Goal: Task Accomplishment & Management: Complete application form

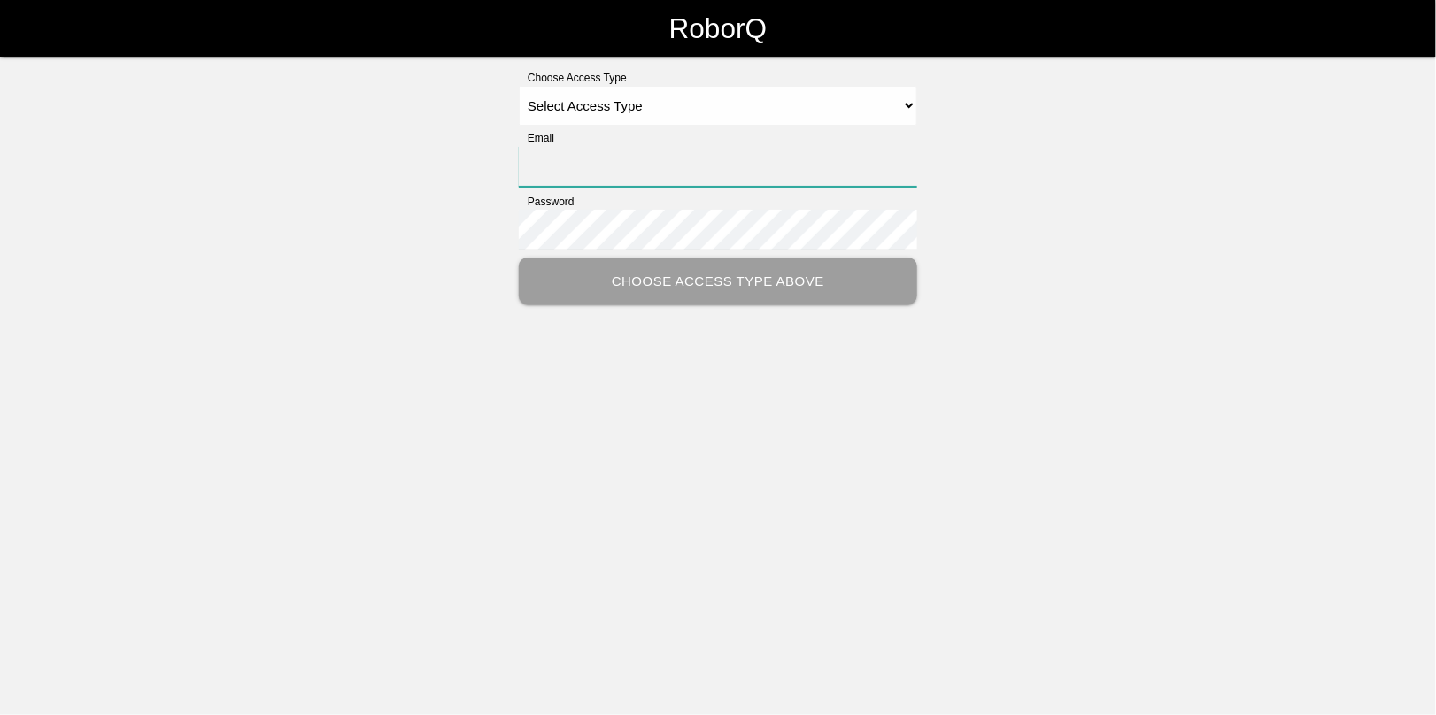
type input "[EMAIL_ADDRESS][DOMAIN_NAME]"
click at [608, 108] on select "Select Access Type Admin Customer Supervisor Worker" at bounding box center [718, 106] width 398 height 40
select select "Admin"
click at [519, 86] on select "Select Access Type Admin Customer Supervisor Worker" at bounding box center [718, 106] width 398 height 40
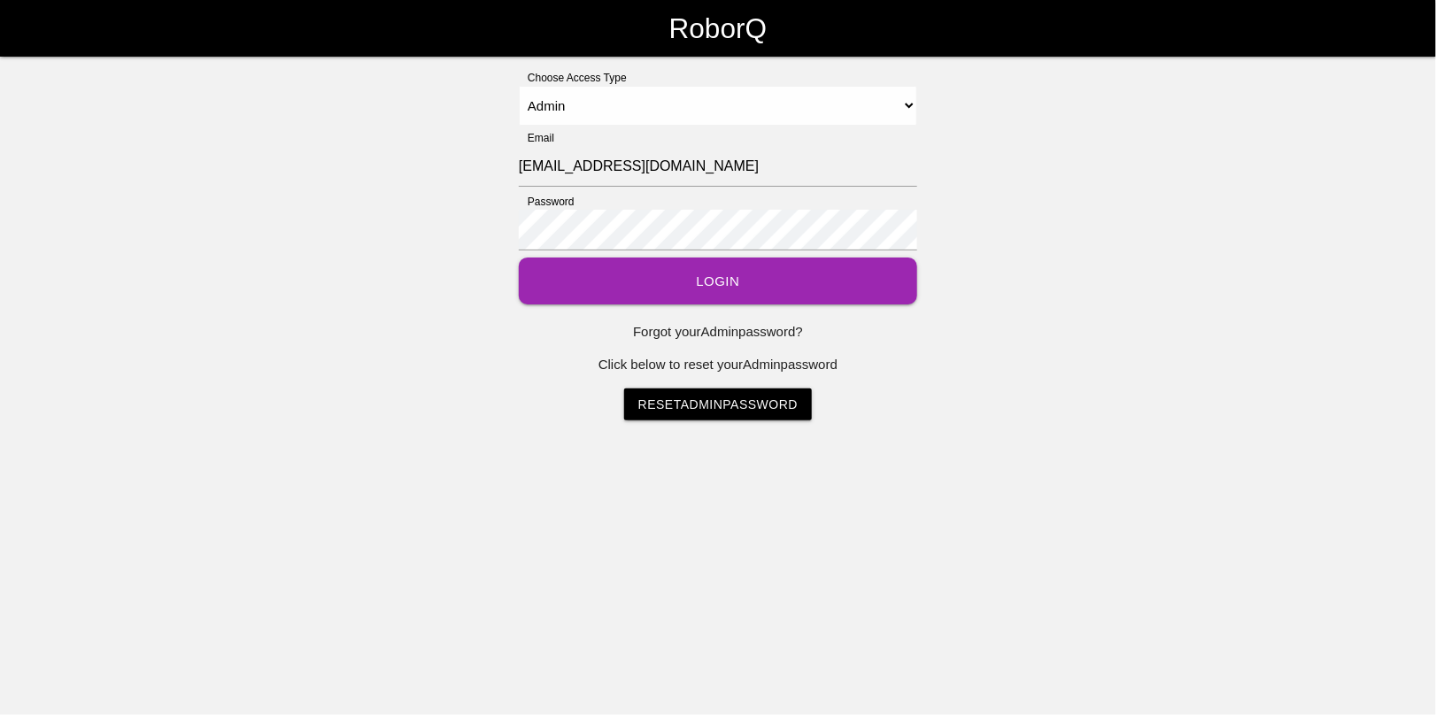
click at [731, 289] on button "Login" at bounding box center [718, 281] width 398 height 47
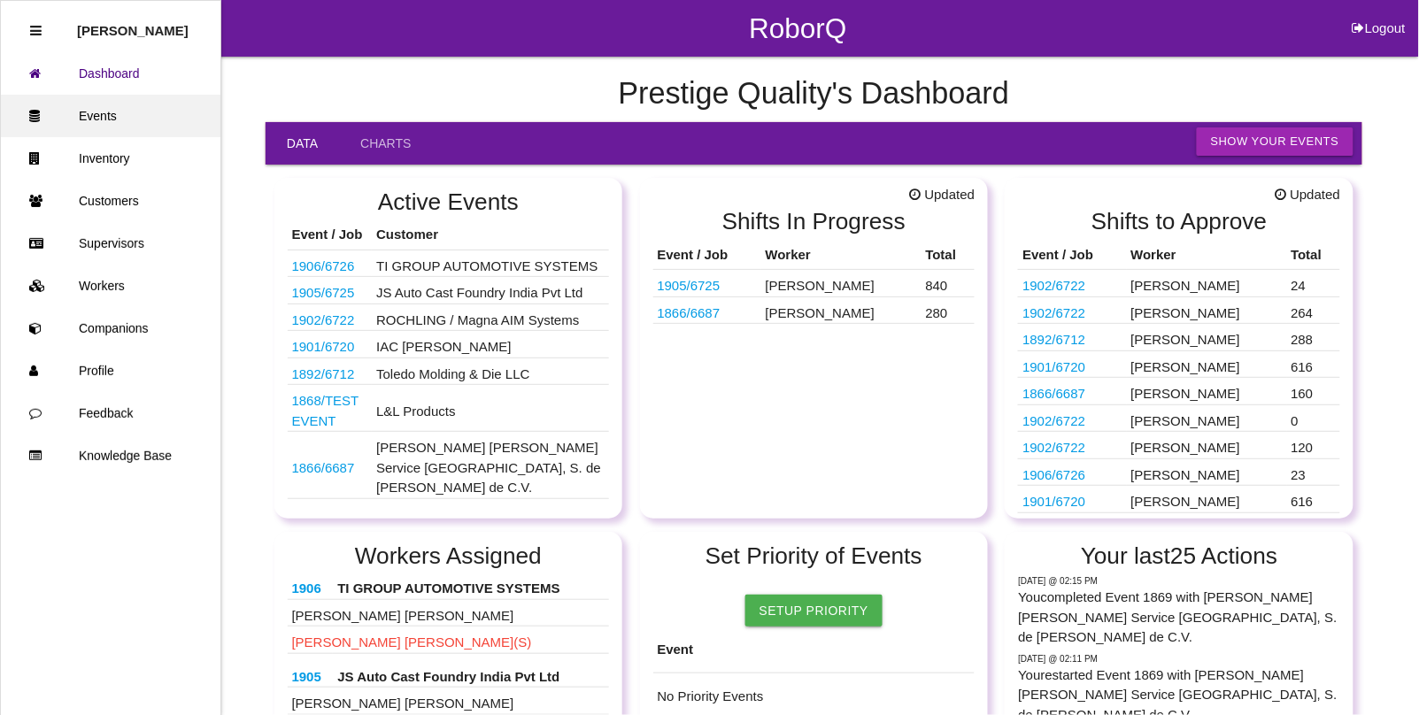
click at [104, 113] on link "Events" at bounding box center [111, 116] width 220 height 42
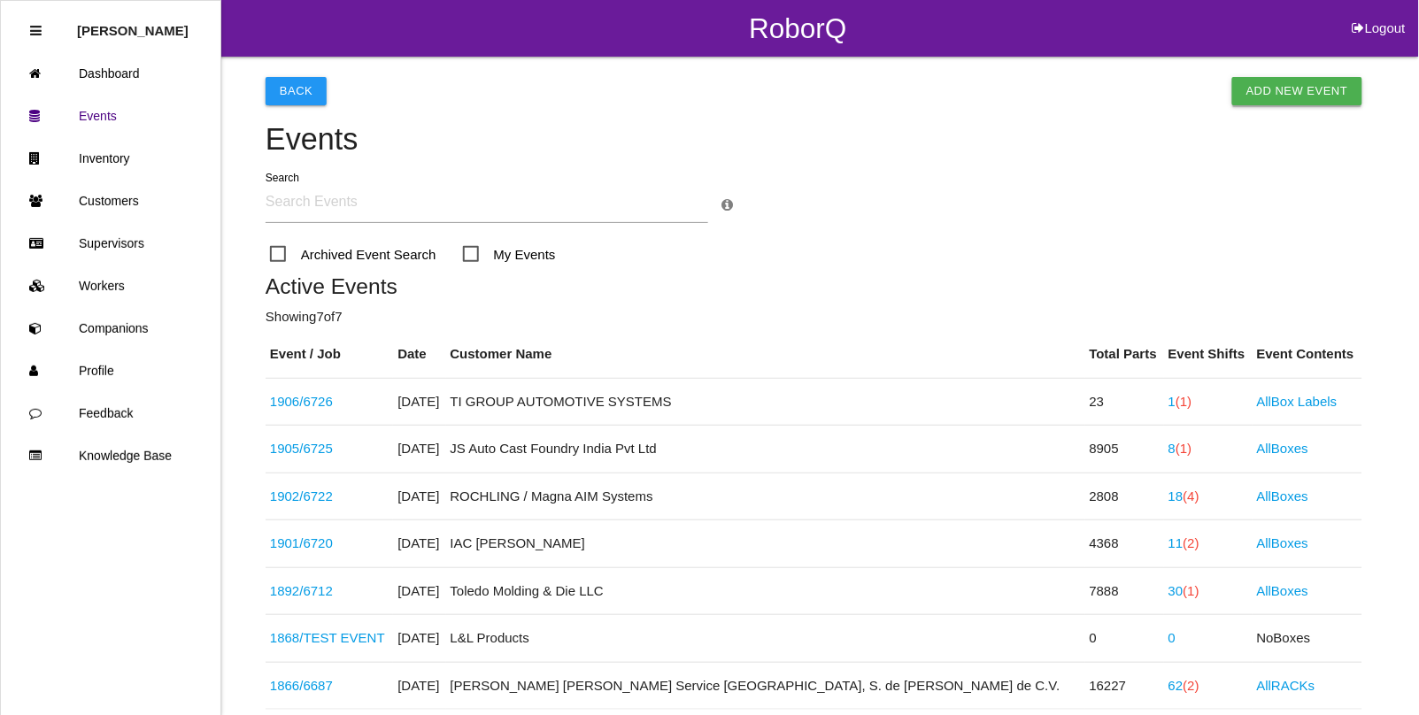
click at [1271, 87] on link "Add New Event" at bounding box center [1297, 91] width 130 height 28
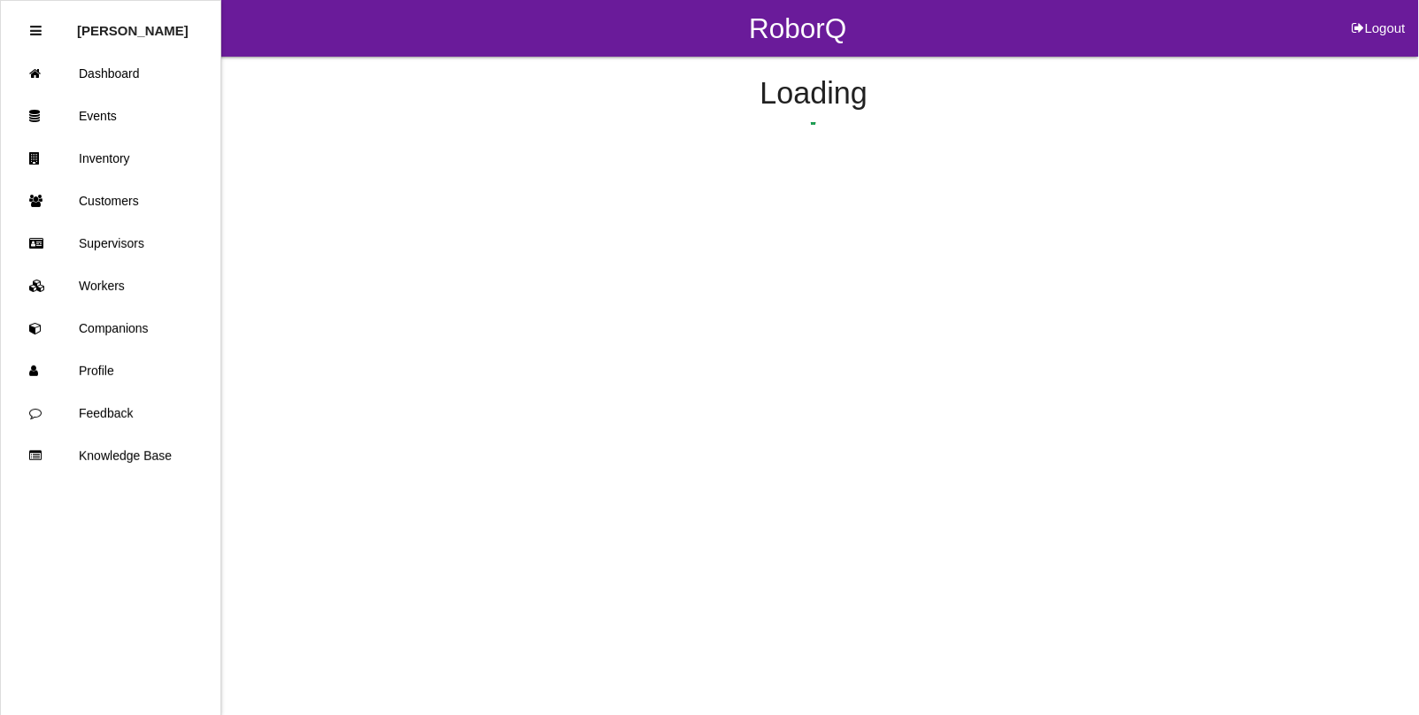
select select "notRequired"
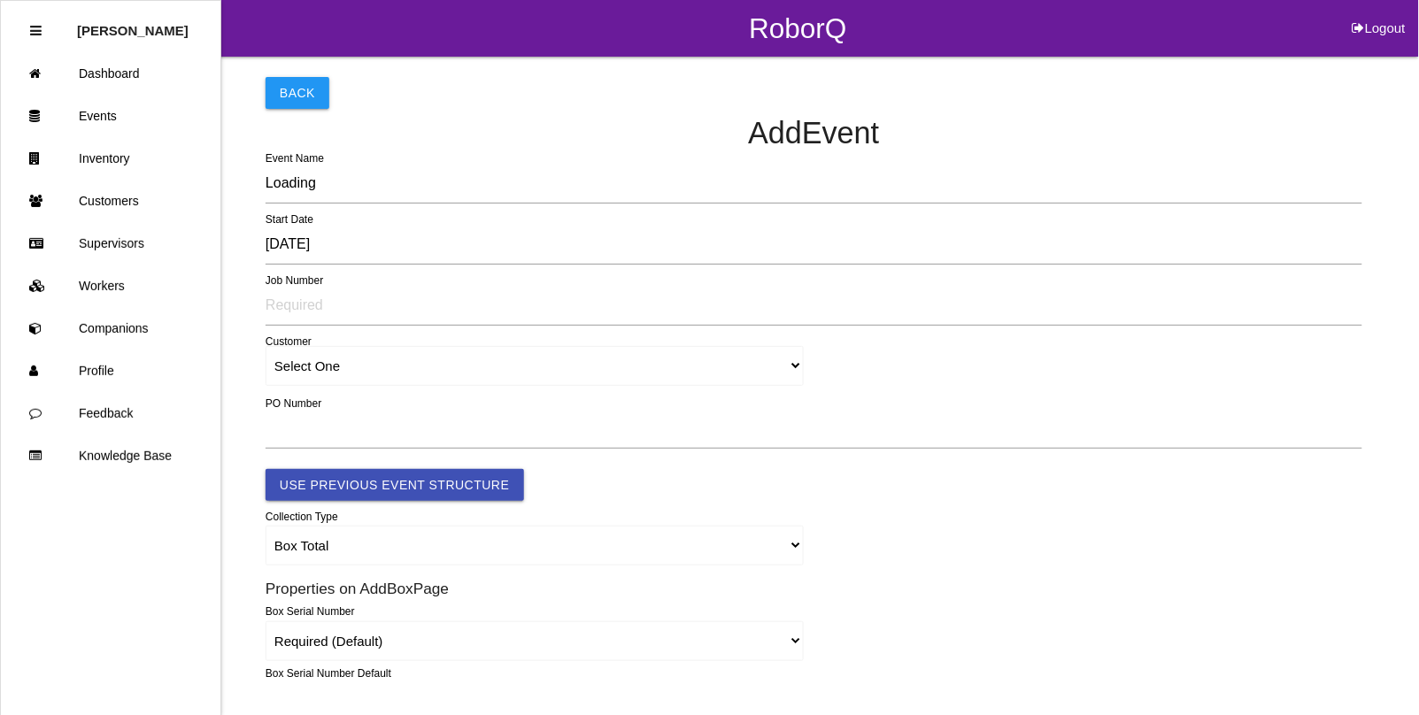
type input "1907"
type input "4.0"
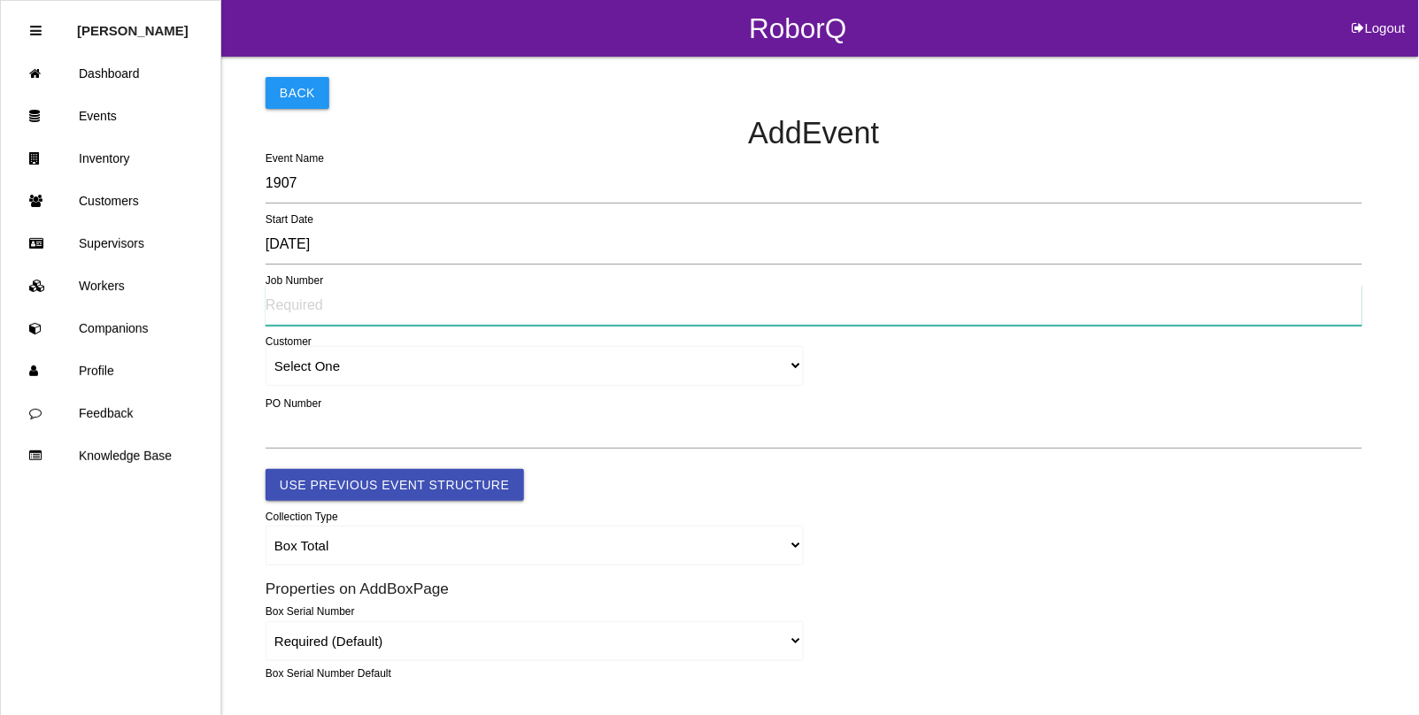
click at [339, 298] on input "text" at bounding box center [814, 305] width 1097 height 41
type input "TBD"
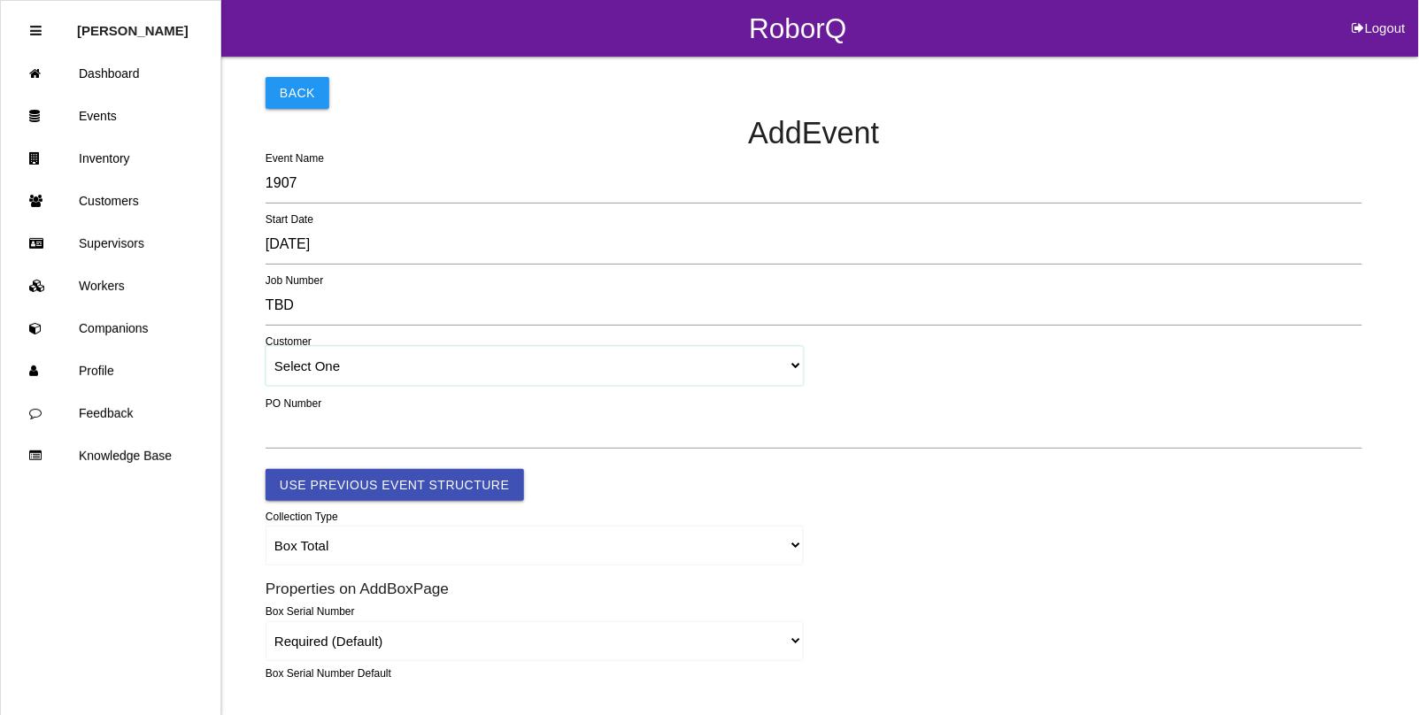
click at [345, 366] on select "Select One [PERSON_NAME] & Co., Inc. [PERSON_NAME] Canada (ARaymond Manufacturi…" at bounding box center [535, 366] width 538 height 40
select select "5f47d8400207650012b44b0e"
click at [266, 347] on select "Select One [PERSON_NAME] & Co., Inc. [PERSON_NAME] Canada (ARaymond Manufacturi…" at bounding box center [535, 366] width 538 height 40
select select "5f47d8400207650012b44b0e"
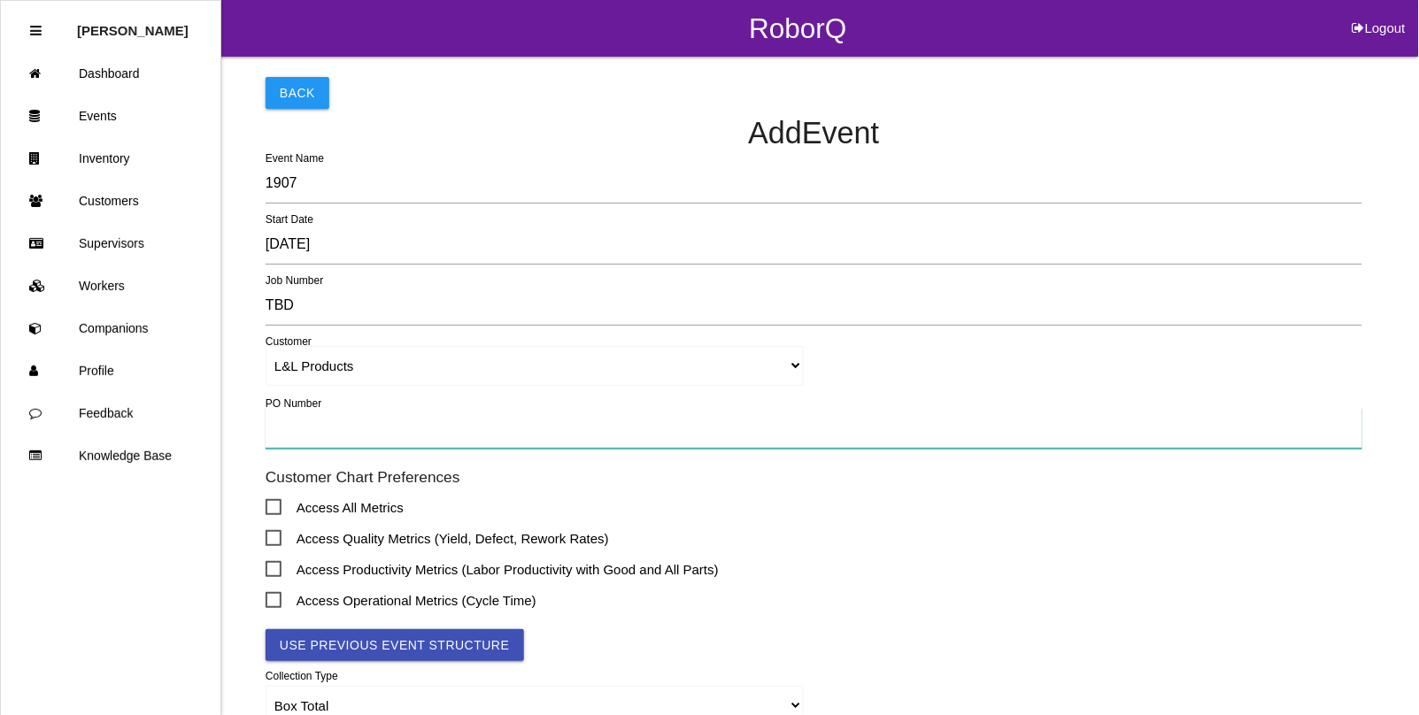
click at [302, 434] on input "text" at bounding box center [814, 428] width 1097 height 41
type input "TBD"
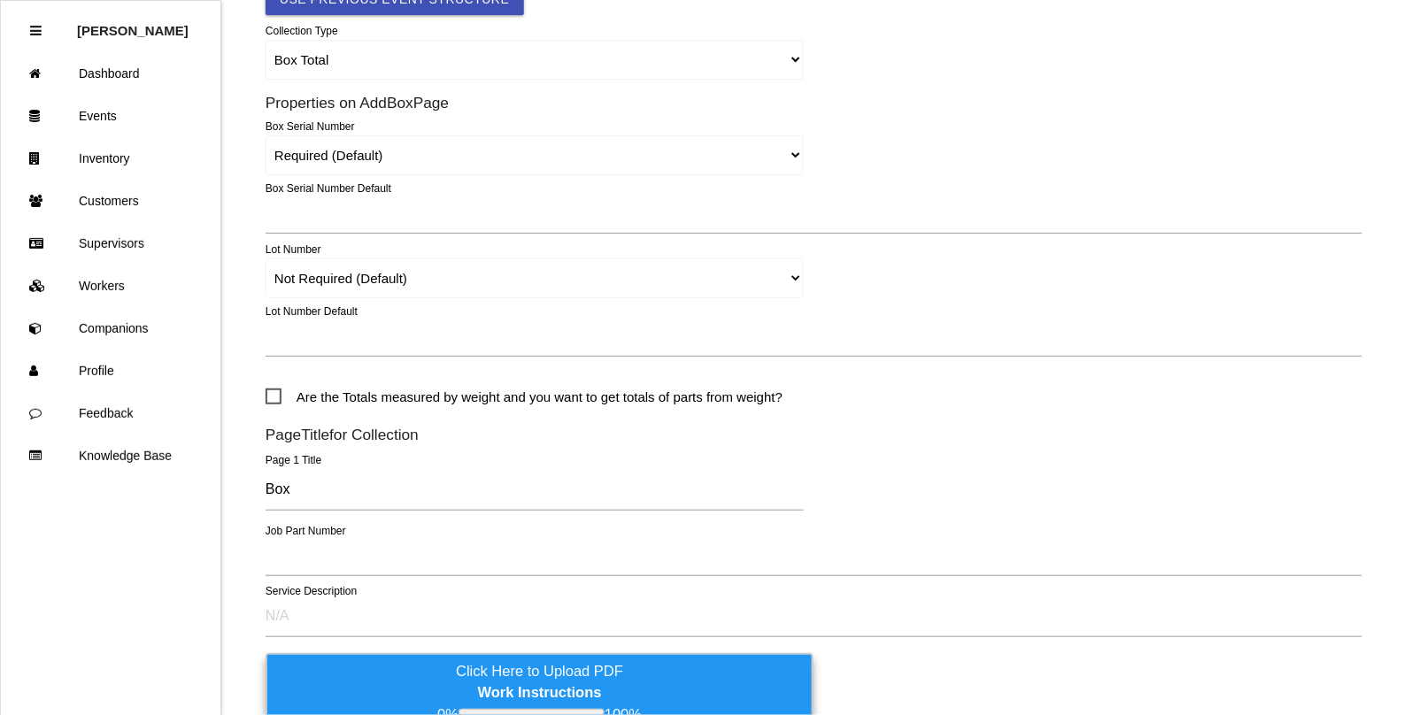
scroll to position [664, 0]
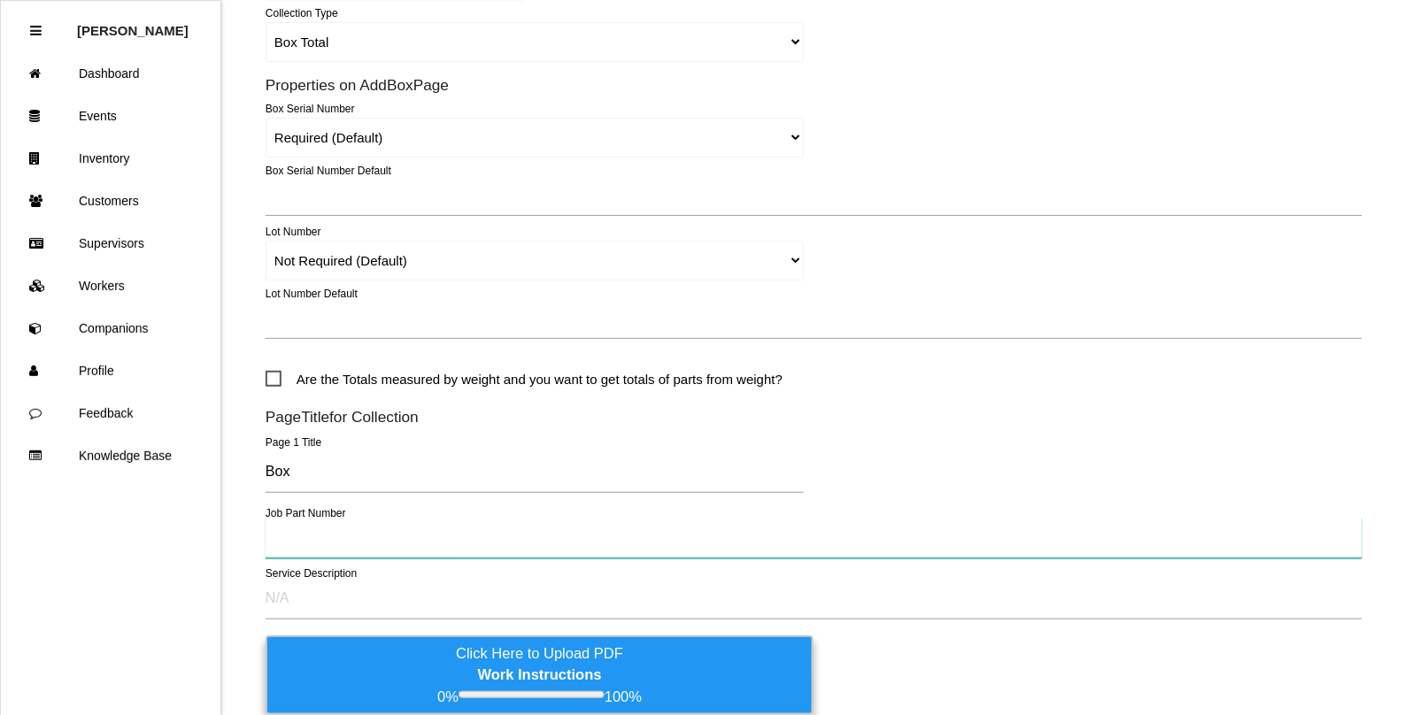
click at [289, 537] on input "text" at bounding box center [814, 538] width 1097 height 41
type input "LJ6B S279D81 AA (45063)"
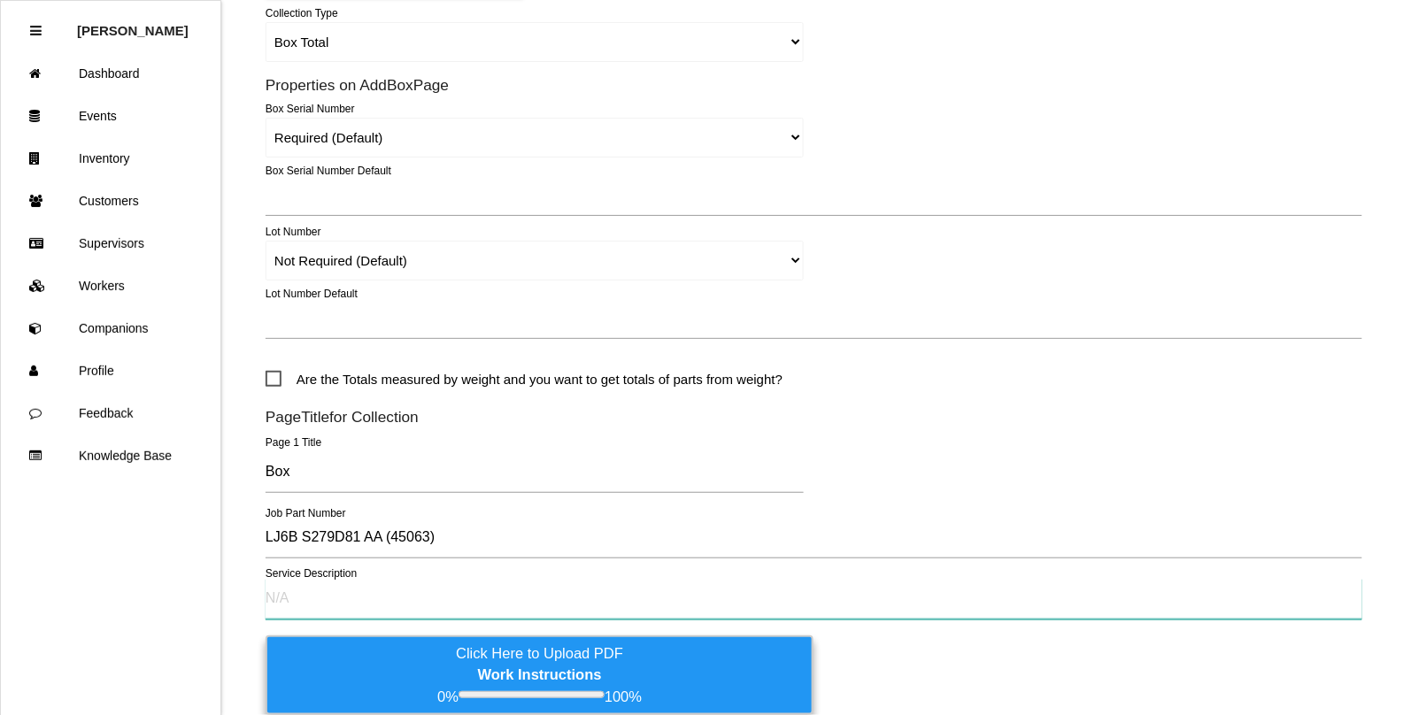
click at [289, 603] on input "text" at bounding box center [814, 599] width 1097 height 41
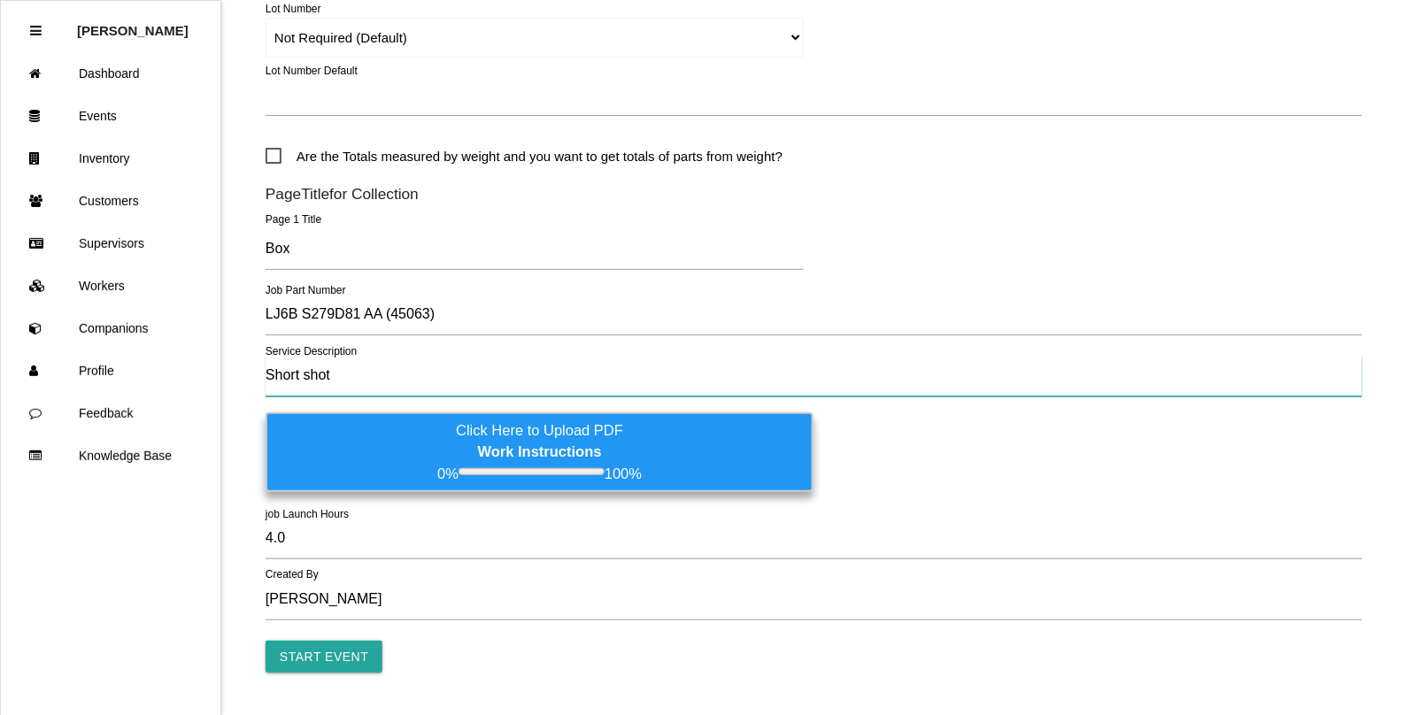
scroll to position [932, 0]
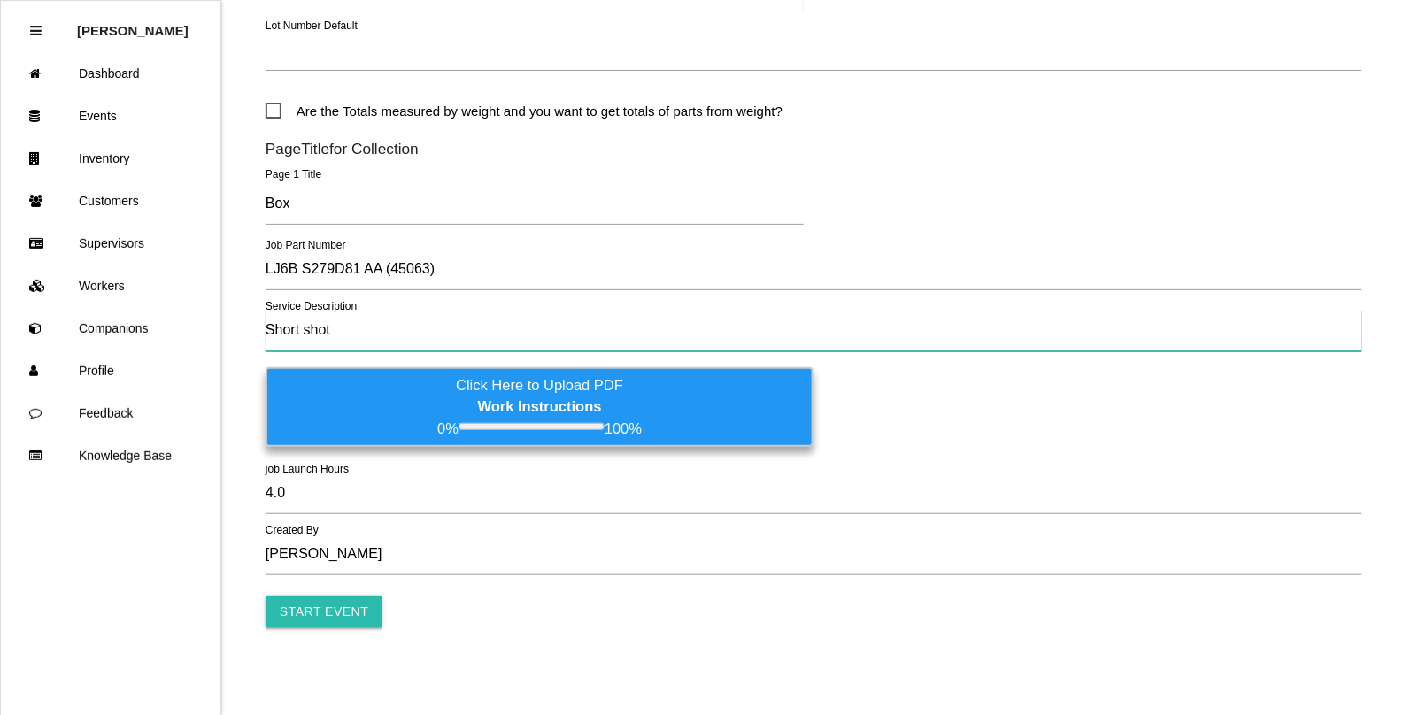
type input "Short shot"
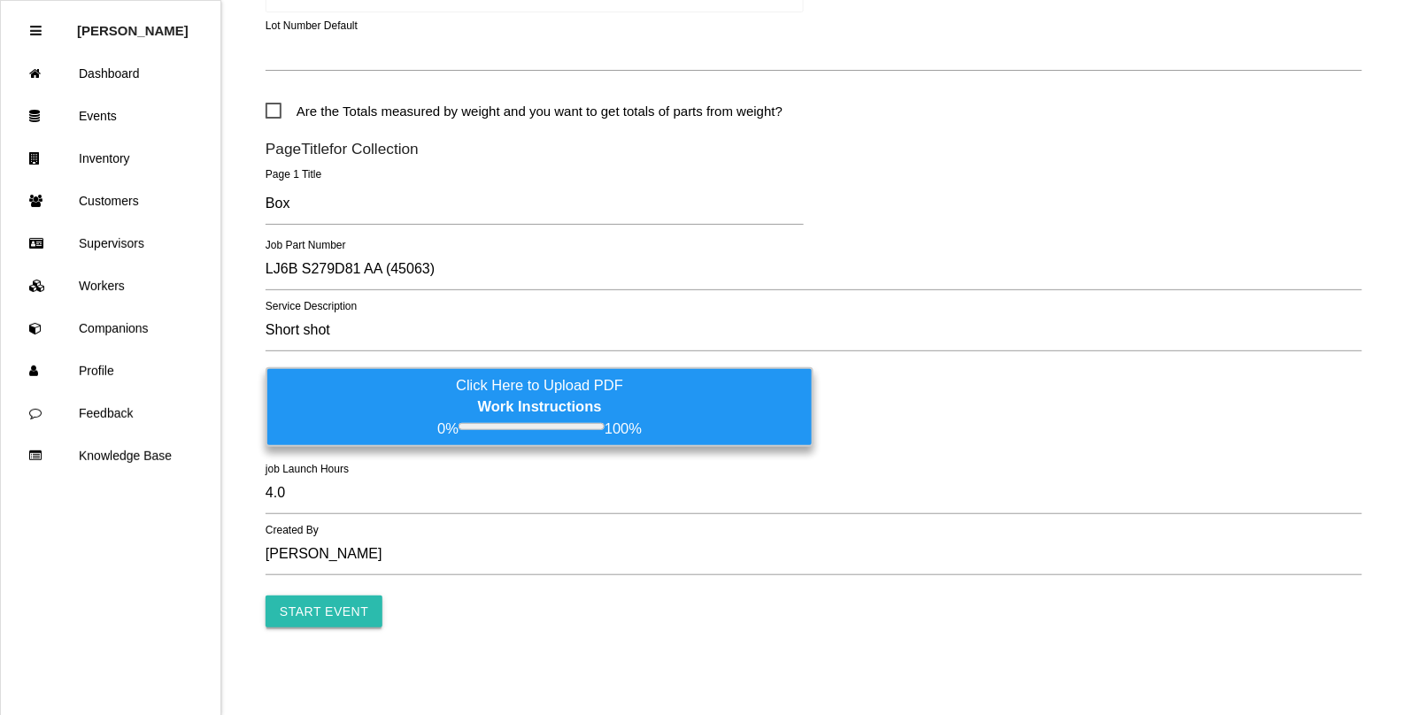
click at [314, 608] on input "Start Event" at bounding box center [324, 612] width 117 height 32
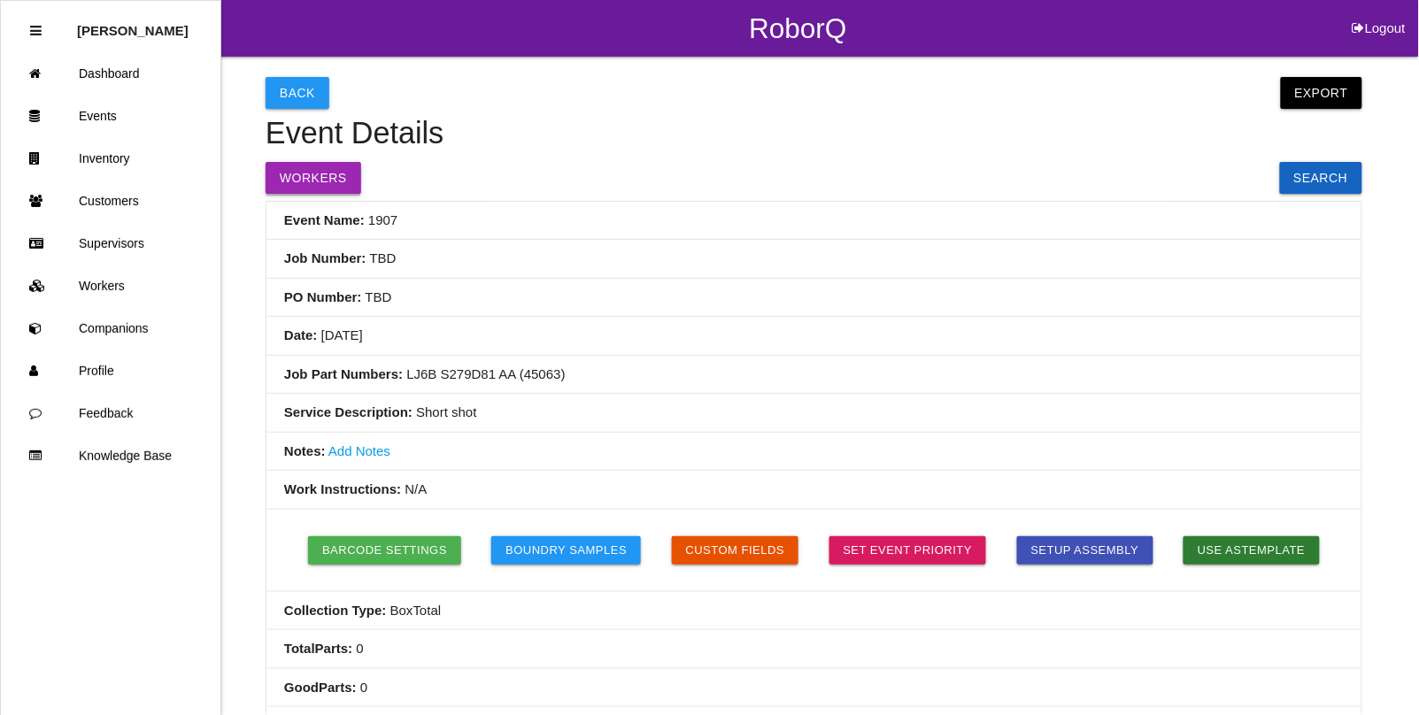
click at [307, 173] on button "Workers" at bounding box center [314, 178] width 96 height 32
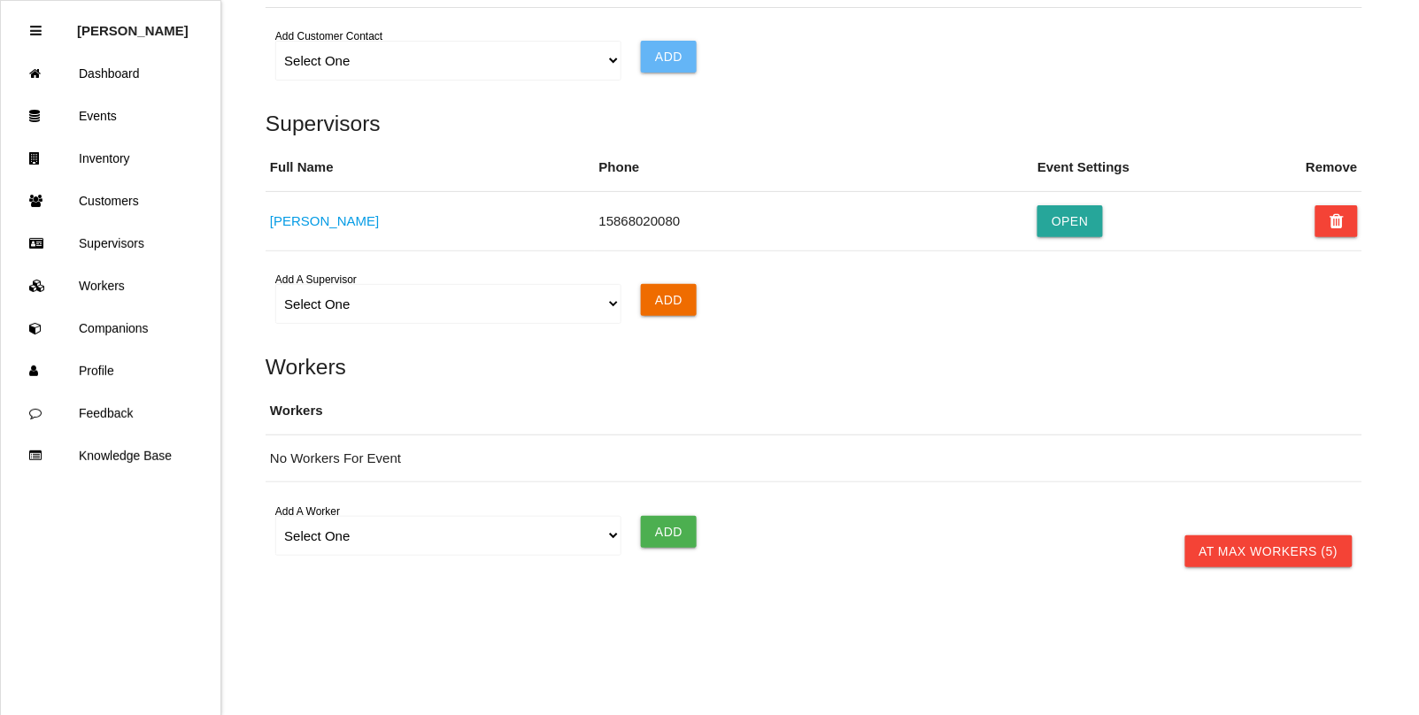
scroll to position [1199, 0]
click at [329, 532] on select "Select One [PERSON_NAME] [PERSON_NAME] [PERSON_NAME] [PERSON_NAME] [PERSON_NAME…" at bounding box center [447, 536] width 345 height 40
select select "62ea945e85cc6f0019694609"
click at [275, 516] on select "Select One [PERSON_NAME] [PERSON_NAME] [PERSON_NAME] [PERSON_NAME] [PERSON_NAME…" at bounding box center [447, 536] width 345 height 40
click at [661, 531] on input "Add" at bounding box center [669, 532] width 56 height 32
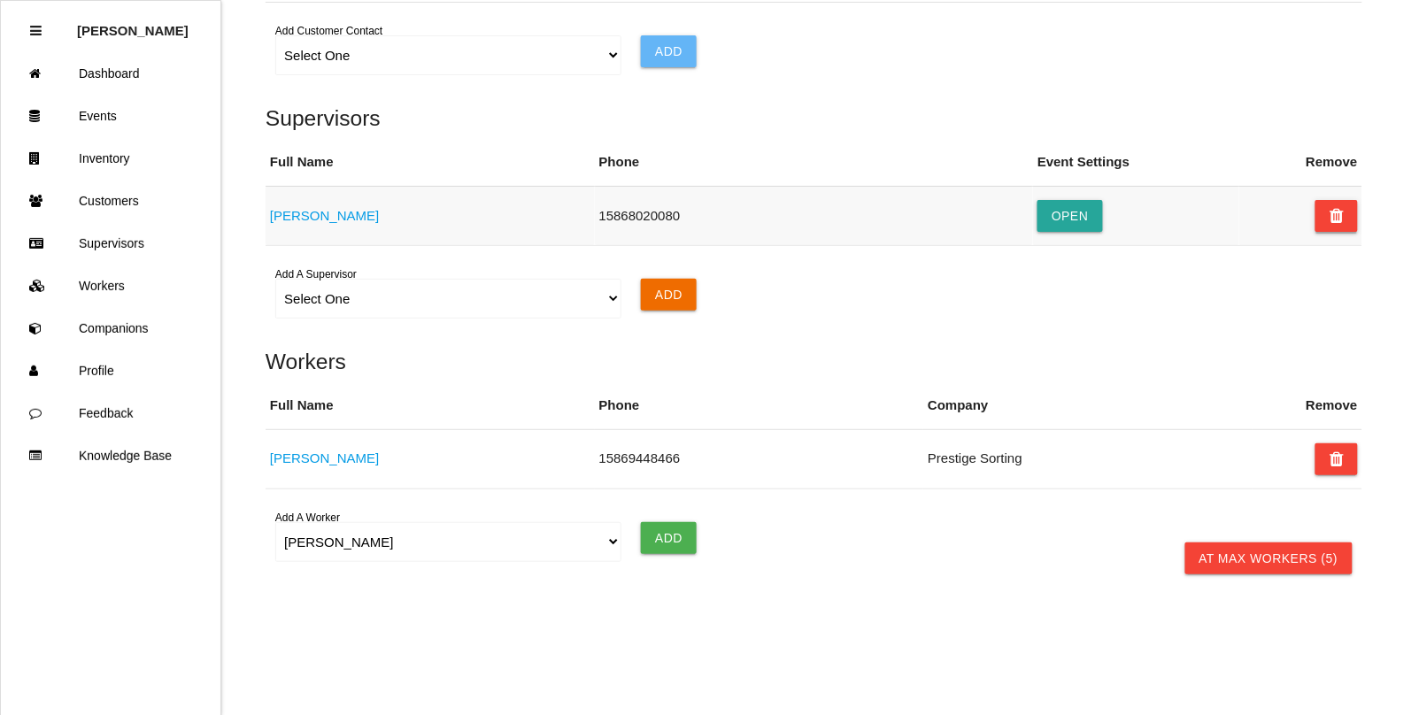
click at [1335, 214] on icon at bounding box center [1336, 216] width 14 height 32
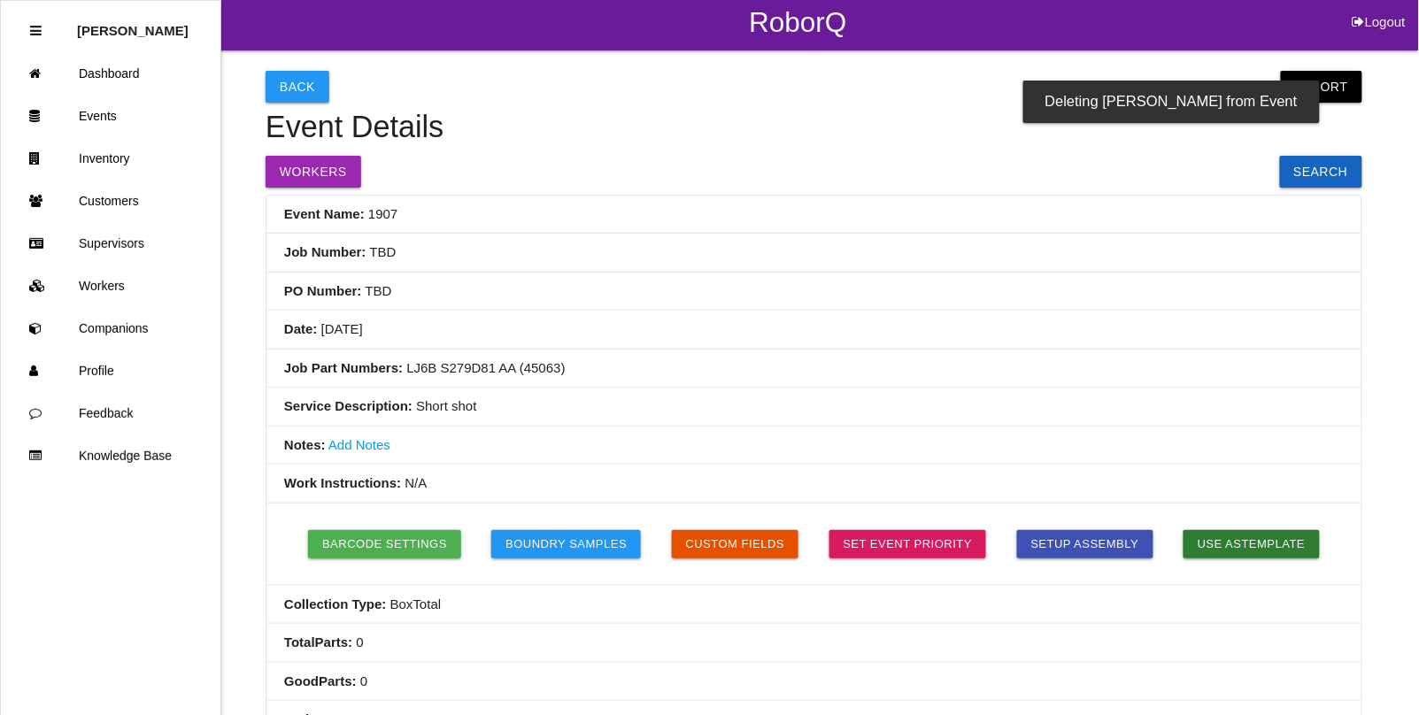
scroll to position [0, 0]
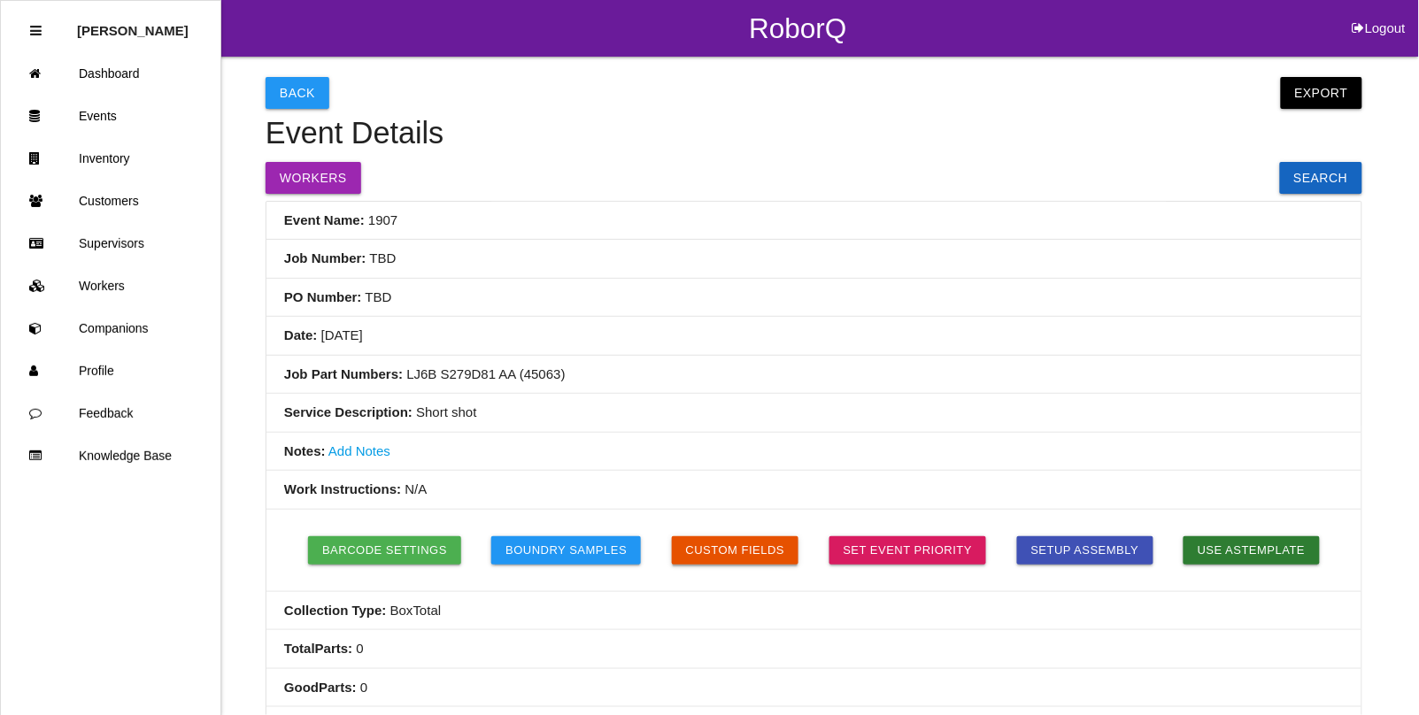
click at [719, 558] on button "Custom Fields" at bounding box center [735, 550] width 127 height 28
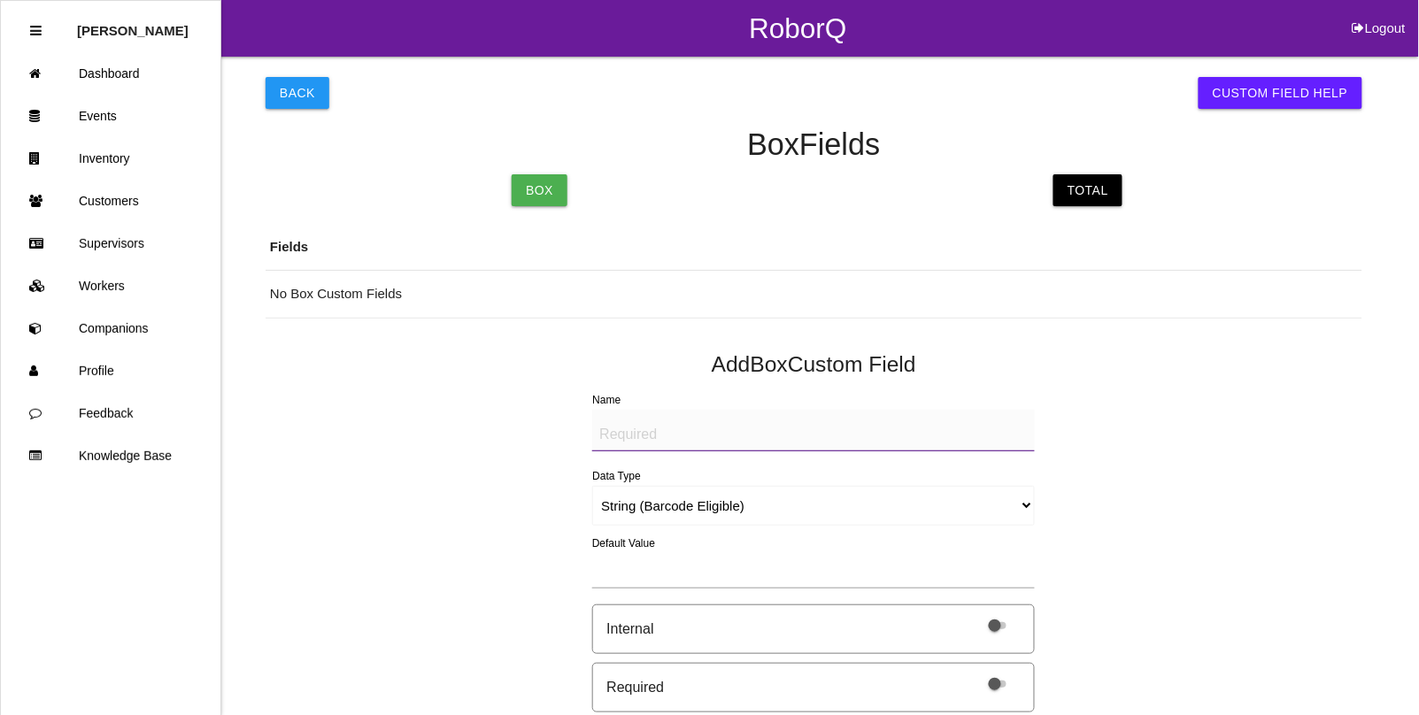
click at [653, 440] on textarea "Name" at bounding box center [813, 431] width 443 height 42
type textarea "Mfg Date"
click at [636, 505] on select "String (Barcode Eligible) Number Instructions True/False Select One of Many Sel…" at bounding box center [813, 506] width 443 height 40
select select "date"
click at [592, 486] on select "String (Barcode Eligible) Number Instructions True/False Select One of Many Sel…" at bounding box center [813, 506] width 443 height 40
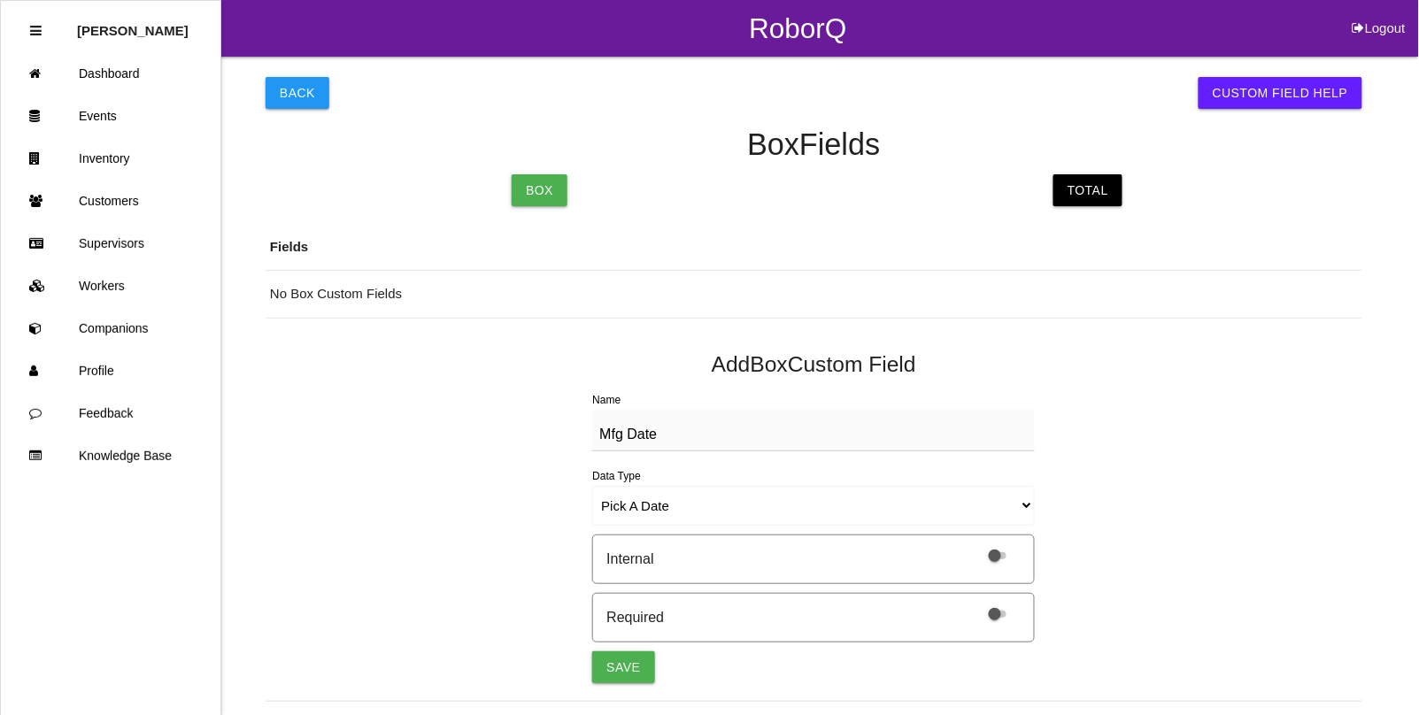
click at [998, 617] on span at bounding box center [998, 614] width 18 height 7
click at [975, 603] on input "checkbox" at bounding box center [975, 603] width 0 height 0
click at [615, 667] on button "Save" at bounding box center [623, 667] width 62 height 32
select select "string"
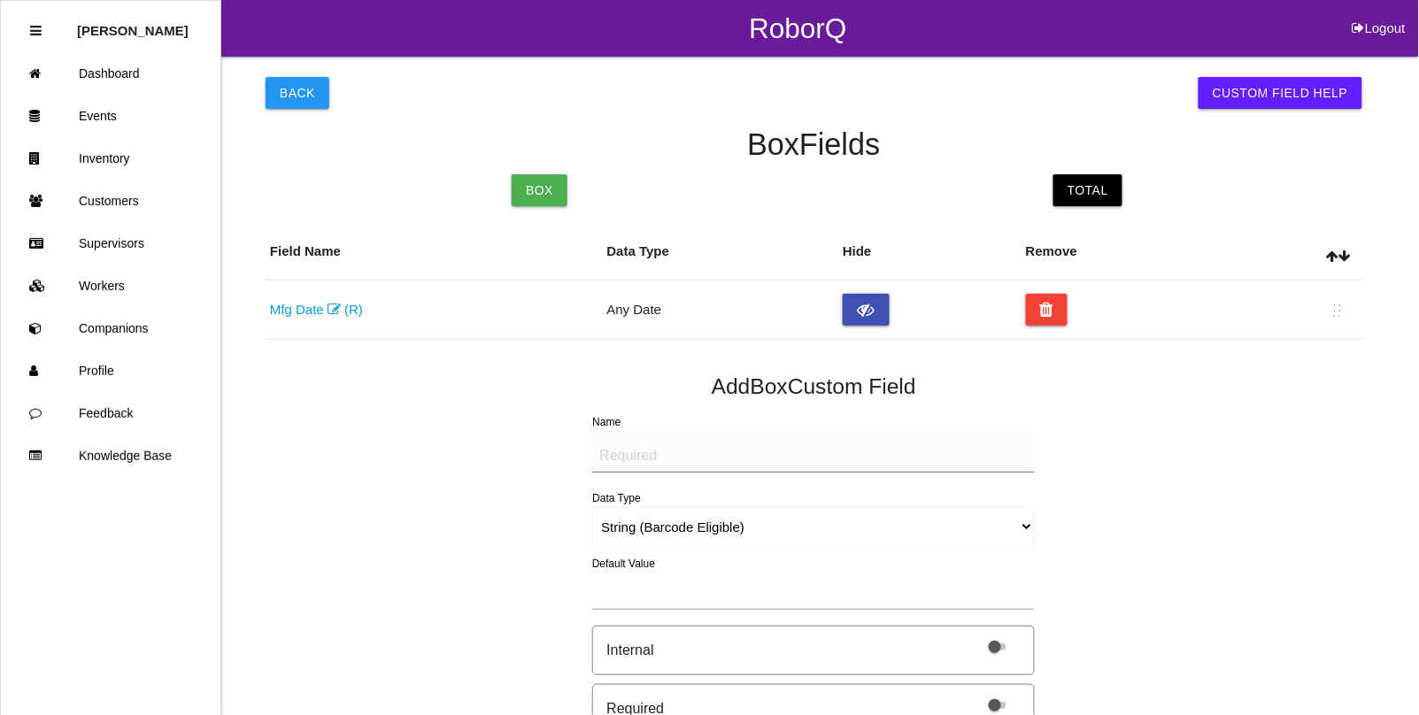
click at [638, 438] on textarea "Name" at bounding box center [813, 452] width 443 height 42
type textarea "Quantity"
click at [659, 520] on select "String (Barcode Eligible) Number Instructions True/False Select One of Many Sel…" at bounding box center [813, 527] width 443 height 40
select select "number"
click at [592, 507] on select "String (Barcode Eligible) Number Instructions True/False Select One of Many Sel…" at bounding box center [813, 527] width 443 height 40
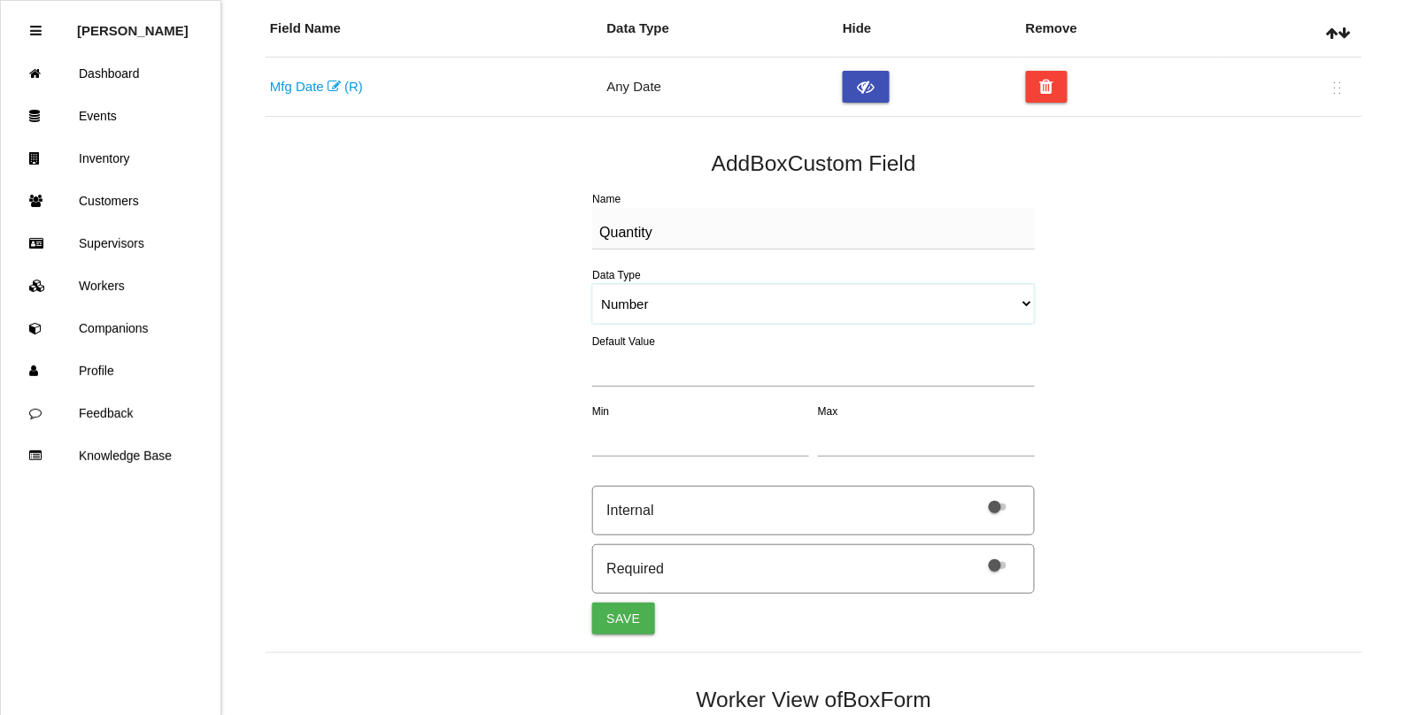
scroll to position [332, 0]
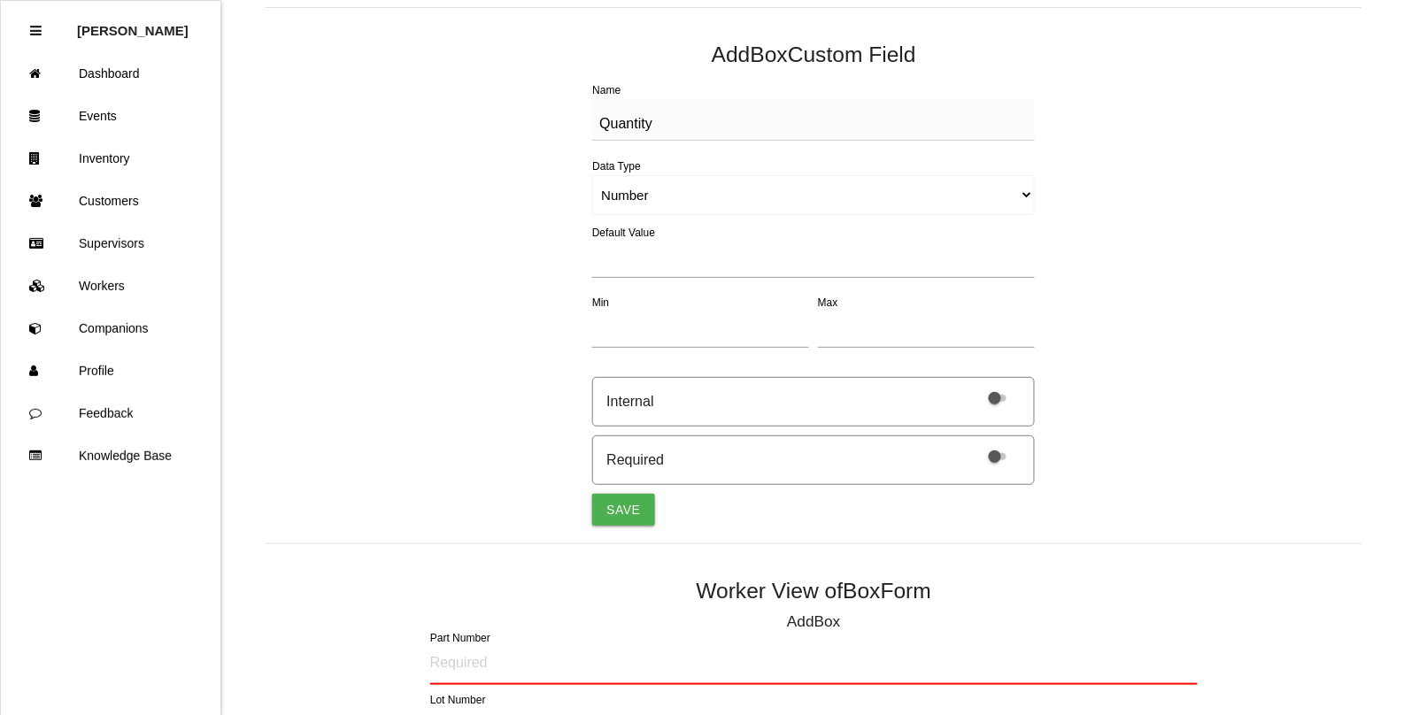
click at [1006, 461] on label at bounding box center [993, 455] width 37 height 15
click at [975, 445] on input "checkbox" at bounding box center [975, 445] width 0 height 0
click at [631, 505] on button "Save" at bounding box center [623, 510] width 62 height 32
select select "string"
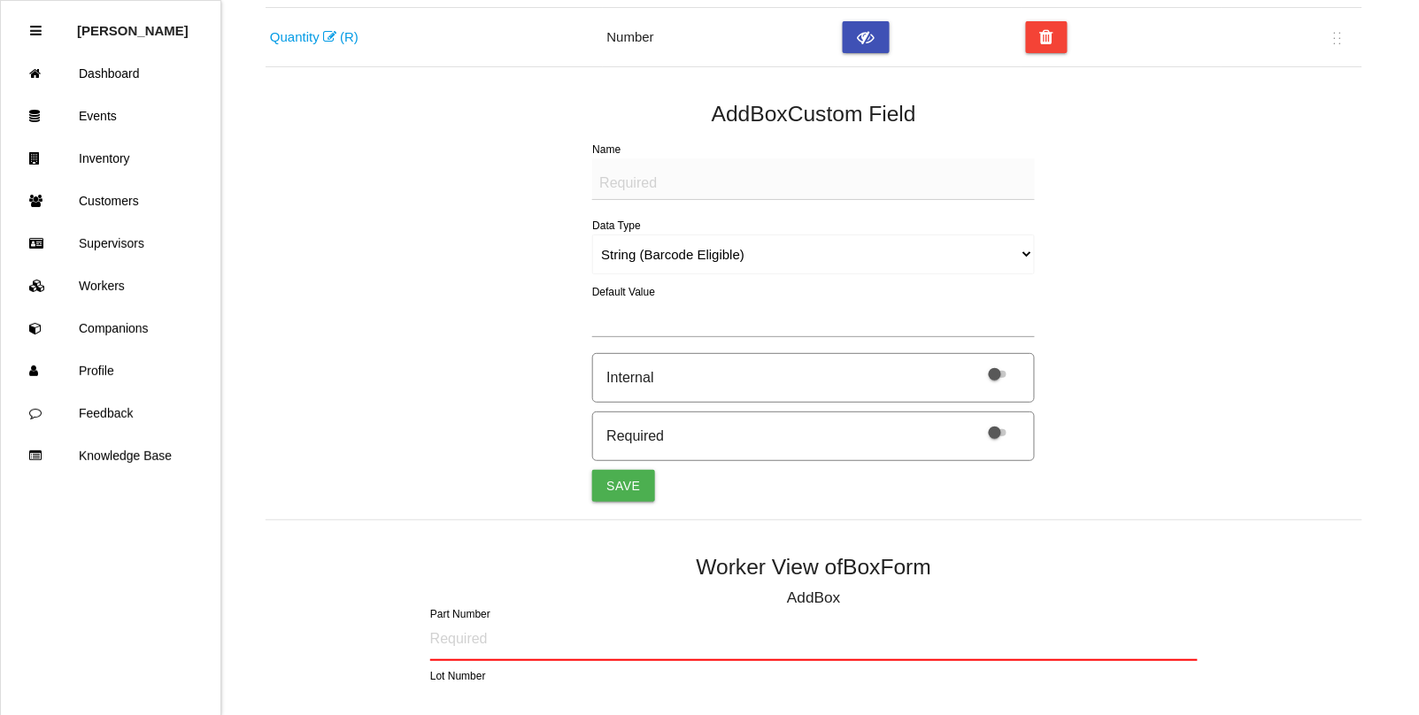
click at [649, 196] on textarea "Name" at bounding box center [813, 179] width 443 height 42
type textarea "K"
type textarea "LABEL (IMAGE)"
click at [655, 259] on select "String (Barcode Eligible) Number Instructions True/False Select One of Many Sel…" at bounding box center [813, 255] width 443 height 40
select select "imageCF"
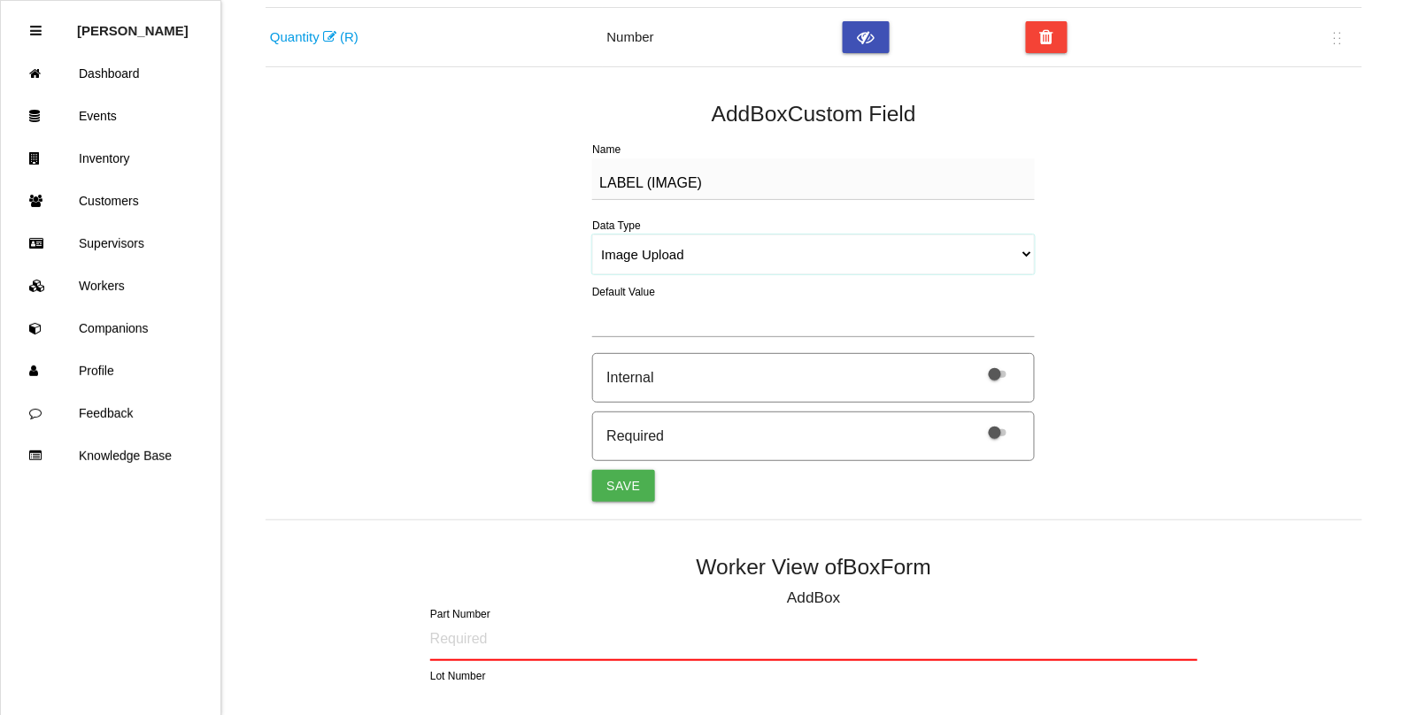
click at [592, 235] on select "String (Barcode Eligible) Number Instructions True/False Select One of Many Sel…" at bounding box center [813, 255] width 443 height 40
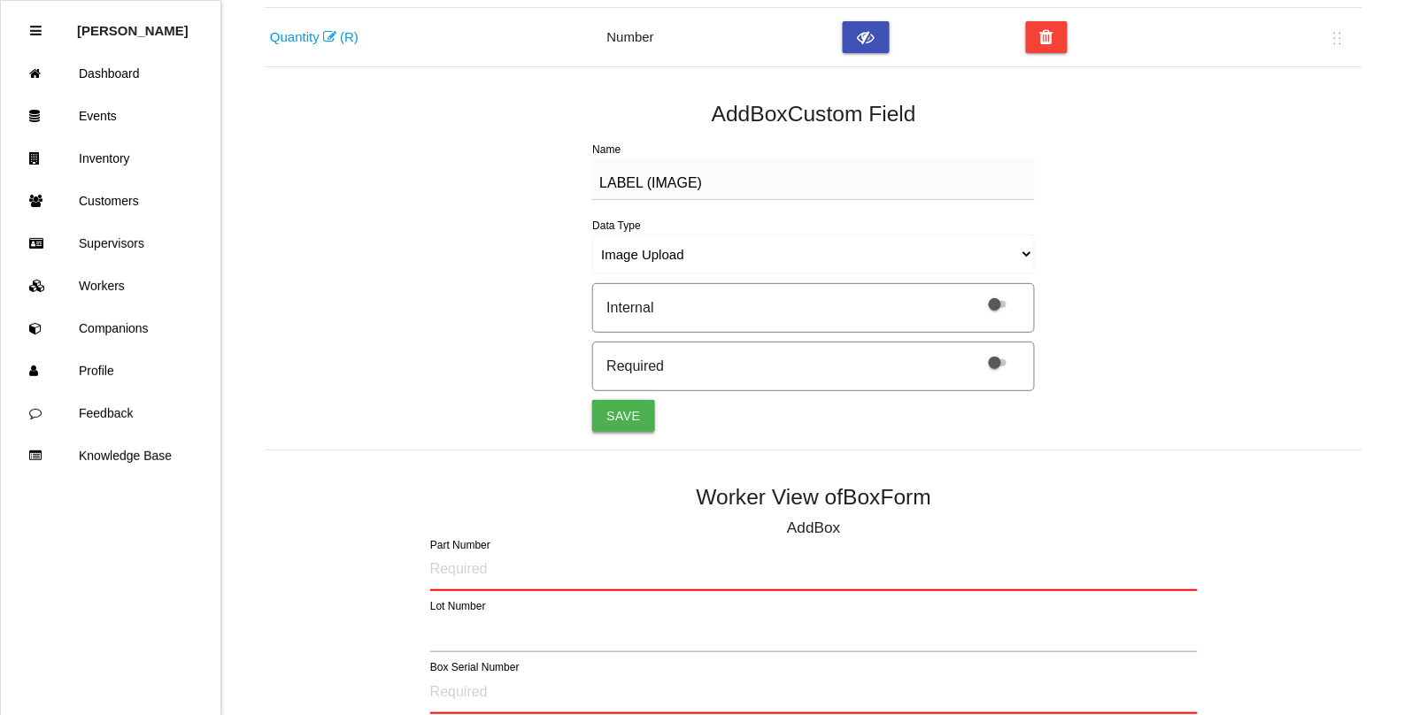
click at [622, 417] on button "Save" at bounding box center [623, 416] width 62 height 32
select select "string"
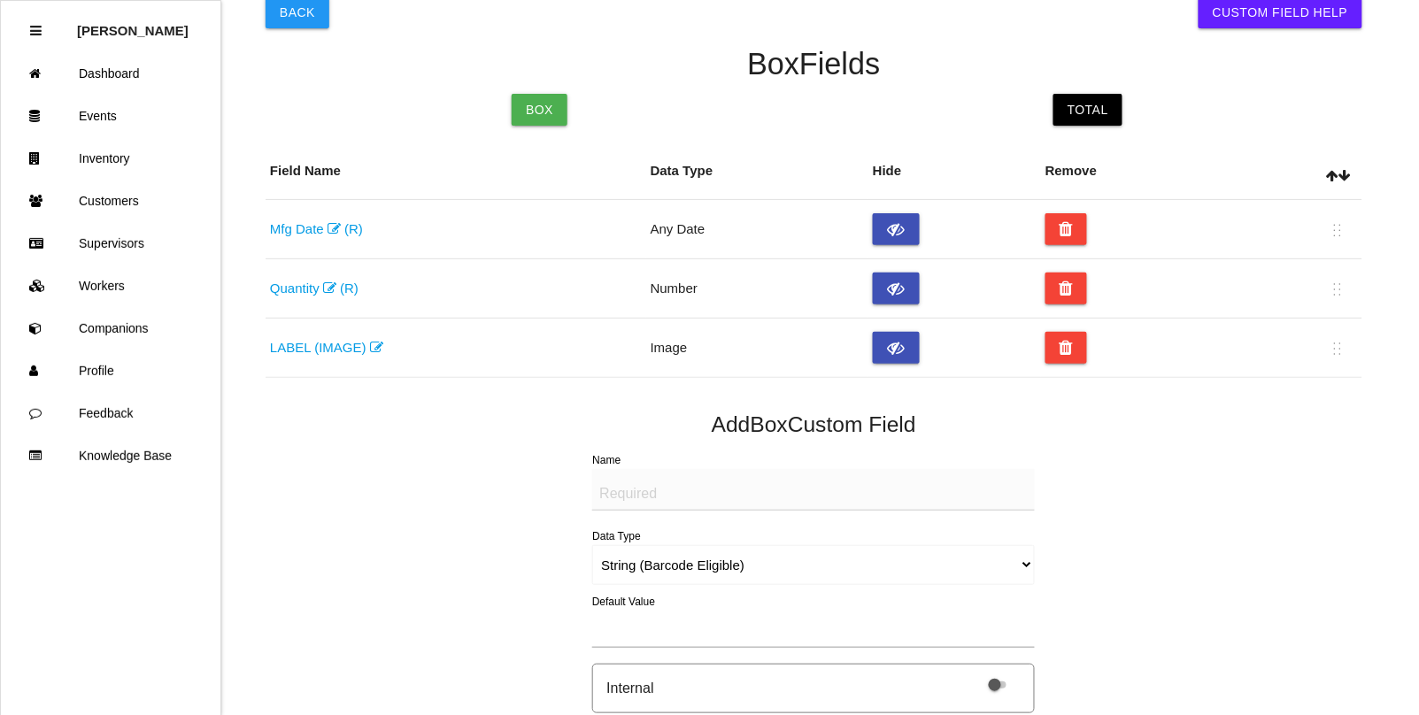
scroll to position [0, 0]
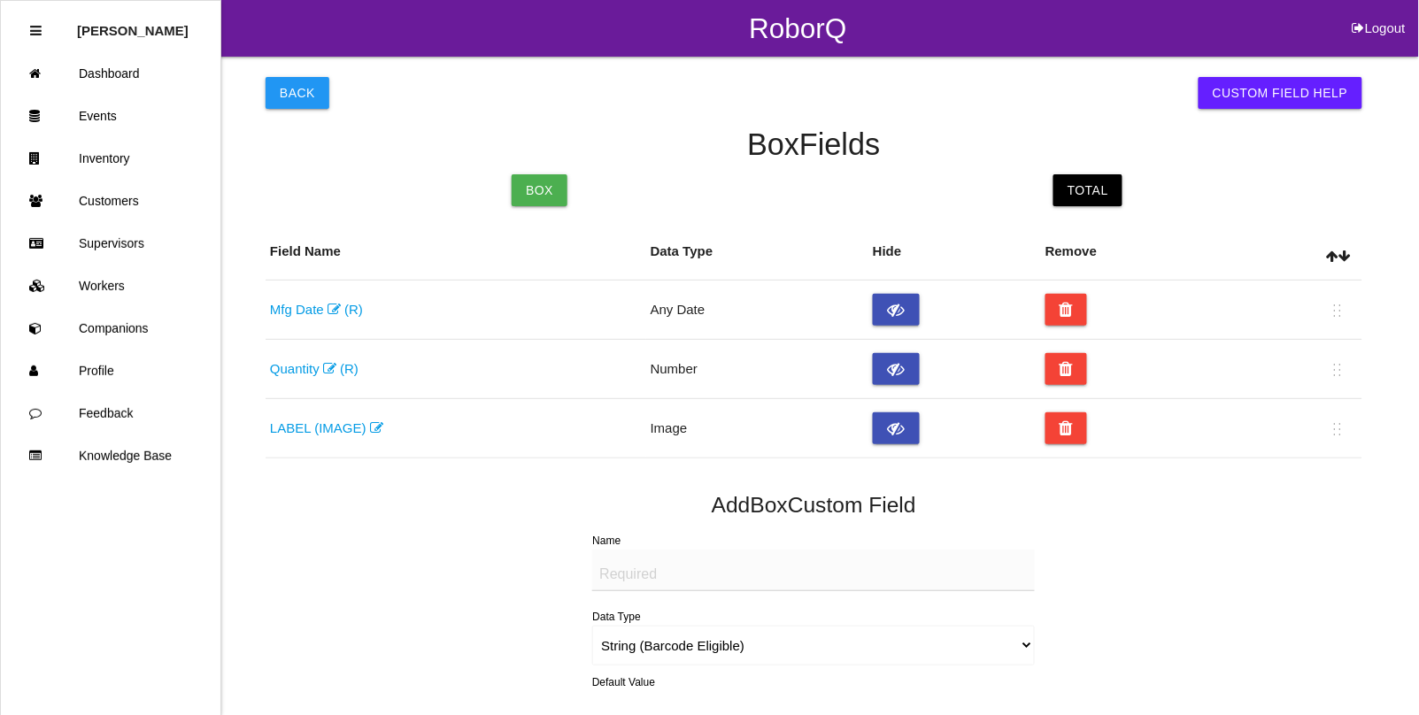
click at [1103, 201] on link "Total" at bounding box center [1087, 190] width 69 height 32
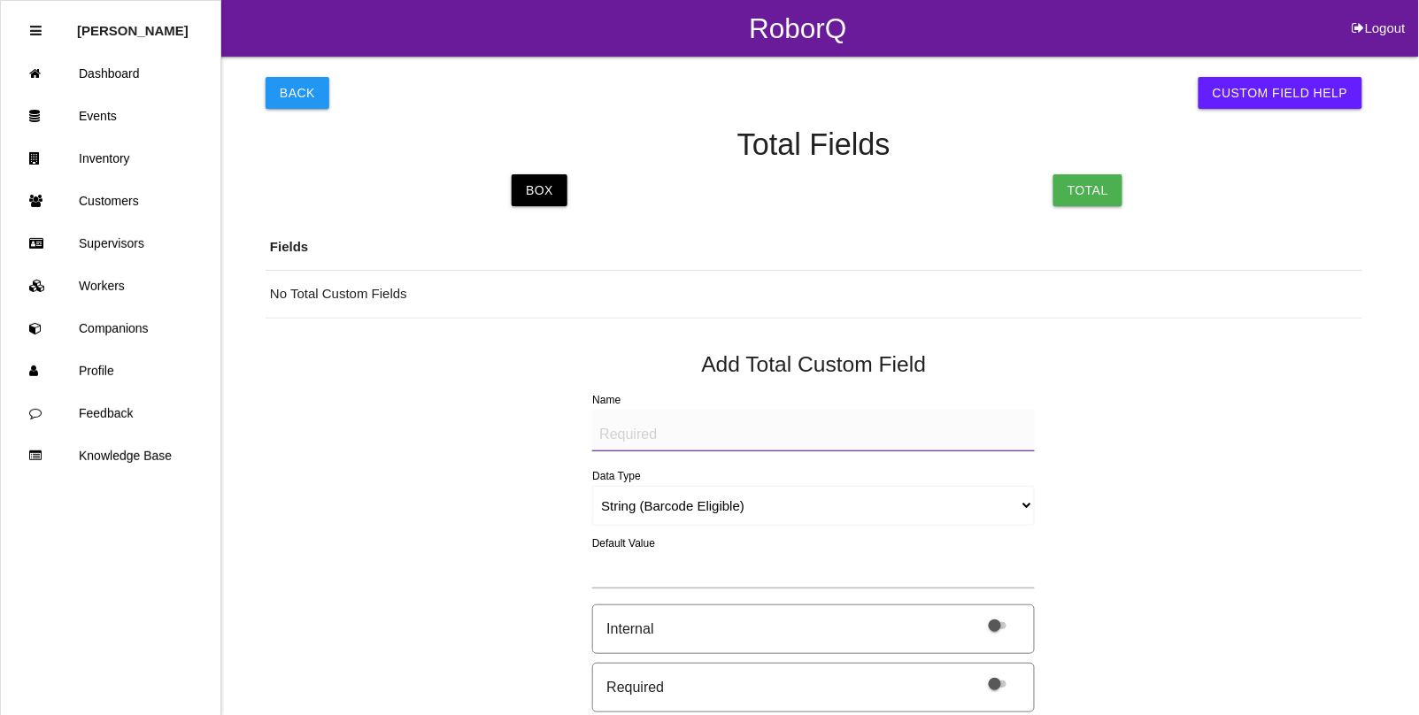
click at [644, 422] on textarea "Name" at bounding box center [813, 431] width 443 height 42
drag, startPoint x: 732, startPoint y: 428, endPoint x: 481, endPoint y: 400, distance: 252.9
click at [481, 400] on div "Back Custom Field Help Total Fields Box Total Fields No Total Custom Fields Add…" at bounding box center [814, 689] width 1097 height 1265
type textarea "BAD PART (IMAGE)"
click at [616, 505] on select "String (Barcode Eligible) Number Instructions True/False Select One of Many Sel…" at bounding box center [813, 506] width 443 height 40
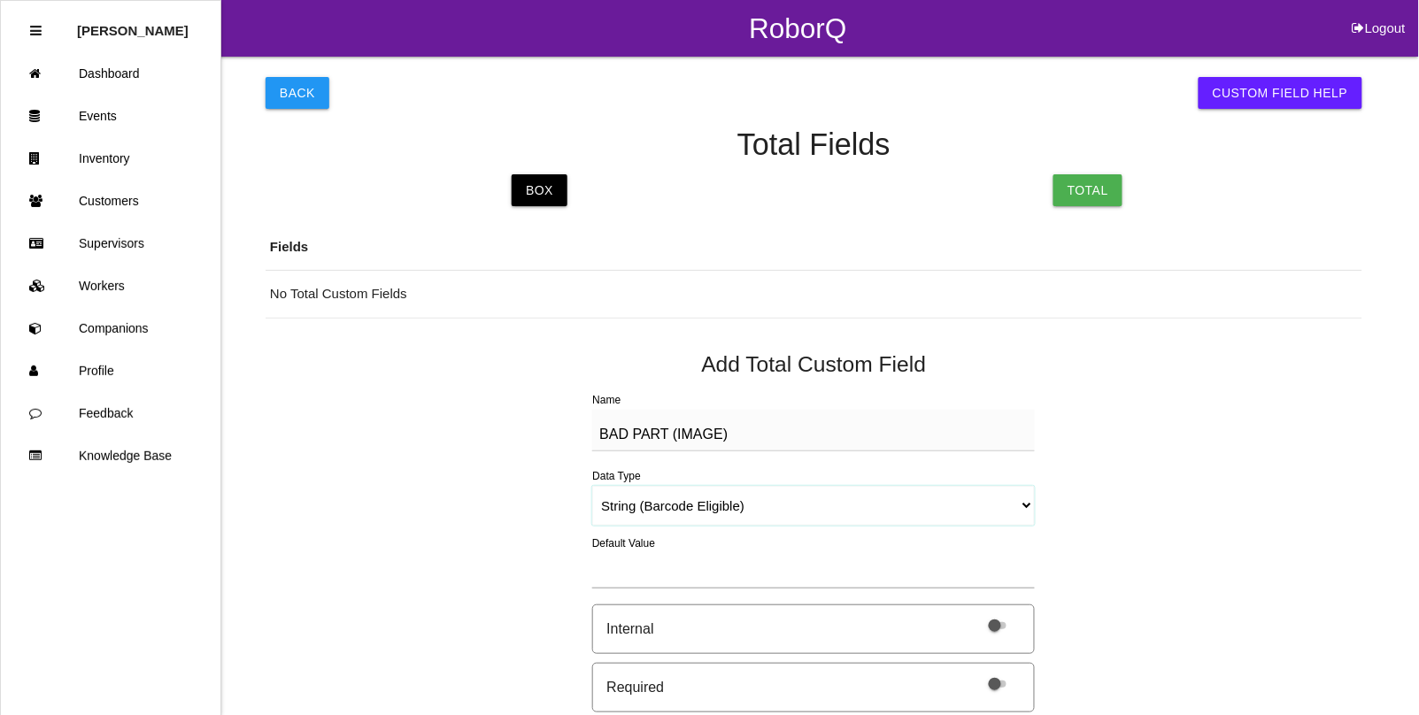
select select "imageCF"
click at [592, 486] on select "String (Barcode Eligible) Number Instructions True/False Select One of Many Sel…" at bounding box center [813, 506] width 443 height 40
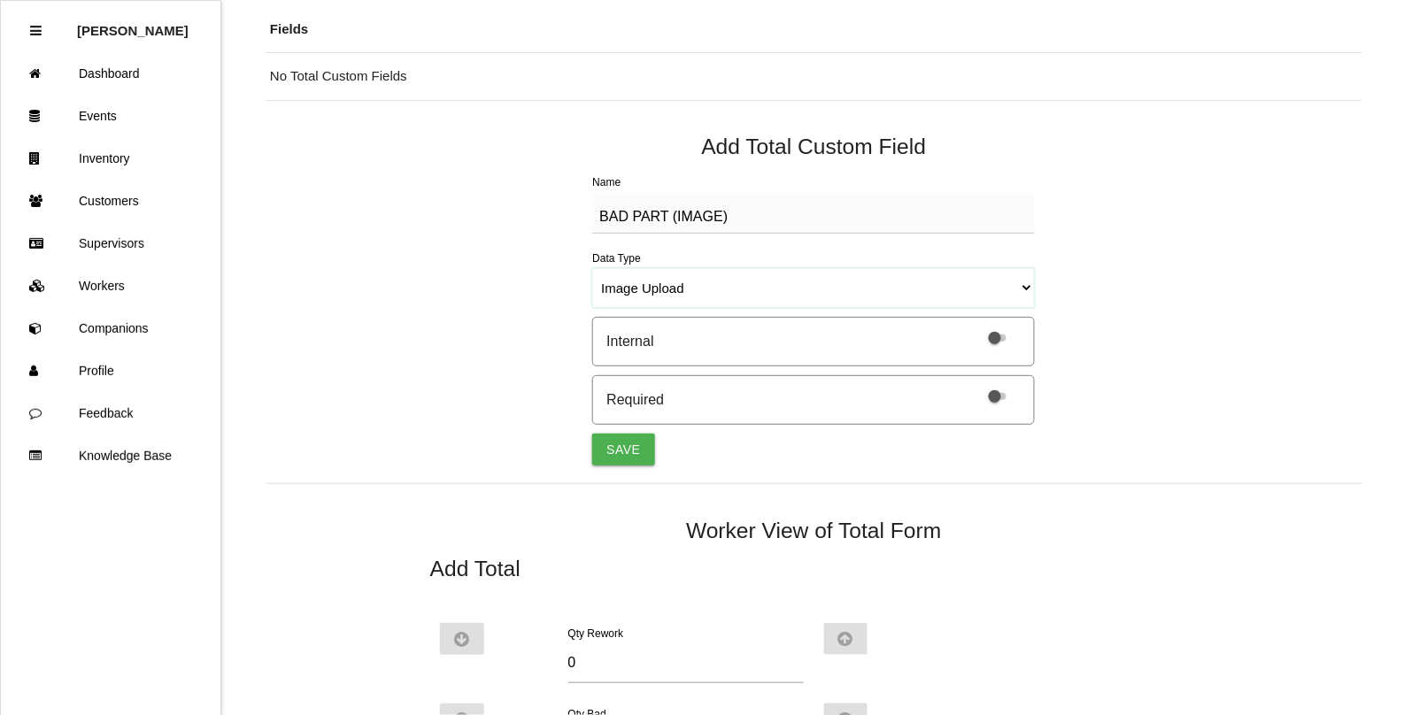
scroll to position [221, 0]
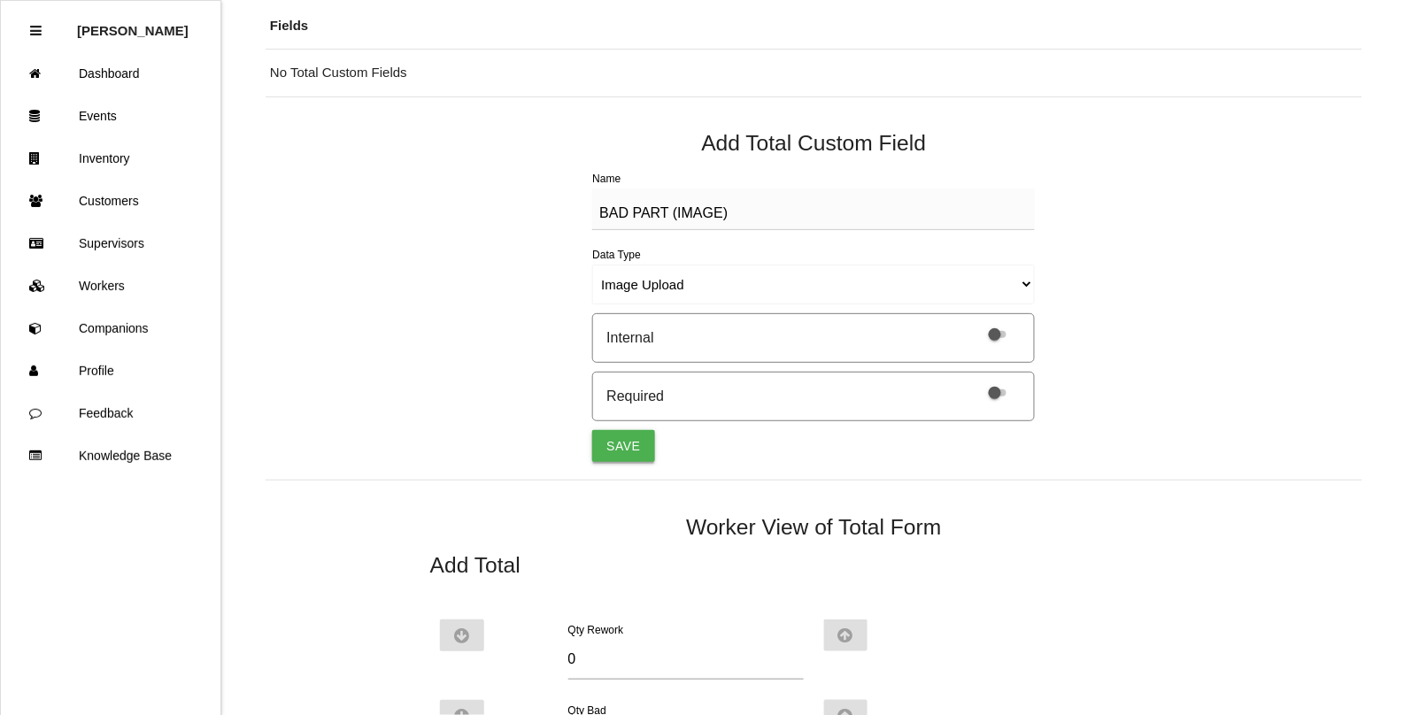
click at [606, 443] on button "Save" at bounding box center [623, 446] width 62 height 32
select select "string"
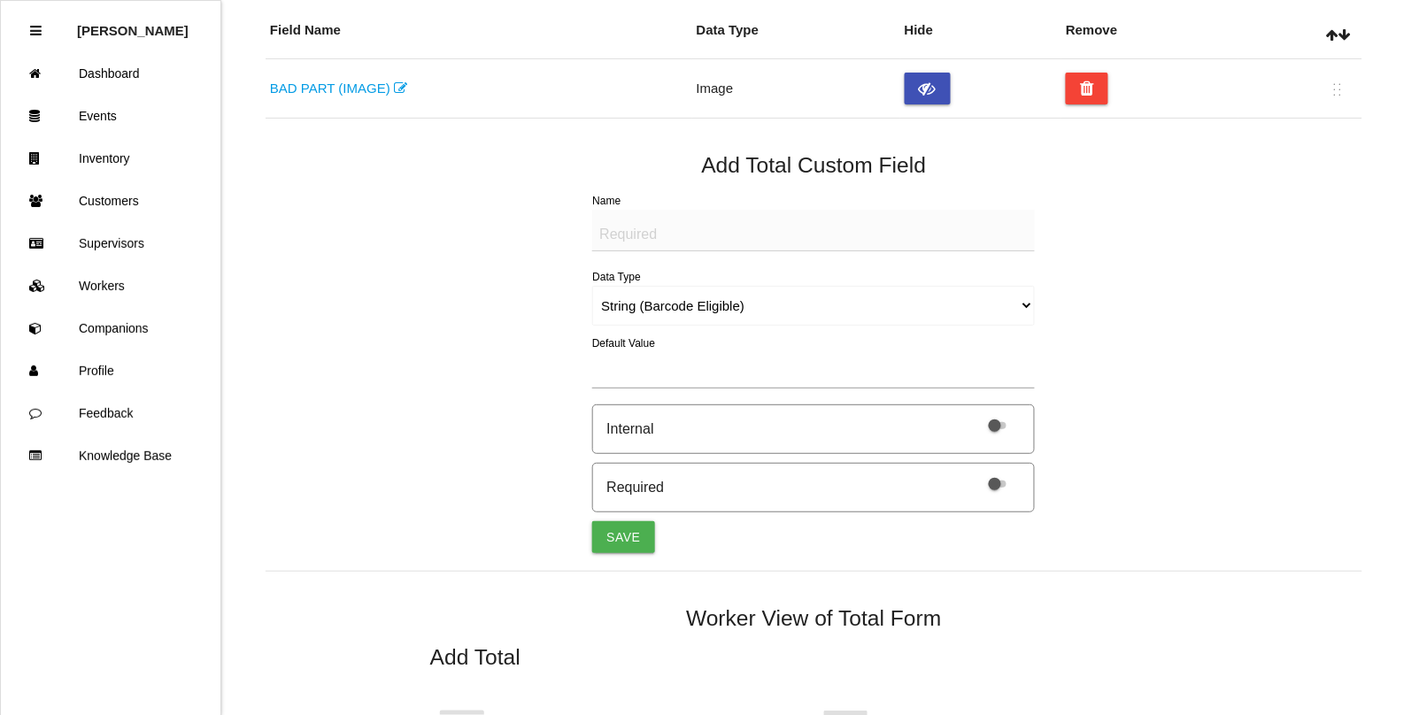
click at [622, 228] on textarea "Name" at bounding box center [813, 231] width 443 height 42
paste textarea "BAD PART (IMAGE)"
type textarea "BAD PART (IMAGE)"
click at [639, 305] on select "String (Barcode Eligible) Number Instructions True/False Select One of Many Sel…" at bounding box center [813, 306] width 443 height 40
select select "imageCF"
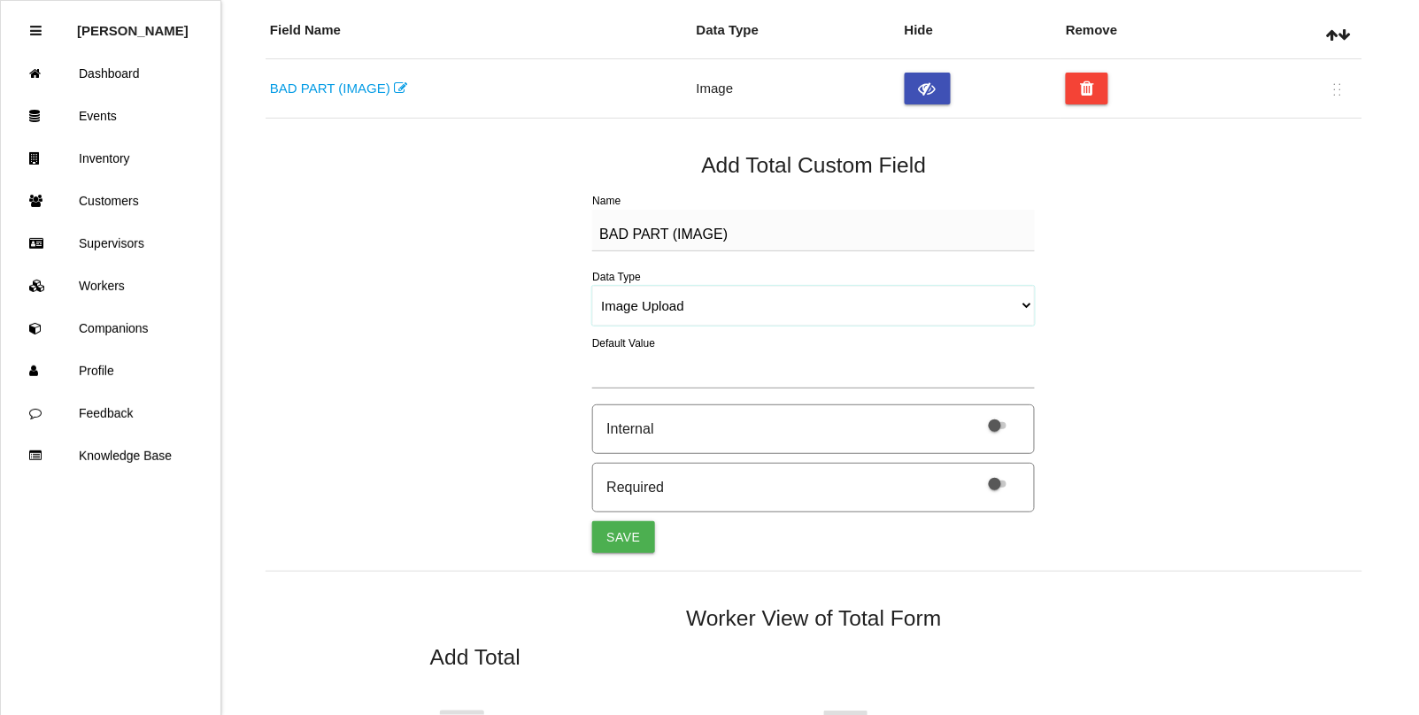
click at [592, 286] on select "String (Barcode Eligible) Number Instructions True/False Select One of Many Sel…" at bounding box center [813, 306] width 443 height 40
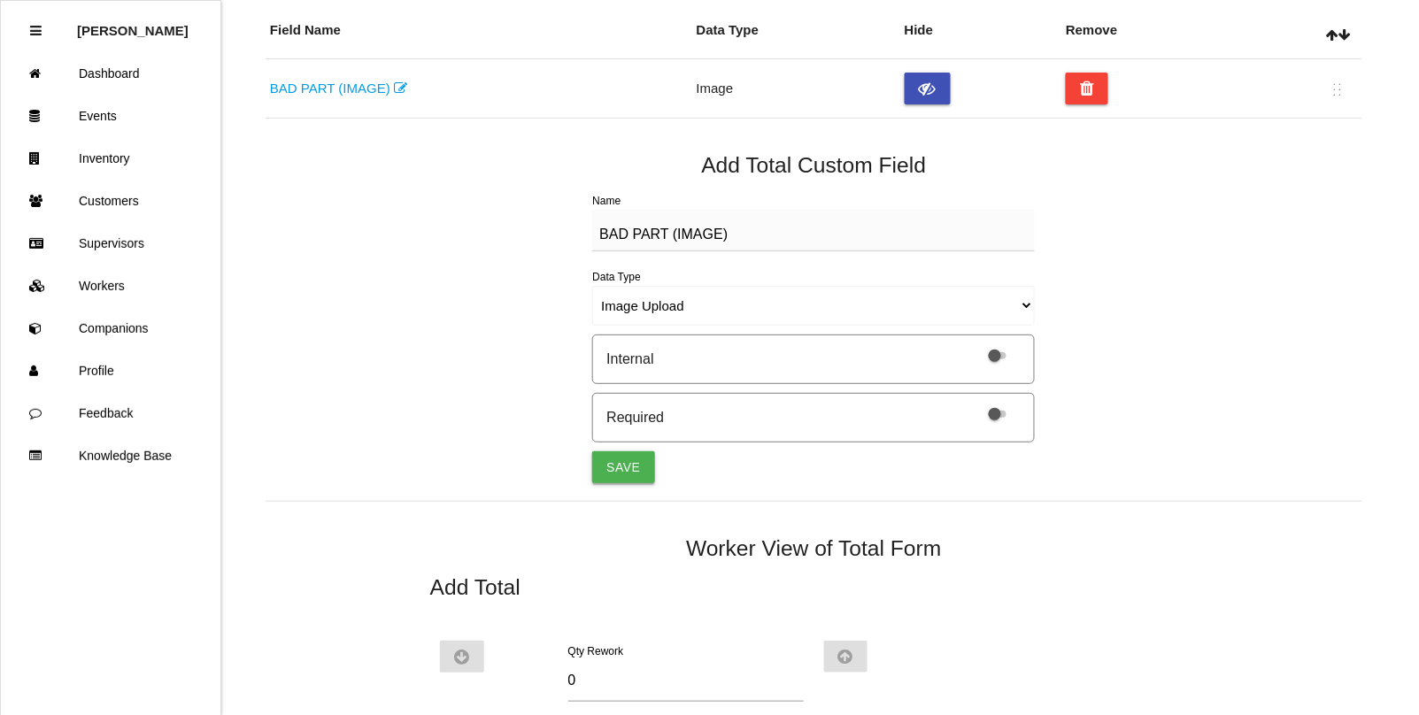
click at [634, 463] on button "Save" at bounding box center [623, 467] width 62 height 32
select select "string"
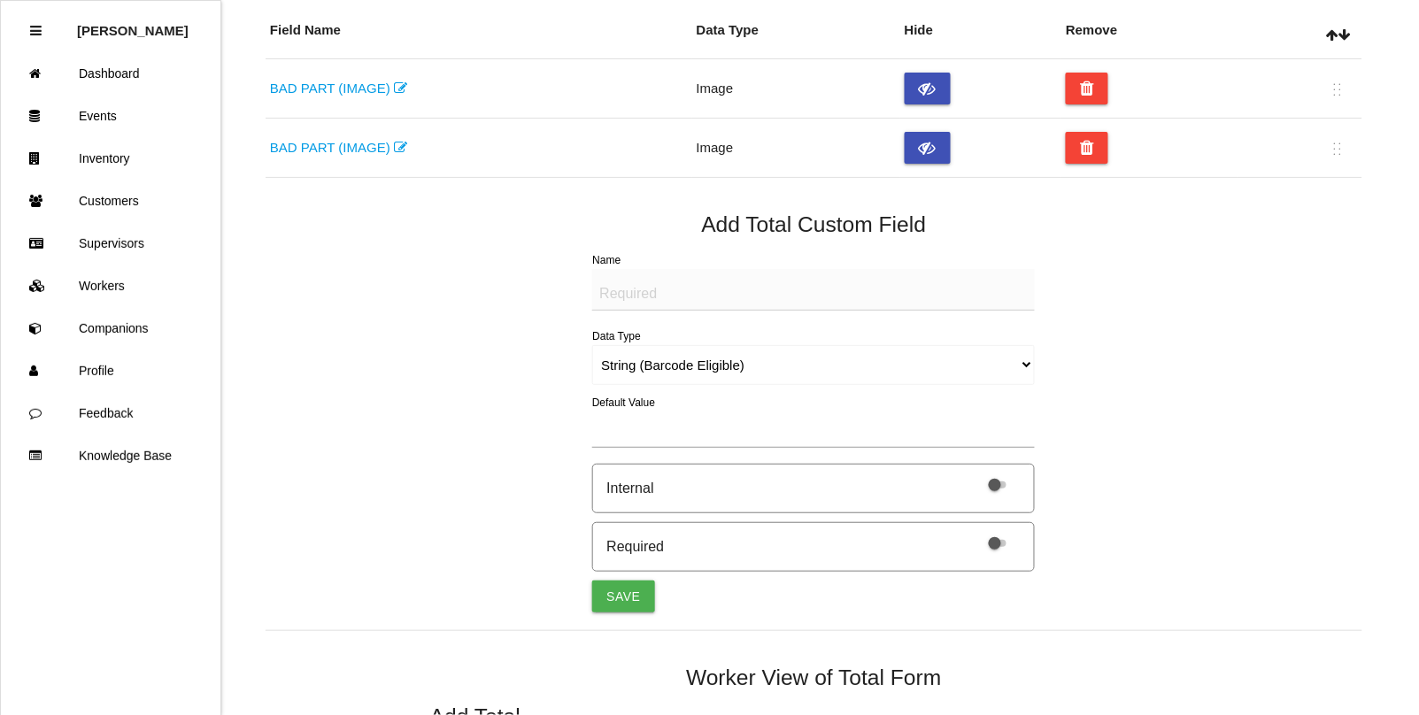
click at [653, 297] on textarea "Name" at bounding box center [813, 290] width 443 height 42
paste textarea "BAD PART (IMAGE)"
type textarea "BAD PART (IMAGE)"
click at [631, 369] on select "String (Barcode Eligible) Number Instructions True/False Select One of Many Sel…" at bounding box center [813, 365] width 443 height 40
select select "imageCF"
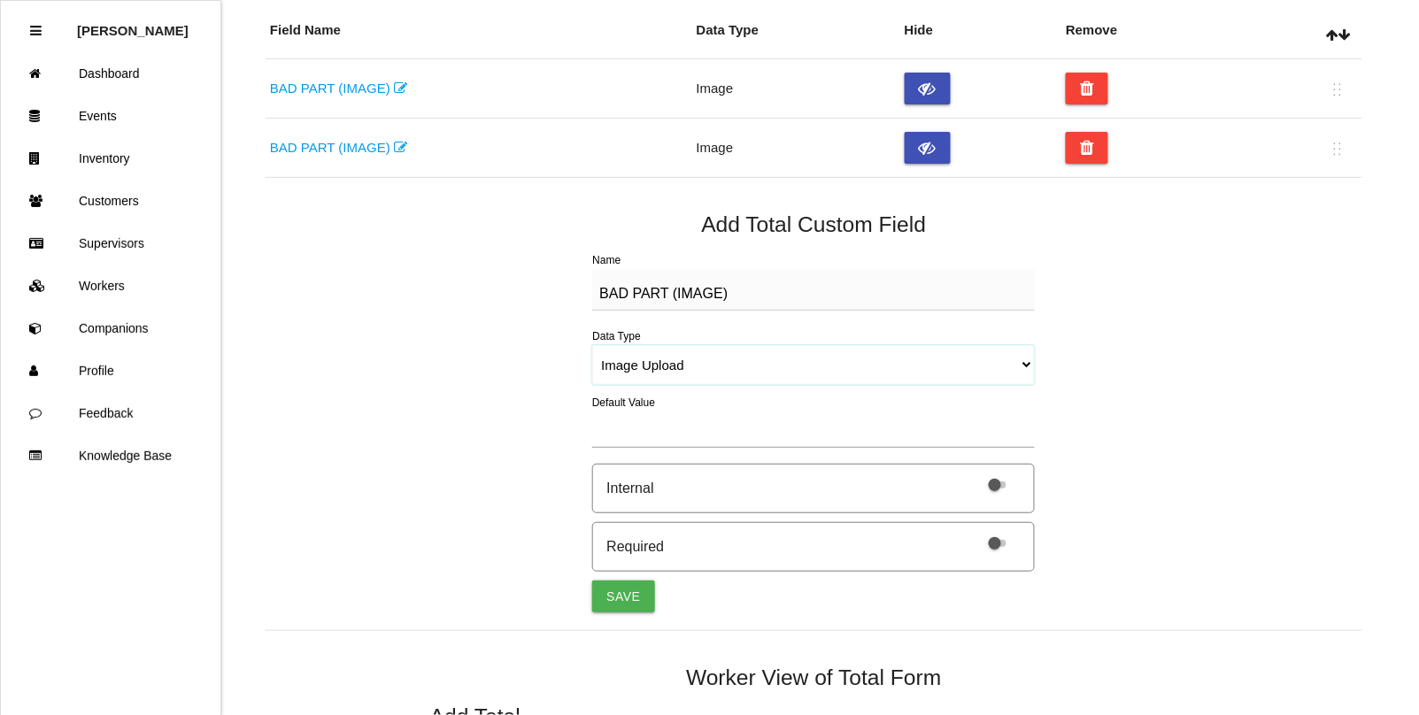
click at [592, 345] on select "String (Barcode Eligible) Number Instructions True/False Select One of Many Sel…" at bounding box center [813, 365] width 443 height 40
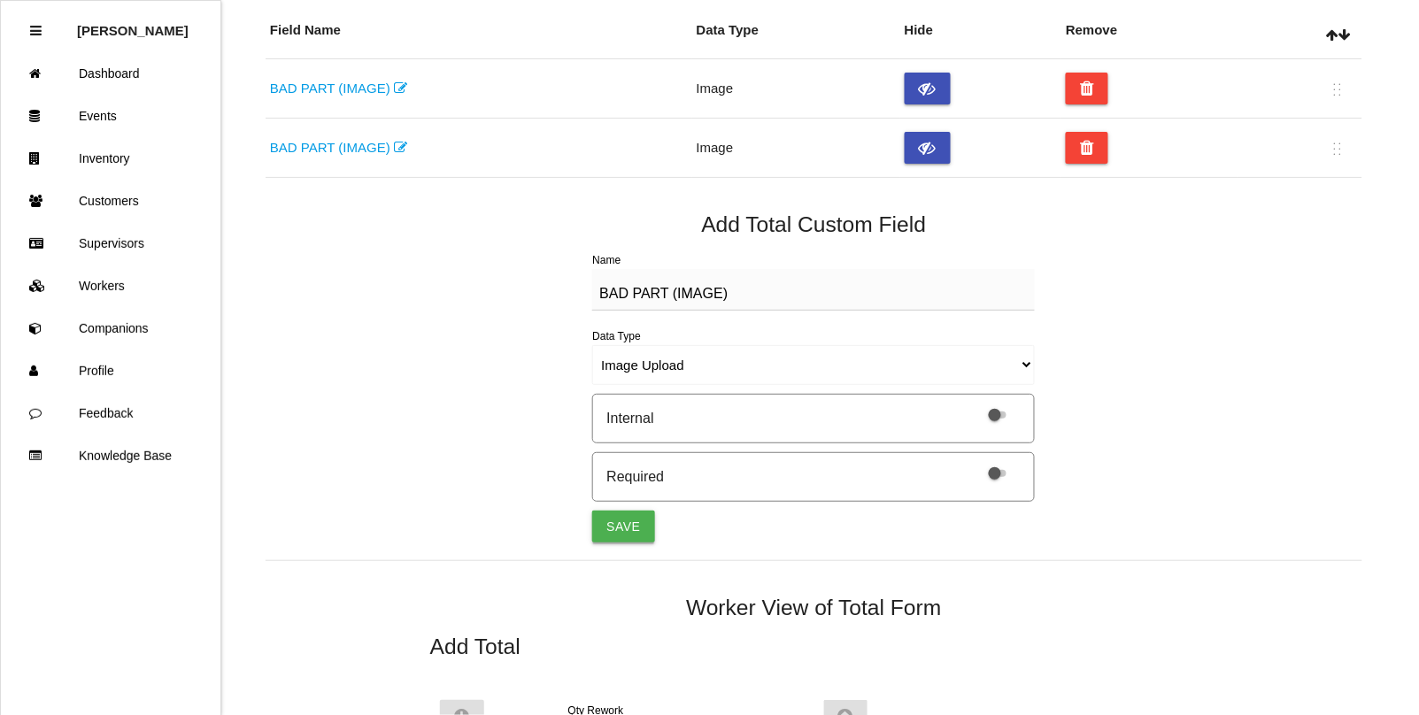
click at [629, 514] on button "Save" at bounding box center [623, 527] width 62 height 32
select select "string"
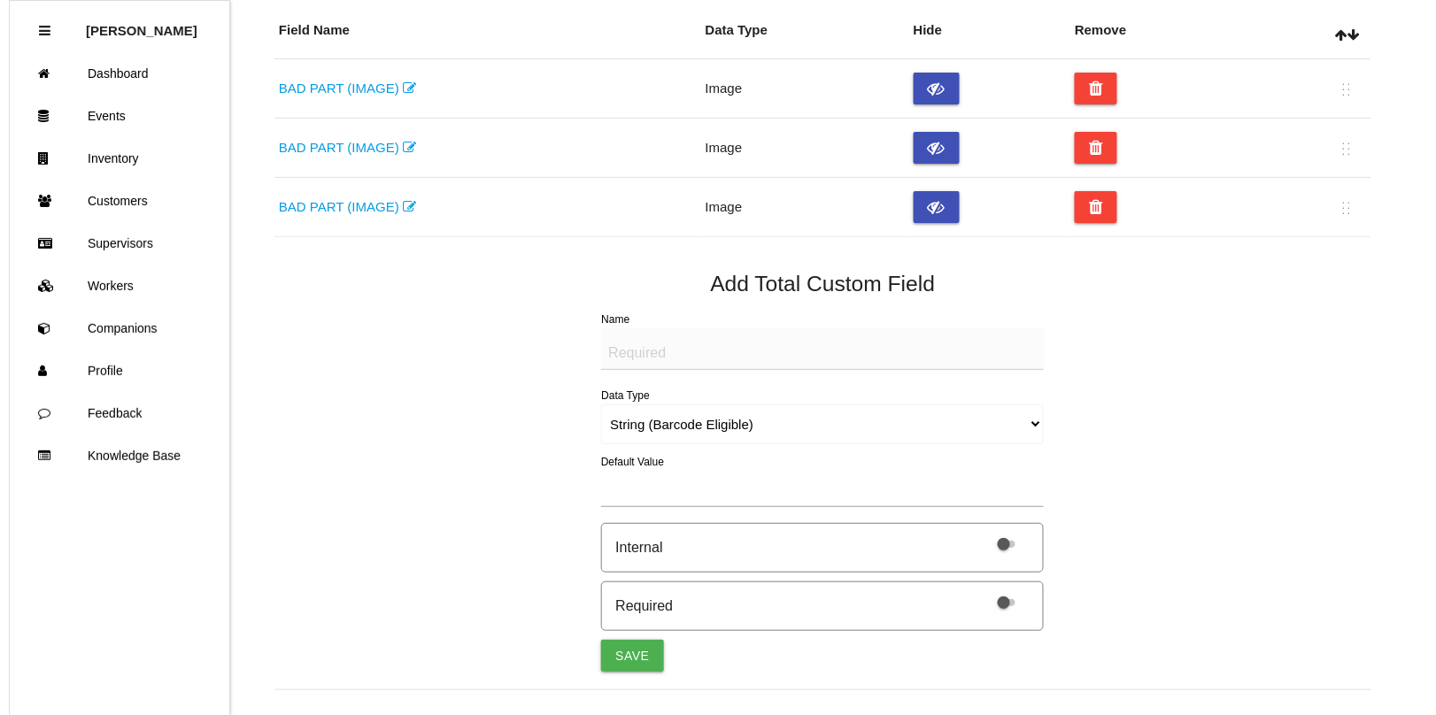
scroll to position [0, 0]
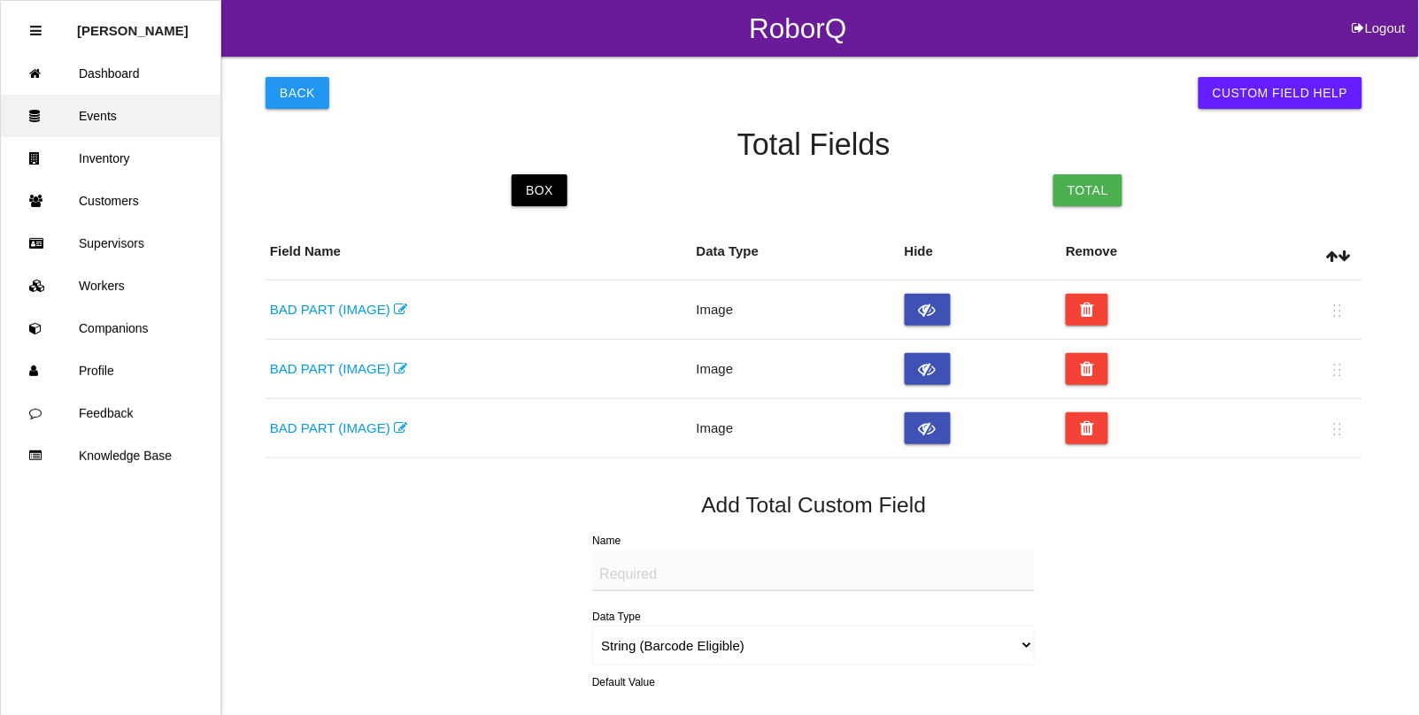
click at [102, 115] on link "Events" at bounding box center [111, 116] width 220 height 42
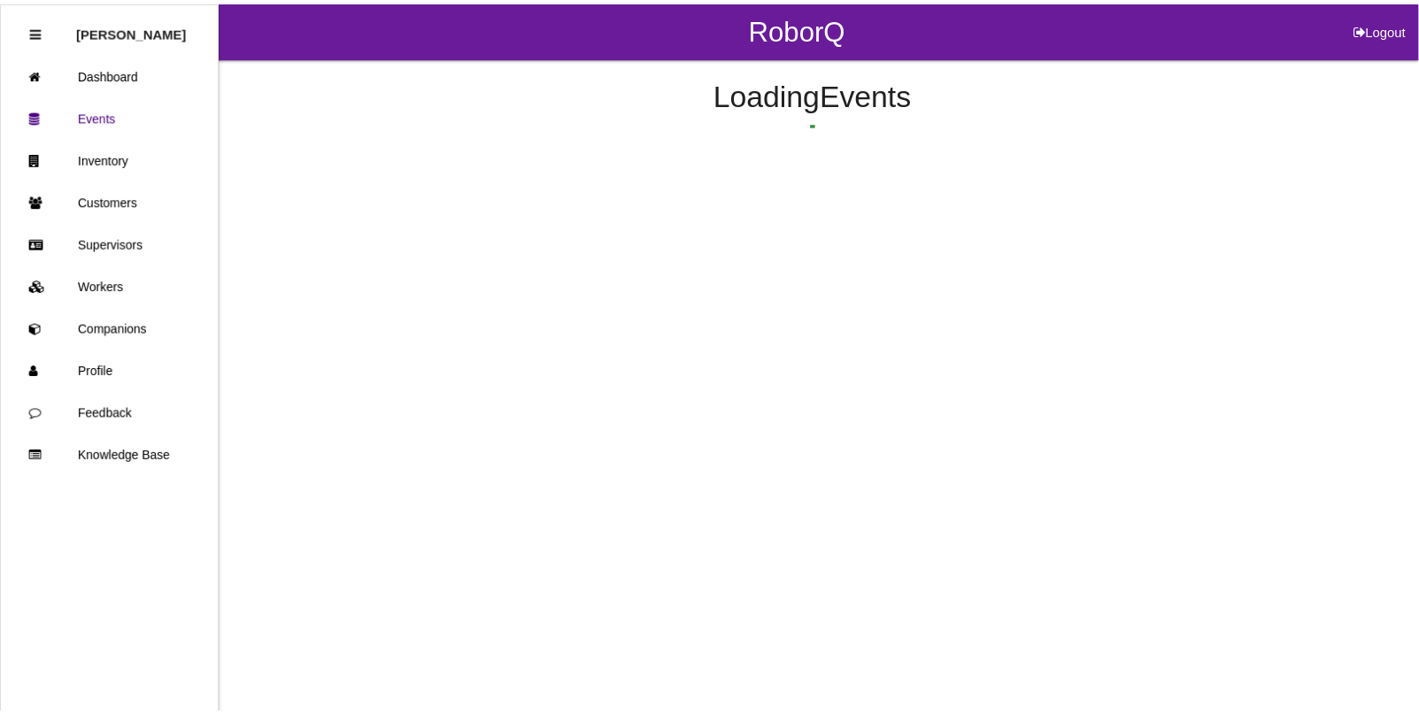
scroll to position [44, 0]
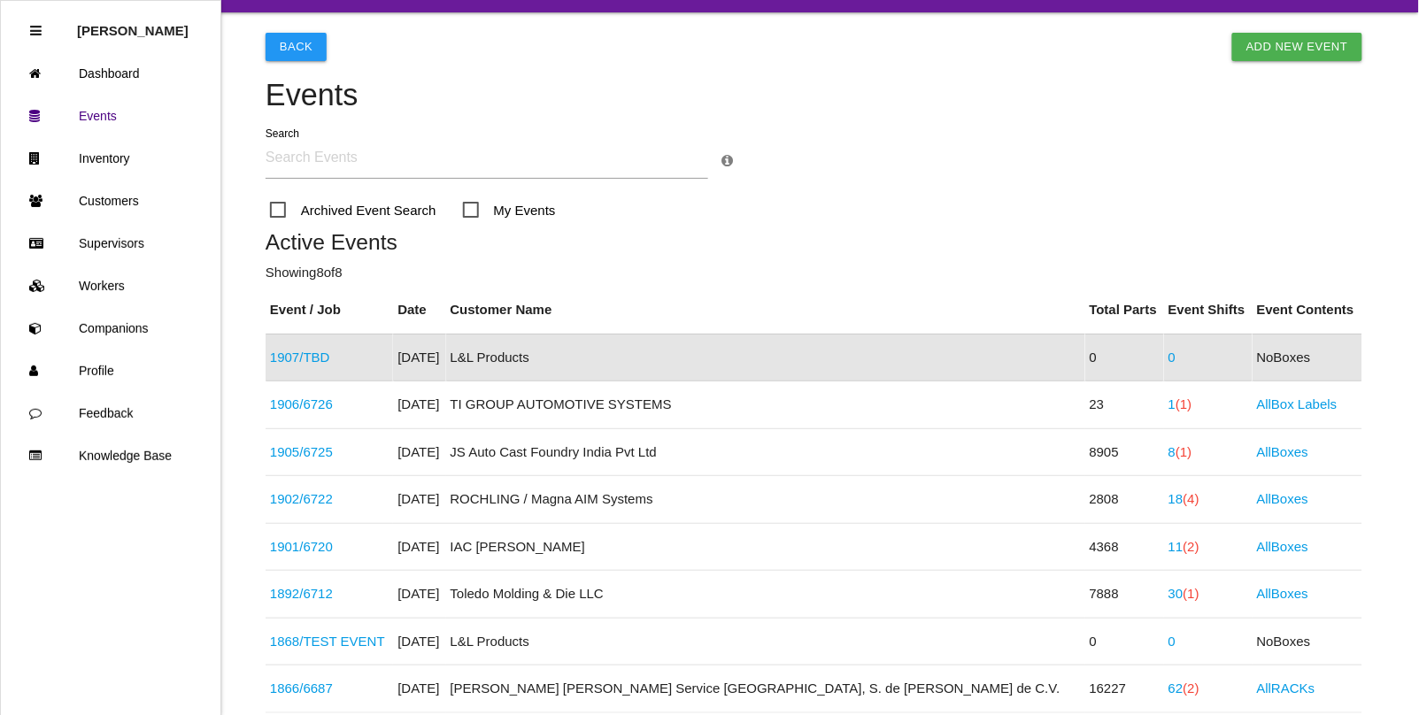
click at [277, 355] on link "1907 / TBD" at bounding box center [300, 357] width 60 height 15
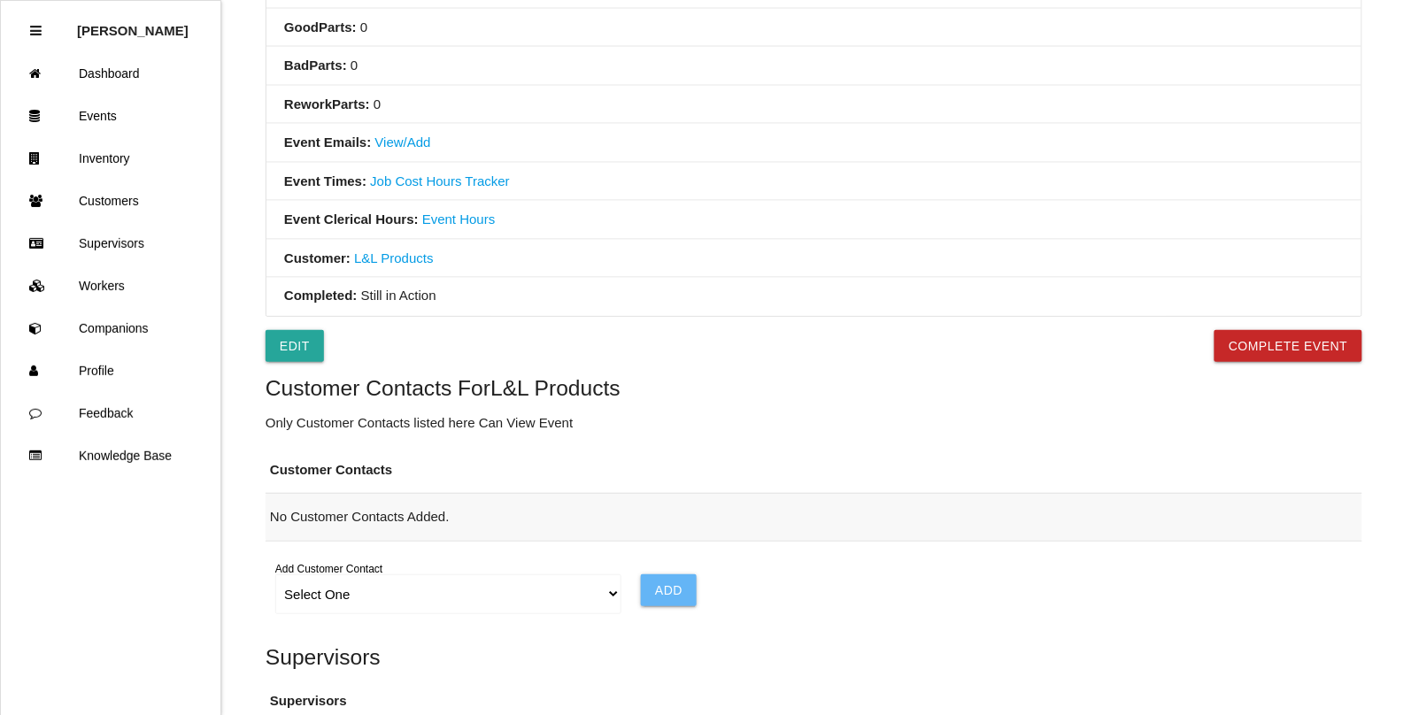
scroll to position [664, 0]
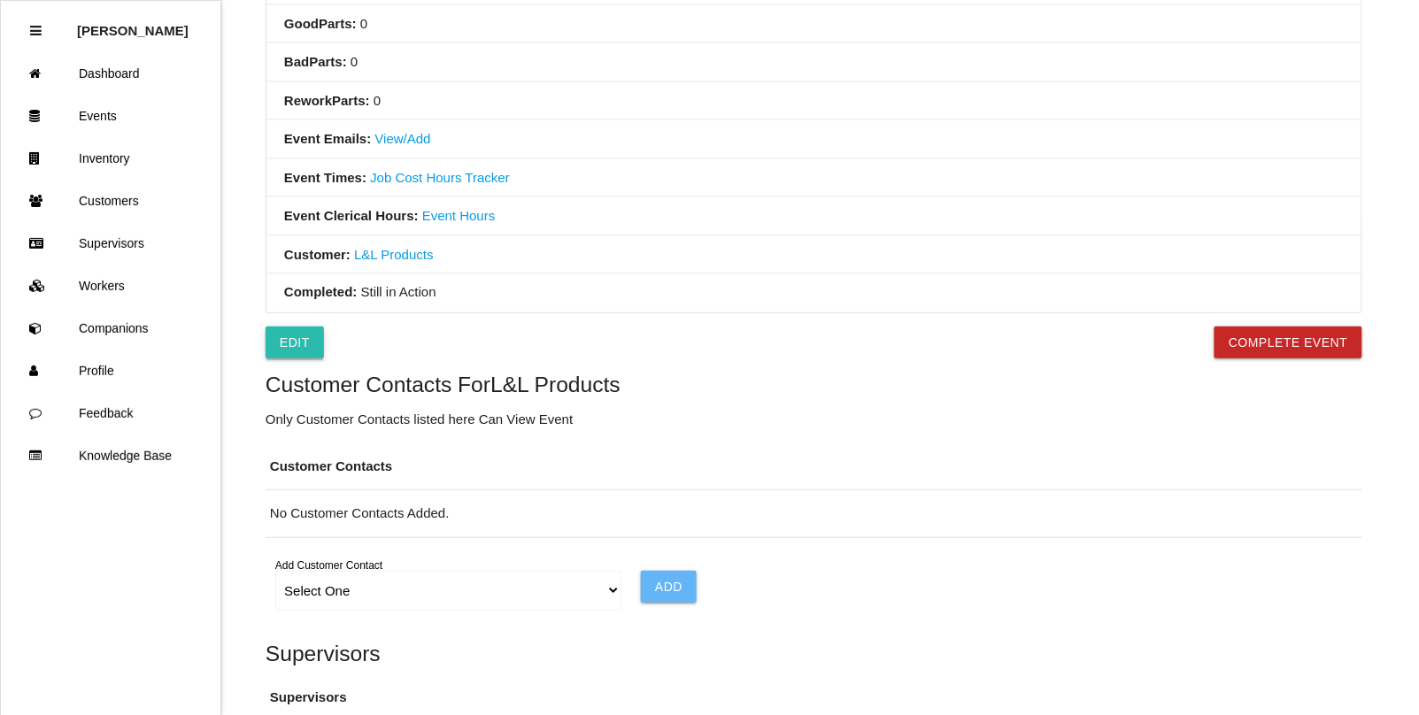
click at [294, 358] on link "Edit" at bounding box center [295, 343] width 58 height 32
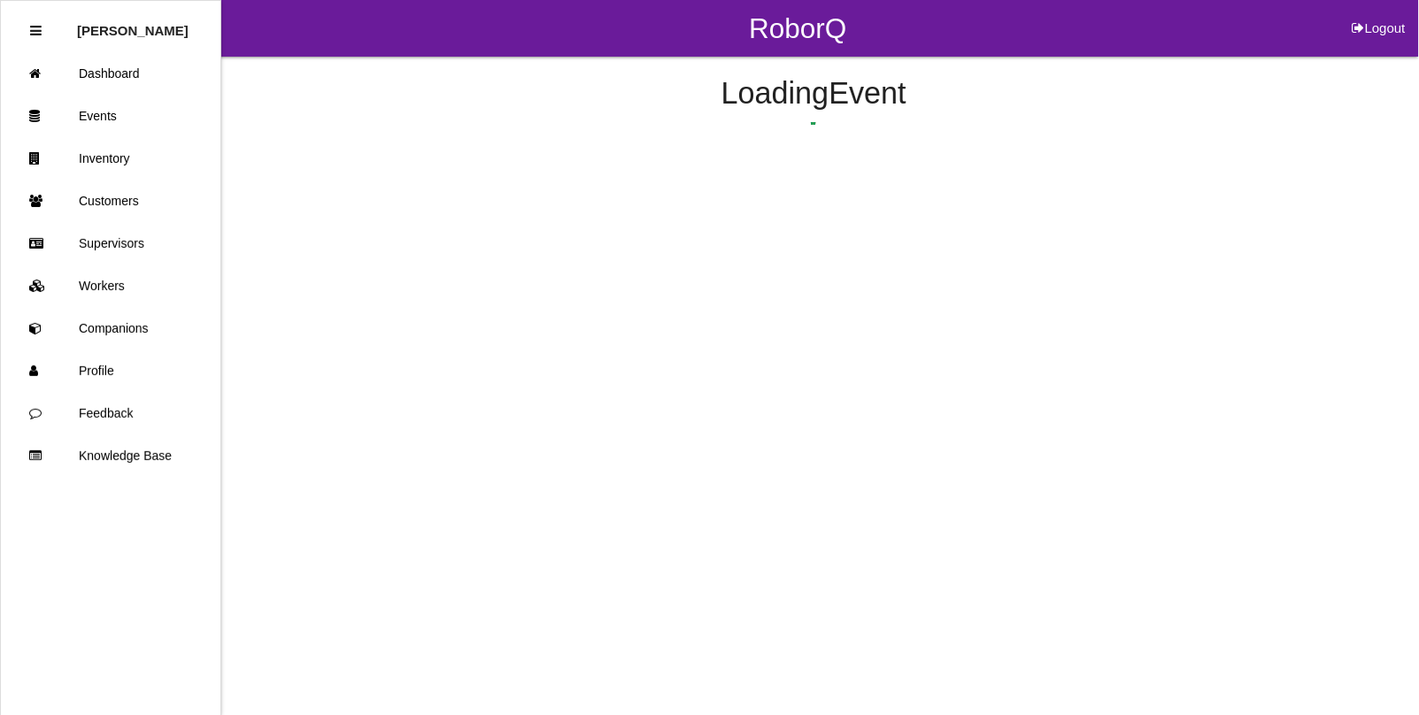
select select "notRequired"
select select "false"
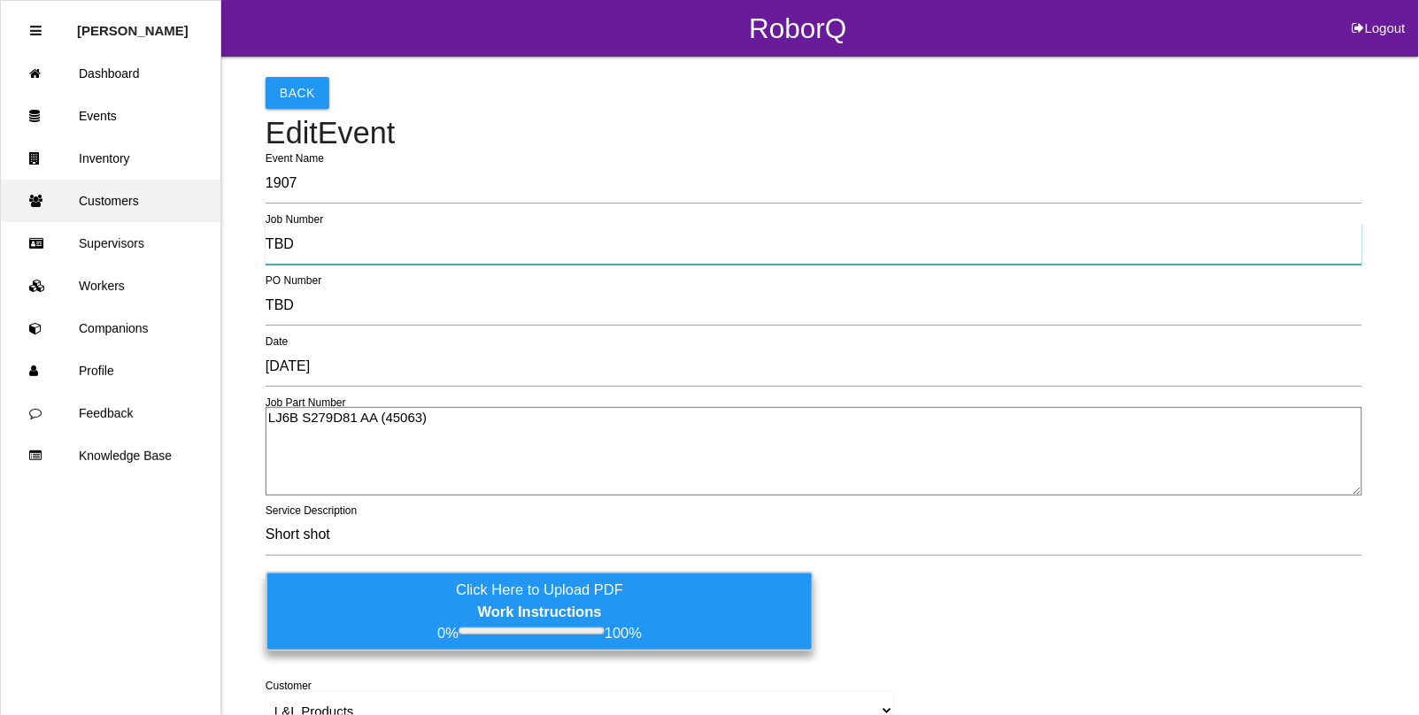
drag, startPoint x: 337, startPoint y: 258, endPoint x: 86, endPoint y: 200, distance: 258.1
type input "6727"
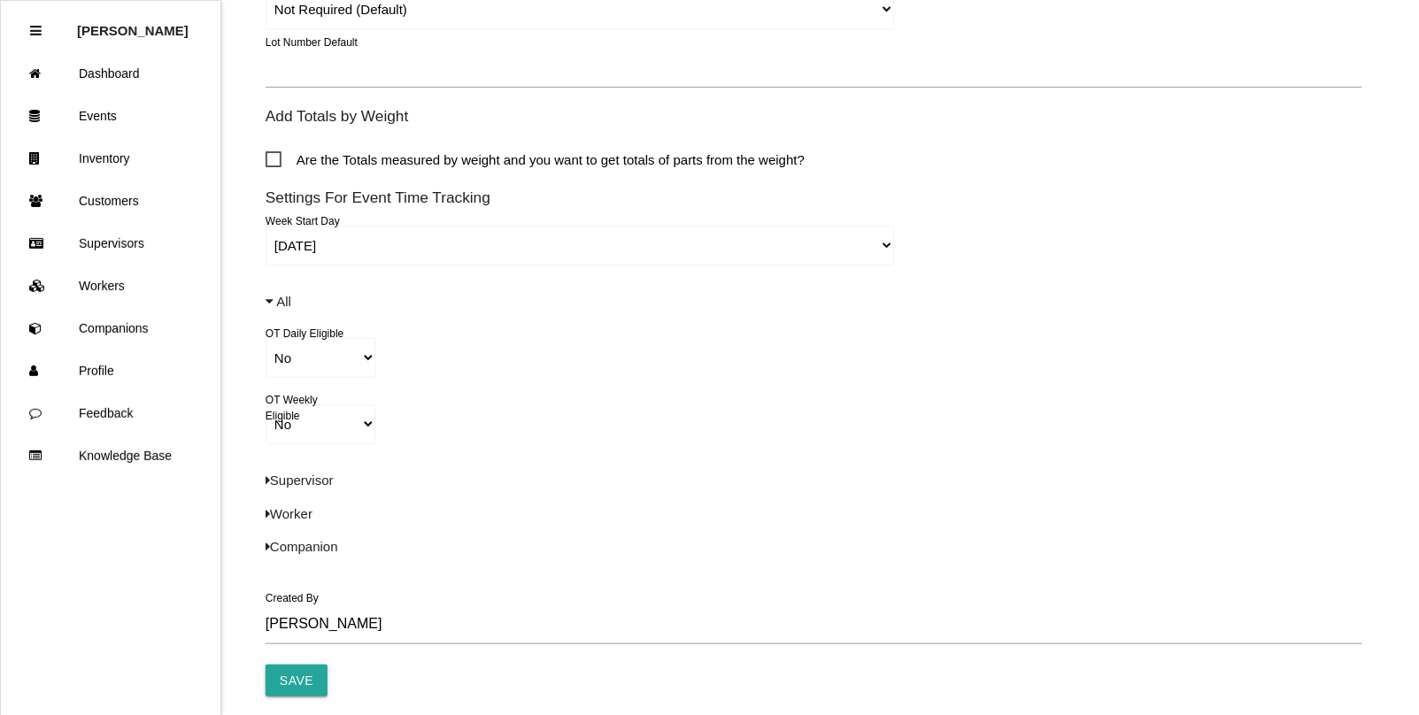
scroll to position [1217, 0]
click at [290, 679] on input "Save" at bounding box center [297, 679] width 62 height 32
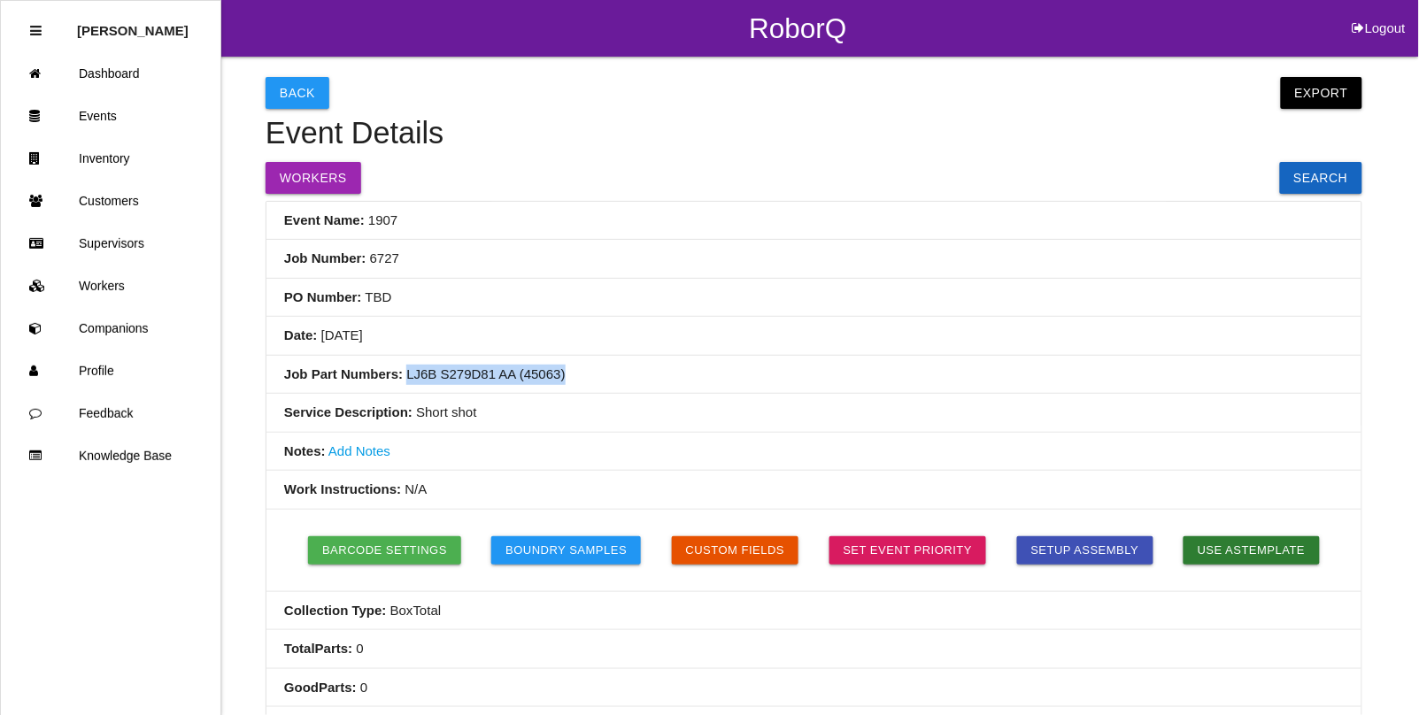
drag, startPoint x: 558, startPoint y: 370, endPoint x: 405, endPoint y: 381, distance: 153.5
click at [405, 381] on li "Job Part Numbers: LJ6B S279D81 AA (45063)" at bounding box center [813, 375] width 1095 height 39
copy li "LJ6B S279D81 AA (45063)"
click at [108, 193] on link "Customers" at bounding box center [111, 201] width 220 height 42
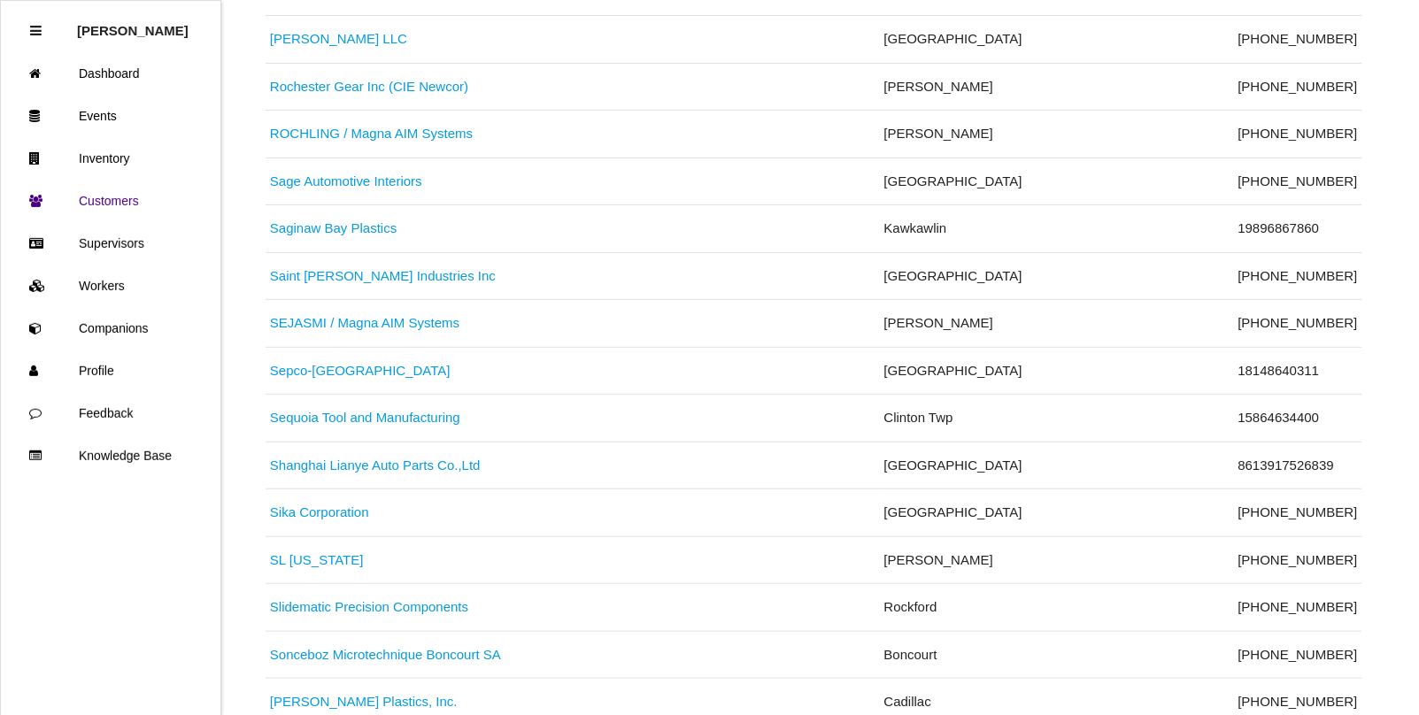
scroll to position [7413, 0]
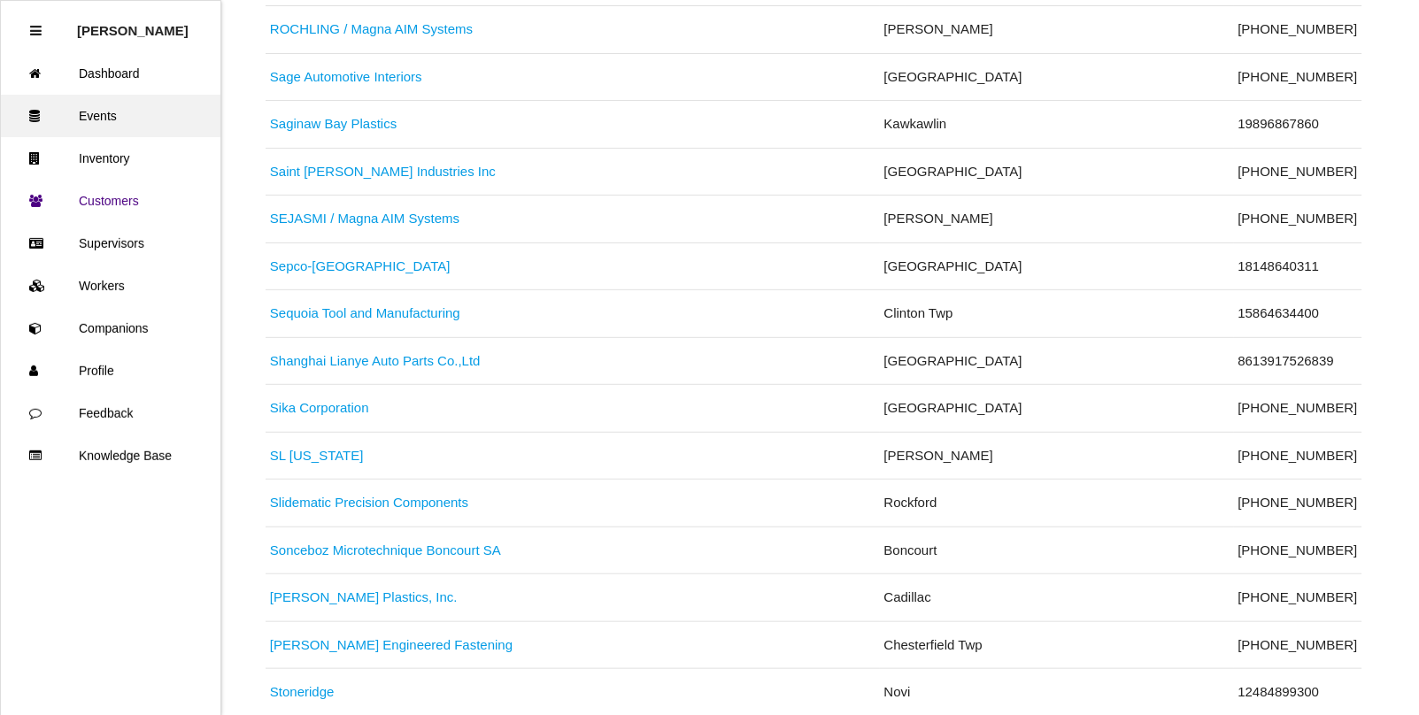
click at [109, 118] on link "Events" at bounding box center [111, 116] width 220 height 42
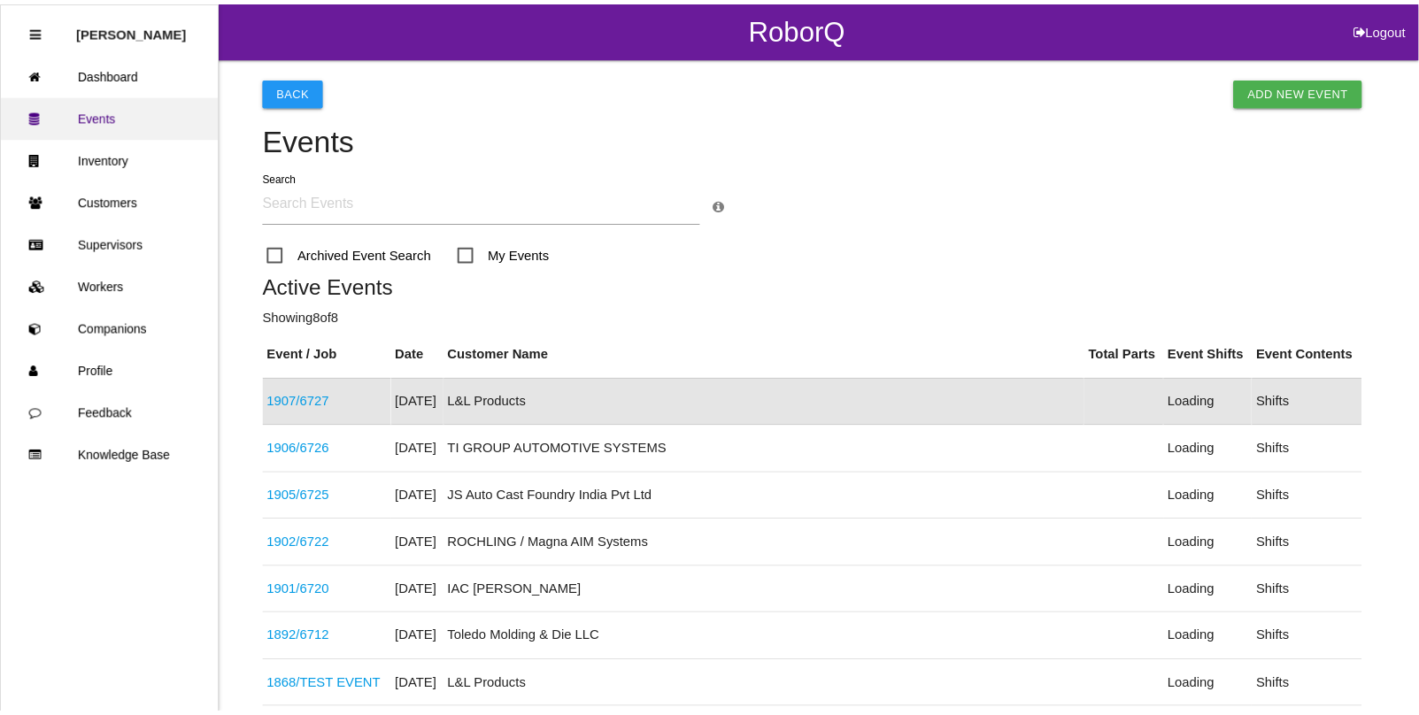
scroll to position [44, 0]
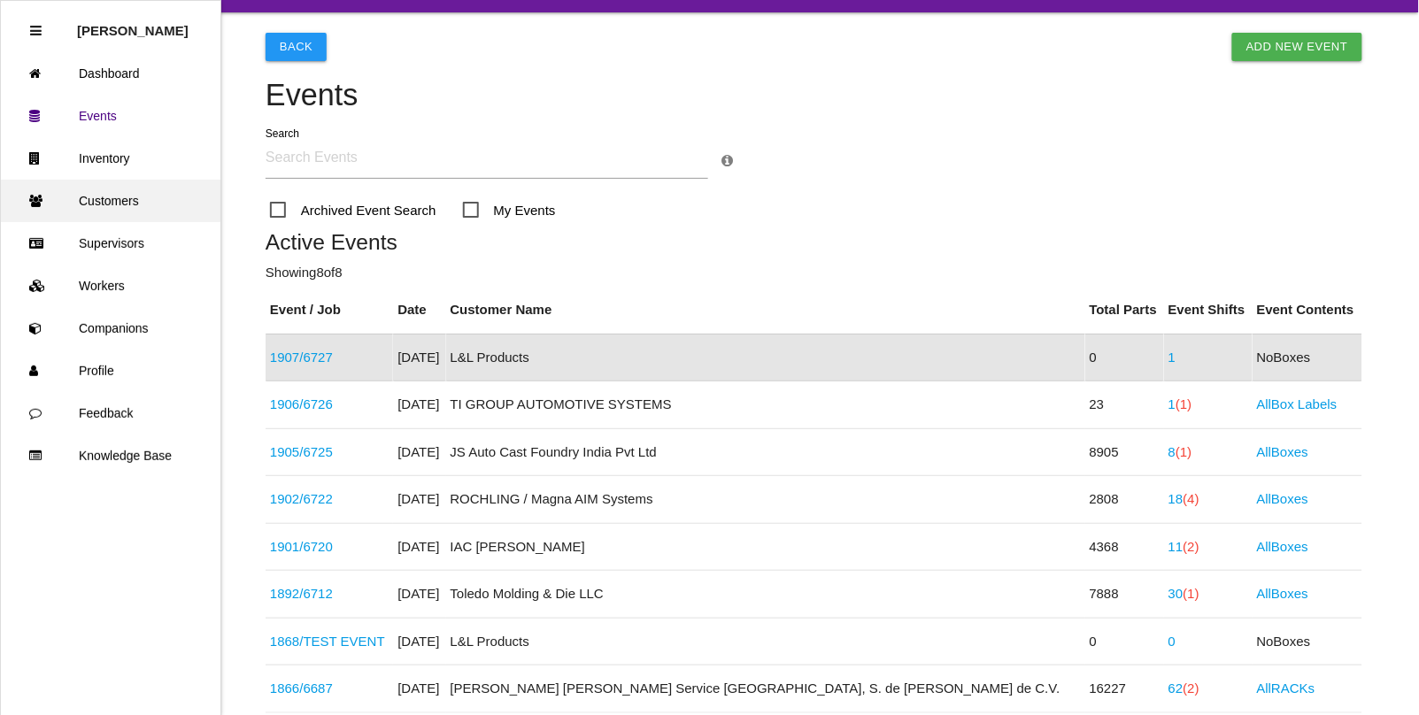
click at [99, 196] on link "Customers" at bounding box center [111, 201] width 220 height 42
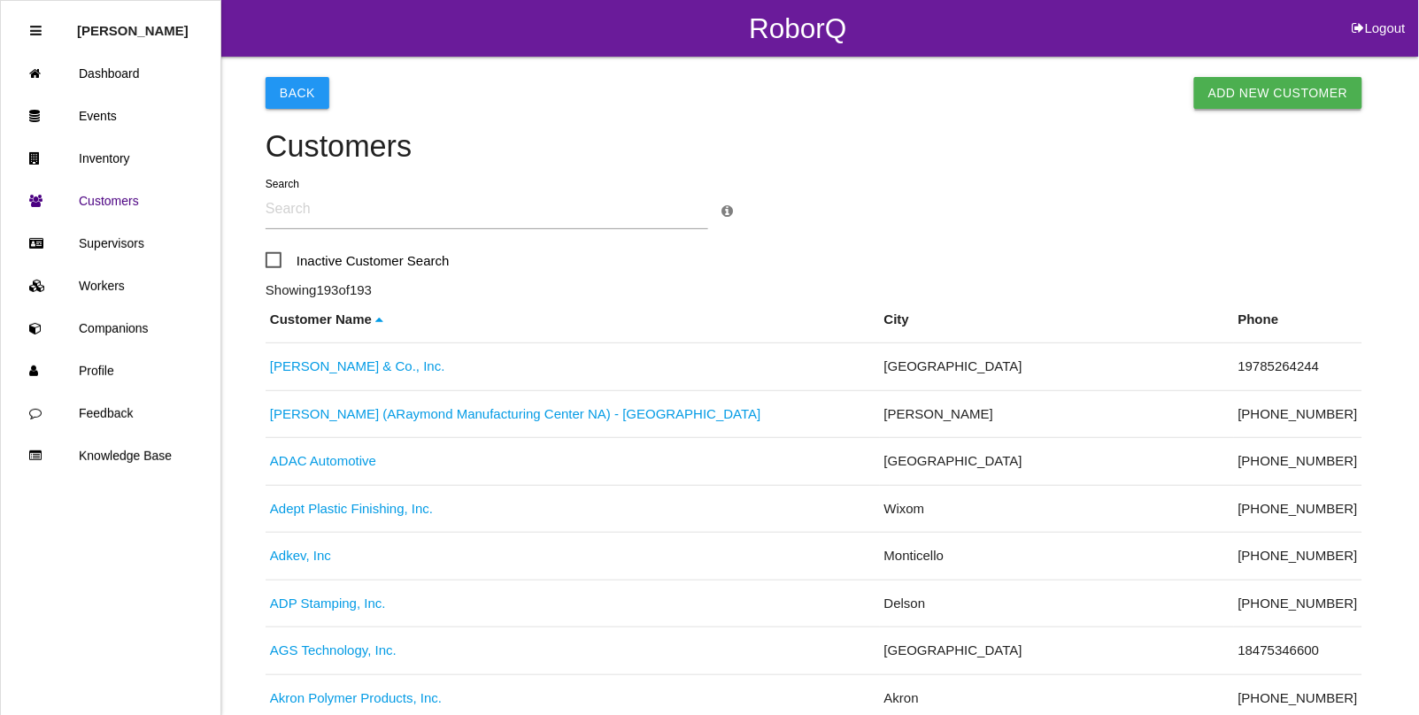
click at [1295, 87] on link "Add New Customer" at bounding box center [1278, 93] width 168 height 32
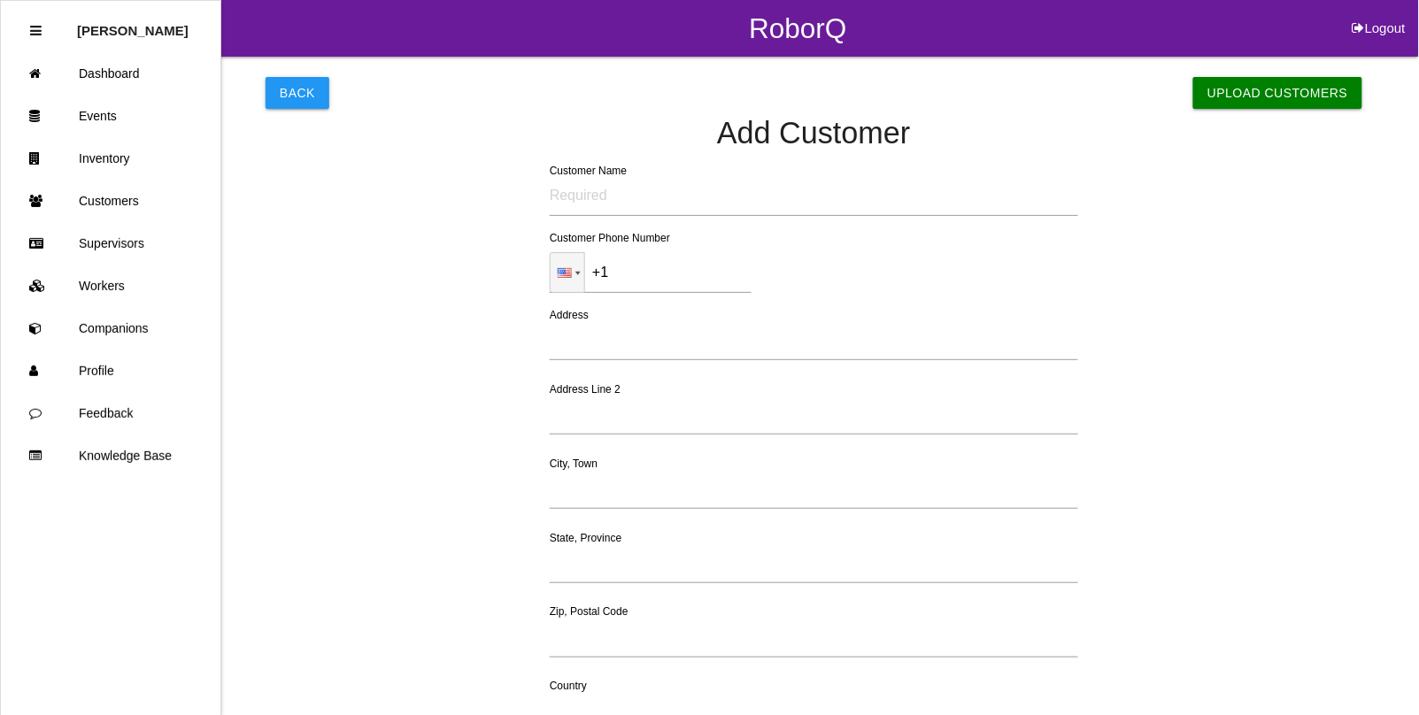
type input "[PERSON_NAME]"
click at [599, 209] on input "text" at bounding box center [814, 195] width 528 height 41
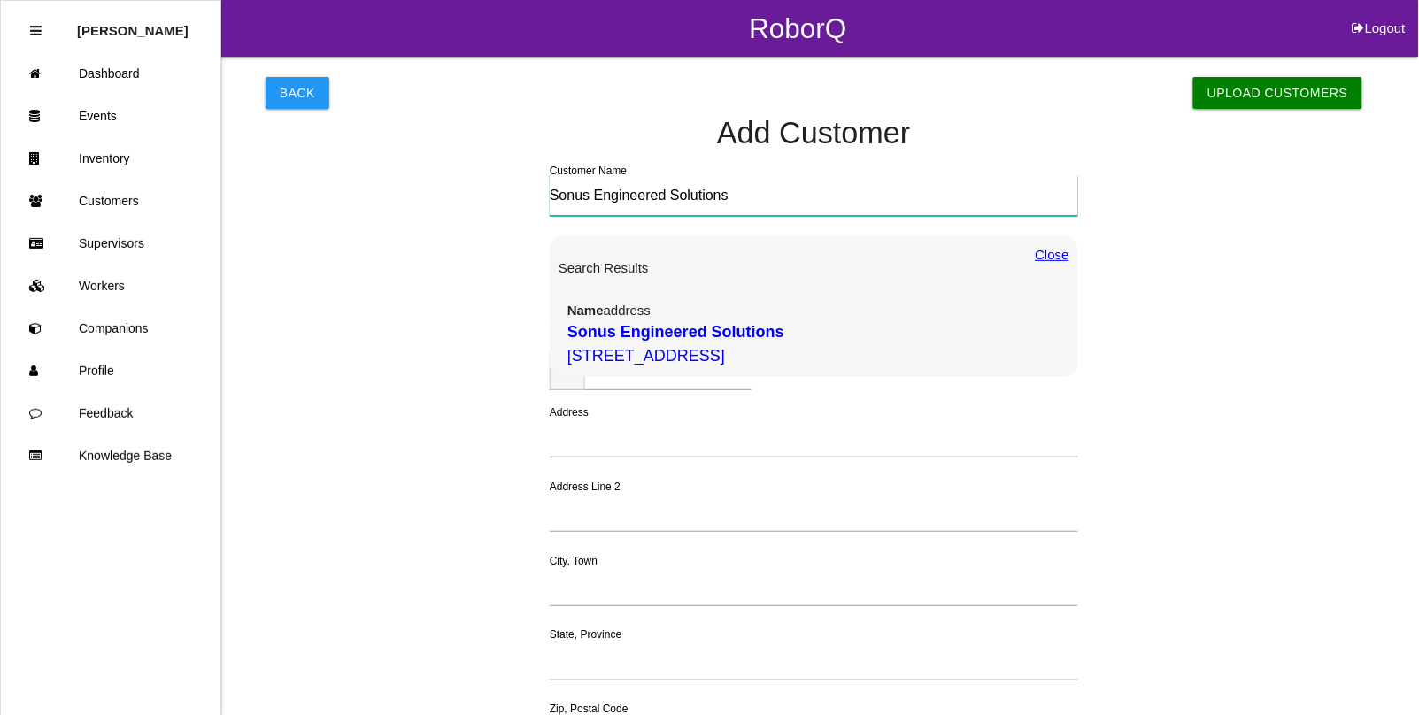
type input "Sonus Engineered Solutions"
click at [688, 338] on b "Sonus Engineered Solutions" at bounding box center [675, 332] width 217 height 18
type input "[PHONE_NUMBER]"
type input "[STREET_ADDRESS]"
type input "[PERSON_NAME]"
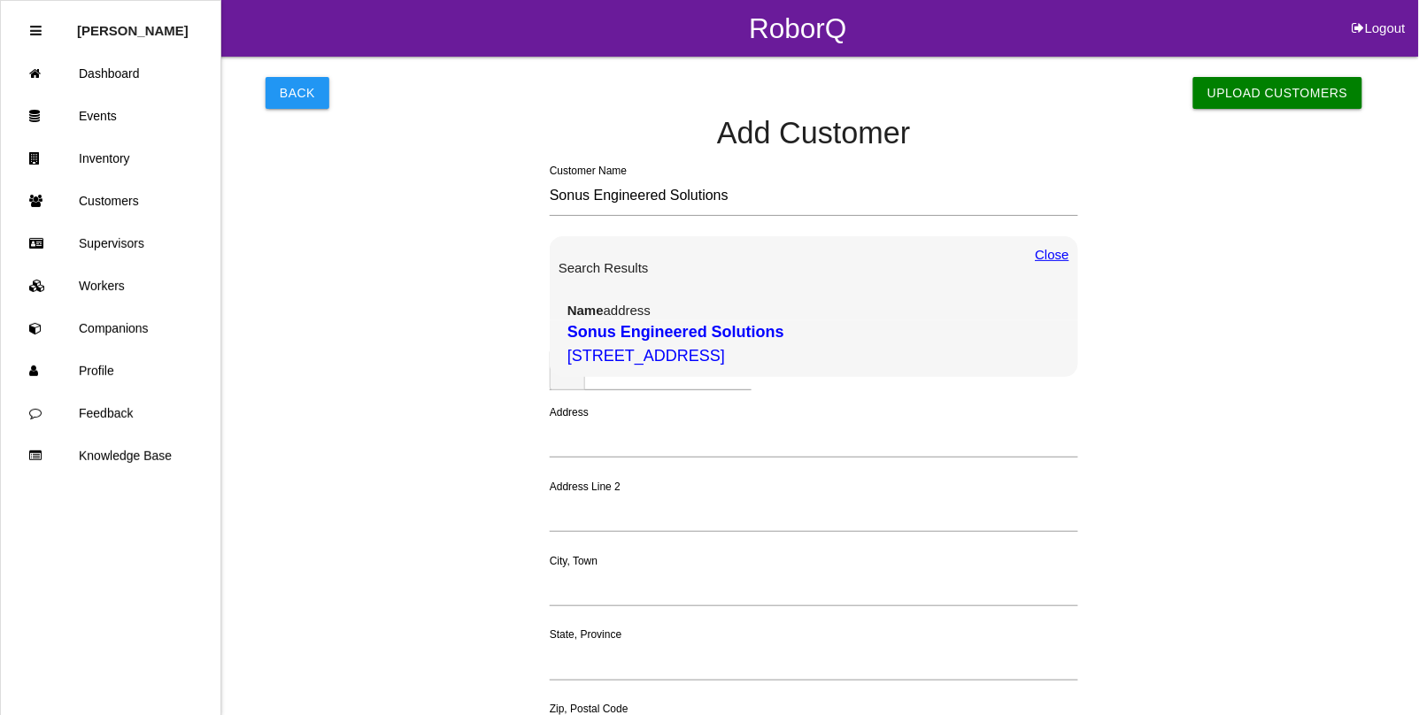
type input "[US_STATE]"
type input "48091"
type input "[GEOGRAPHIC_DATA]"
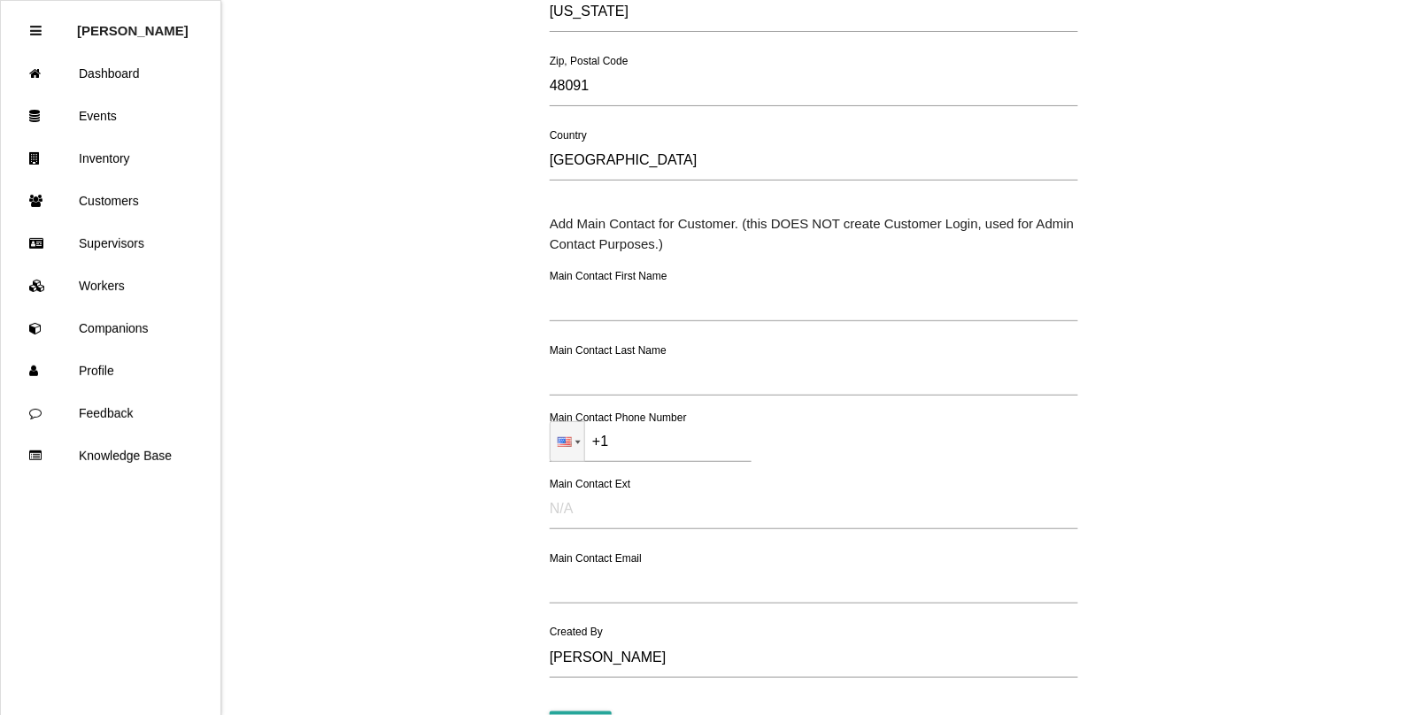
scroll to position [553, 0]
click at [559, 297] on input "text" at bounding box center [814, 299] width 528 height 41
paste input "[PERSON_NAME]"
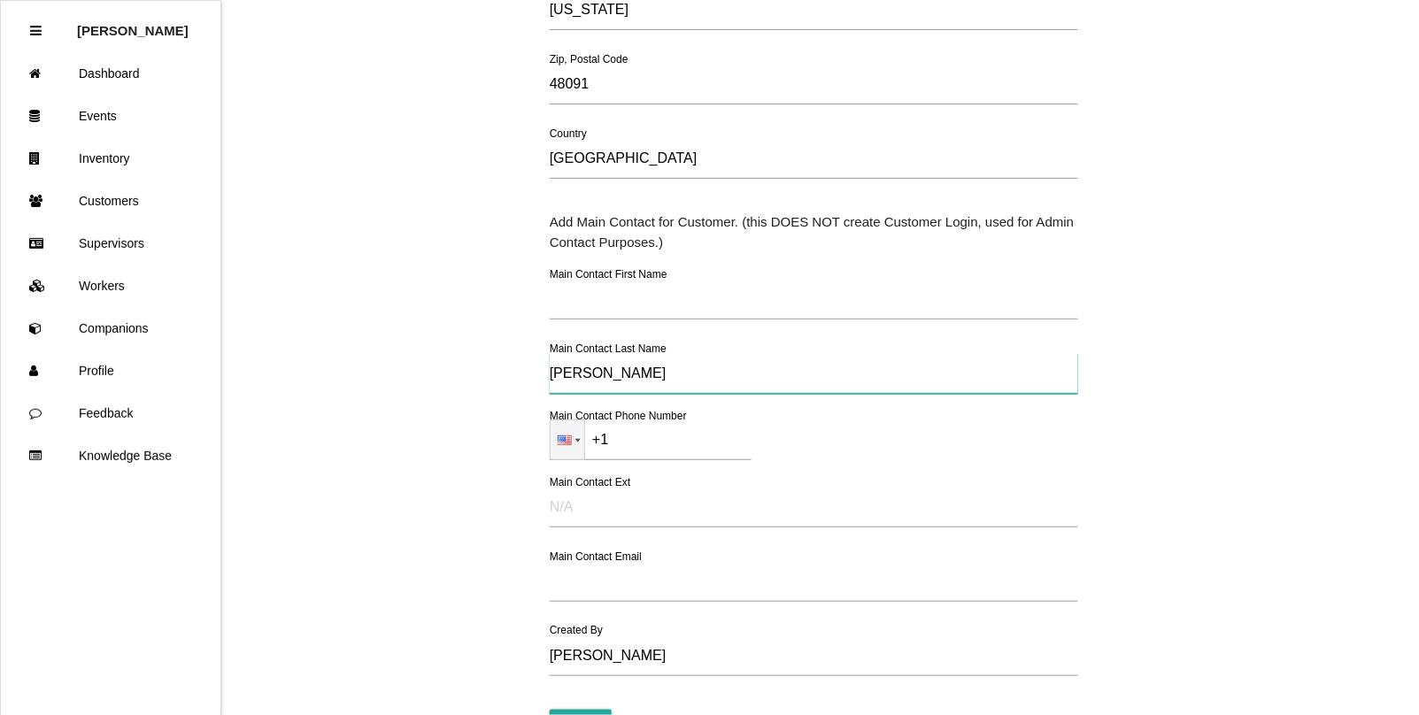
type input "[PERSON_NAME]"
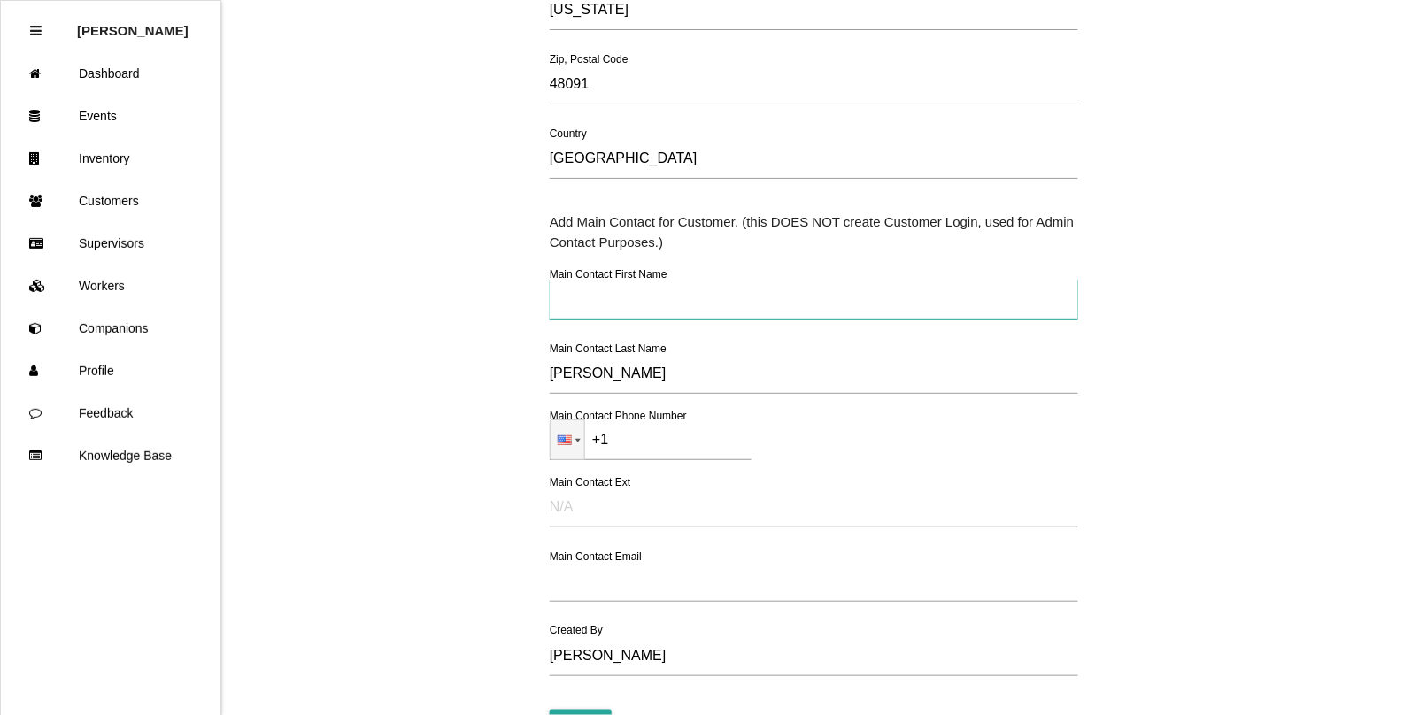
click at [566, 304] on input "text" at bounding box center [814, 299] width 528 height 41
type input "[PERSON_NAME]"
click at [656, 440] on input "+1" at bounding box center [651, 440] width 202 height 41
paste input "[PHONE_NUMBER]"
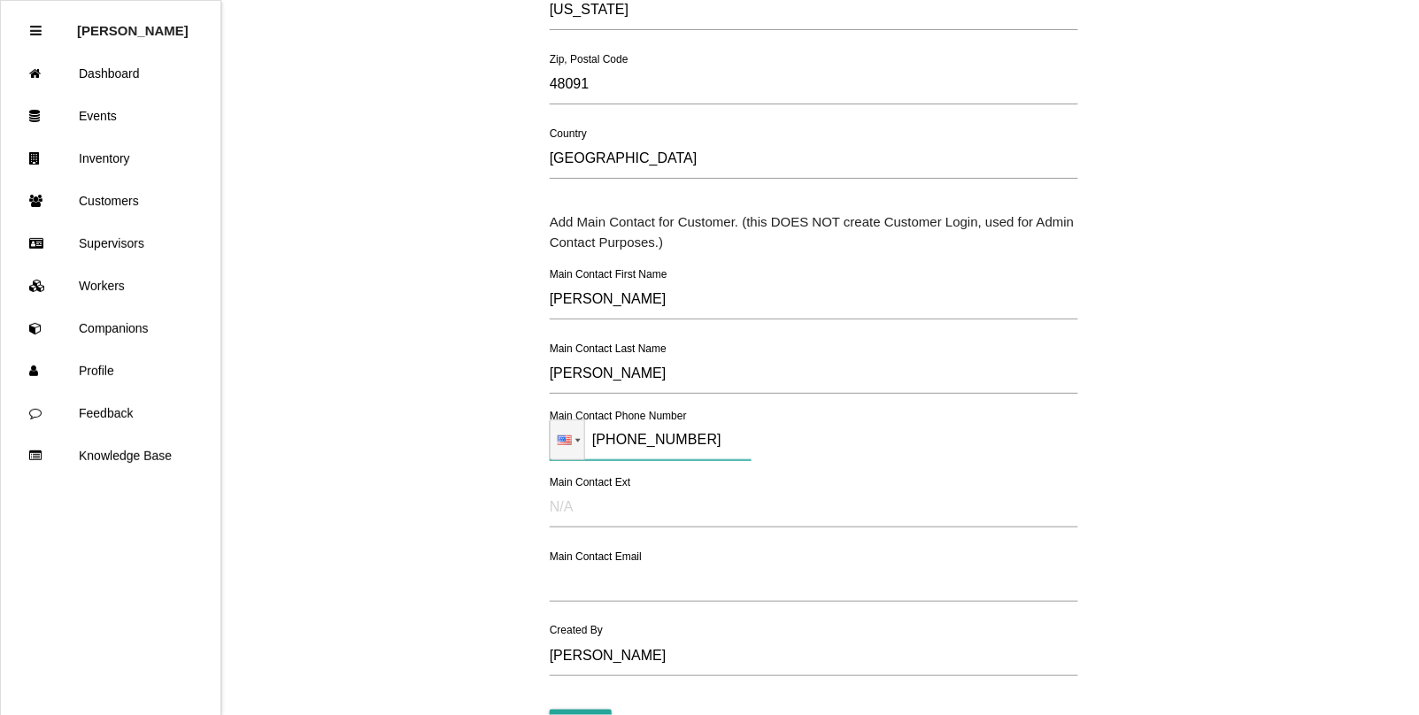
type input "[PHONE_NUMBER]"
click at [589, 589] on input "email" at bounding box center [814, 581] width 528 height 41
paste input "[EMAIL_ADDRESS][DOMAIN_NAME]"
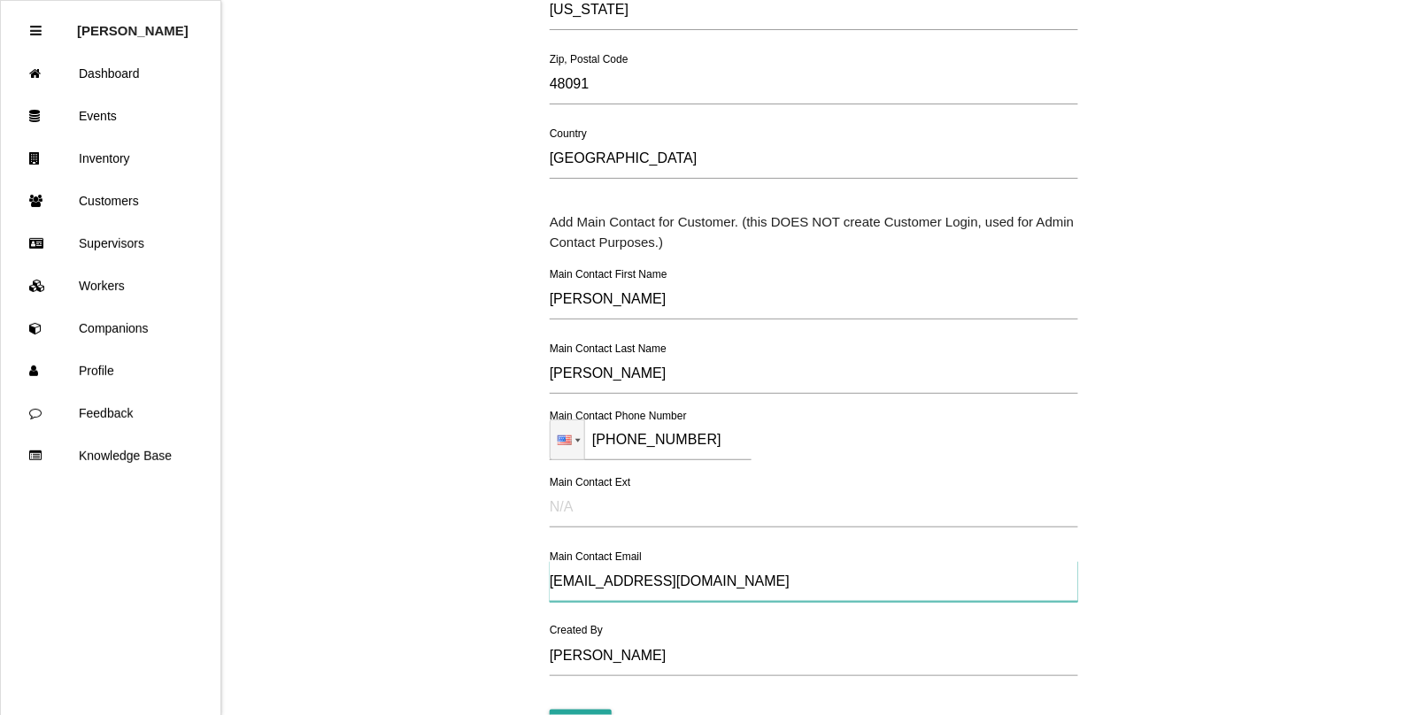
type input "[EMAIL_ADDRESS][DOMAIN_NAME]"
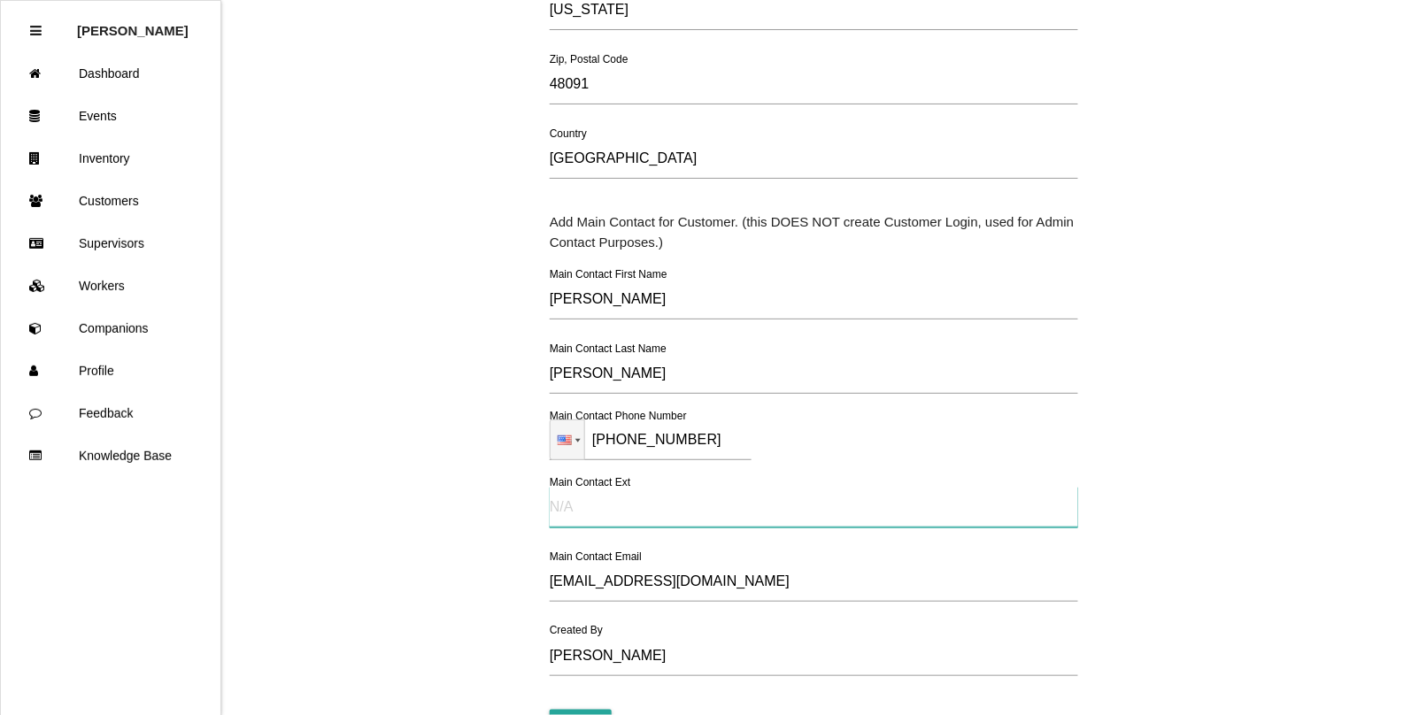
click at [569, 505] on input "text" at bounding box center [814, 507] width 528 height 41
type input "N/A"
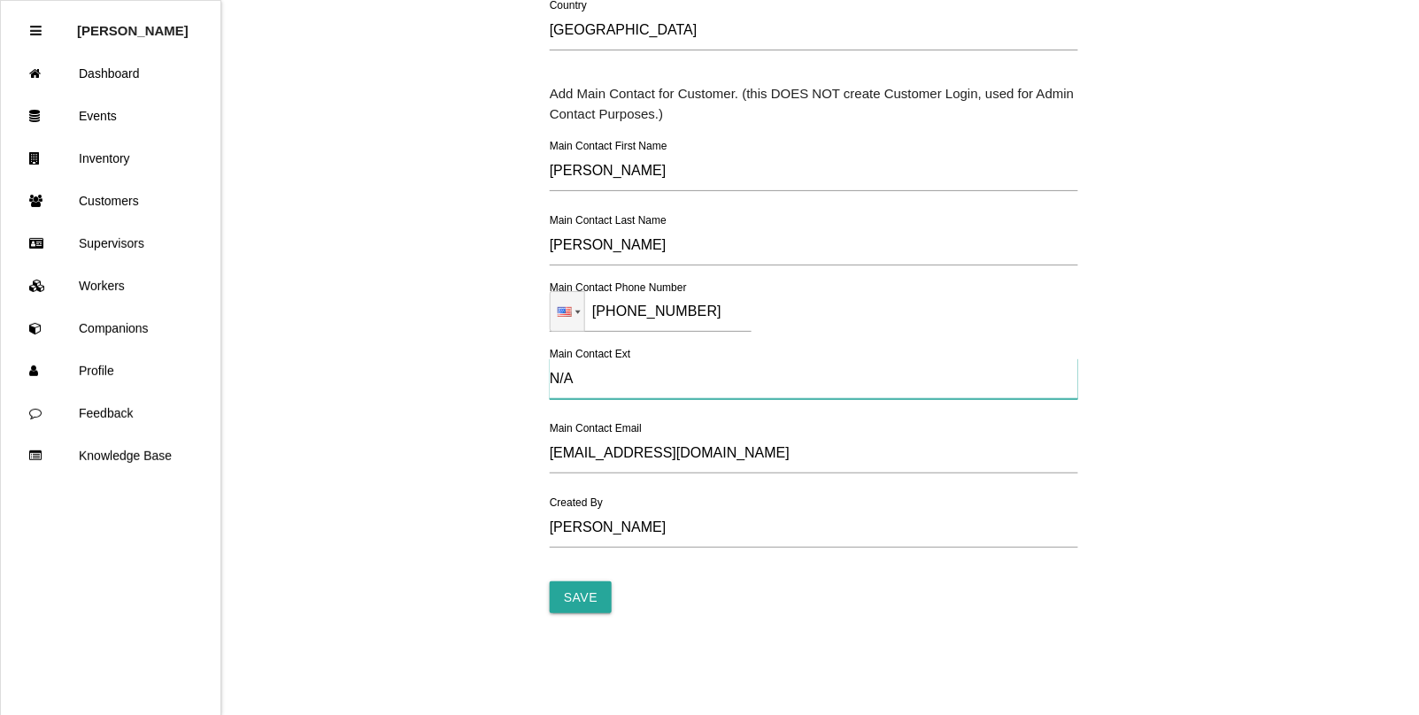
scroll to position [683, 0]
click at [589, 593] on input "Save" at bounding box center [581, 598] width 62 height 32
type input "Processing..."
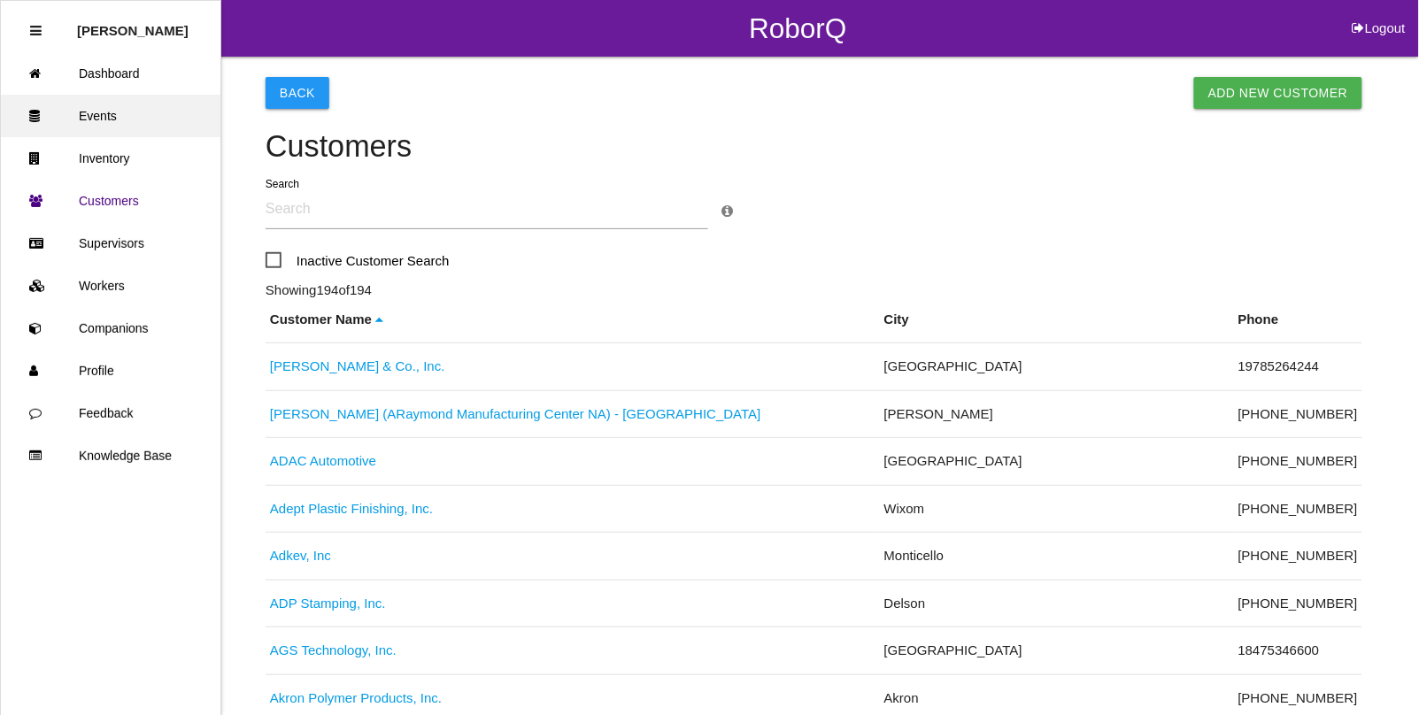
click at [107, 126] on link "Events" at bounding box center [111, 116] width 220 height 42
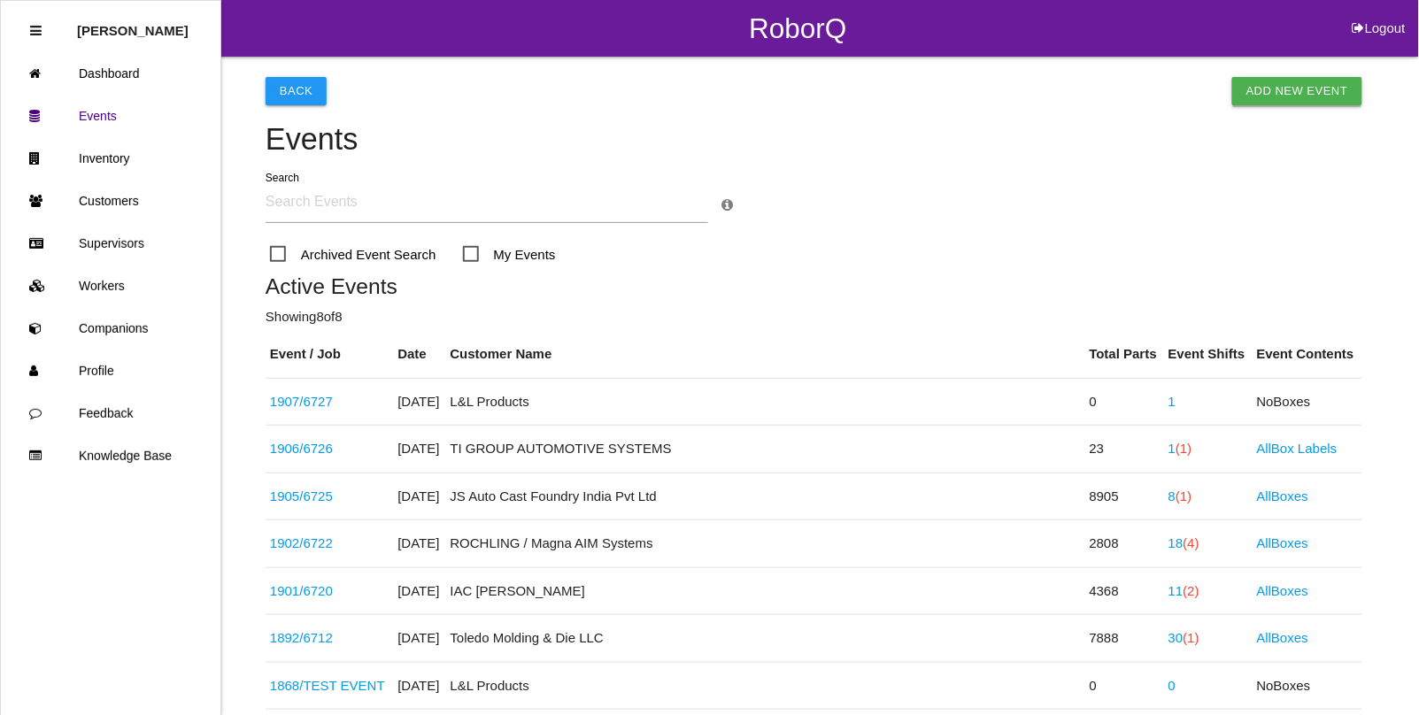
click at [1268, 86] on link "Add New Event" at bounding box center [1297, 91] width 130 height 28
select select "notRequired"
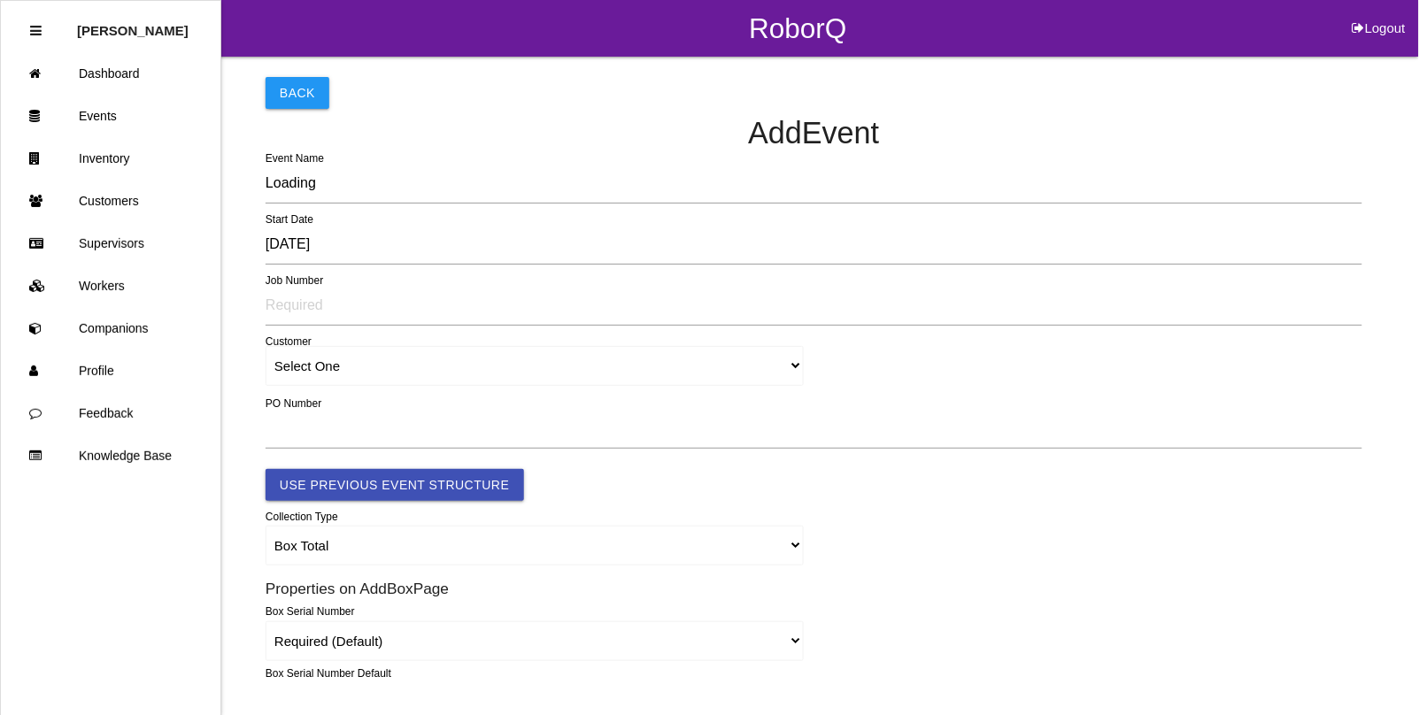
type input "1908"
type input "4.0"
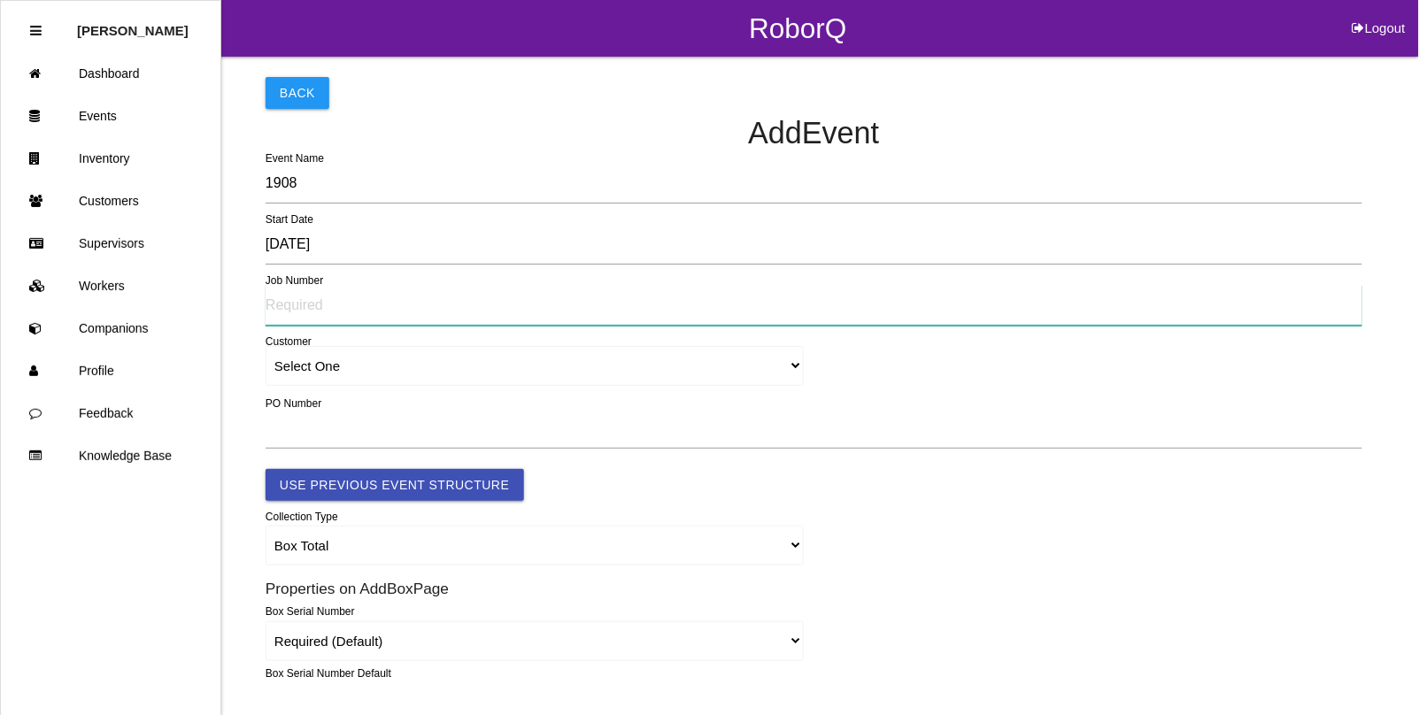
click at [284, 304] on input "text" at bounding box center [814, 305] width 1097 height 41
type input "6728"
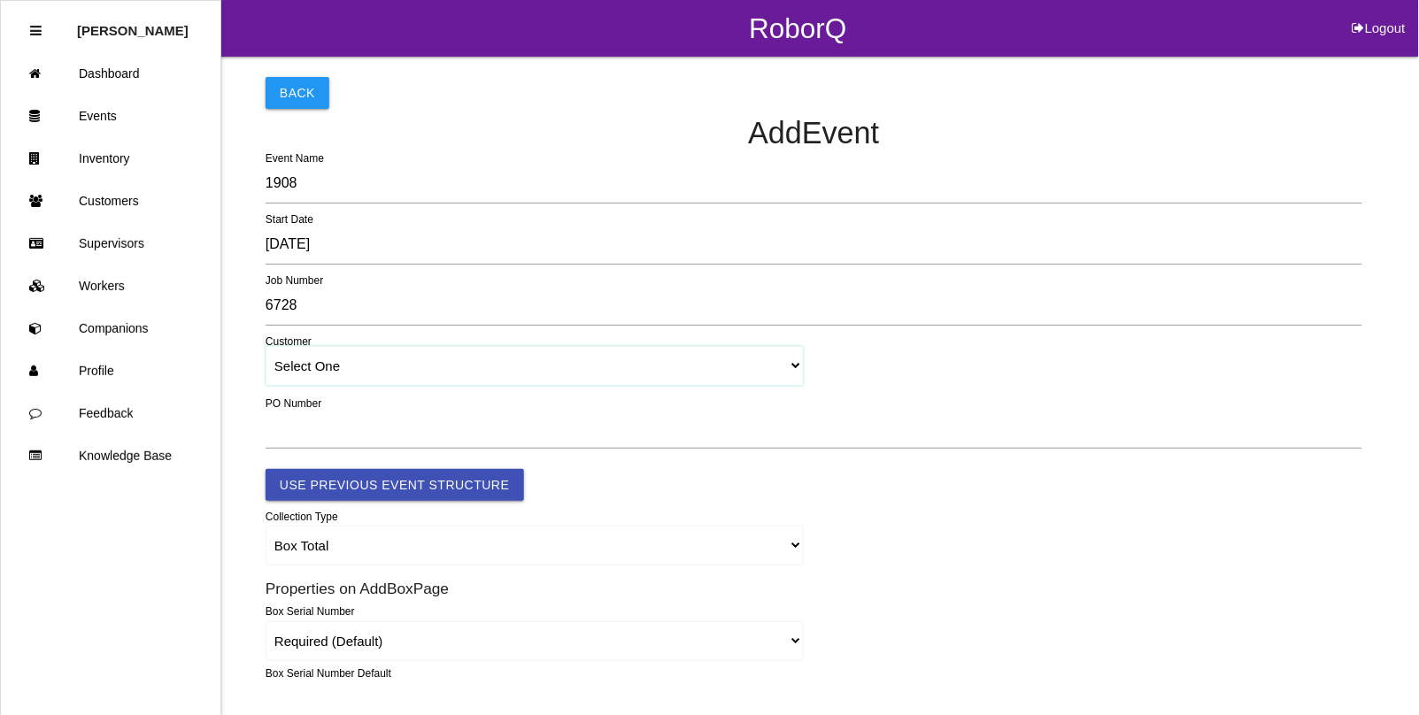
click at [306, 365] on select "Select One [PERSON_NAME] & Co., Inc. [PERSON_NAME] Canada (ARaymond Manufacturi…" at bounding box center [535, 366] width 538 height 40
select select "689b738fab8ec5000e06cc78"
click at [266, 347] on select "Select One [PERSON_NAME] & Co., Inc. [PERSON_NAME] Canada (ARaymond Manufacturi…" at bounding box center [535, 366] width 538 height 40
select select "689b738fab8ec5000e06cc78"
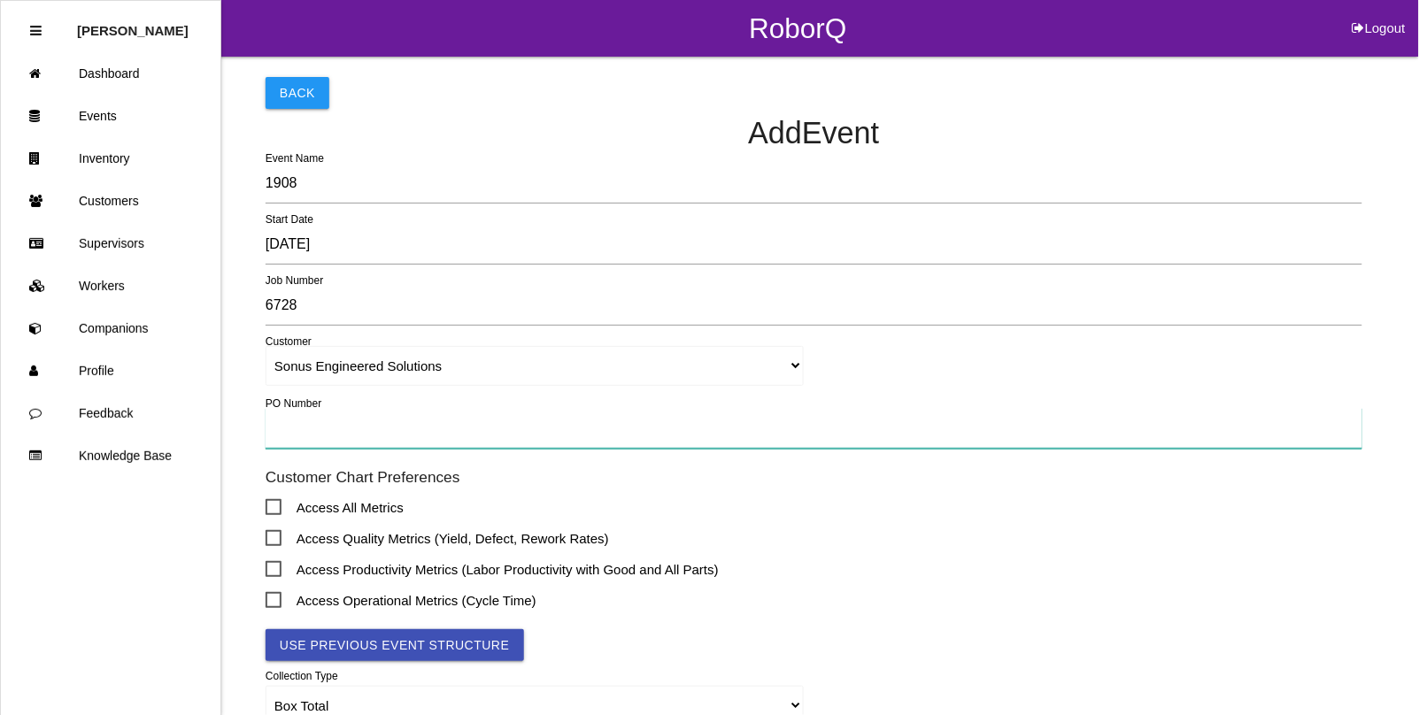
click at [286, 428] on input "text" at bounding box center [814, 428] width 1097 height 41
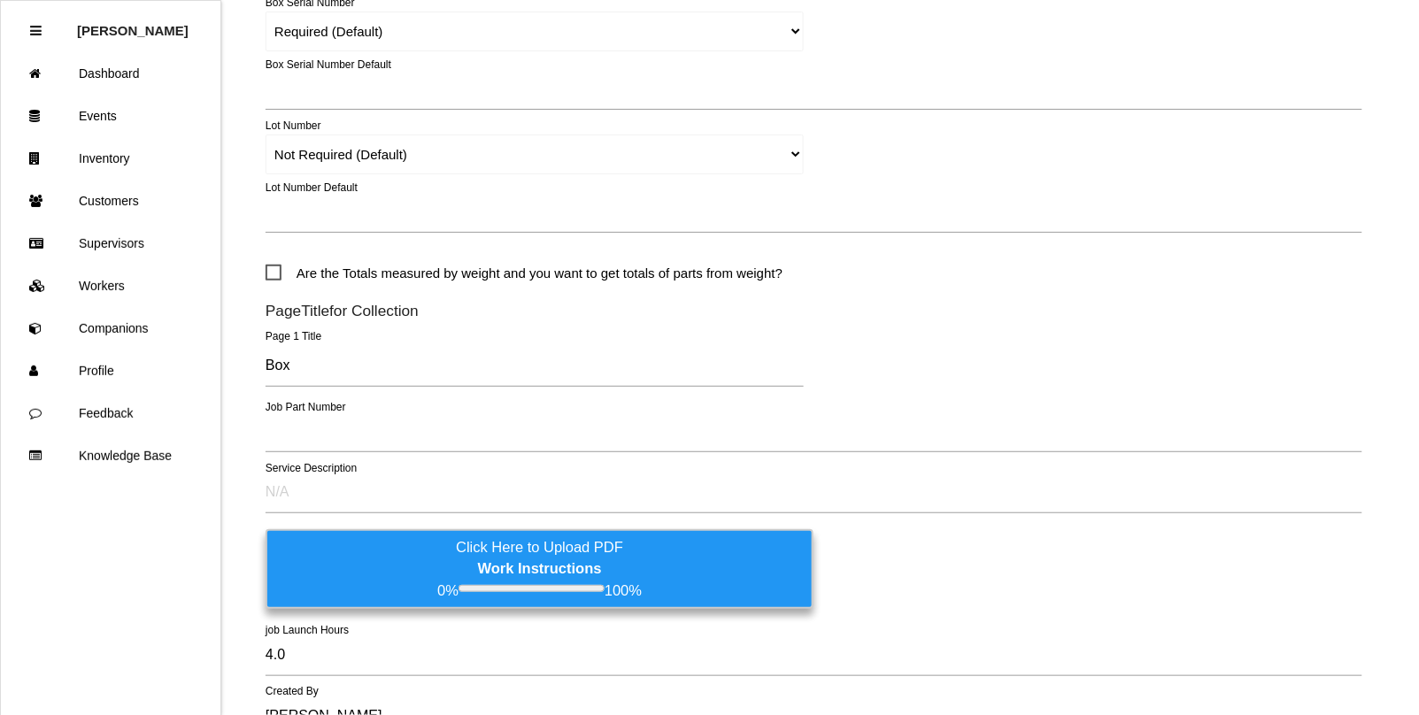
scroll to position [774, 0]
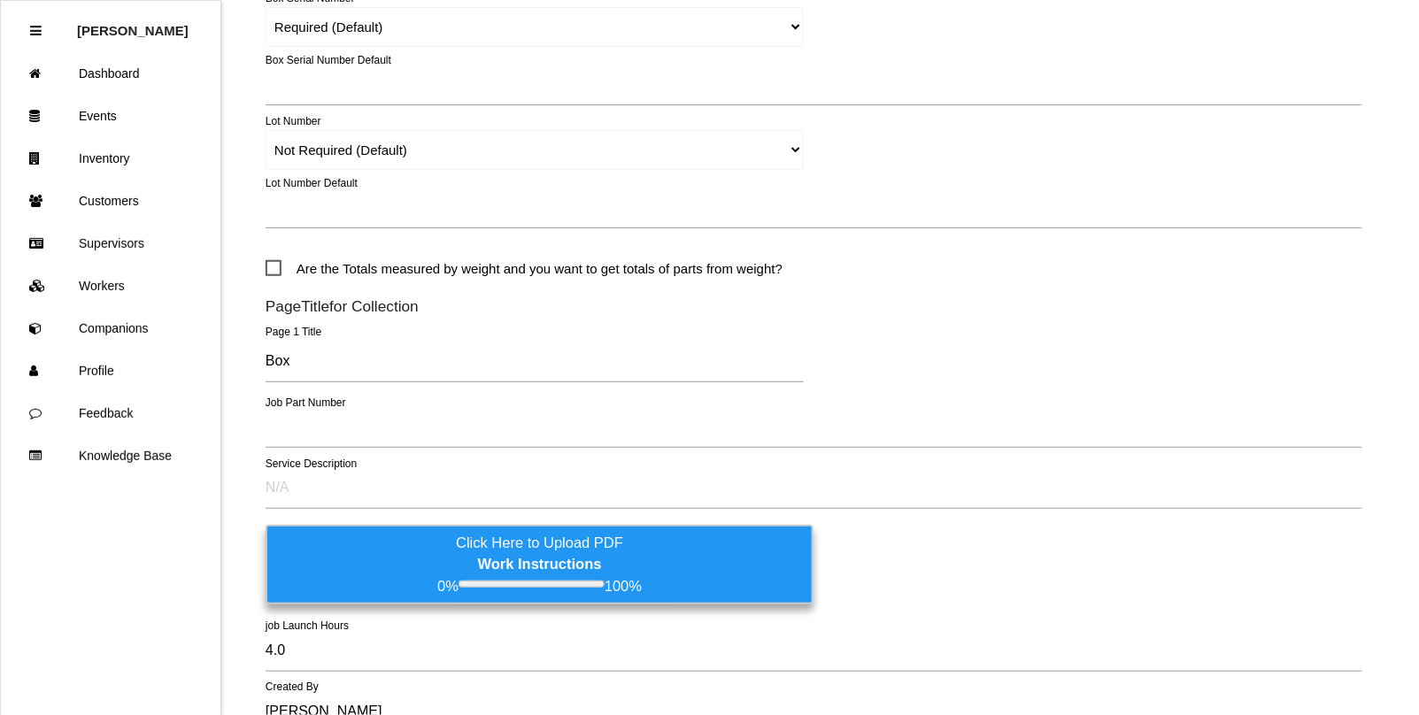
type input "003371"
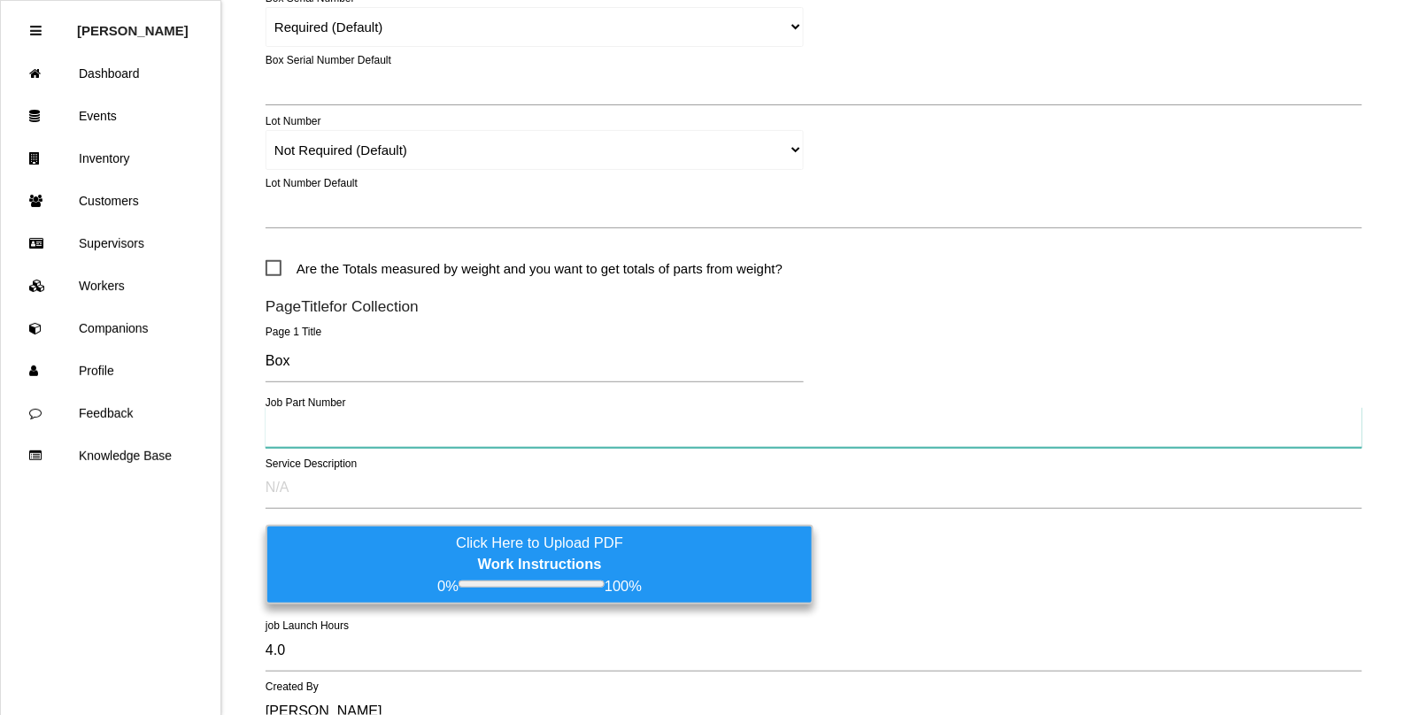
click at [320, 439] on input "text" at bounding box center [814, 427] width 1097 height 41
type input "68405582AB"
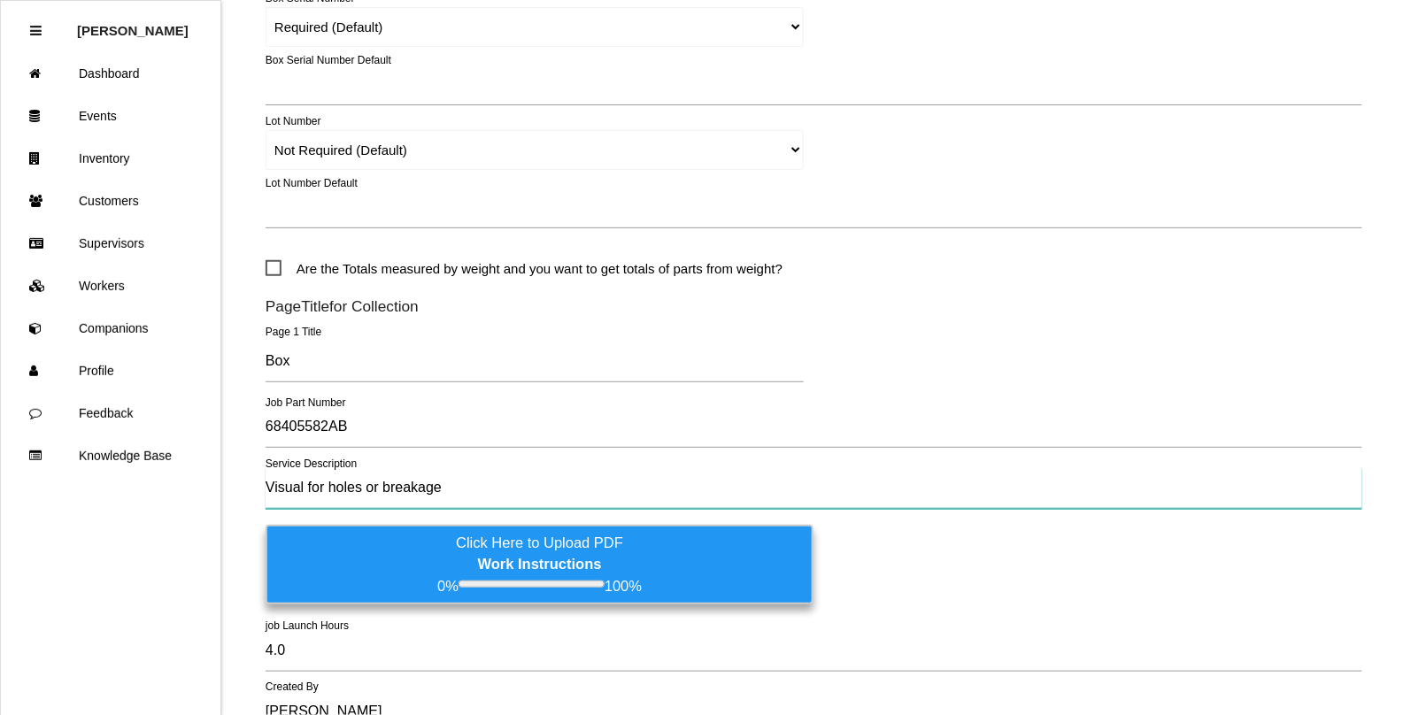
type input "Visual for holes or breakage"
click at [409, 589] on label "Click Here to Upload PDF Work Instructions 0% 100%" at bounding box center [540, 565] width 548 height 80
click at [0, 0] on input "Click Here to Upload PDF Work Instructions 0% 100%" at bounding box center [0, 0] width 0 height 0
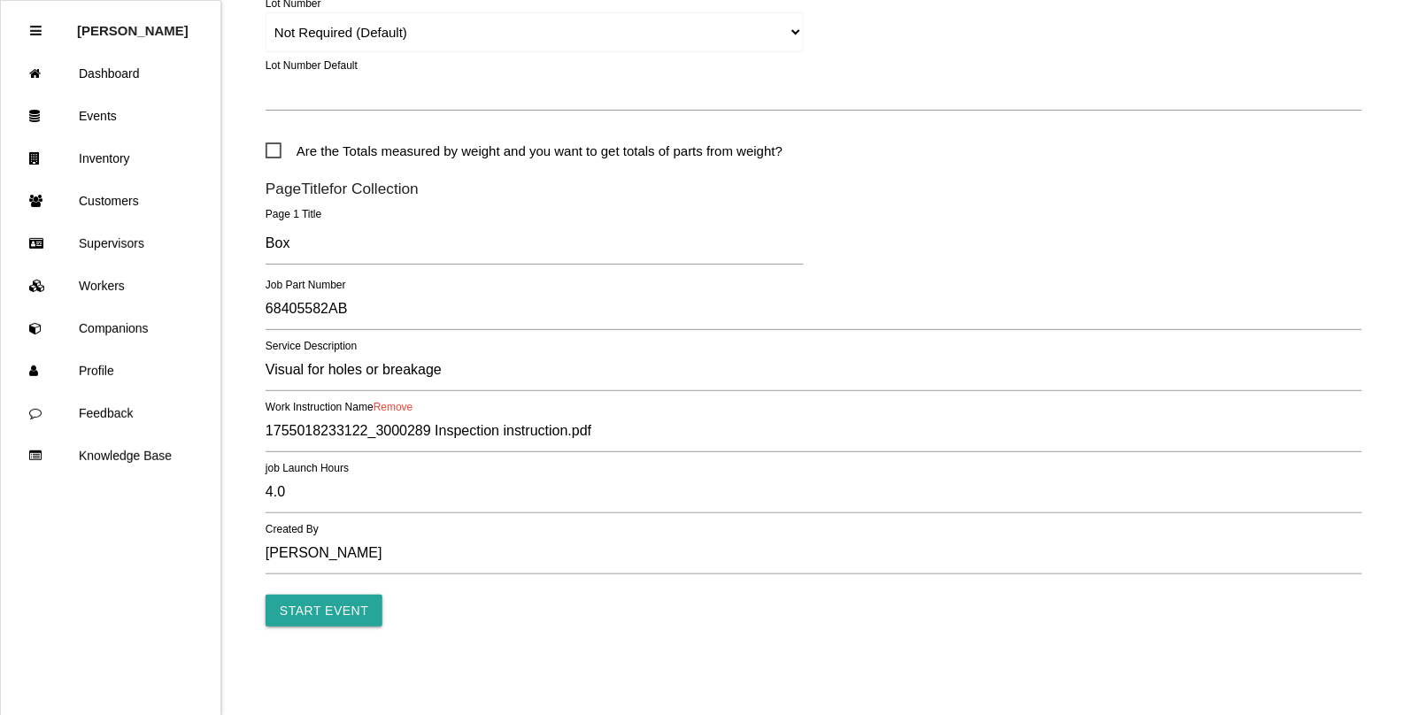
scroll to position [894, 0]
click at [312, 605] on input "Start Event" at bounding box center [324, 611] width 117 height 32
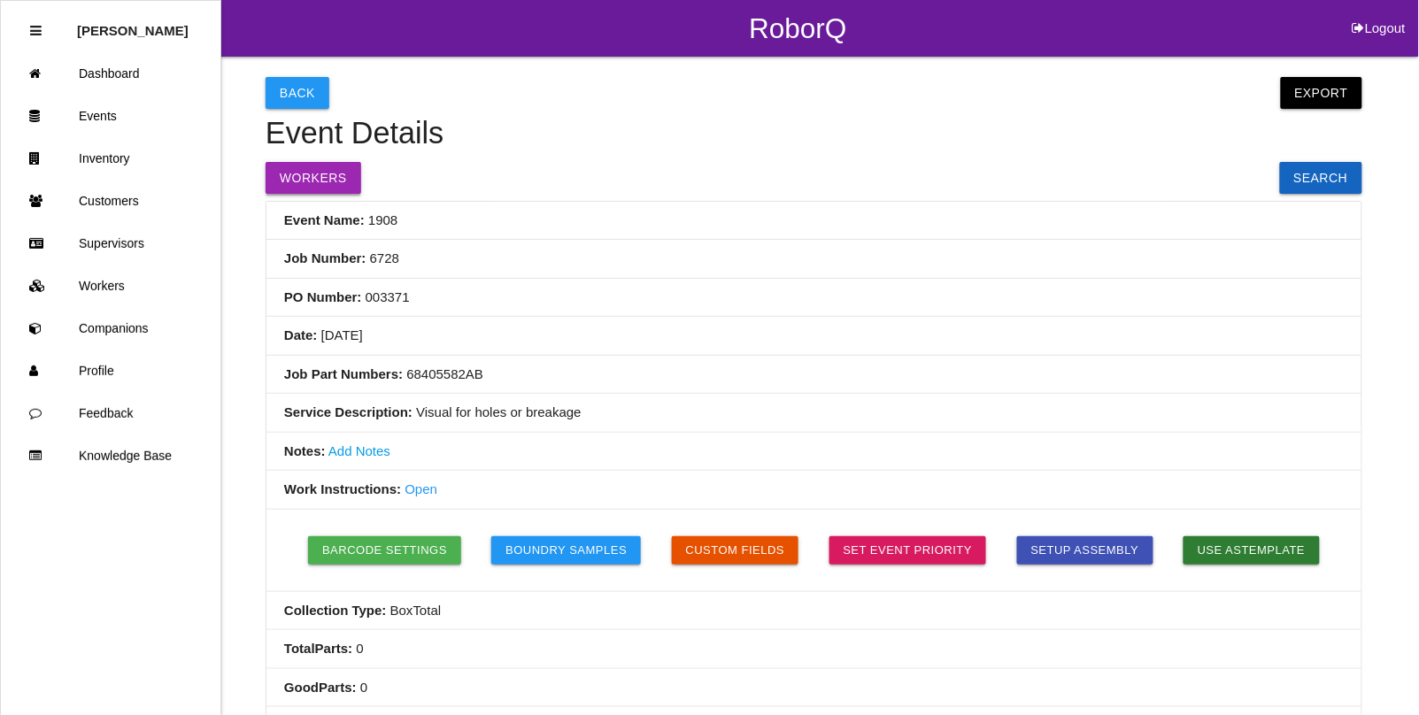
click at [301, 179] on button "Workers" at bounding box center [314, 178] width 96 height 32
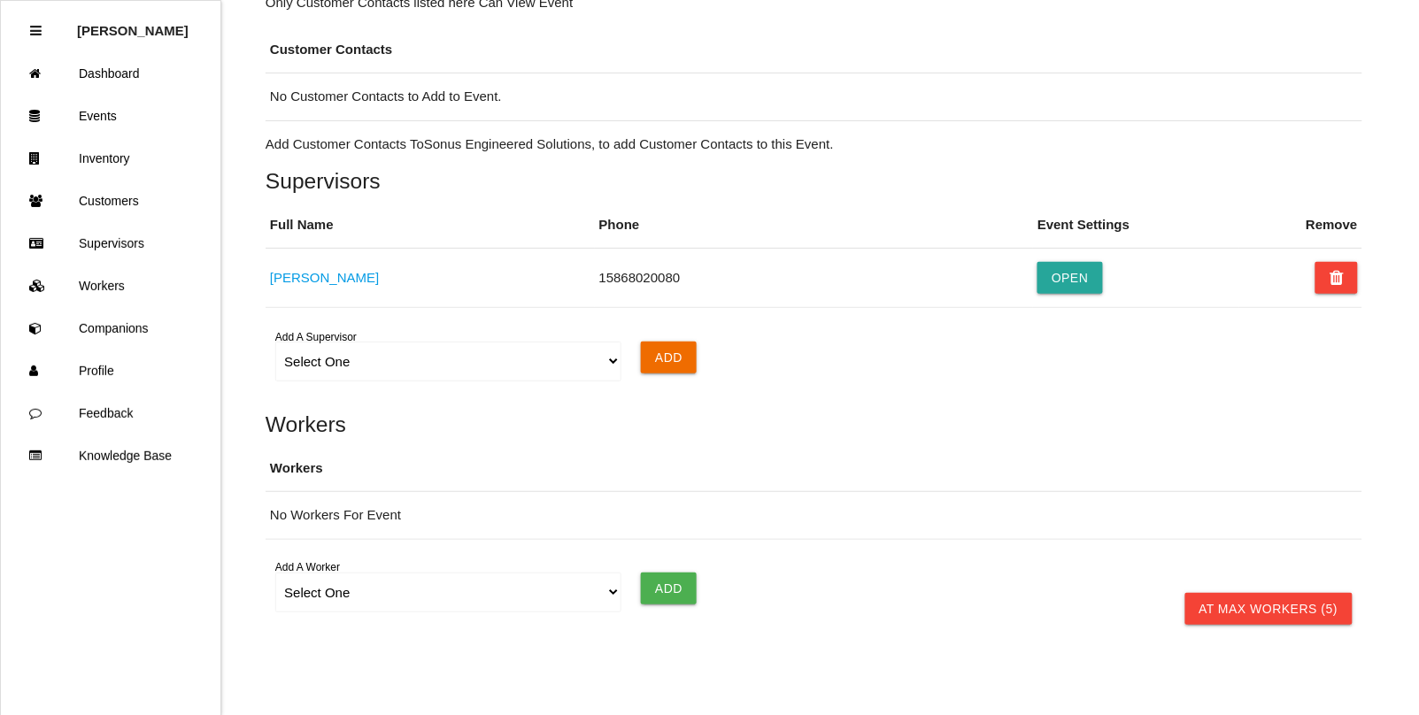
scroll to position [1143, 0]
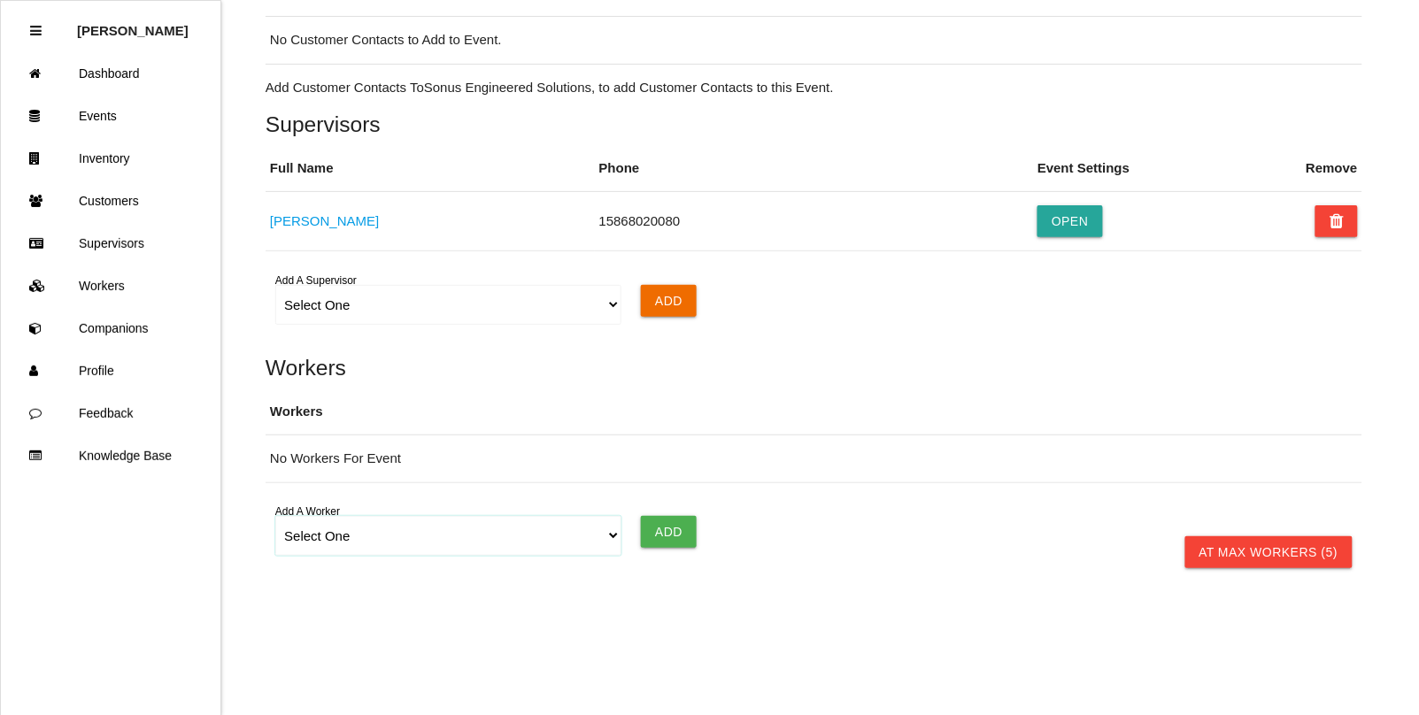
click at [338, 532] on select "Select One [PERSON_NAME] [PERSON_NAME] [PERSON_NAME] [PERSON_NAME] [PERSON_NAME…" at bounding box center [447, 536] width 345 height 40
click at [275, 516] on select "Select One [PERSON_NAME] [PERSON_NAME] [PERSON_NAME] [PERSON_NAME] [PERSON_NAME…" at bounding box center [447, 536] width 345 height 40
click at [660, 536] on input "Add" at bounding box center [669, 532] width 56 height 32
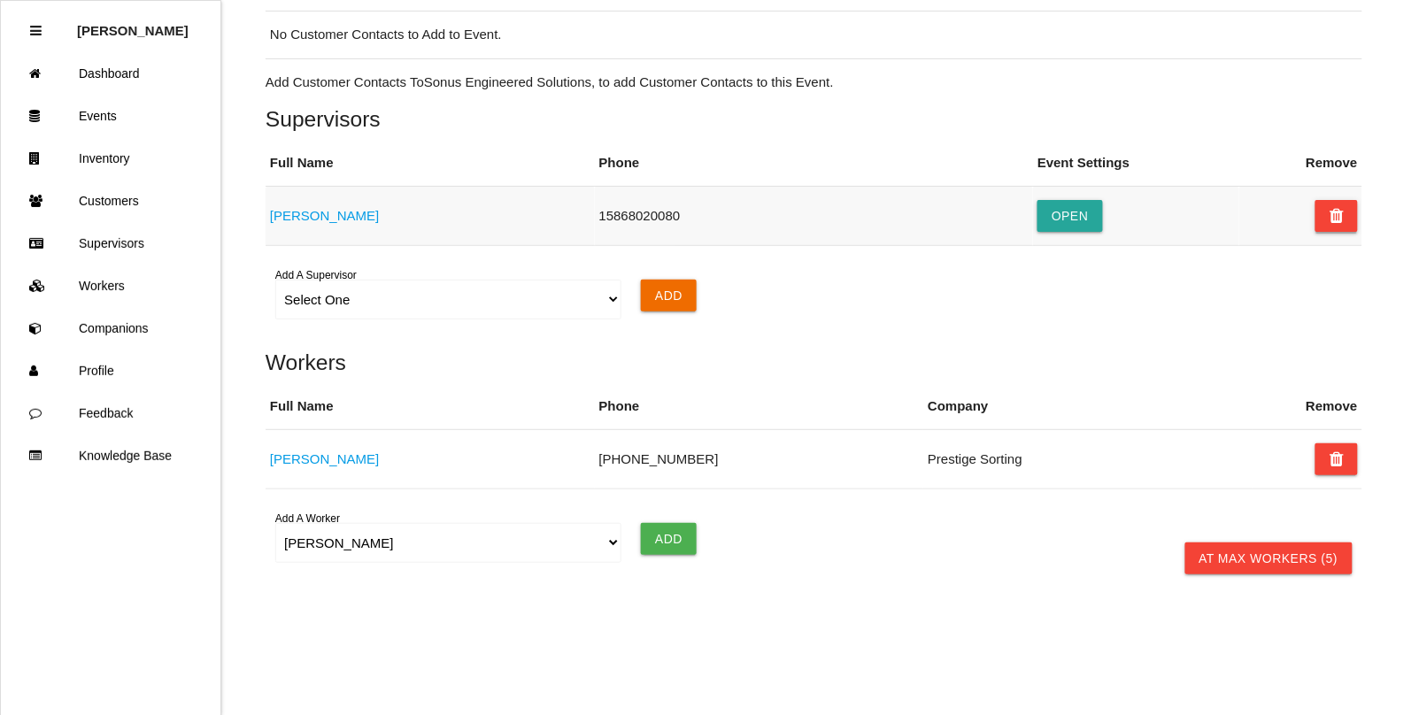
click at [1334, 231] on icon at bounding box center [1336, 216] width 14 height 32
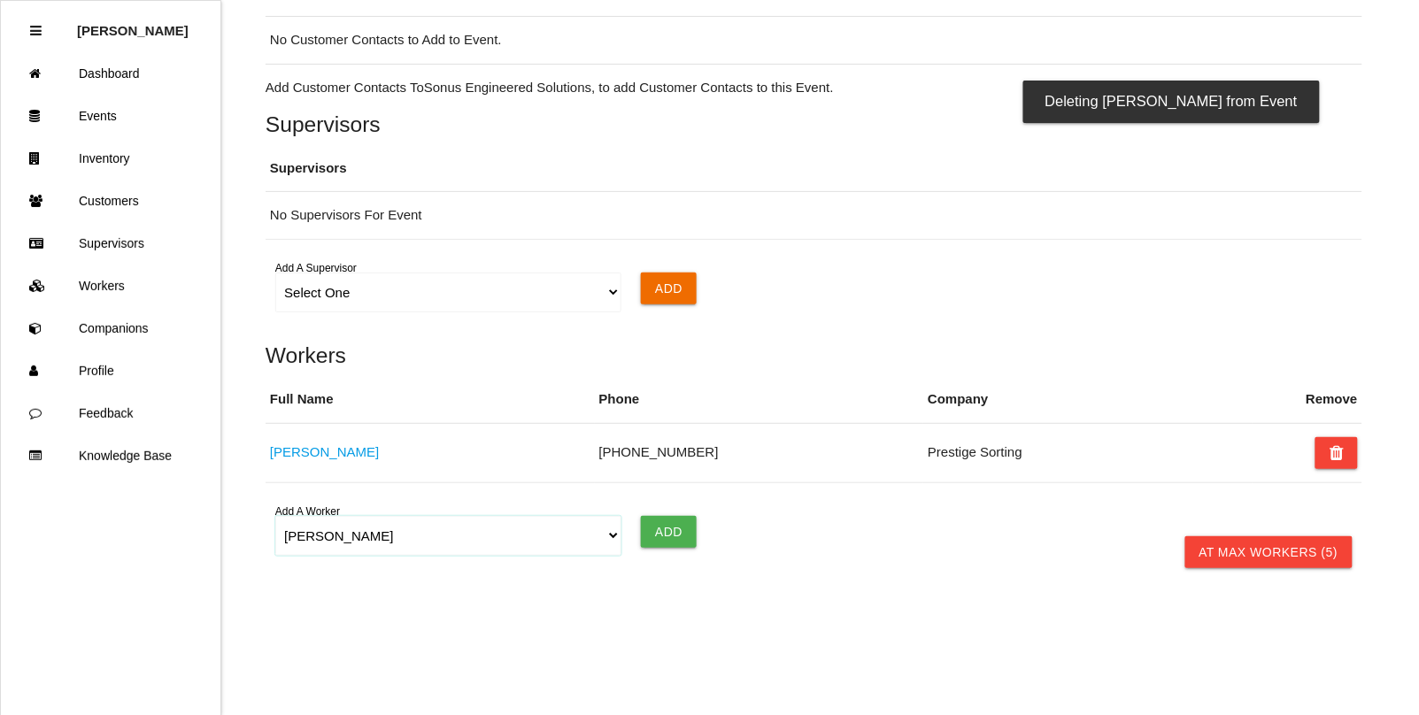
click at [607, 540] on select "Select One [PERSON_NAME] [PERSON_NAME] [PERSON_NAME] [PERSON_NAME] [PERSON_NAME…" at bounding box center [447, 536] width 345 height 40
select select "5f593052c8d11600122bb4df"
click at [275, 516] on select "Select One [PERSON_NAME] [PERSON_NAME] [PERSON_NAME] [PERSON_NAME] [PERSON_NAME…" at bounding box center [447, 536] width 345 height 40
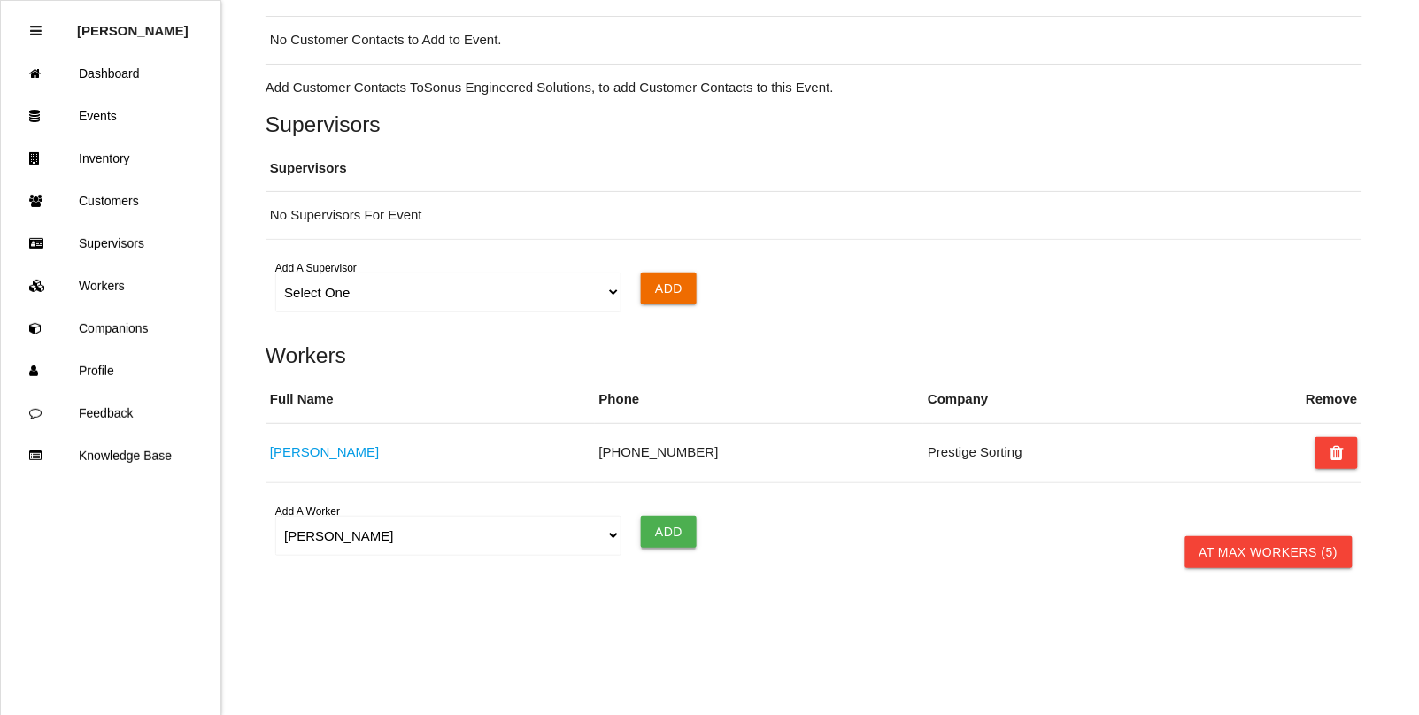
click at [689, 531] on input "Add" at bounding box center [669, 532] width 56 height 32
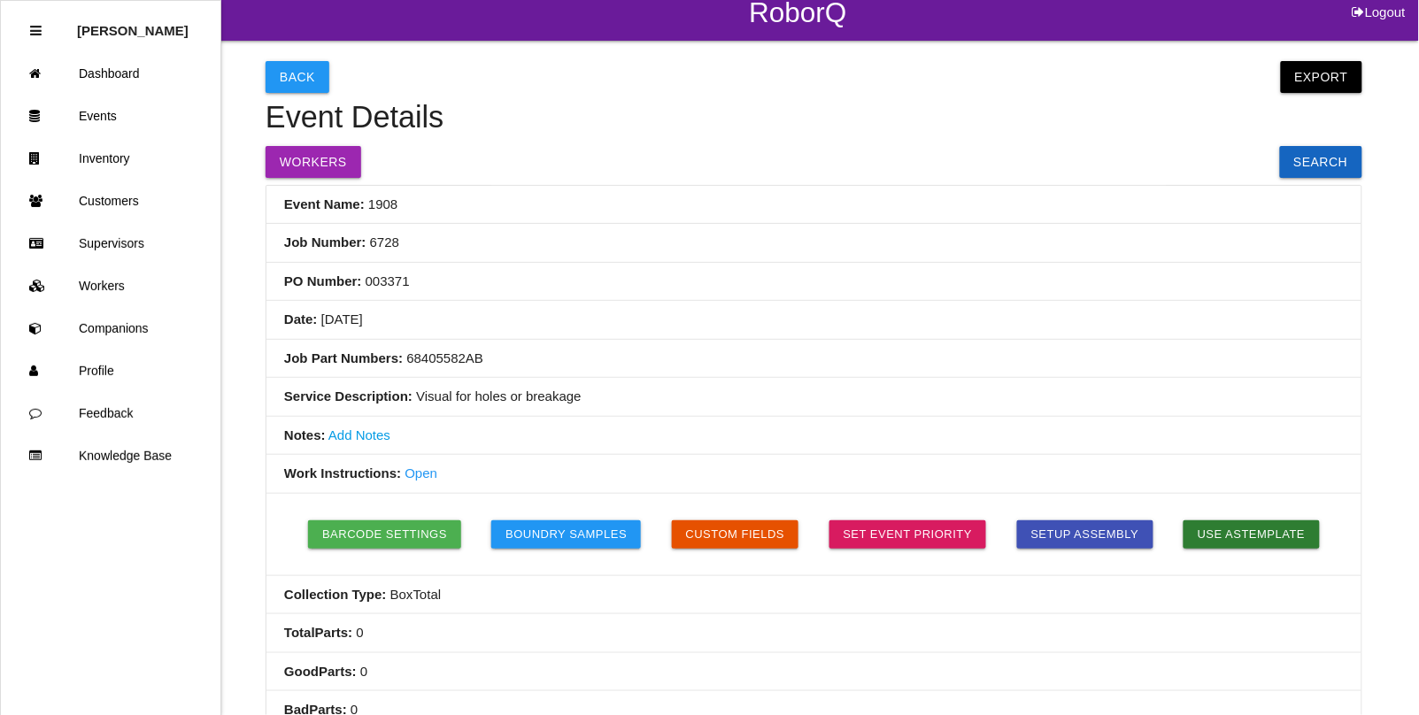
scroll to position [0, 0]
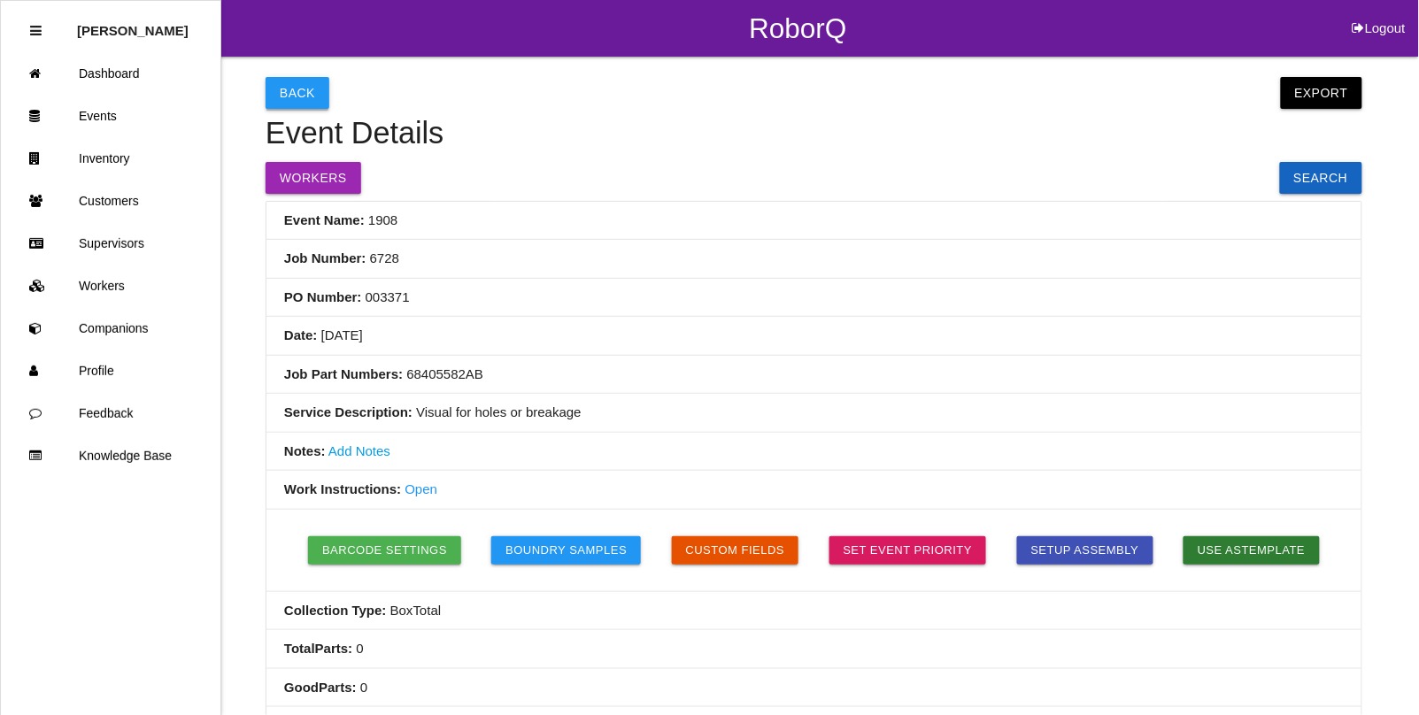
click at [289, 86] on button "Back" at bounding box center [298, 93] width 64 height 32
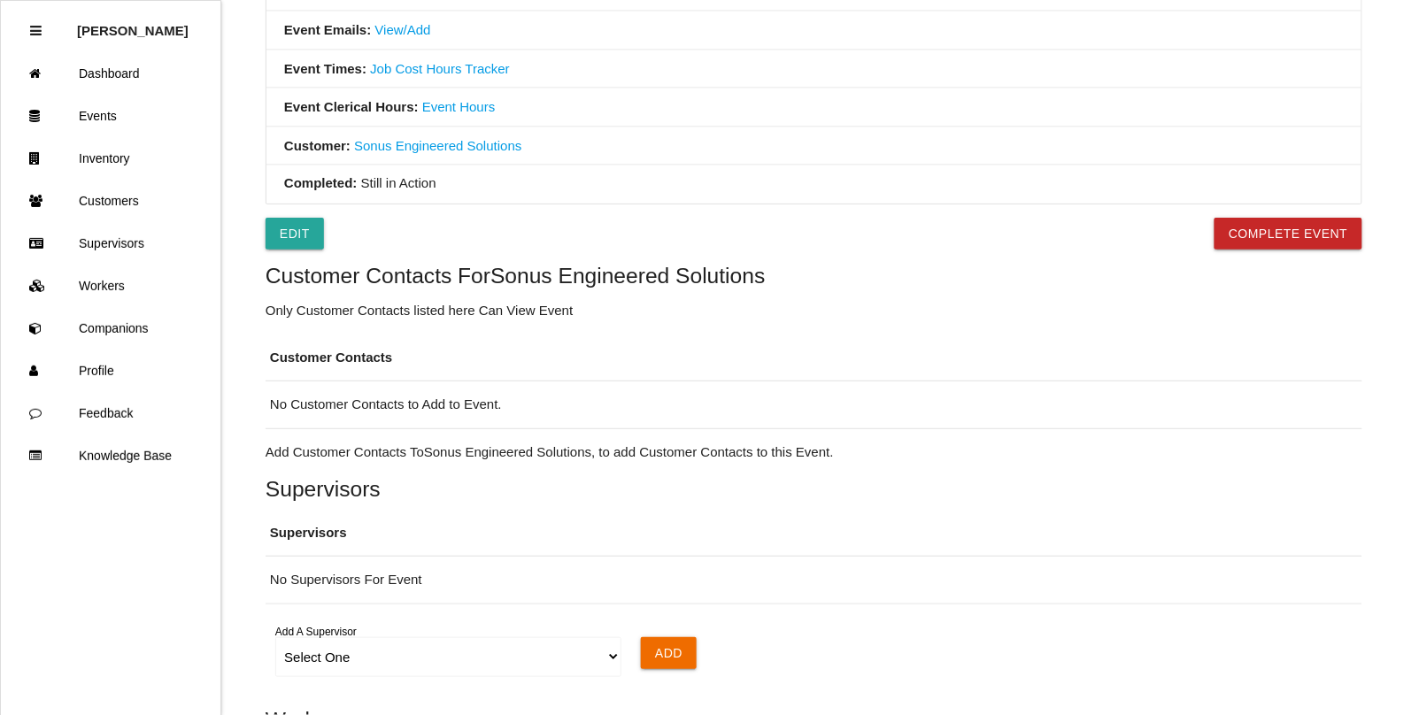
select select "notRequired"
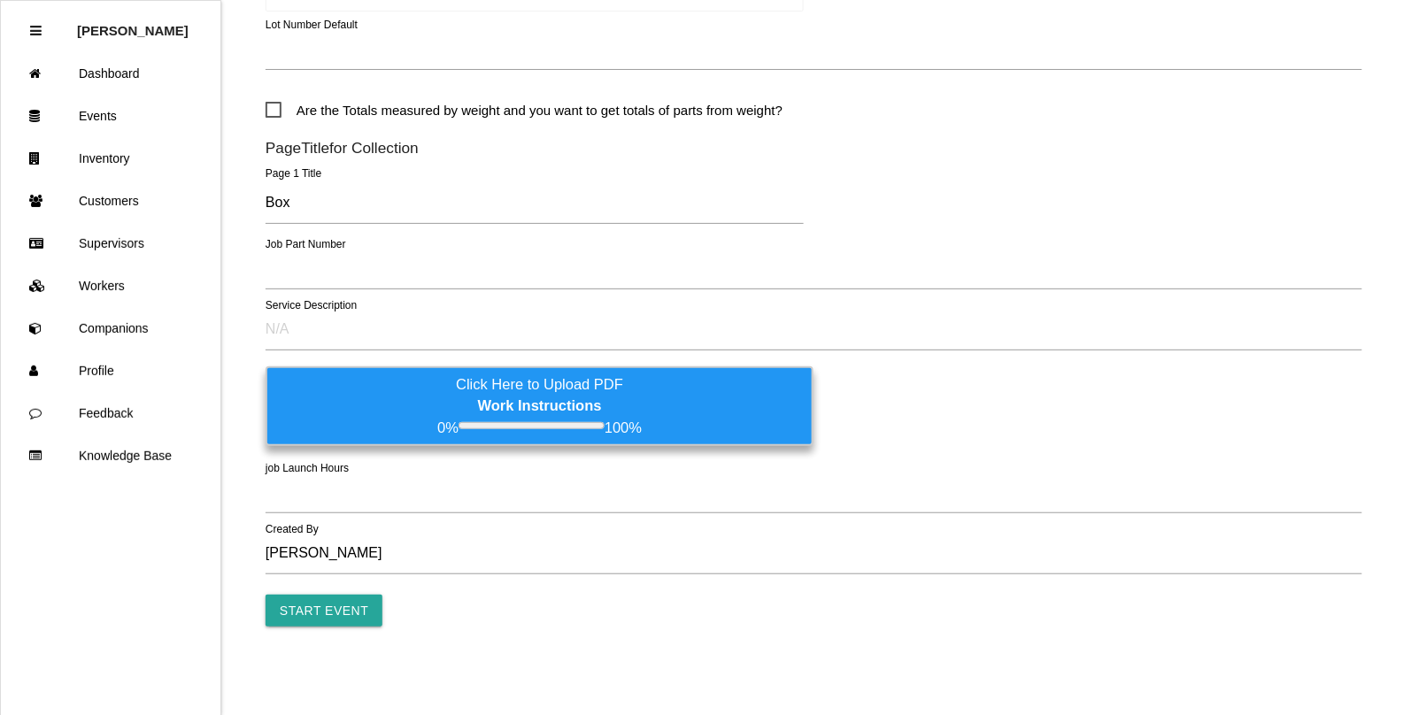
type input "1909"
type input "4.0"
click at [99, 117] on link "Events" at bounding box center [111, 116] width 220 height 42
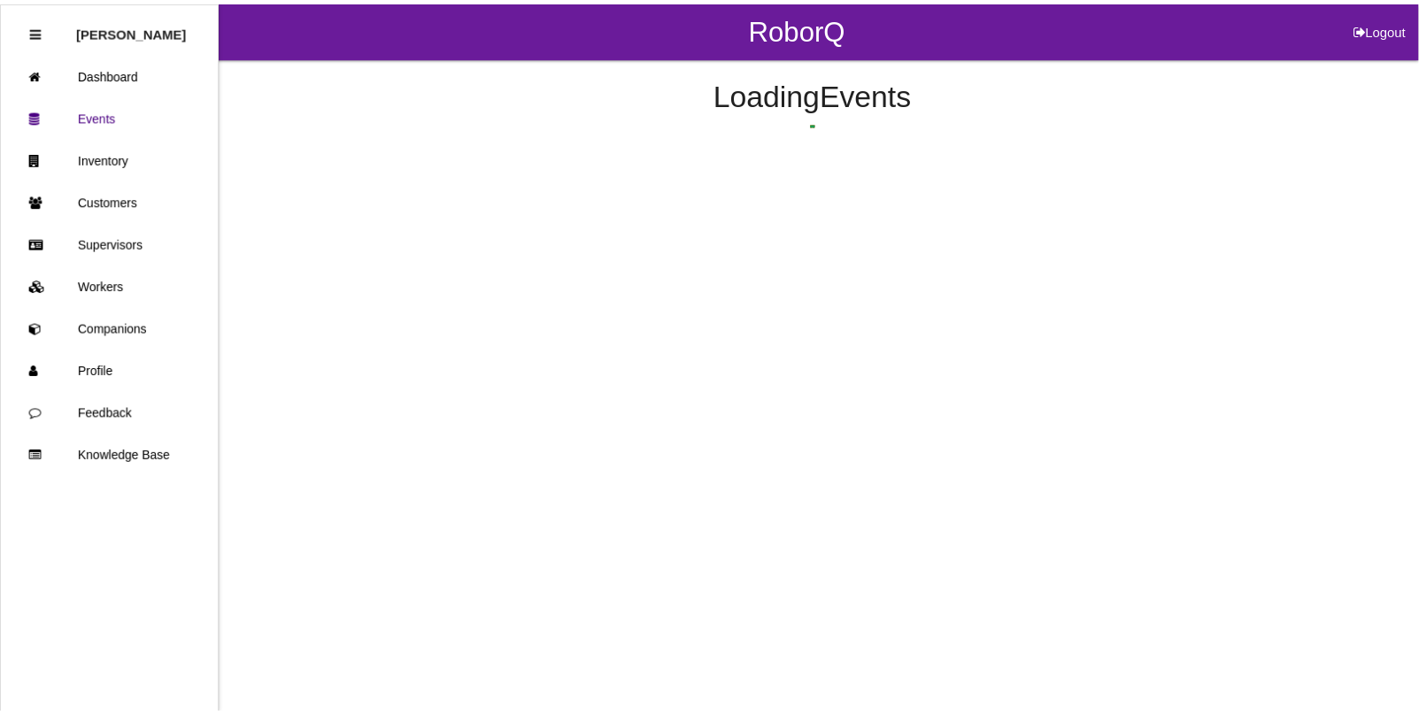
scroll to position [44, 0]
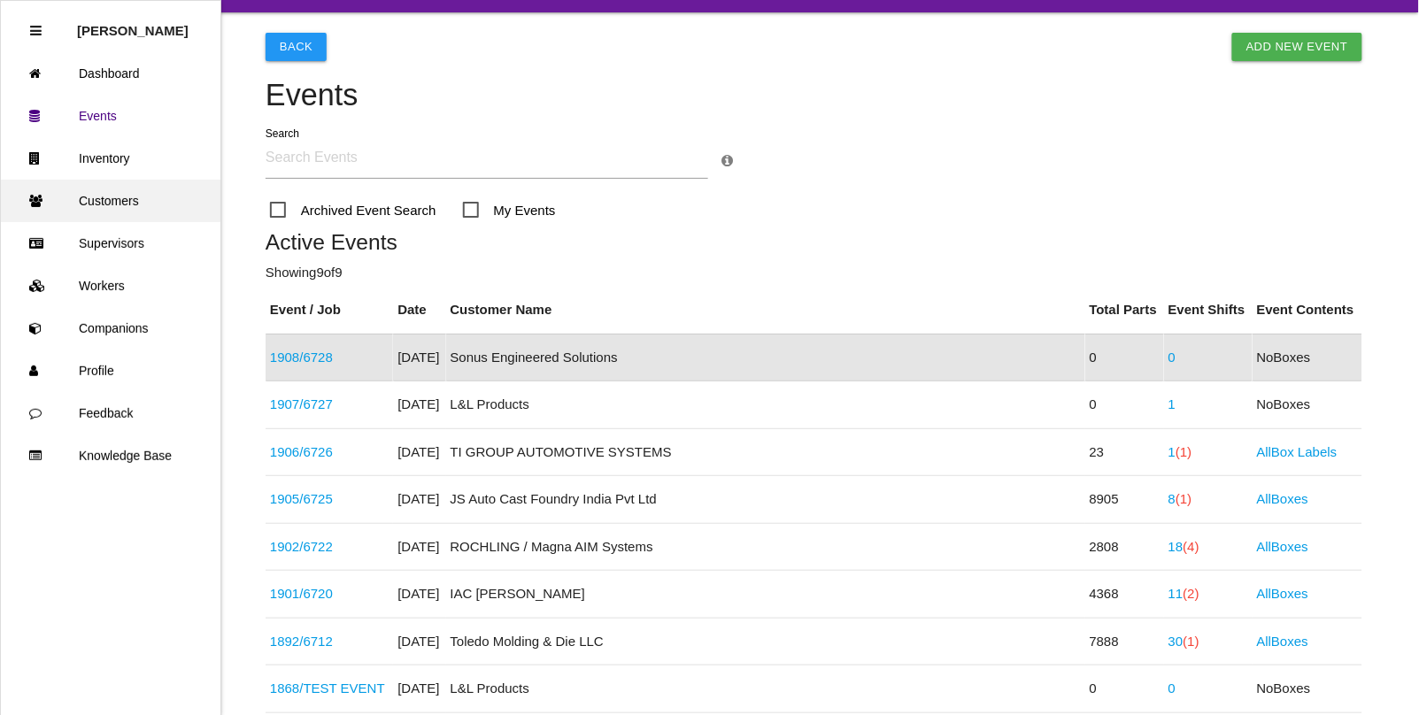
click at [97, 195] on link "Customers" at bounding box center [111, 201] width 220 height 42
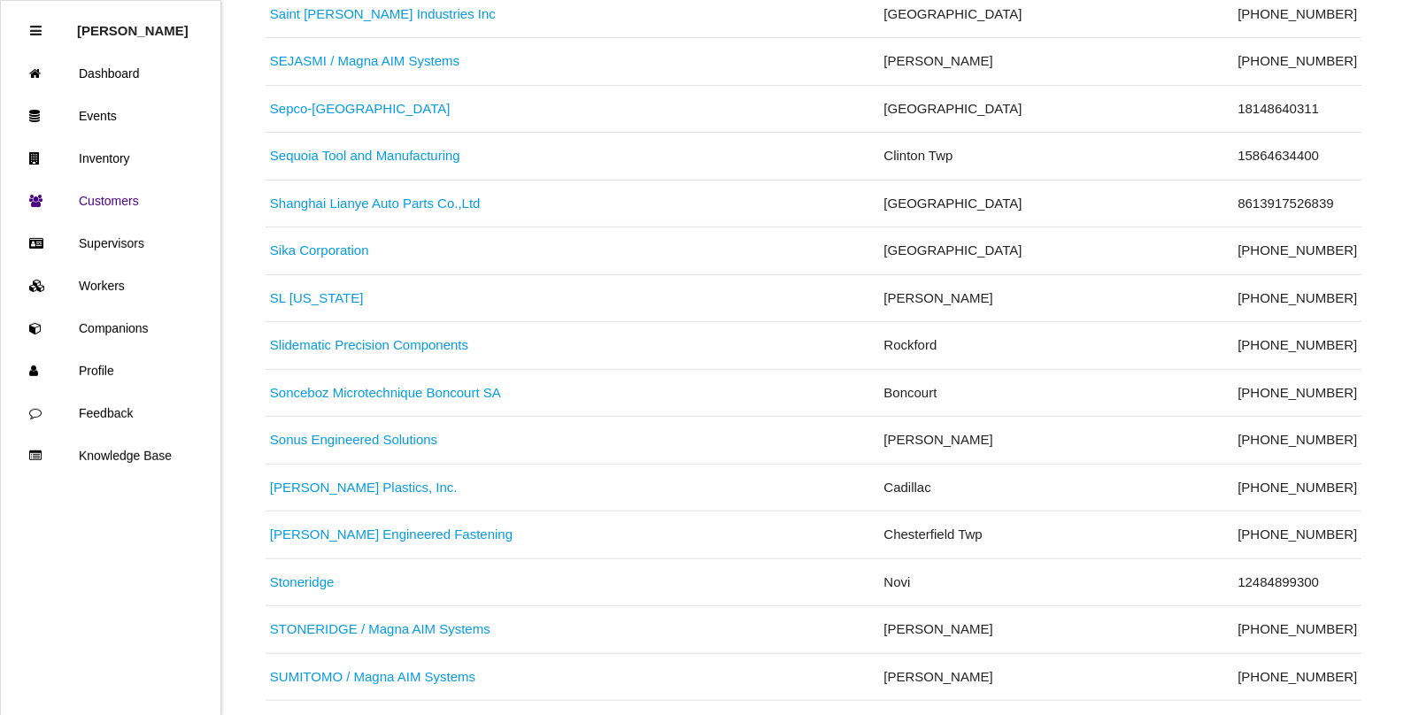
scroll to position [7634, 0]
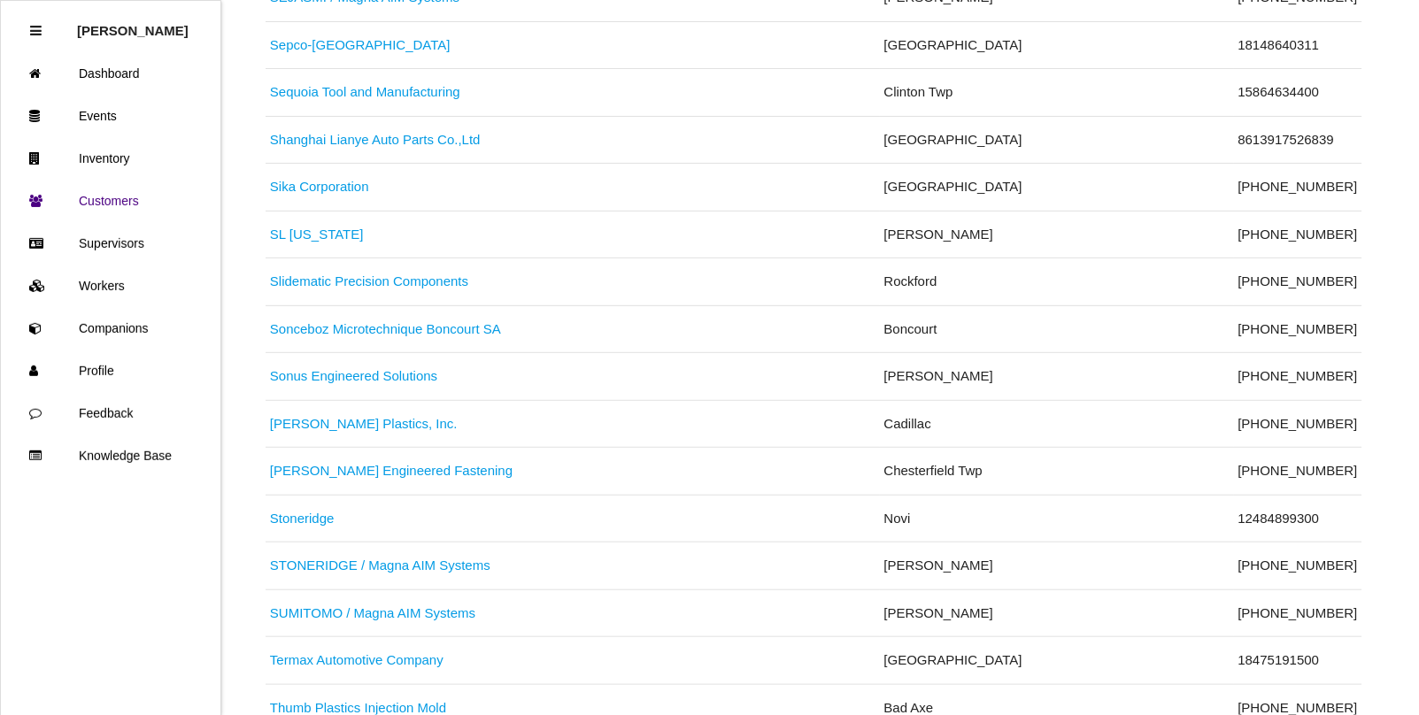
click at [356, 383] on link "Sonus Engineered Solutions" at bounding box center [353, 375] width 167 height 15
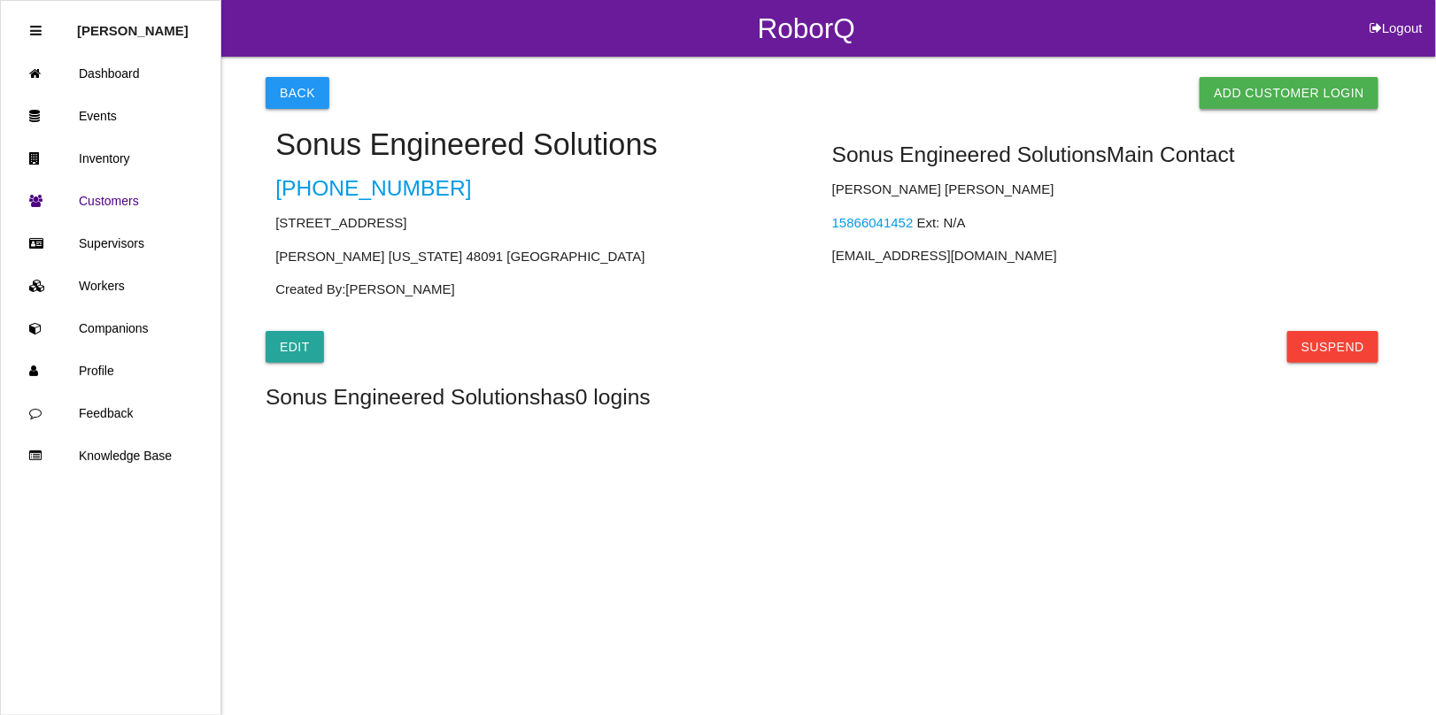
click at [1326, 84] on link "Add Customer Login" at bounding box center [1288, 93] width 179 height 32
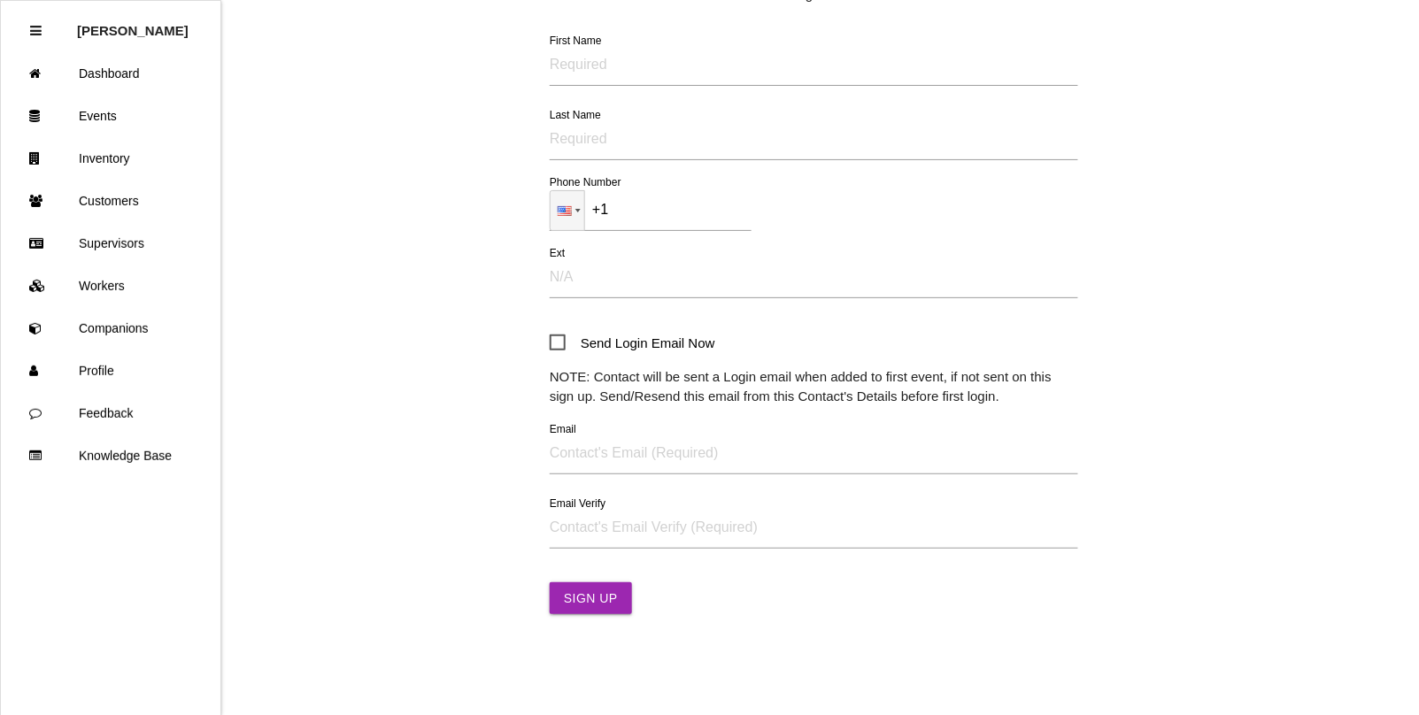
scroll to position [179, 0]
click at [580, 445] on input "Email" at bounding box center [814, 453] width 528 height 41
paste input "[EMAIL_ADDRESS][DOMAIN_NAME]"
type input "[EMAIL_ADDRESS][DOMAIN_NAME]"
click at [574, 528] on input "Email Verify" at bounding box center [814, 527] width 528 height 41
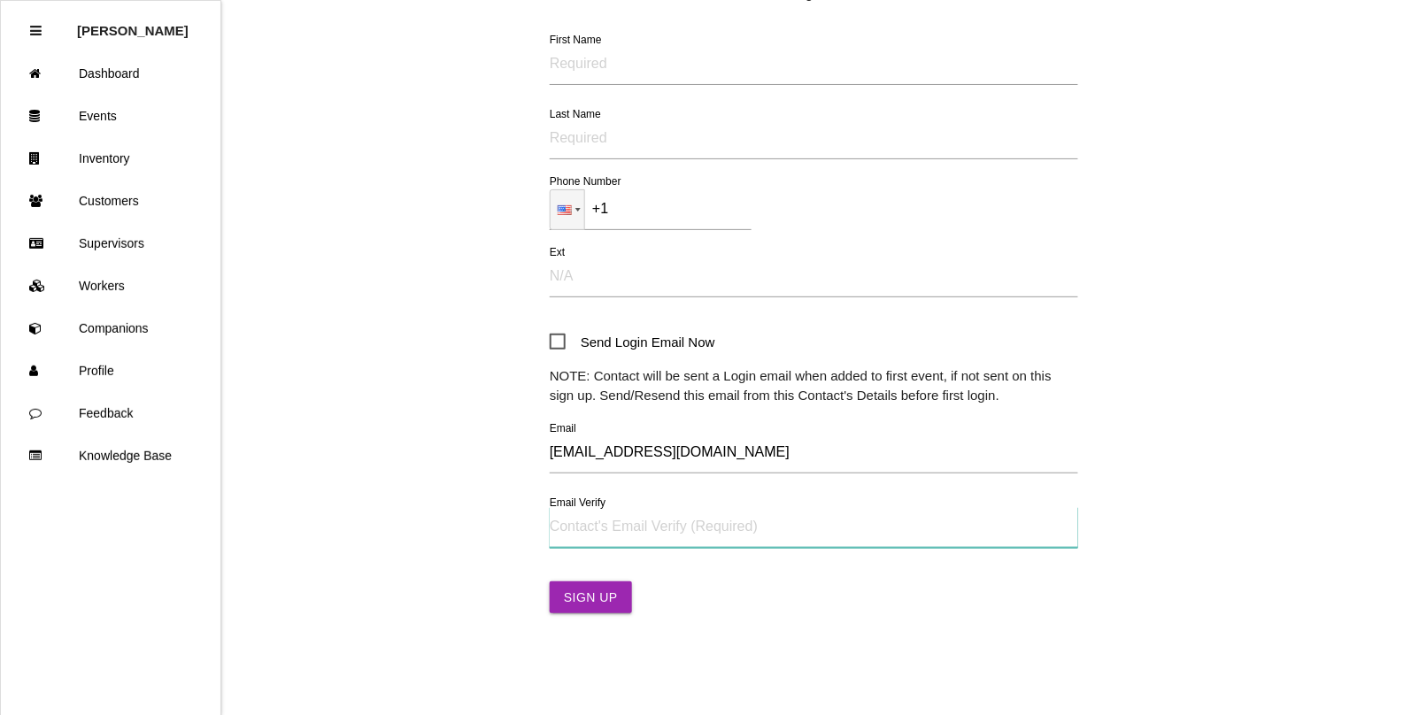
paste input "[EMAIL_ADDRESS][DOMAIN_NAME]"
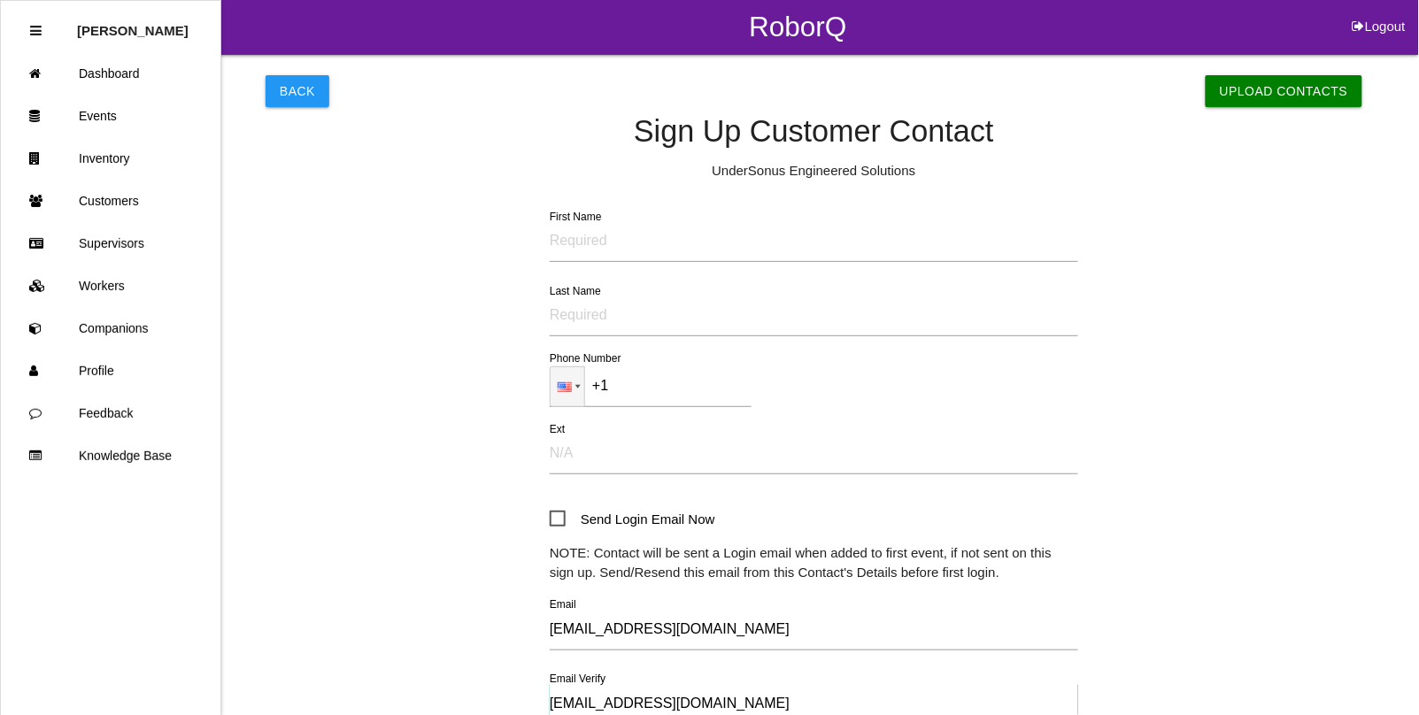
scroll to position [0, 0]
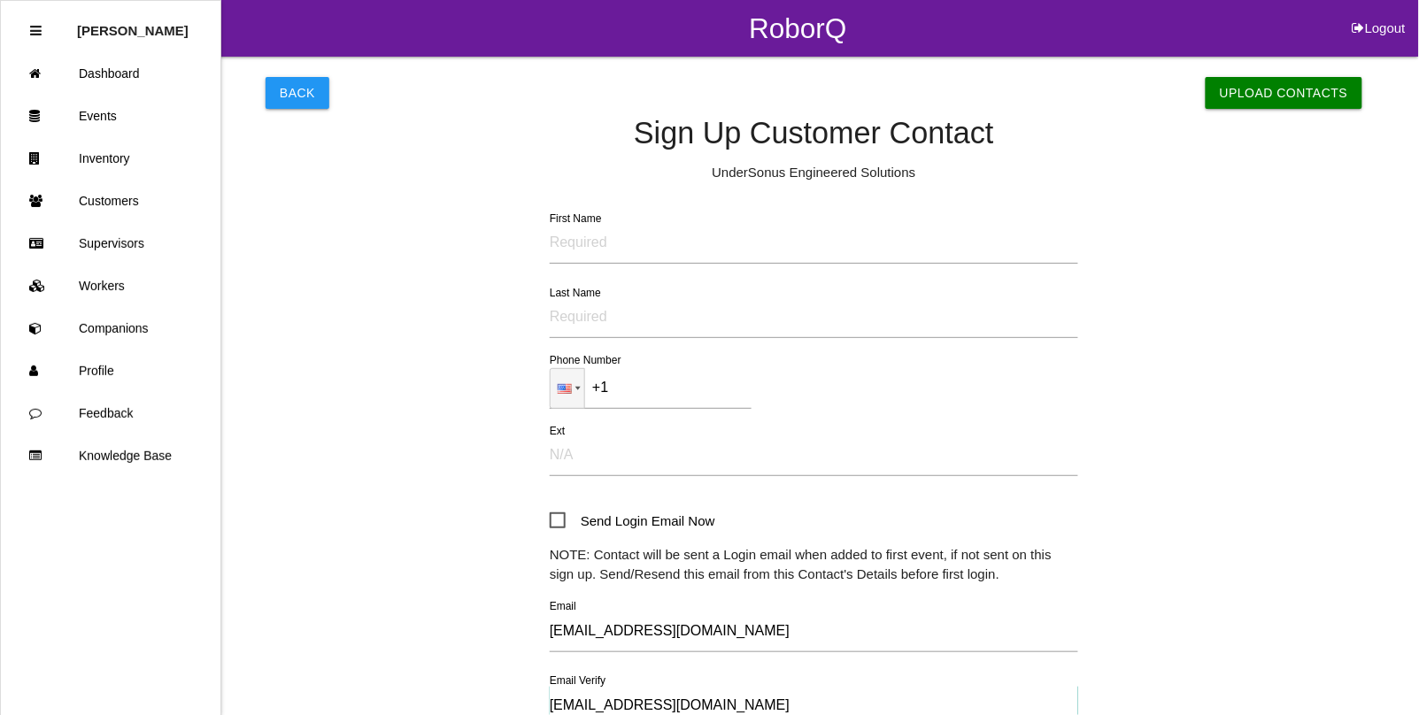
type input "[EMAIL_ADDRESS][DOMAIN_NAME]"
click at [585, 236] on input "First Name" at bounding box center [814, 243] width 528 height 41
type input "[PERSON_NAME]"
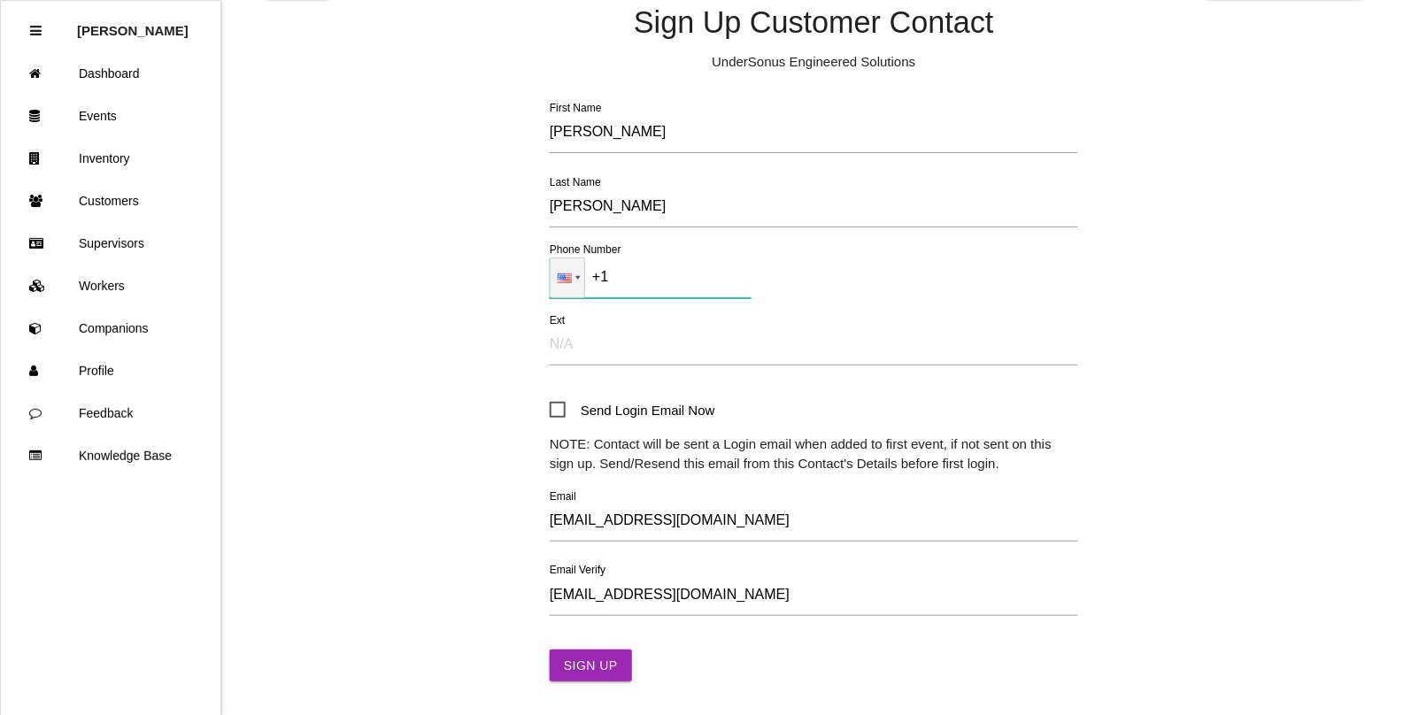
click at [655, 281] on input "+1" at bounding box center [651, 278] width 202 height 41
paste input "[PHONE_NUMBER]"
type input "[PHONE_NUMBER]"
click at [567, 346] on input "Ext" at bounding box center [814, 345] width 528 height 41
type input "N/A"
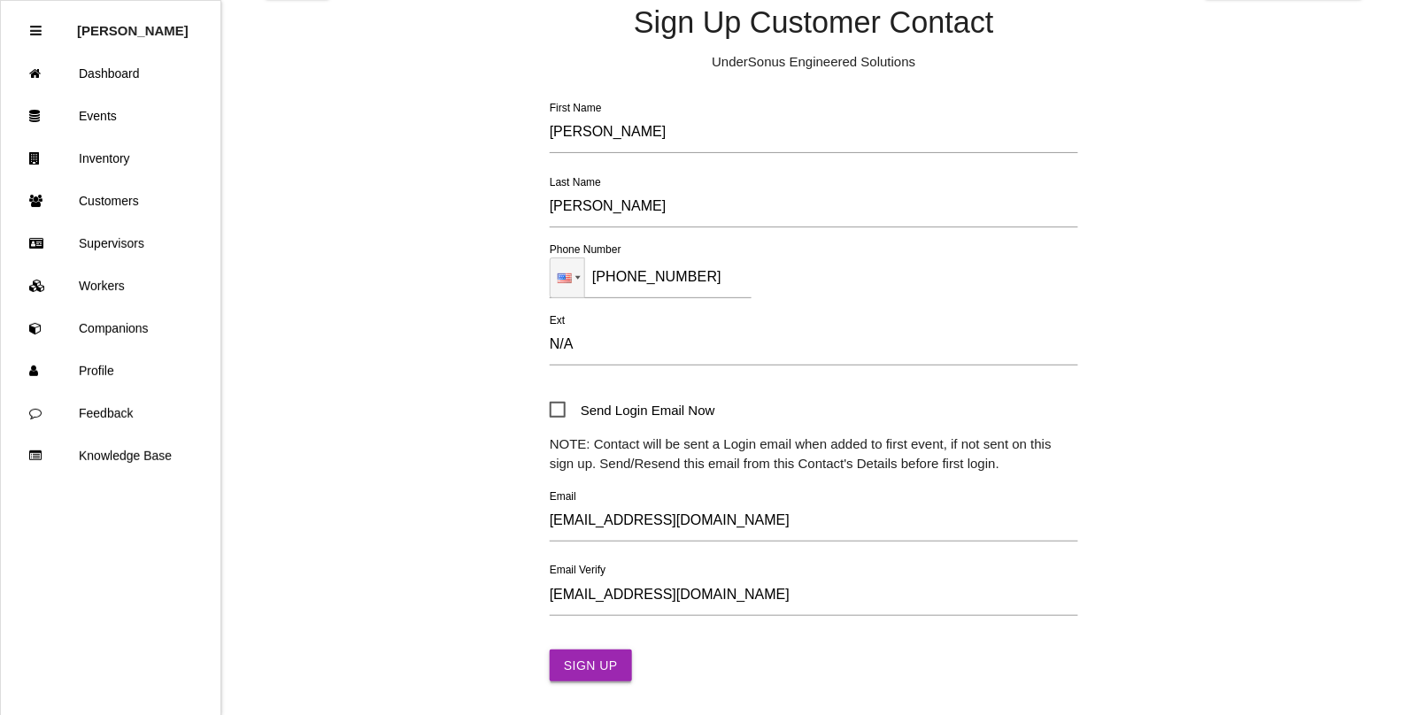
click at [574, 659] on button "Sign Up" at bounding box center [591, 666] width 82 height 32
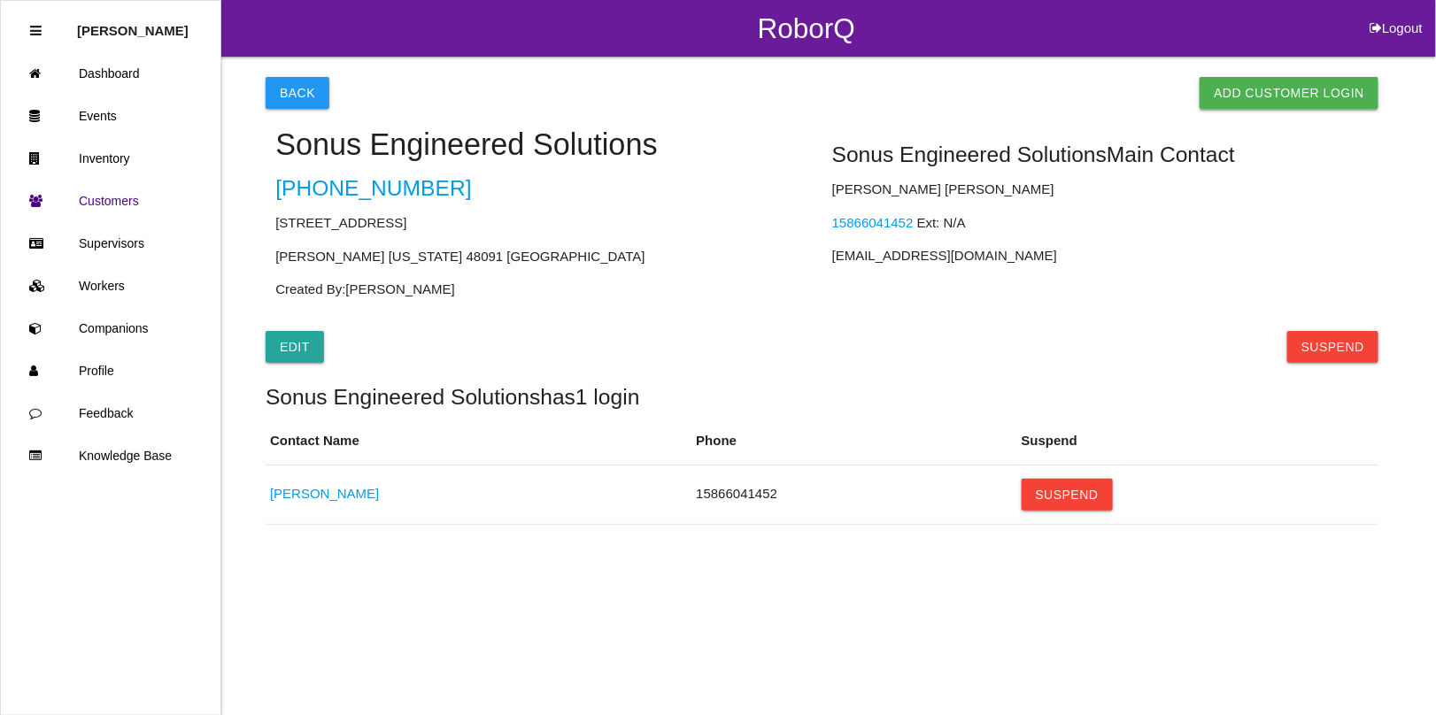
click at [1239, 96] on link "Add Customer Login" at bounding box center [1288, 93] width 179 height 32
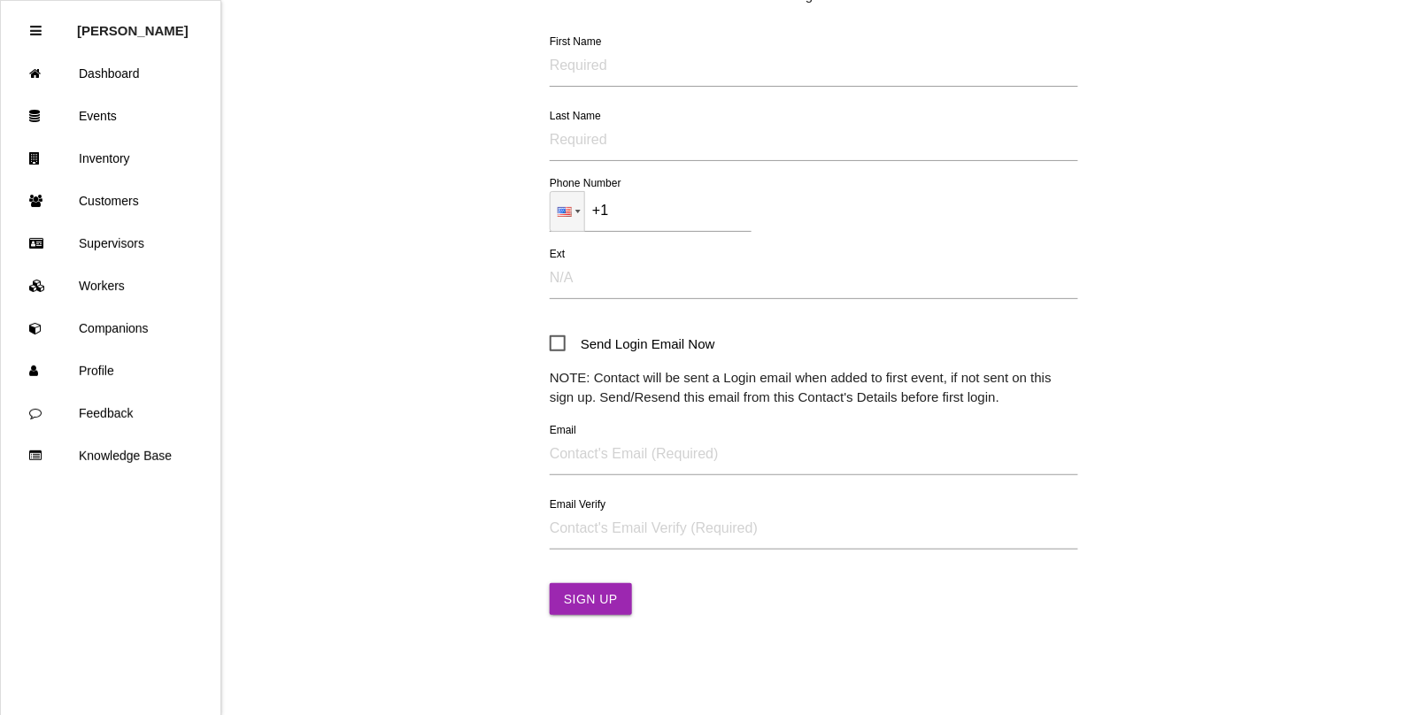
scroll to position [179, 0]
click at [568, 452] on input "Email" at bounding box center [814, 453] width 528 height 41
paste input "[EMAIL_ADDRESS][DOMAIN_NAME]"
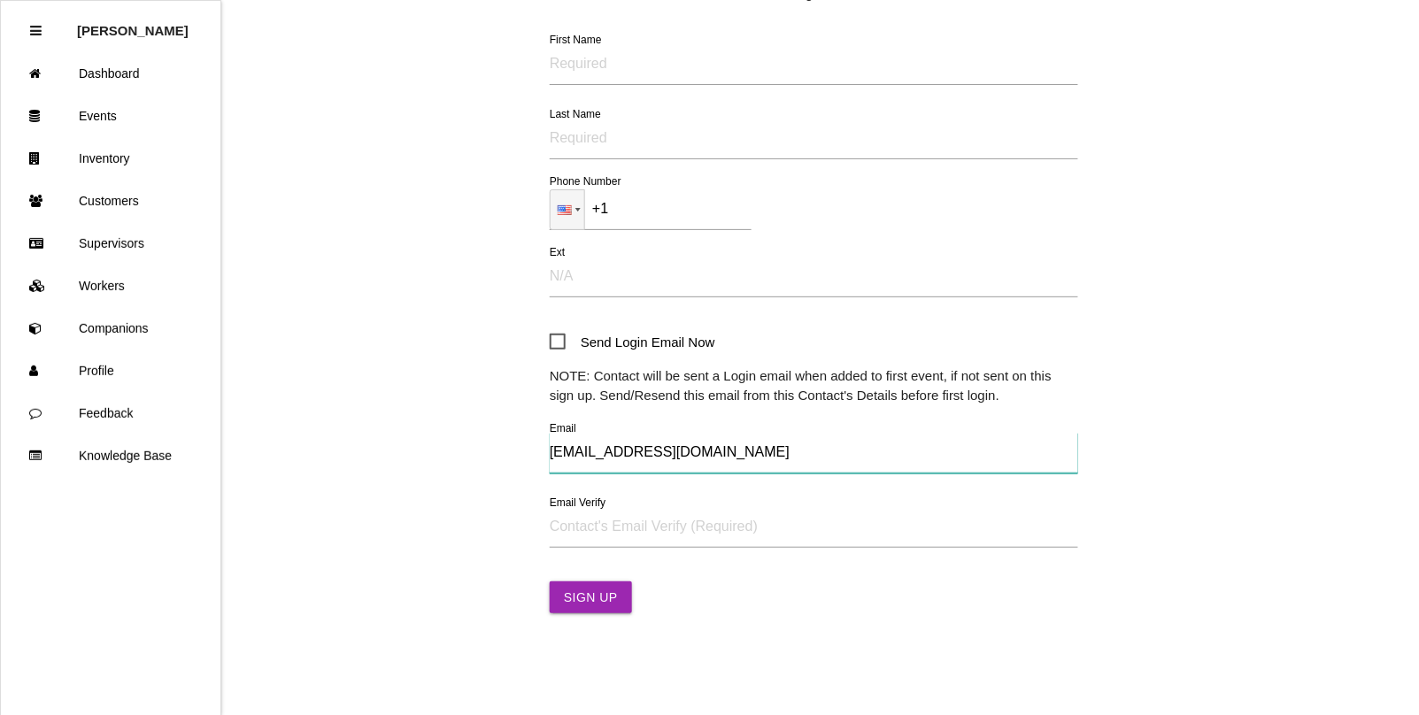
type input "[EMAIL_ADDRESS][DOMAIN_NAME]"
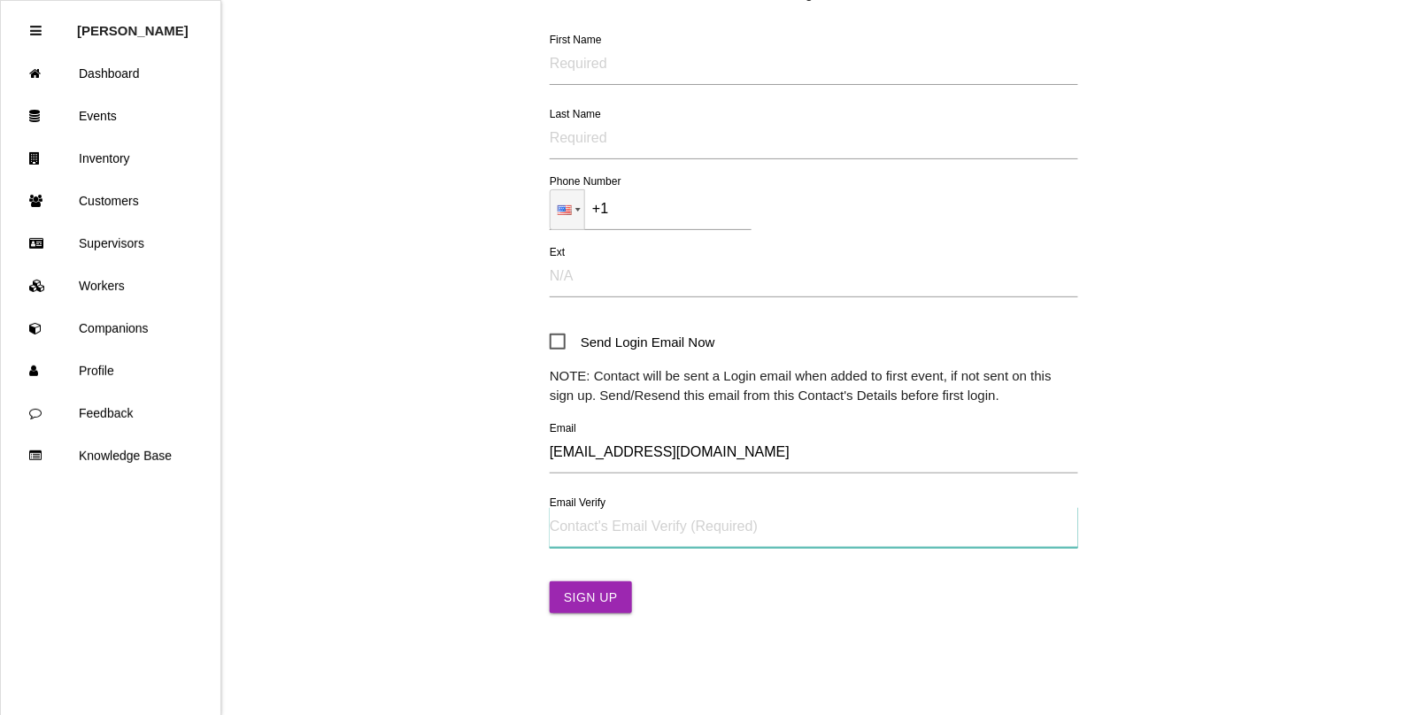
click at [594, 536] on input "Email Verify" at bounding box center [814, 527] width 528 height 41
paste input "[EMAIL_ADDRESS][DOMAIN_NAME]"
type input "[EMAIL_ADDRESS][DOMAIN_NAME]"
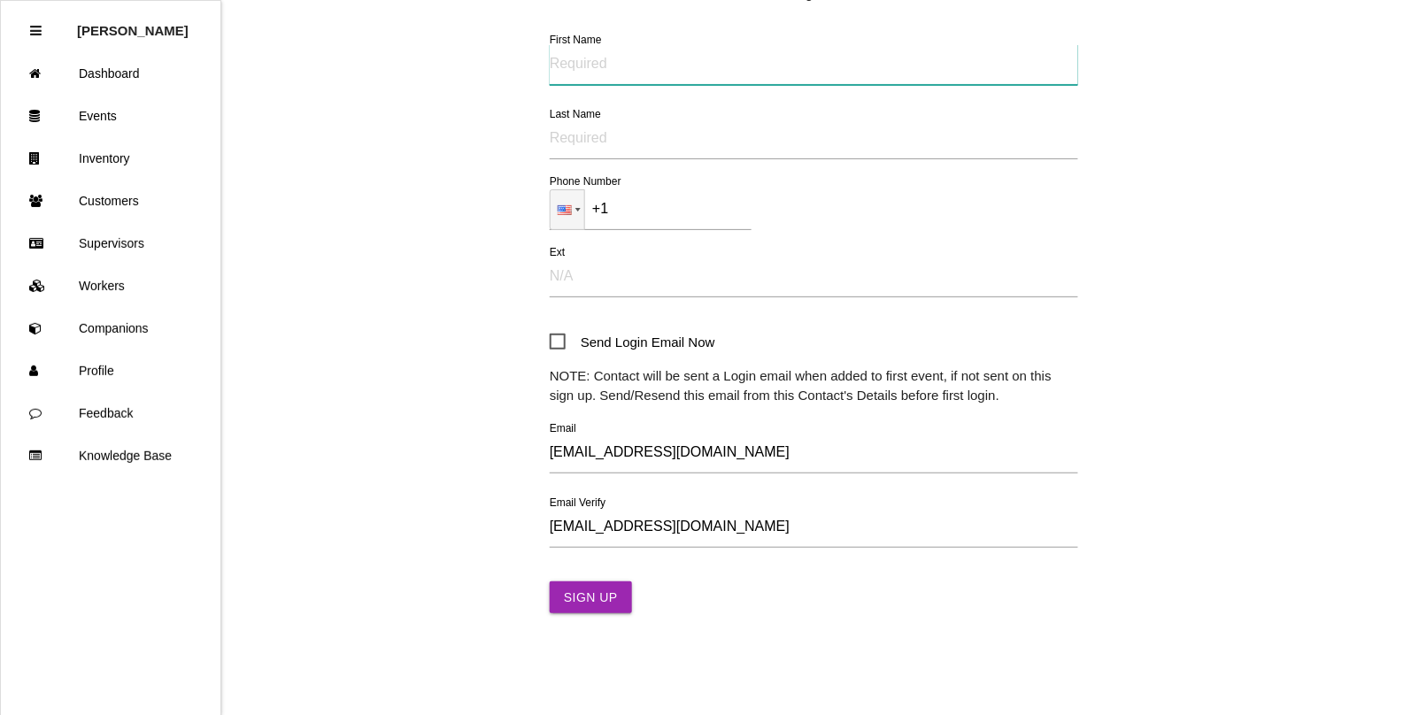
click at [574, 55] on input "First Name" at bounding box center [814, 64] width 528 height 41
type input "[PERSON_NAME]"
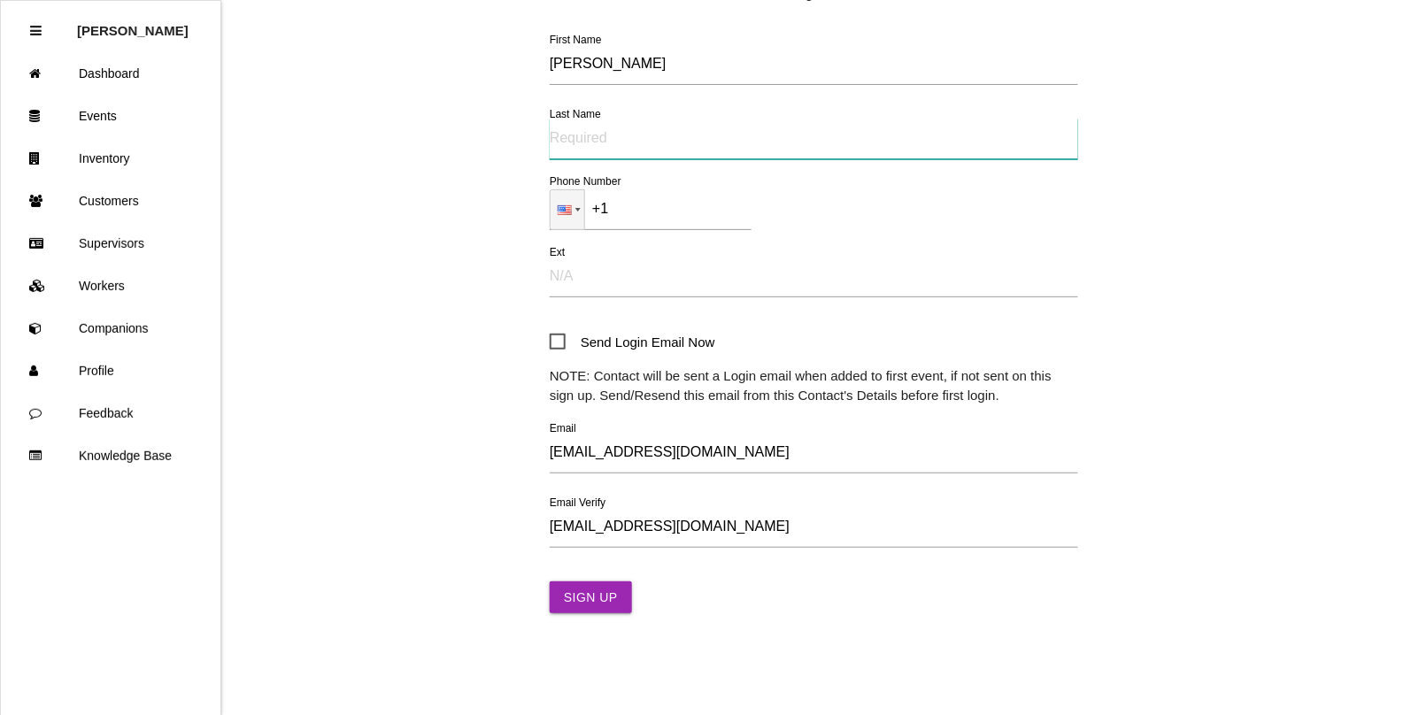
drag, startPoint x: 564, startPoint y: 146, endPoint x: 670, endPoint y: 155, distance: 106.6
click at [564, 146] on input "Last Name" at bounding box center [814, 139] width 528 height 41
click at [589, 144] on input "Last Name" at bounding box center [814, 139] width 528 height 41
paste input "[PERSON_NAME]"
type input "[PERSON_NAME]"
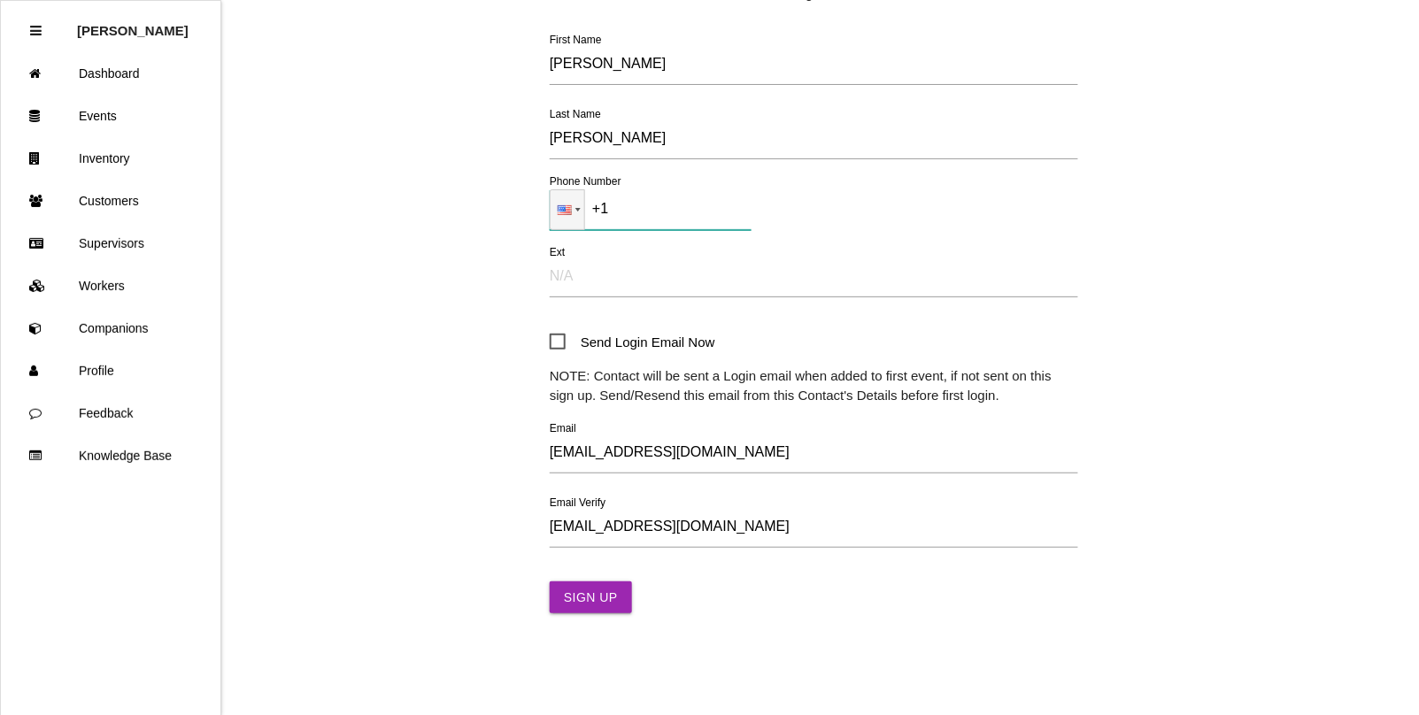
click at [652, 214] on input "+1" at bounding box center [651, 209] width 202 height 41
click at [600, 609] on button "Sign Up" at bounding box center [591, 598] width 82 height 32
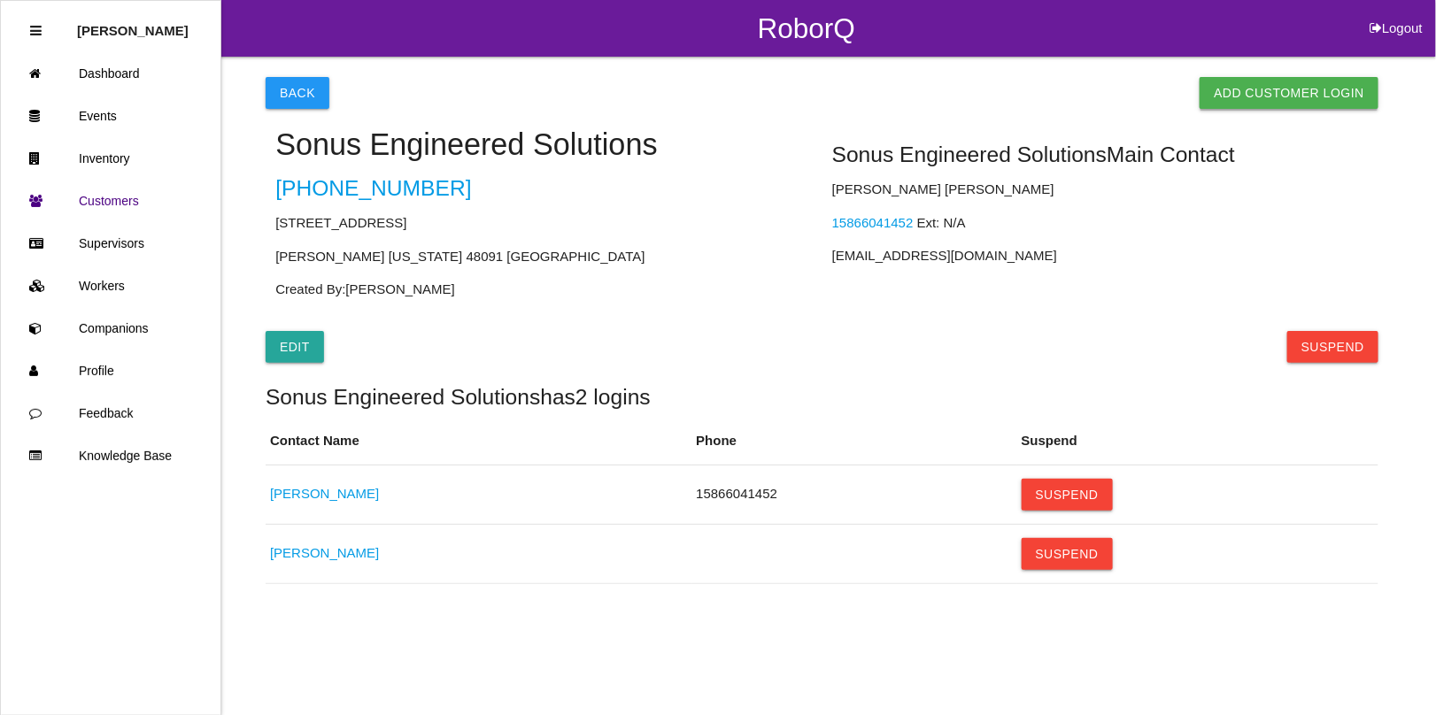
click at [1245, 89] on link "Add Customer Login" at bounding box center [1288, 93] width 179 height 32
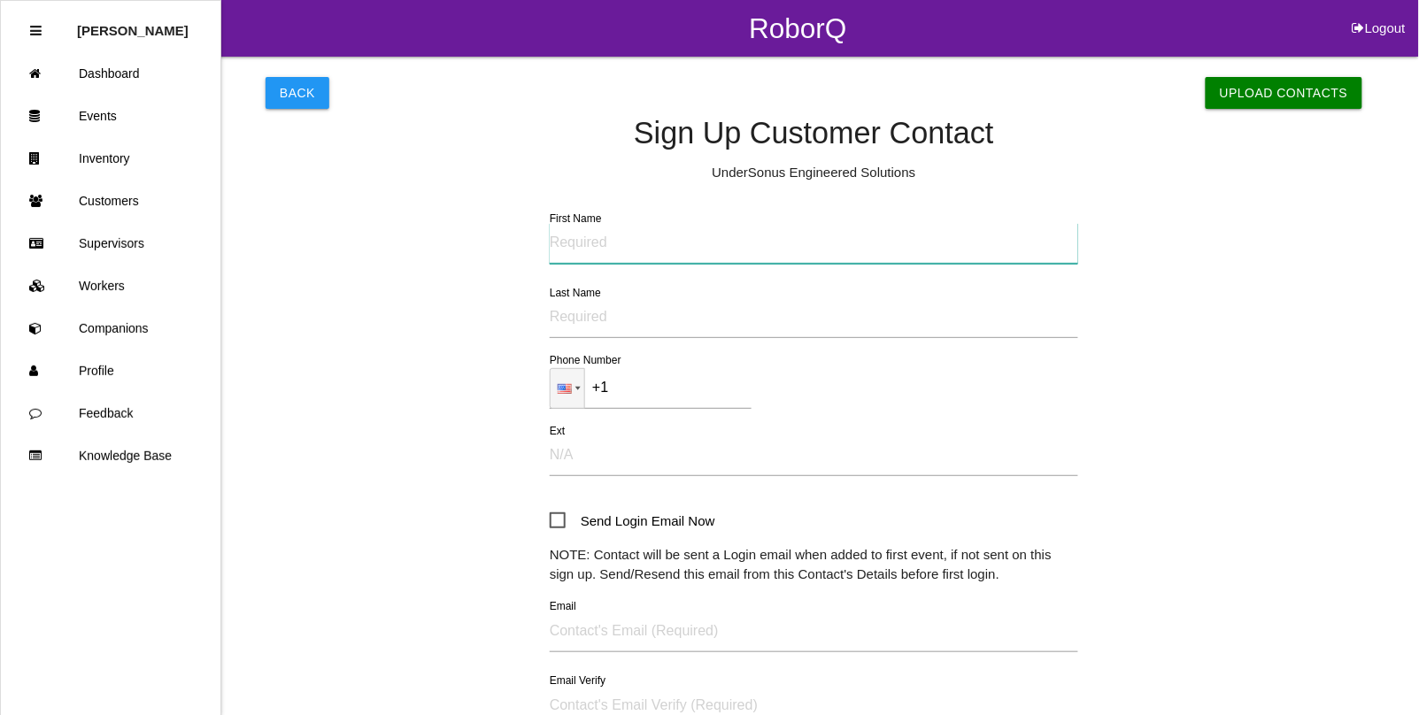
click at [608, 250] on input "First Name" at bounding box center [814, 243] width 528 height 41
paste input "[PERSON_NAME]"
type input "[PERSON_NAME]"
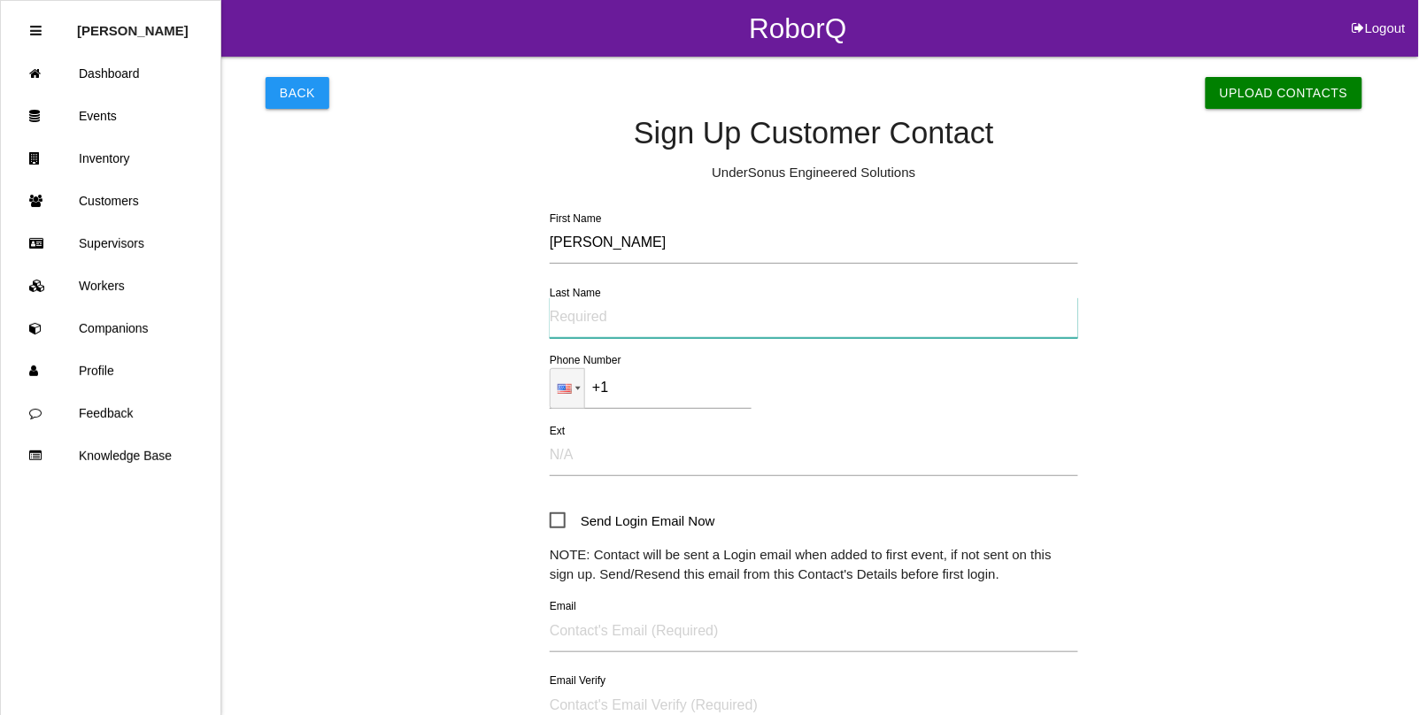
click at [591, 319] on input "Last Name" at bounding box center [814, 317] width 528 height 41
paste input "[PERSON_NAME]"
drag, startPoint x: 599, startPoint y: 320, endPoint x: 268, endPoint y: 231, distance: 342.7
click at [376, 294] on div "Back Upload Contacts Sign Up Customer Contact Under Sonus Engineered Solutions …" at bounding box center [814, 431] width 1097 height 749
type input "[PERSON_NAME]"
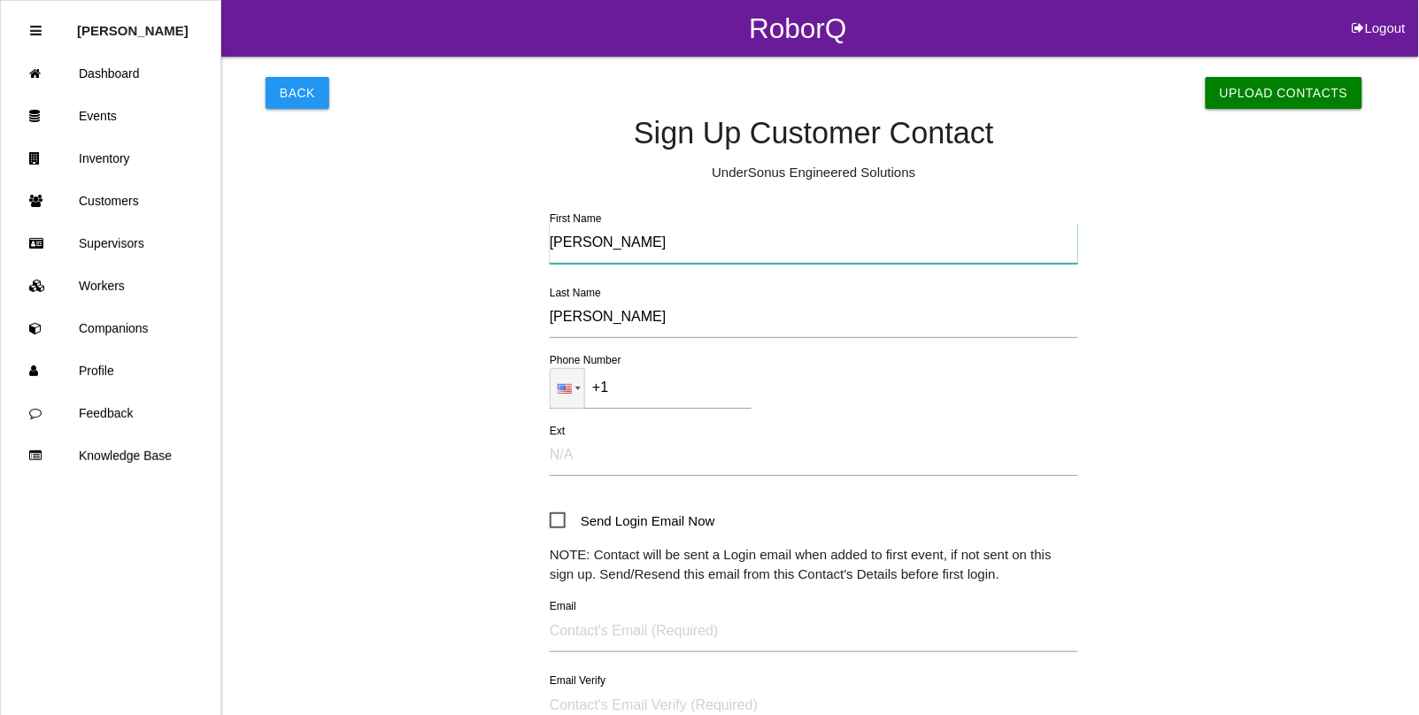
drag, startPoint x: 682, startPoint y: 244, endPoint x: 616, endPoint y: 246, distance: 65.5
click at [616, 246] on input "[PERSON_NAME]" at bounding box center [814, 243] width 528 height 41
type input "[PERSON_NAME]"
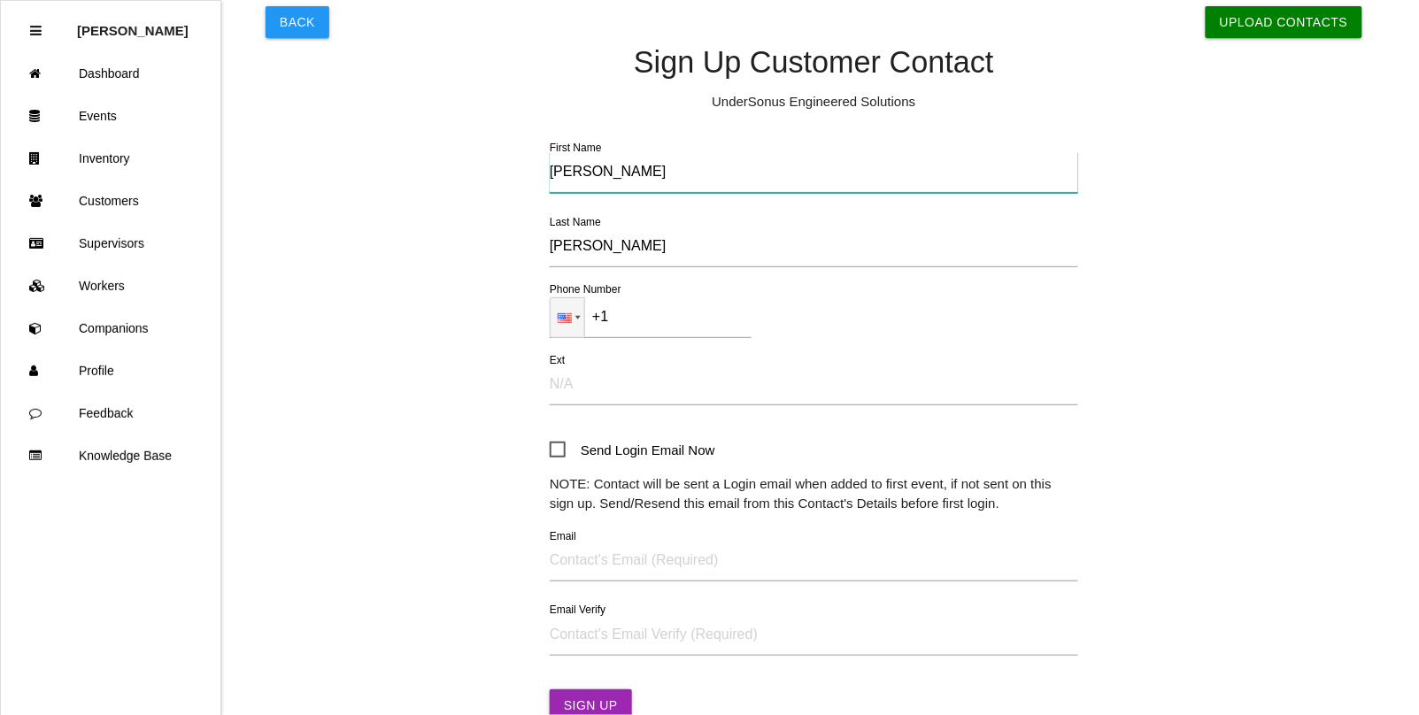
scroll to position [179, 0]
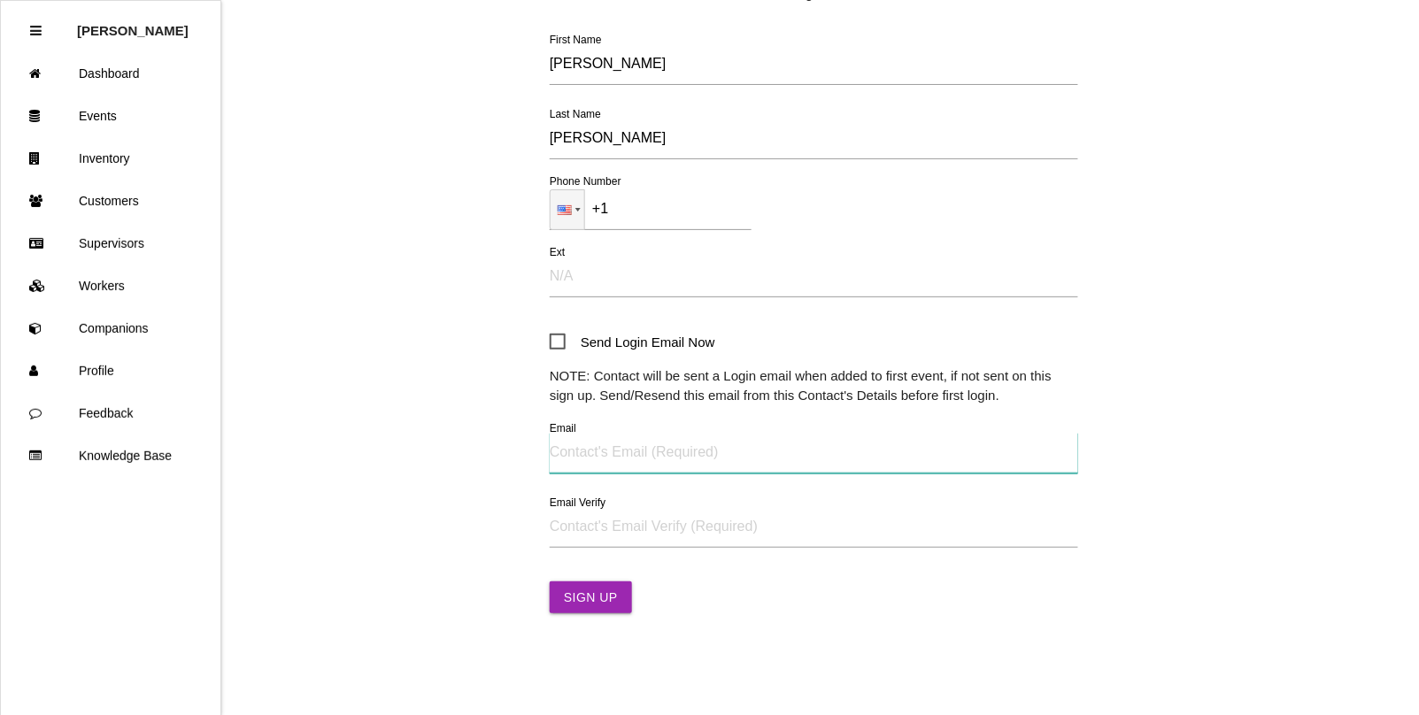
click at [580, 436] on input "Email" at bounding box center [814, 453] width 528 height 41
paste input "[EMAIL_ADDRESS][DOMAIN_NAME]"
type input "[EMAIL_ADDRESS][DOMAIN_NAME]"
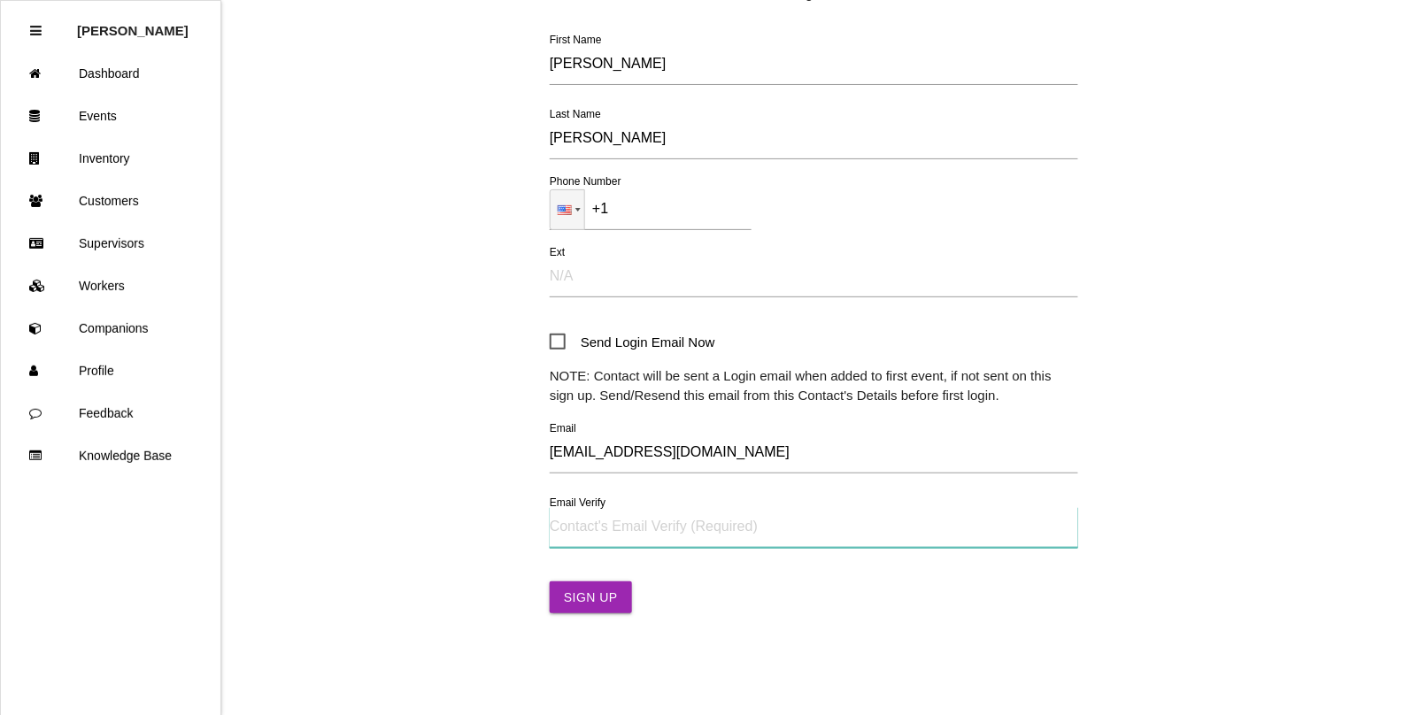
click at [568, 528] on input "Email Verify" at bounding box center [814, 527] width 528 height 41
paste input "[EMAIL_ADDRESS][DOMAIN_NAME]"
type input "[EMAIL_ADDRESS][DOMAIN_NAME]"
click at [582, 590] on button "Sign Up" at bounding box center [591, 598] width 82 height 32
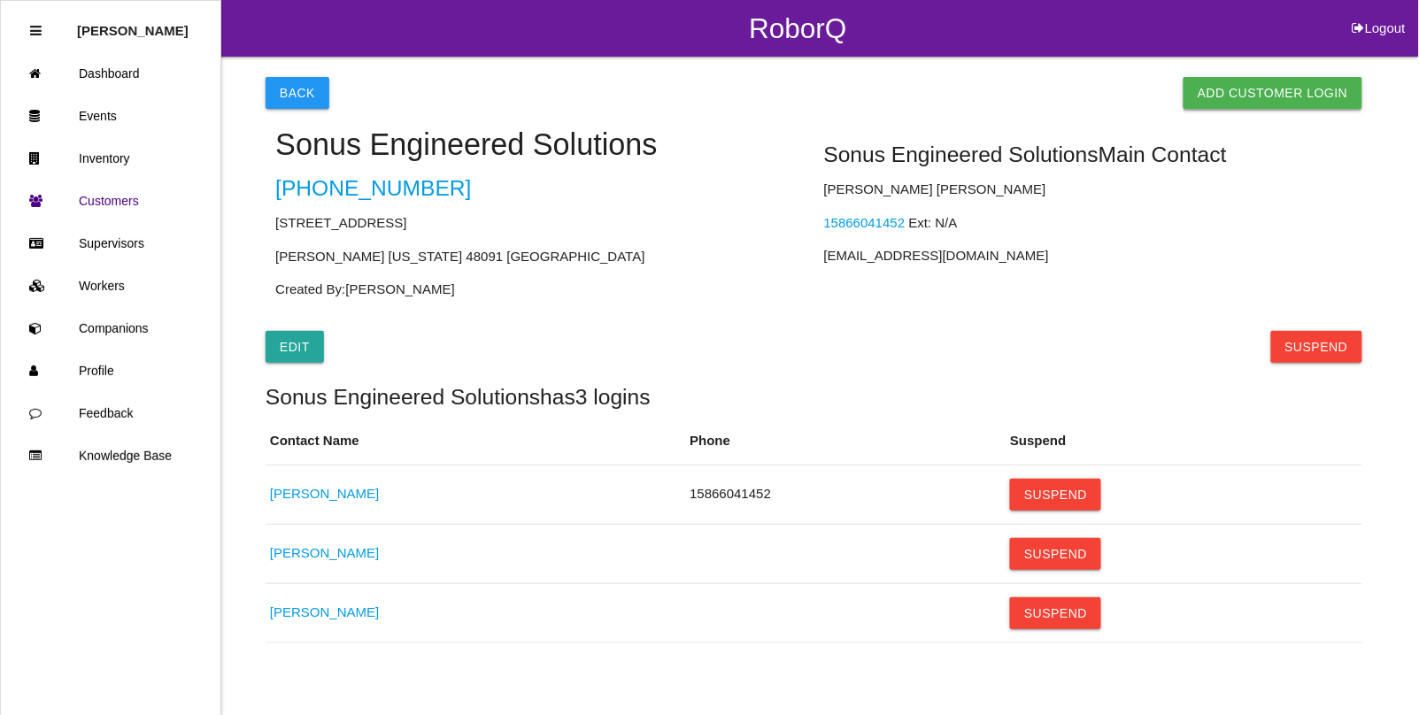
click at [1244, 94] on link "Add Customer Login" at bounding box center [1272, 93] width 179 height 32
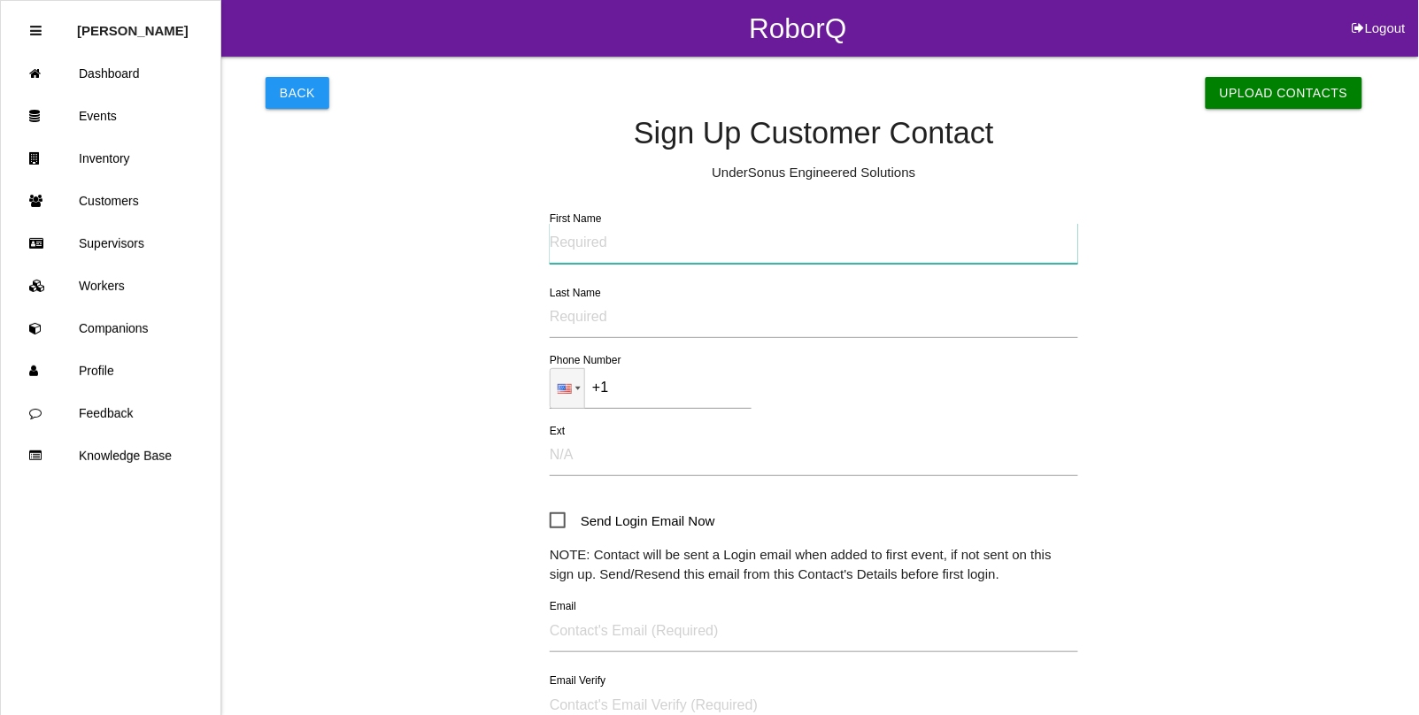
click at [605, 248] on input "First Name" at bounding box center [814, 243] width 528 height 41
type input "[PERSON_NAME]"
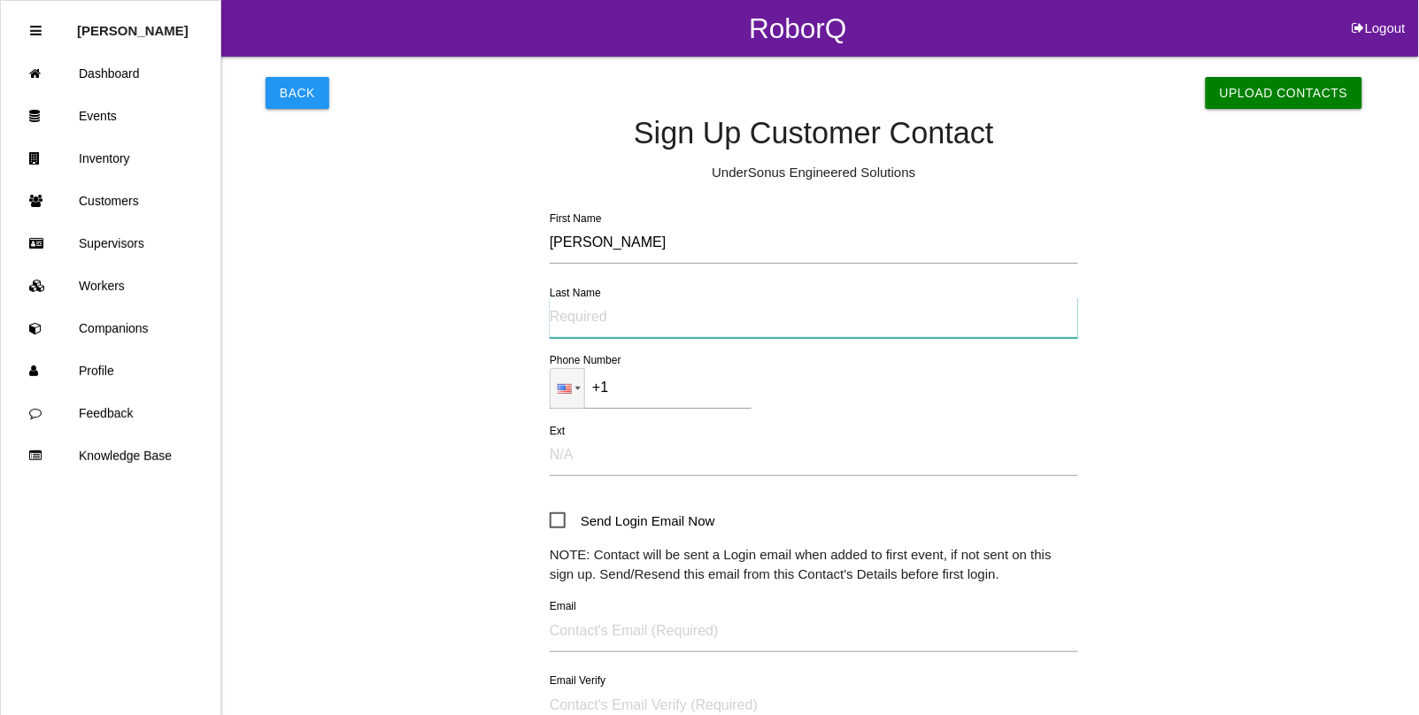
click at [603, 316] on input "Last Name" at bounding box center [814, 317] width 528 height 41
type input "[PERSON_NAME]"
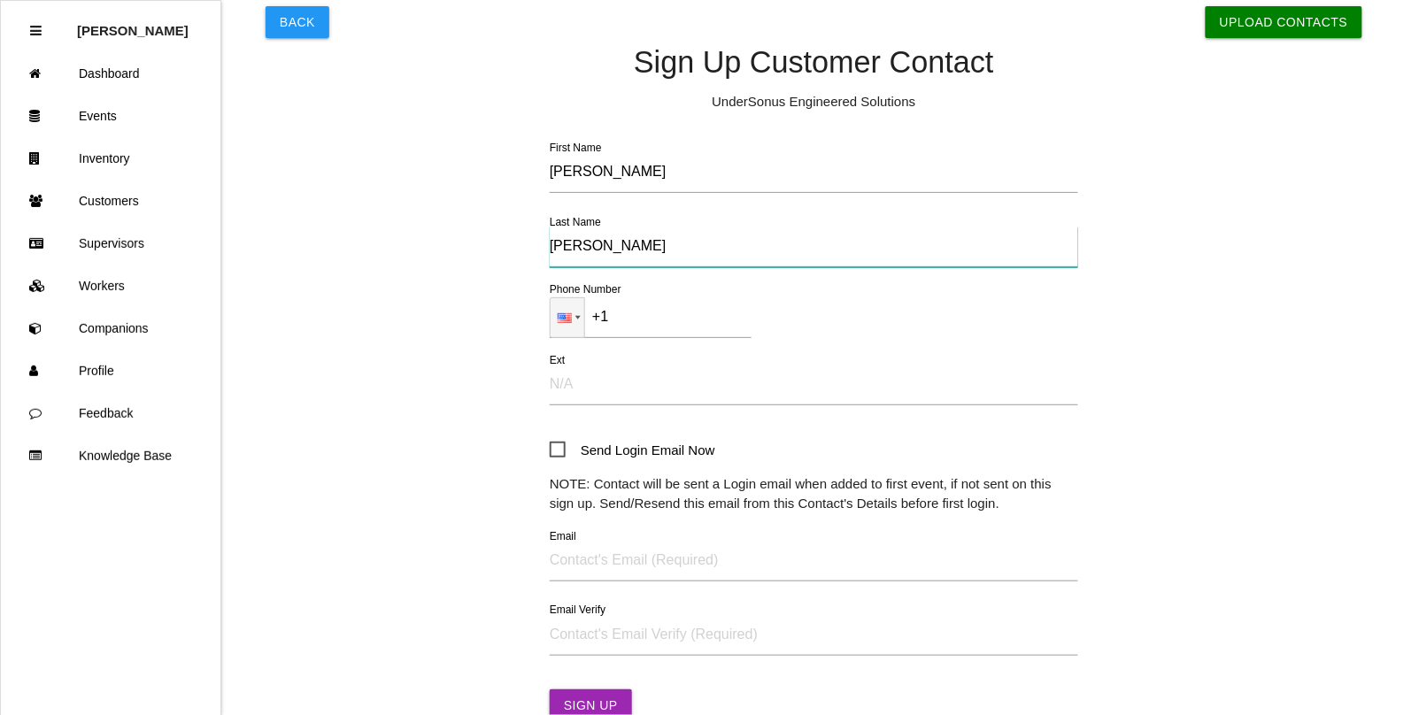
scroll to position [111, 0]
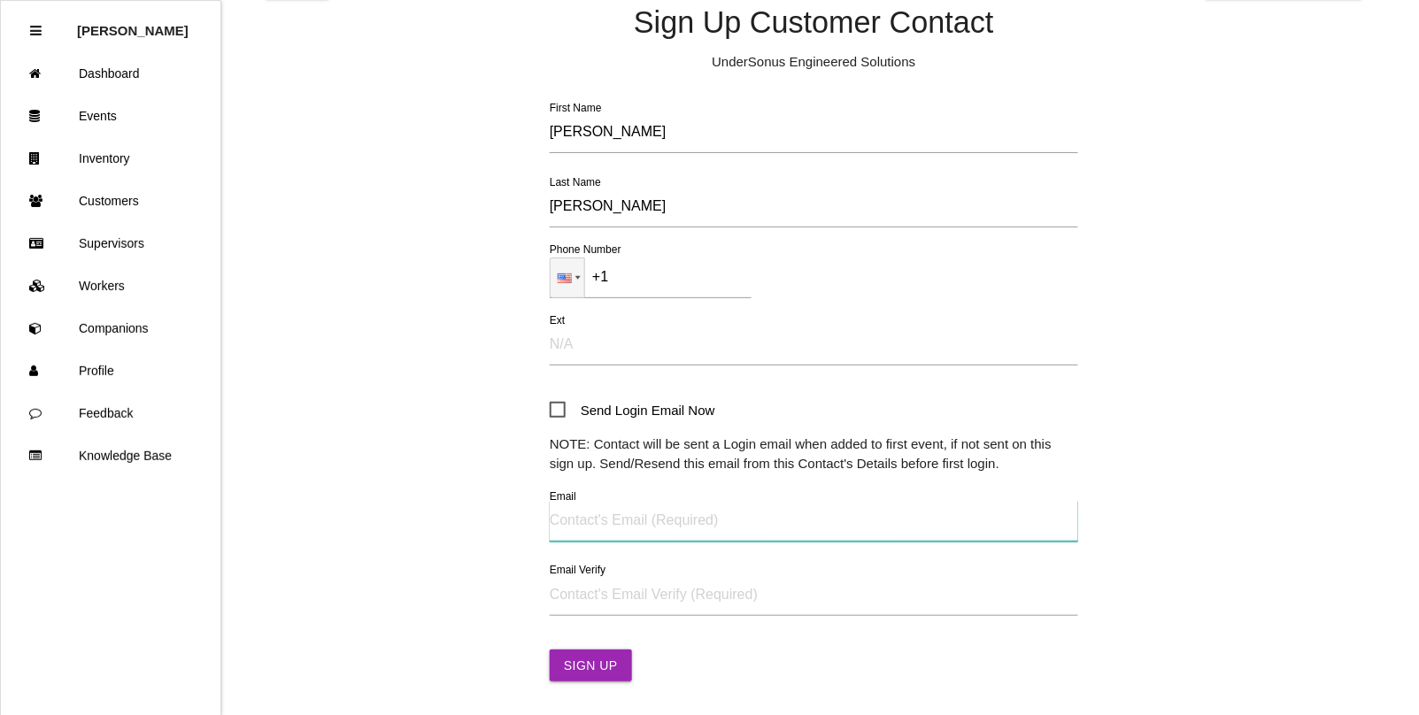
click at [559, 536] on input "Email" at bounding box center [814, 521] width 528 height 41
type input "[EMAIL_ADDRESS][PERSON_NAME][DOMAIN_NAME]"
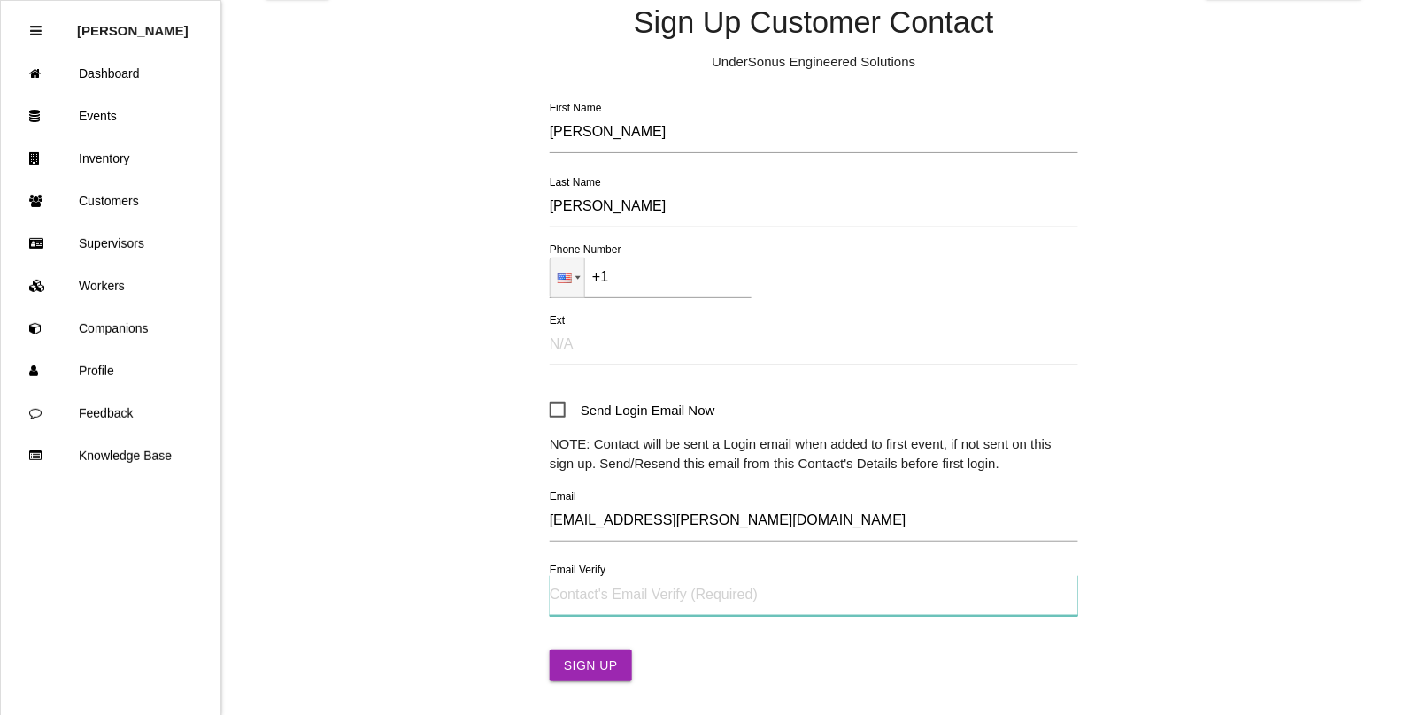
click at [586, 598] on input "Email Verify" at bounding box center [814, 595] width 528 height 41
type input "[EMAIL_ADDRESS][PERSON_NAME][DOMAIN_NAME]"
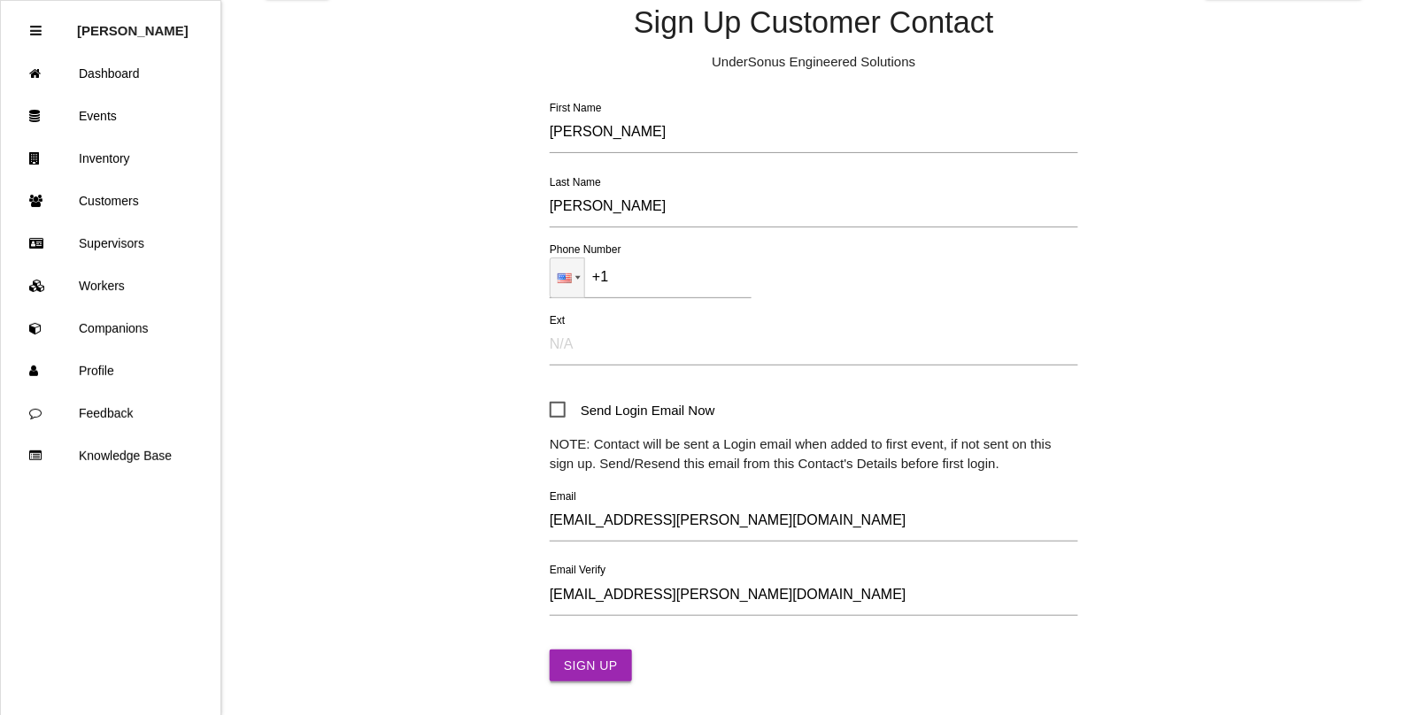
click at [597, 660] on button "Sign Up" at bounding box center [591, 666] width 82 height 32
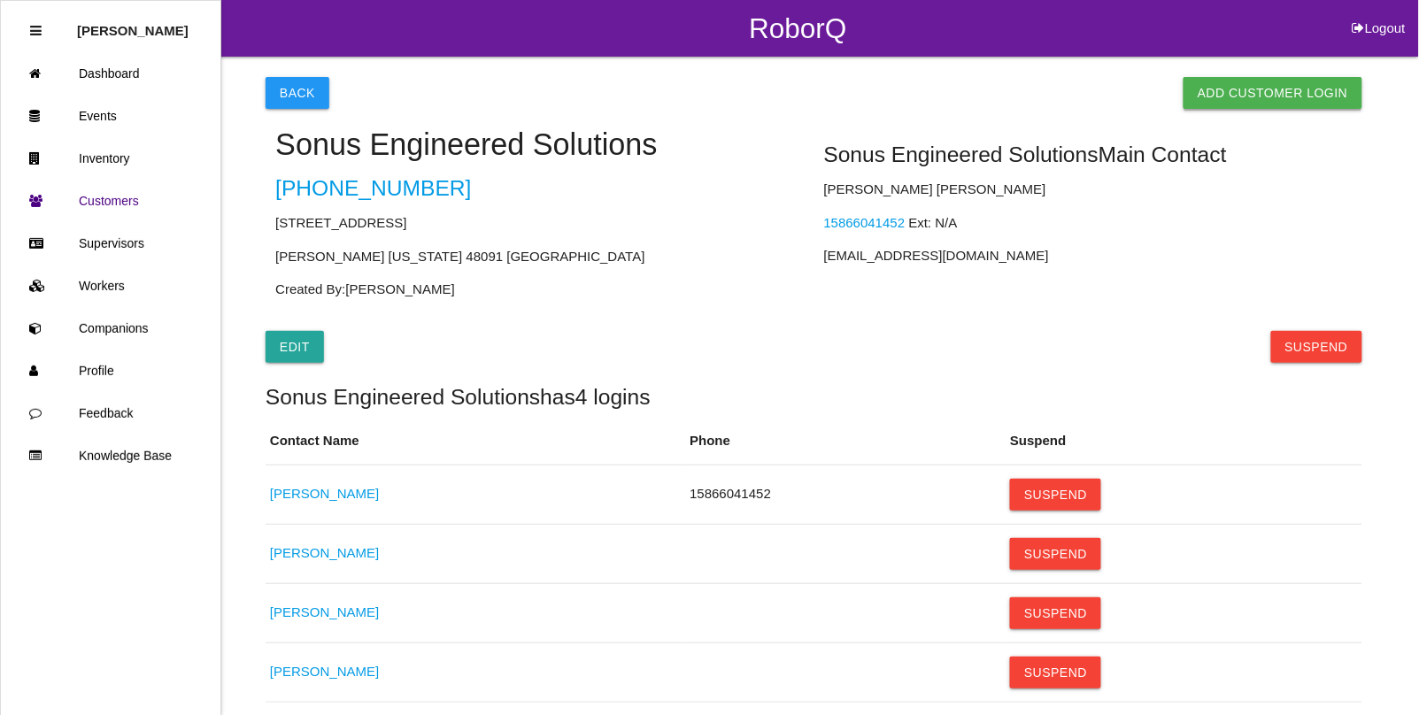
click at [1242, 98] on link "Add Customer Login" at bounding box center [1272, 93] width 179 height 32
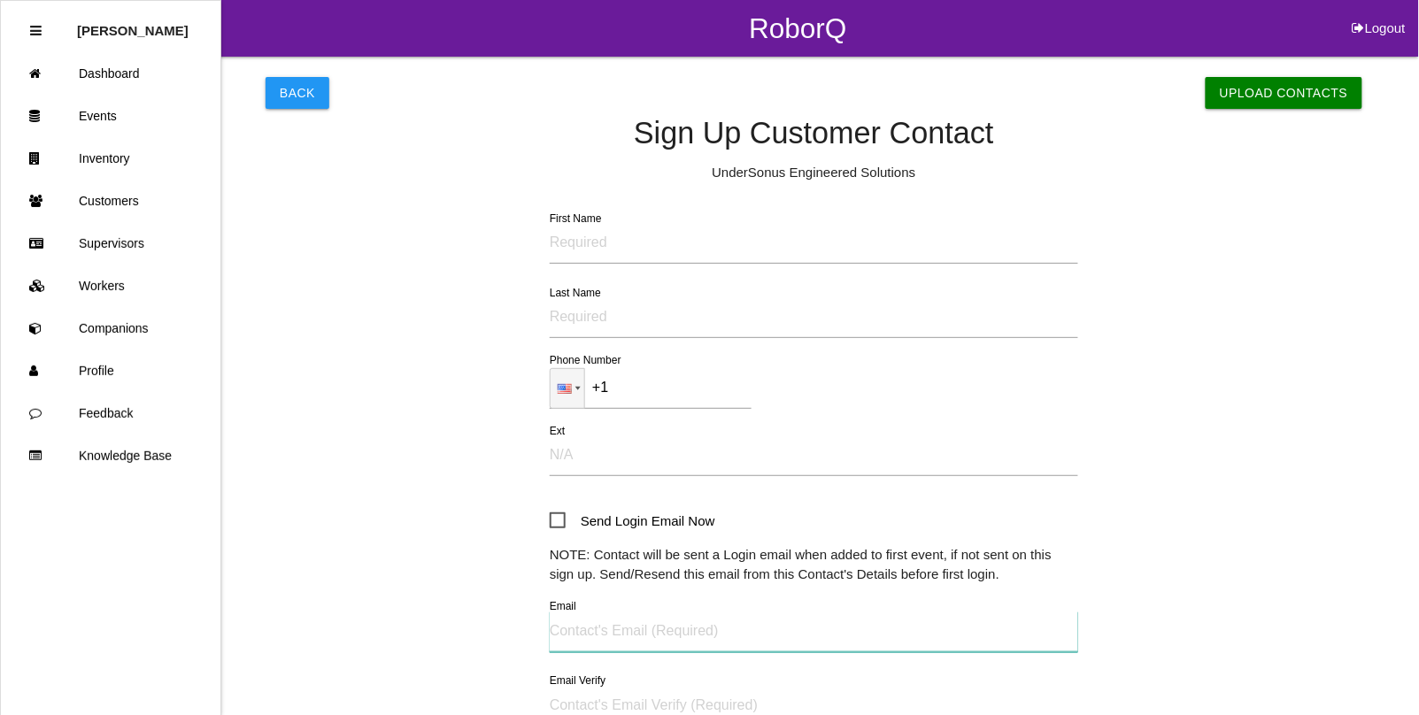
click at [578, 631] on input "Email" at bounding box center [814, 632] width 528 height 41
paste input "[EMAIL_ADDRESS][DOMAIN_NAME]"
type input "[EMAIL_ADDRESS][DOMAIN_NAME]"
click at [569, 699] on input "Email Verify" at bounding box center [814, 706] width 528 height 41
paste input "[EMAIL_ADDRESS][DOMAIN_NAME]"
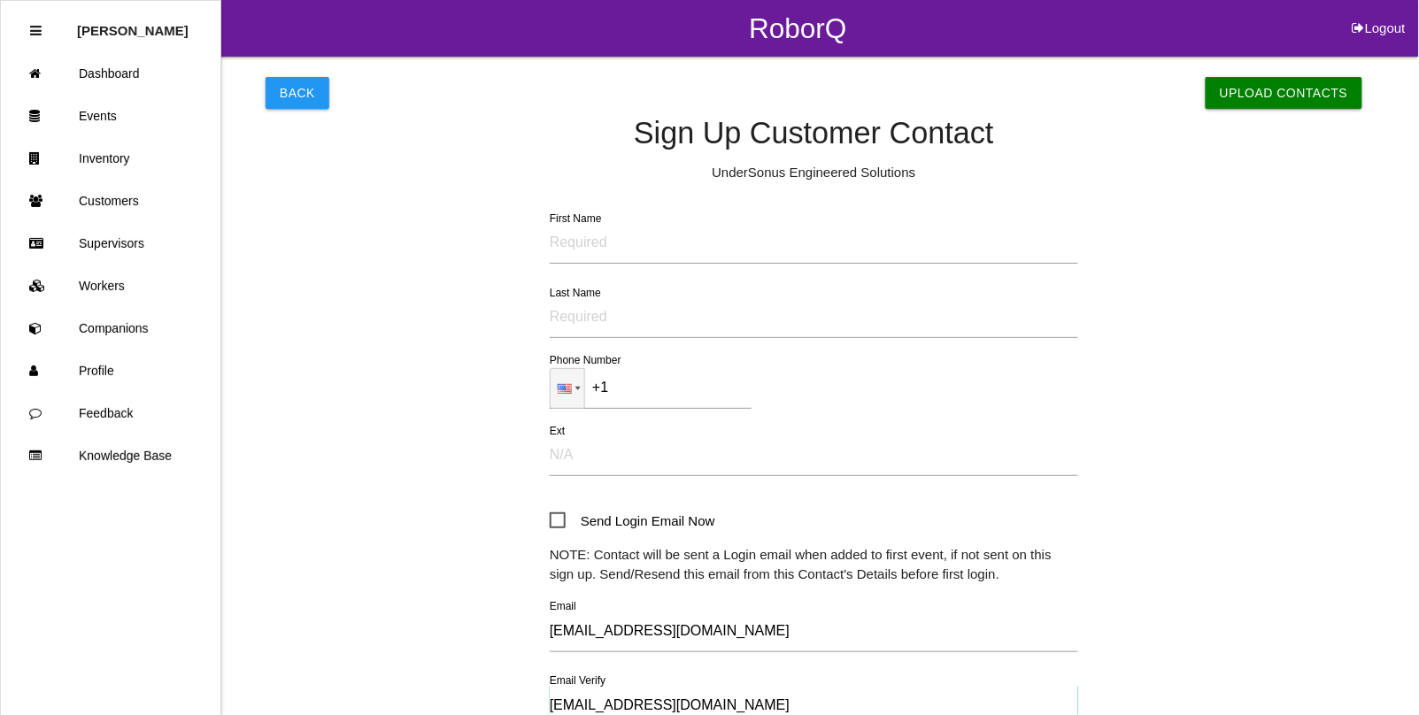
type input "[EMAIL_ADDRESS][DOMAIN_NAME]"
click at [593, 237] on input "First Name" at bounding box center [814, 243] width 528 height 41
type input "[PERSON_NAME]"
type input "Mesic"
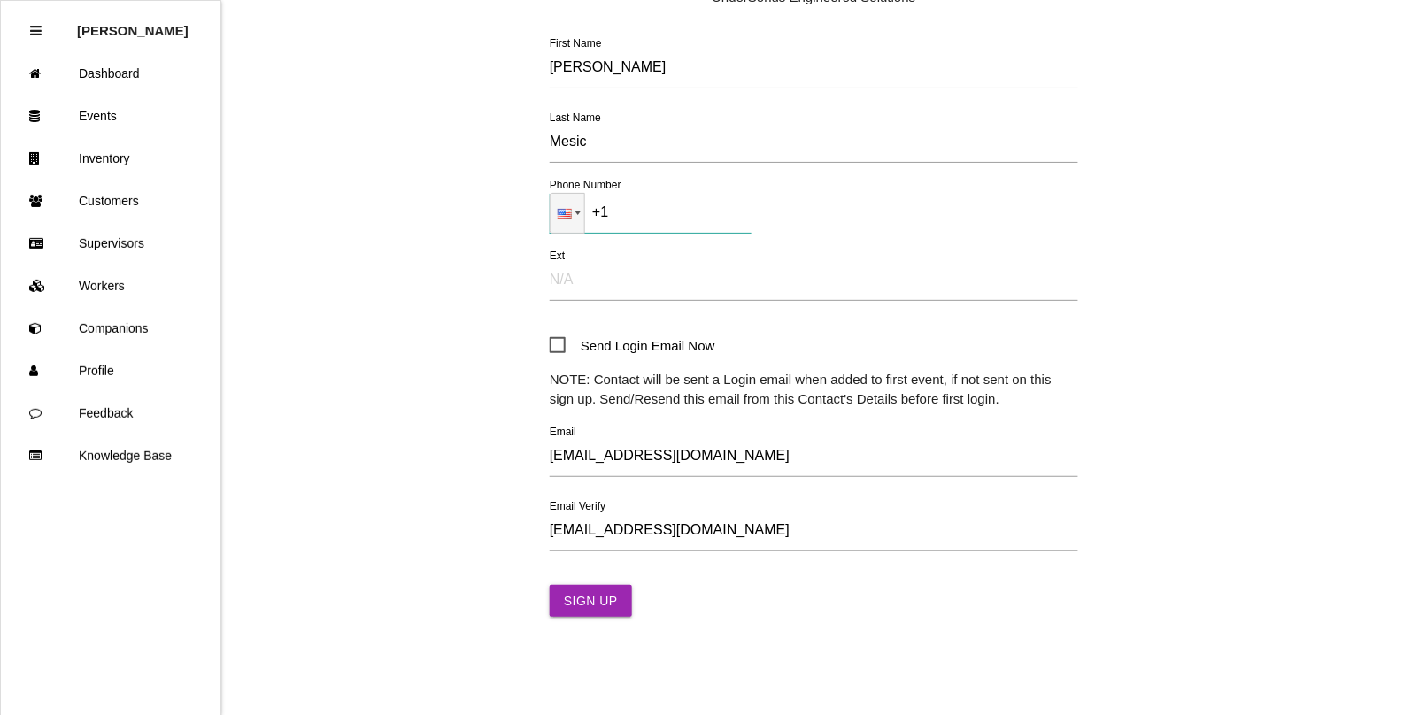
scroll to position [179, 0]
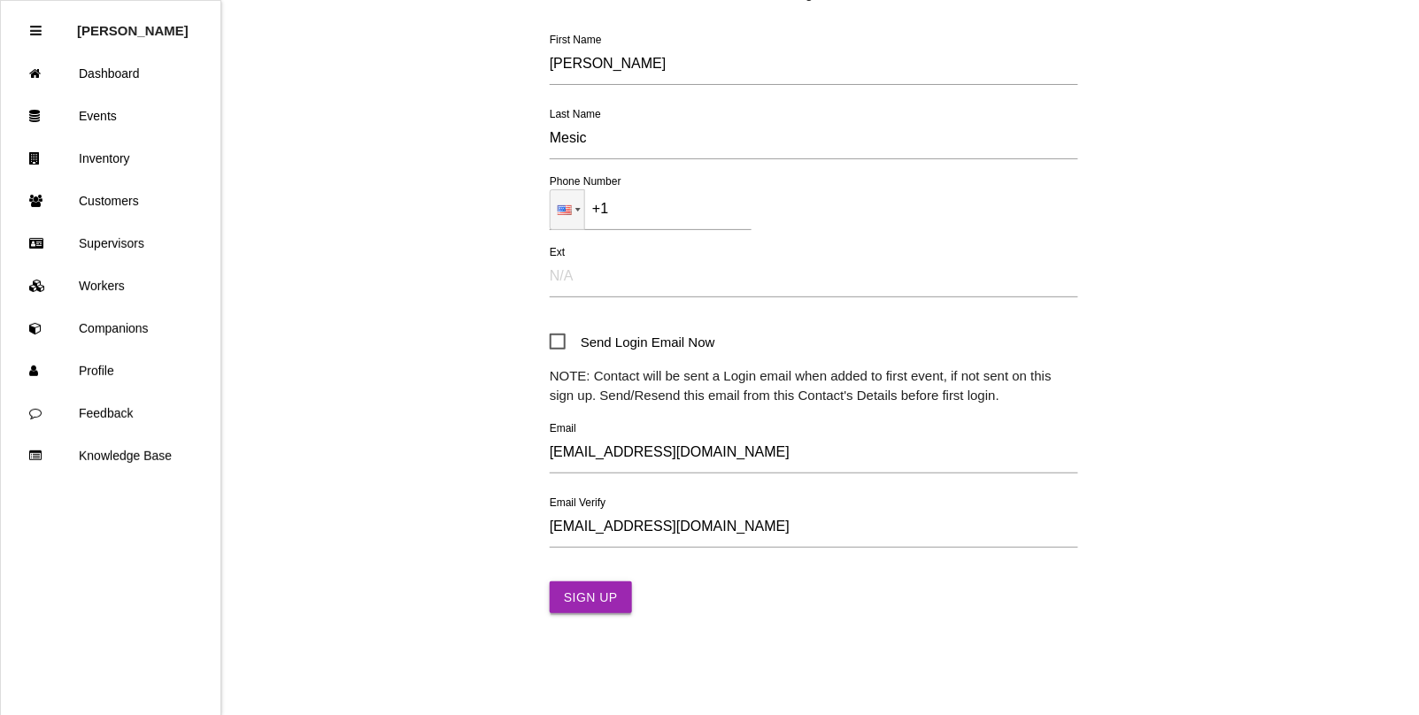
click at [575, 597] on button "Sign Up" at bounding box center [591, 598] width 82 height 32
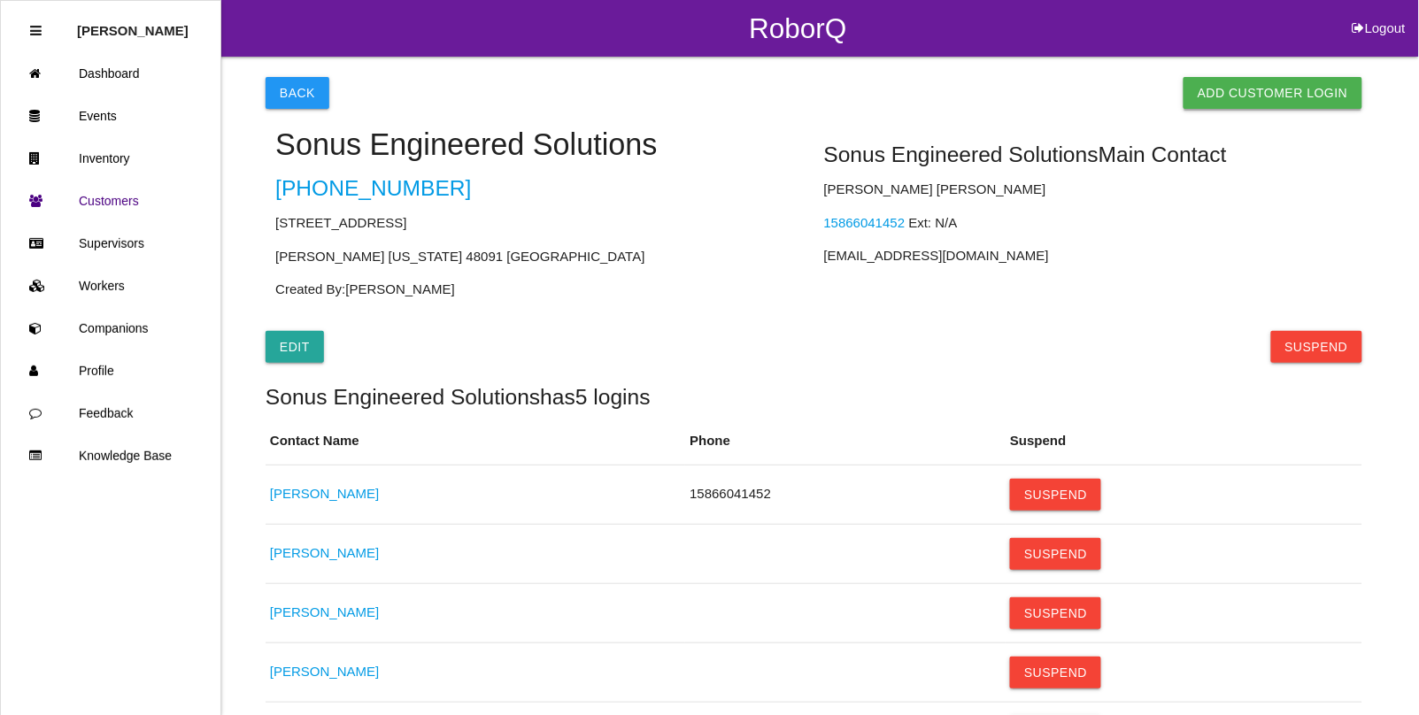
click at [1220, 81] on link "Add Customer Login" at bounding box center [1272, 93] width 179 height 32
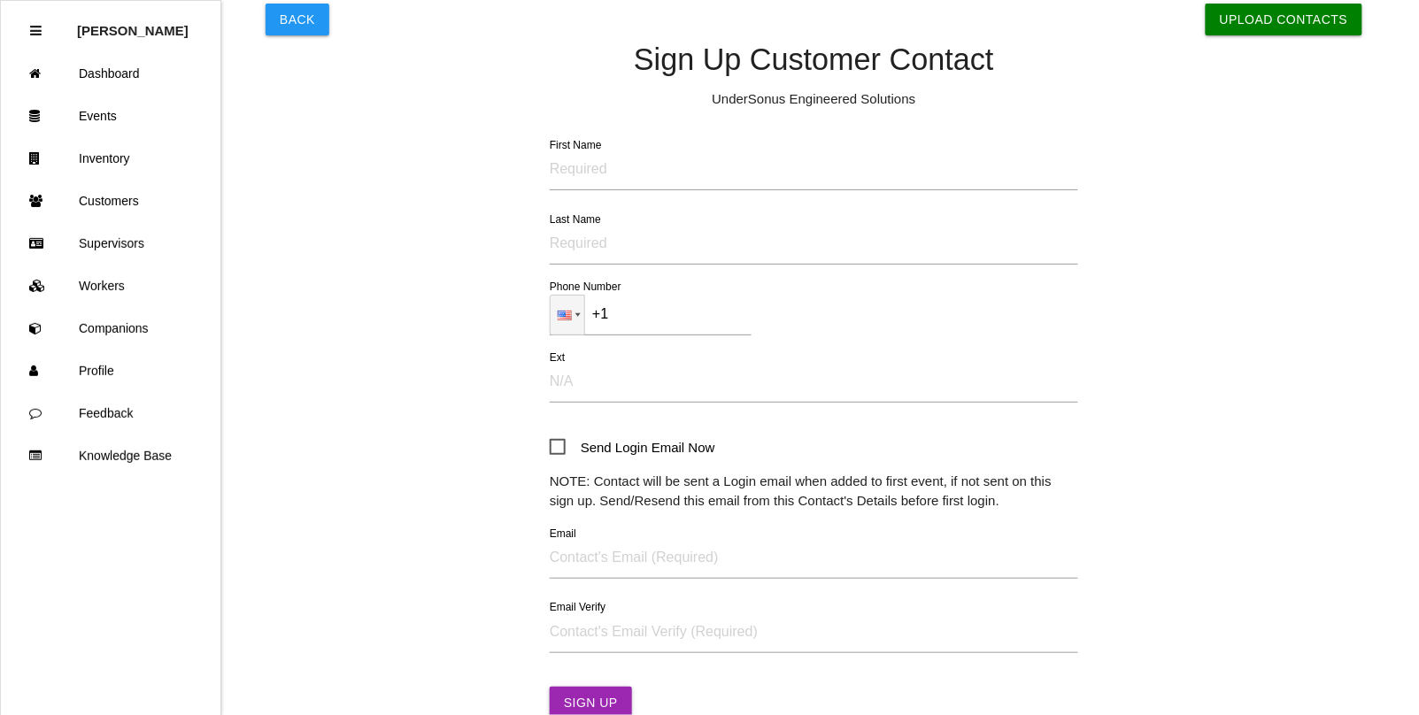
scroll to position [179, 0]
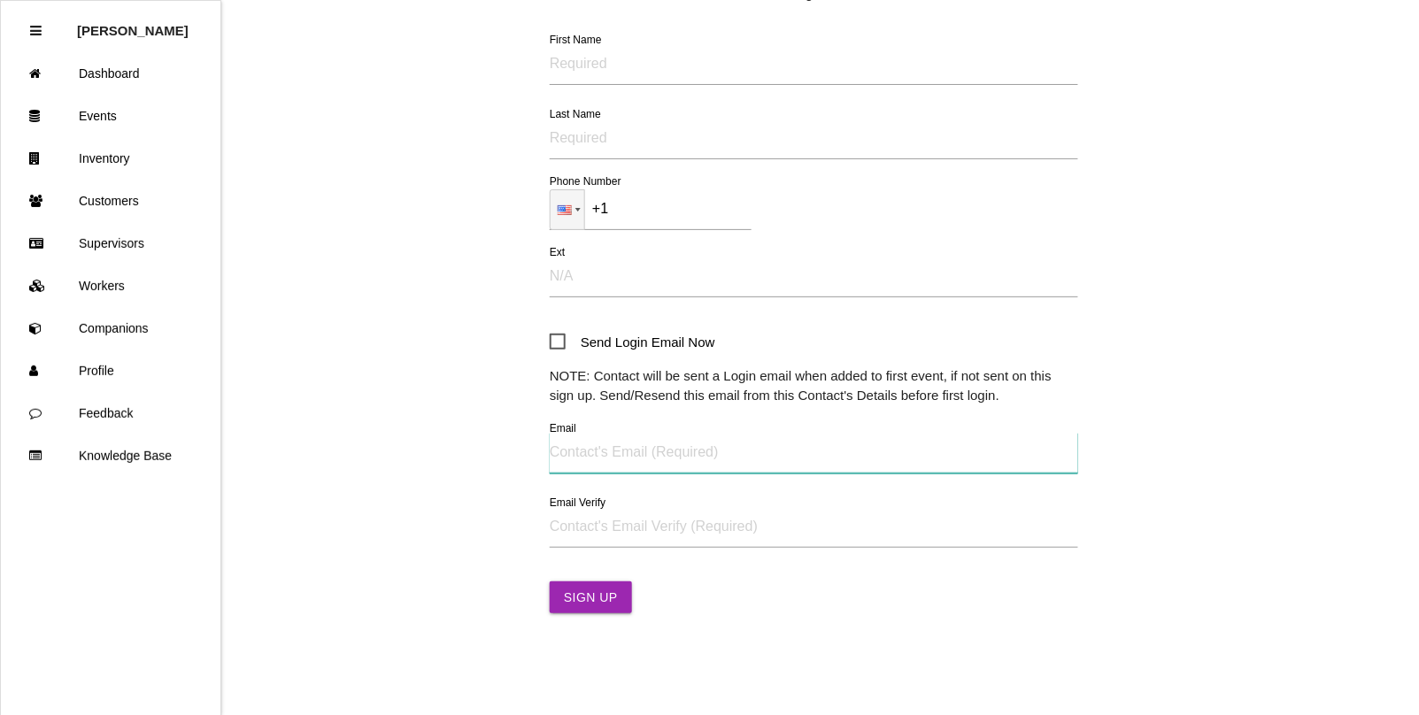
click at [581, 453] on input "Email" at bounding box center [814, 453] width 528 height 41
paste input "[EMAIL_ADDRESS][DOMAIN_NAME]"
type input "[EMAIL_ADDRESS][DOMAIN_NAME]"
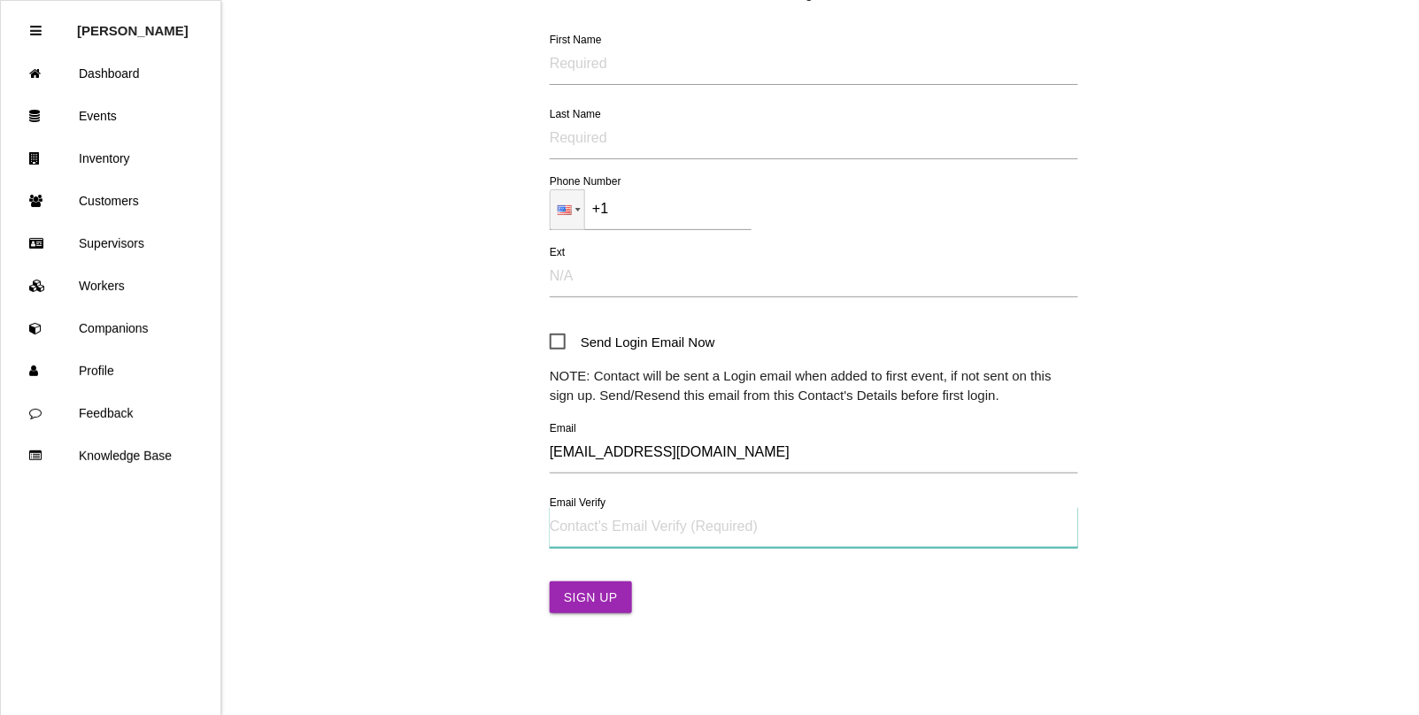
click at [585, 536] on input "Email Verify" at bounding box center [814, 527] width 528 height 41
paste input "[EMAIL_ADDRESS][DOMAIN_NAME]"
type input "[EMAIL_ADDRESS][DOMAIN_NAME]"
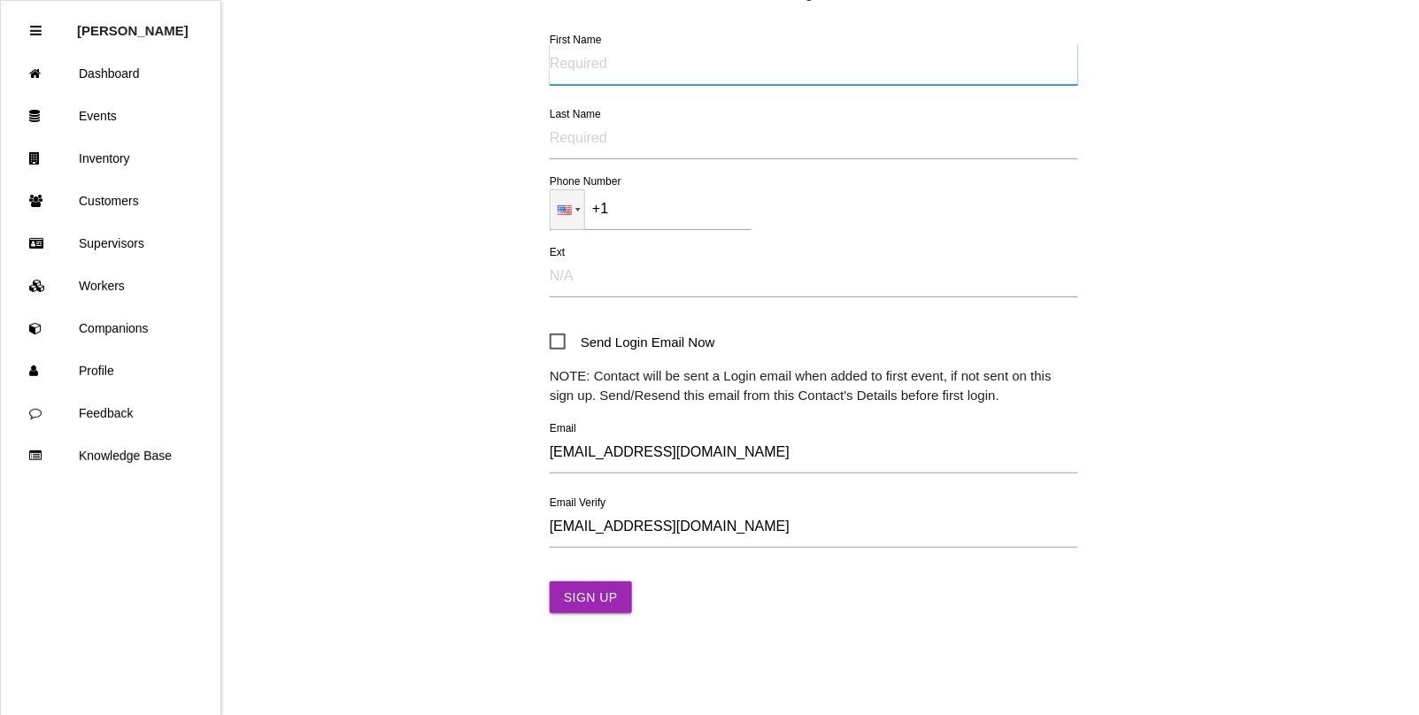
click at [582, 62] on input "First Name" at bounding box center [814, 64] width 528 height 41
type input "Deepyash"
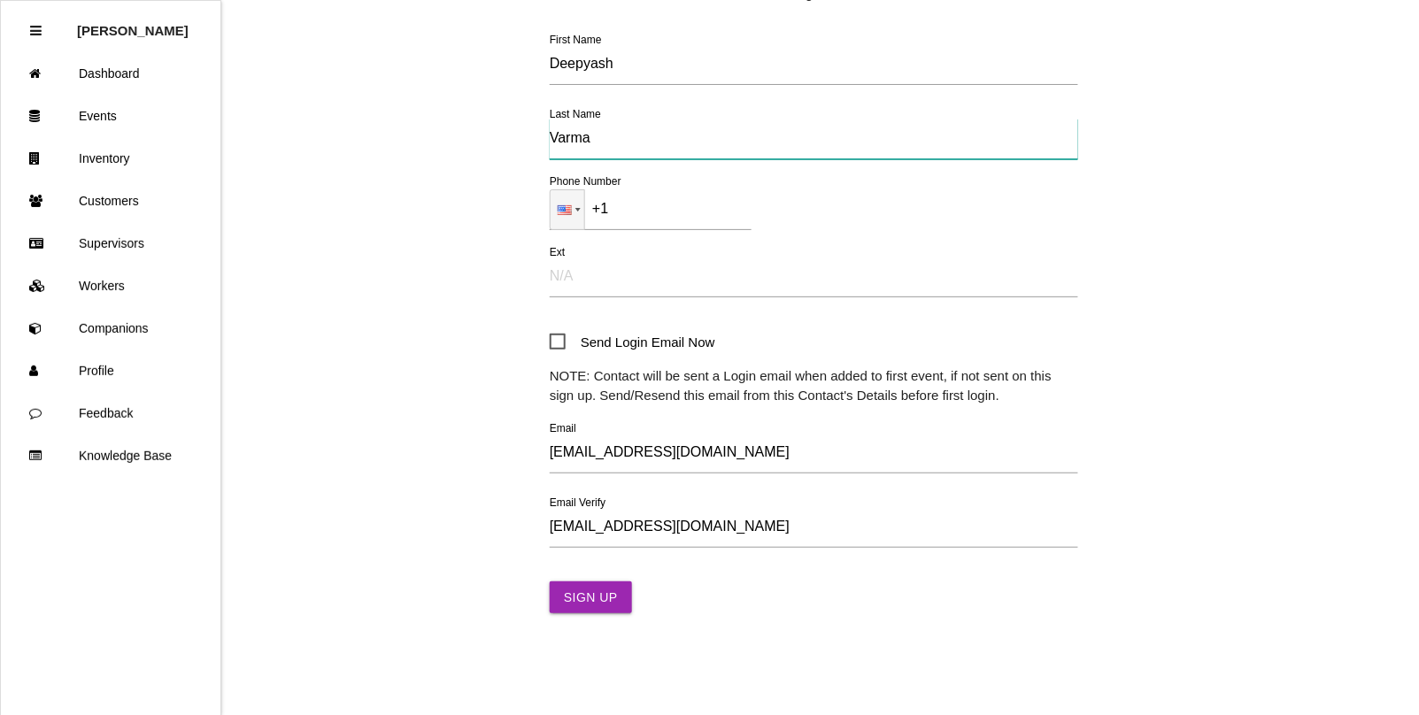
type input "Varma"
paste input "[PHONE_NUMBER]"
type input "[PHONE_NUMBER]"
click at [607, 137] on input "Varma" at bounding box center [814, 139] width 528 height 41
type input "Varma C"
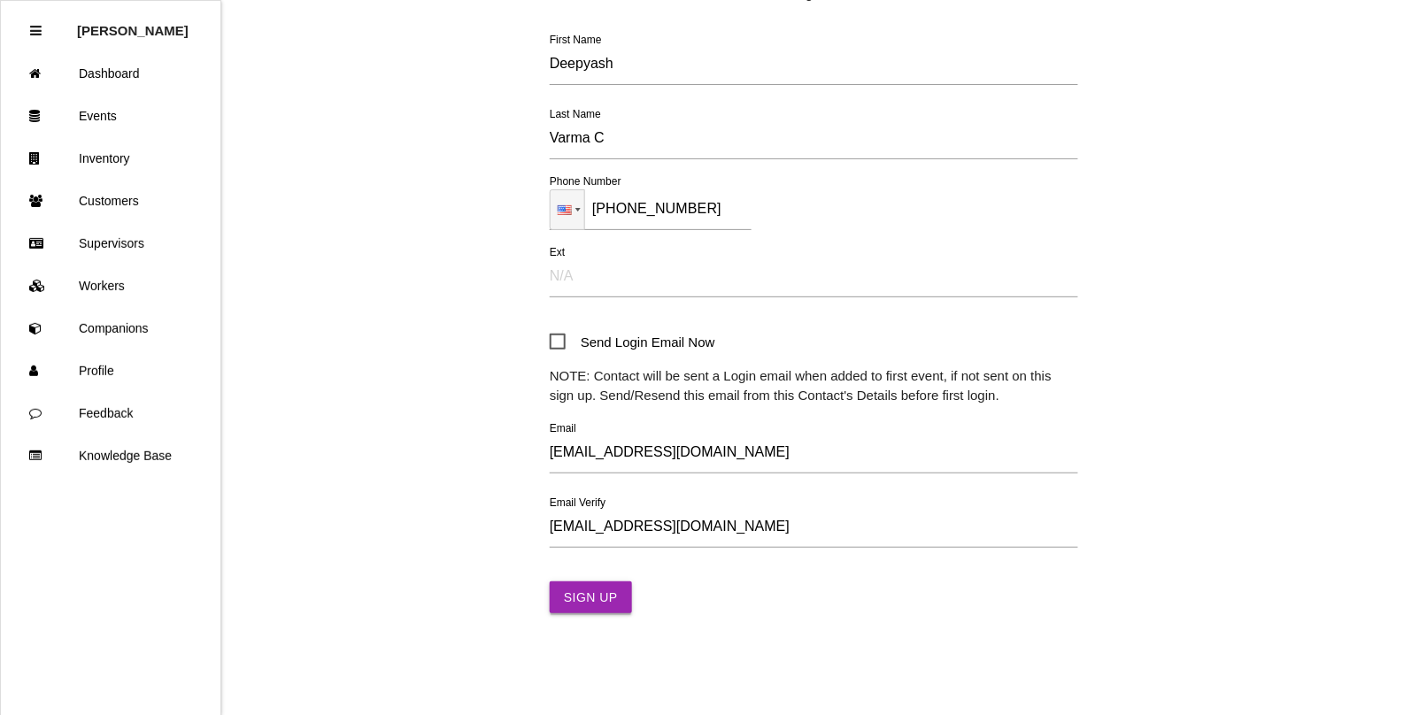
click at [617, 589] on button "Sign Up" at bounding box center [591, 598] width 82 height 32
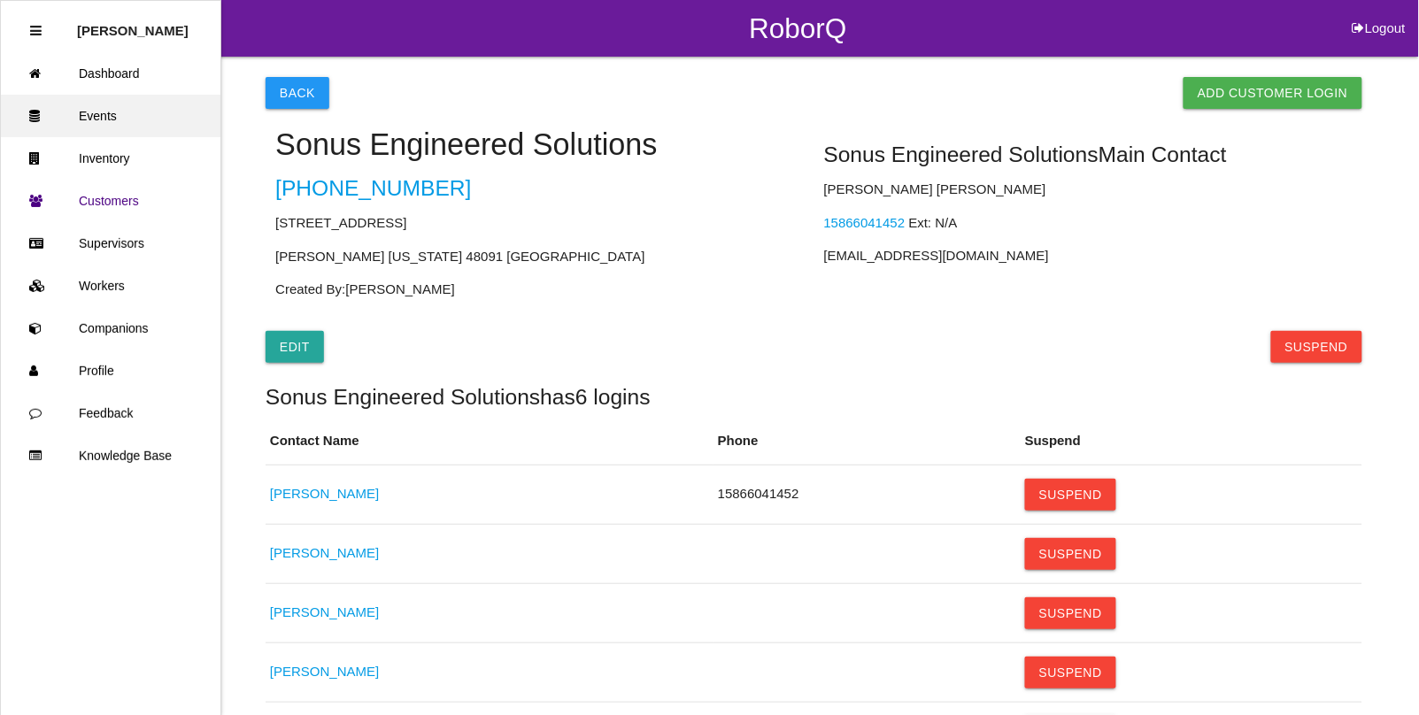
click at [84, 116] on link "Events" at bounding box center [111, 116] width 220 height 42
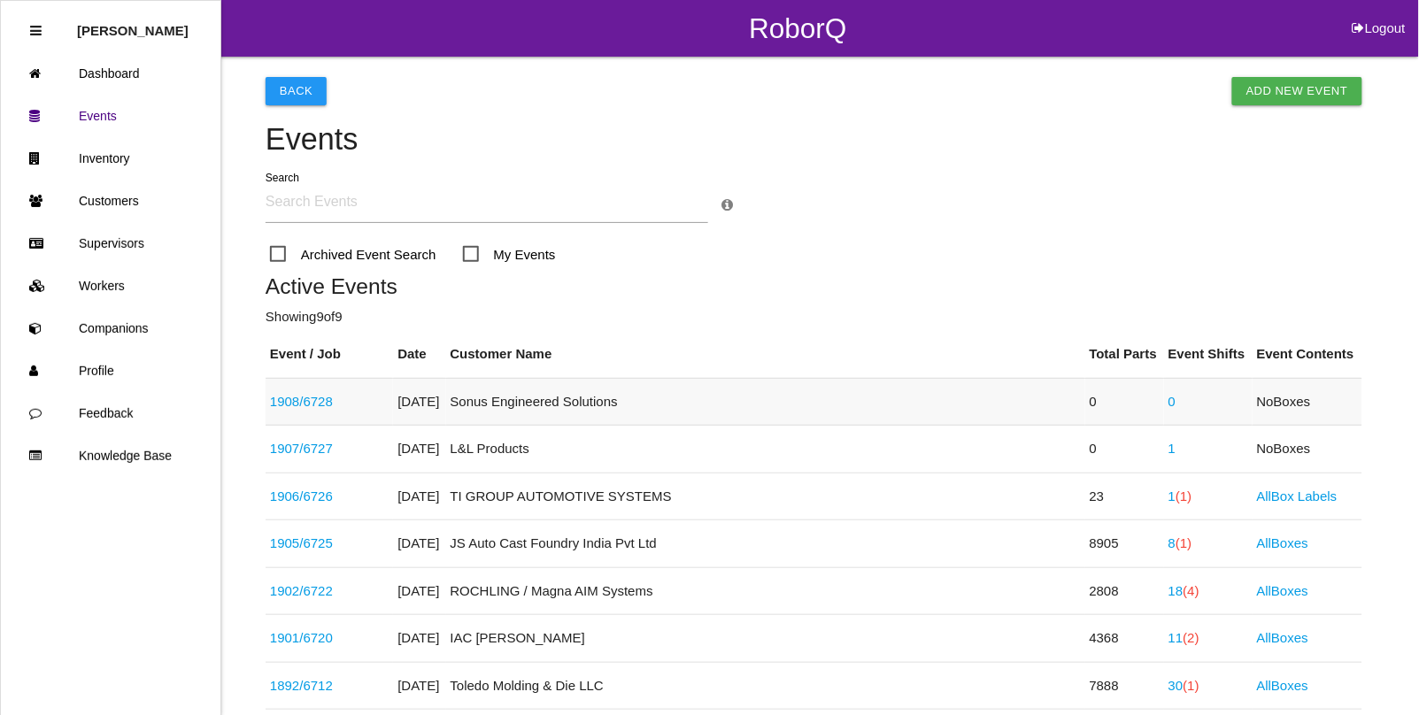
click at [324, 400] on link "1908 / 6728" at bounding box center [301, 401] width 63 height 15
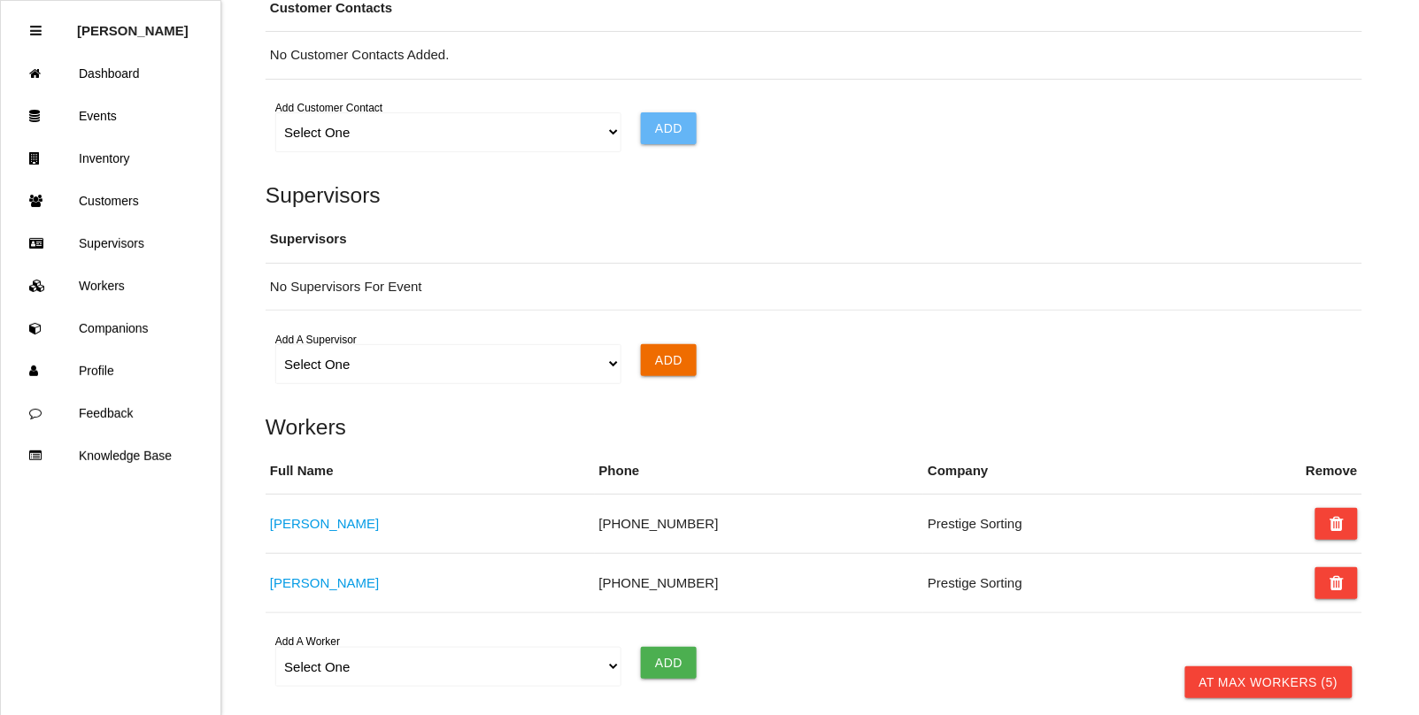
scroll to position [1036, 0]
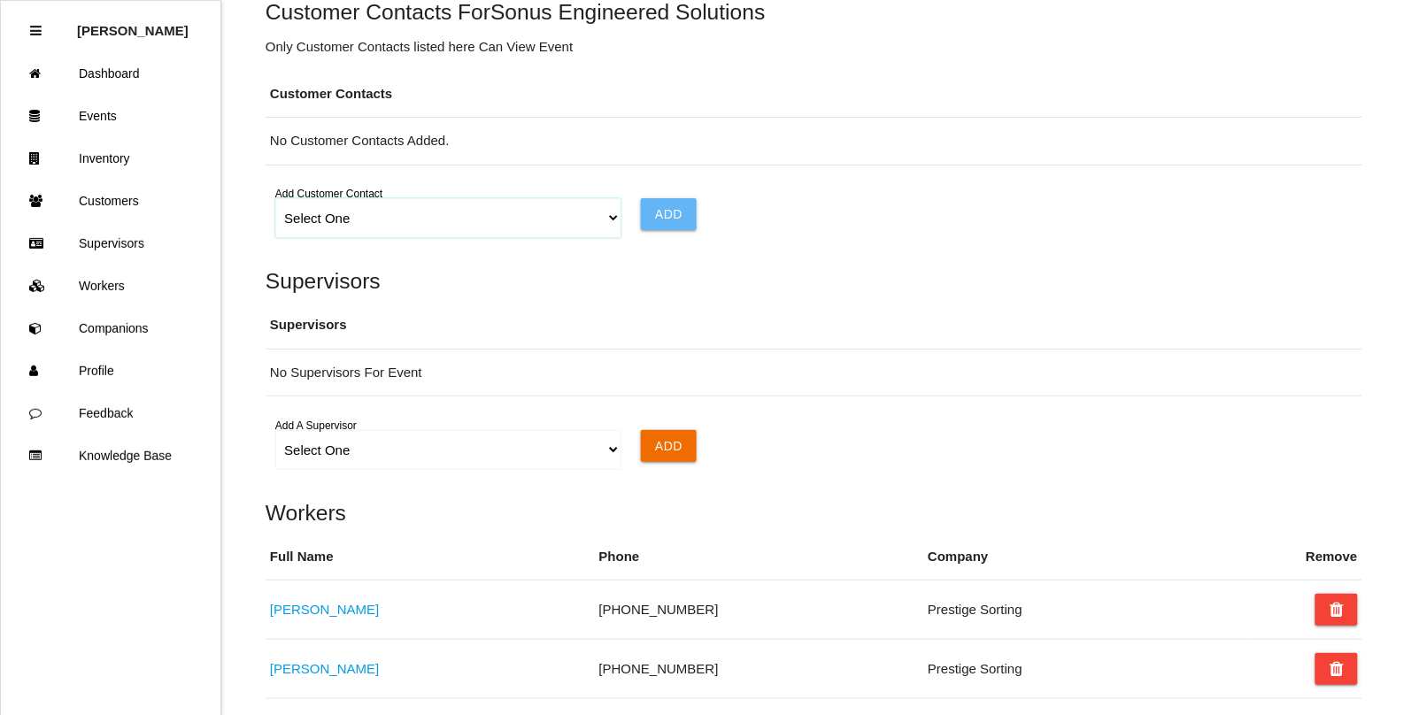
click at [607, 226] on select "Select One Choose All [PERSON_NAME] [PERSON_NAME] C [PERSON_NAME] [PERSON_NAME]…" at bounding box center [447, 218] width 345 height 40
select select "all"
click at [275, 203] on select "Select One Choose All [PERSON_NAME] [PERSON_NAME] C [PERSON_NAME] [PERSON_NAME]…" at bounding box center [447, 218] width 345 height 40
click at [664, 215] on input "Add" at bounding box center [669, 214] width 56 height 32
